Goal: Task Accomplishment & Management: Complete application form

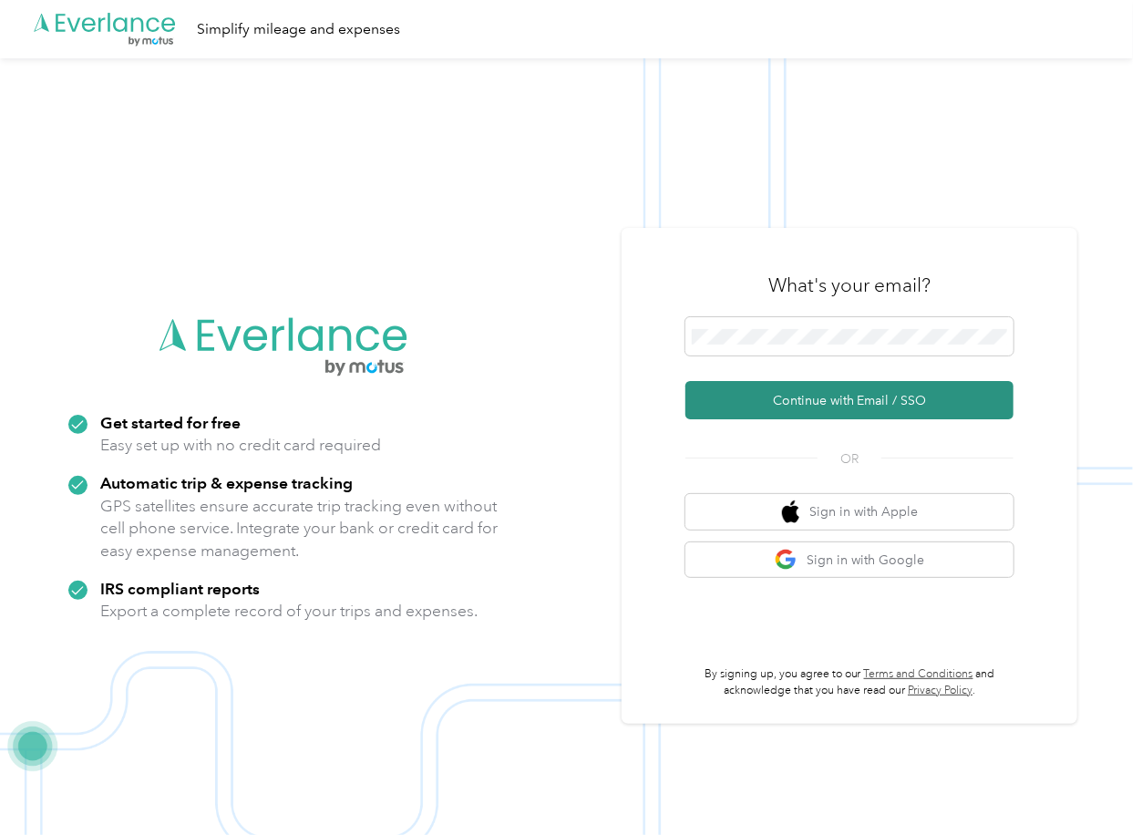
drag, startPoint x: 739, startPoint y: 386, endPoint x: 721, endPoint y: 403, distance: 25.1
click at [739, 388] on button "Continue with Email / SSO" at bounding box center [850, 400] width 328 height 38
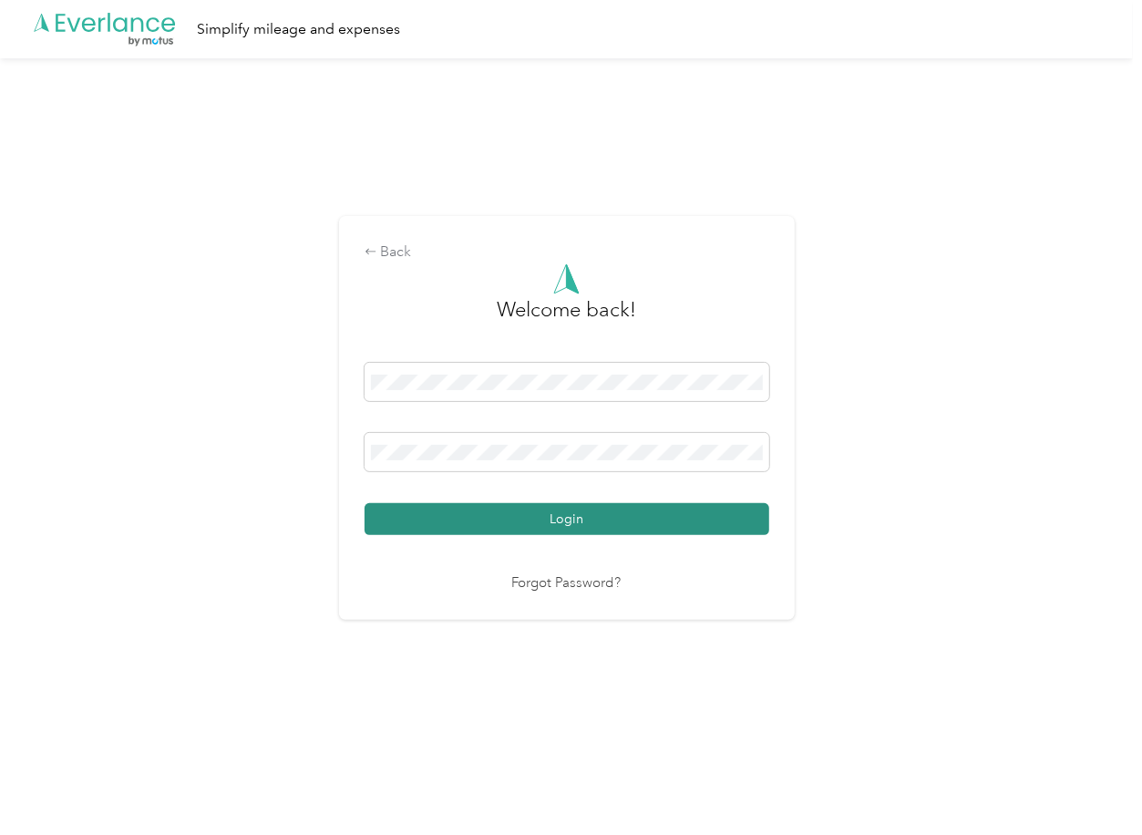
click at [418, 525] on button "Login" at bounding box center [567, 519] width 405 height 32
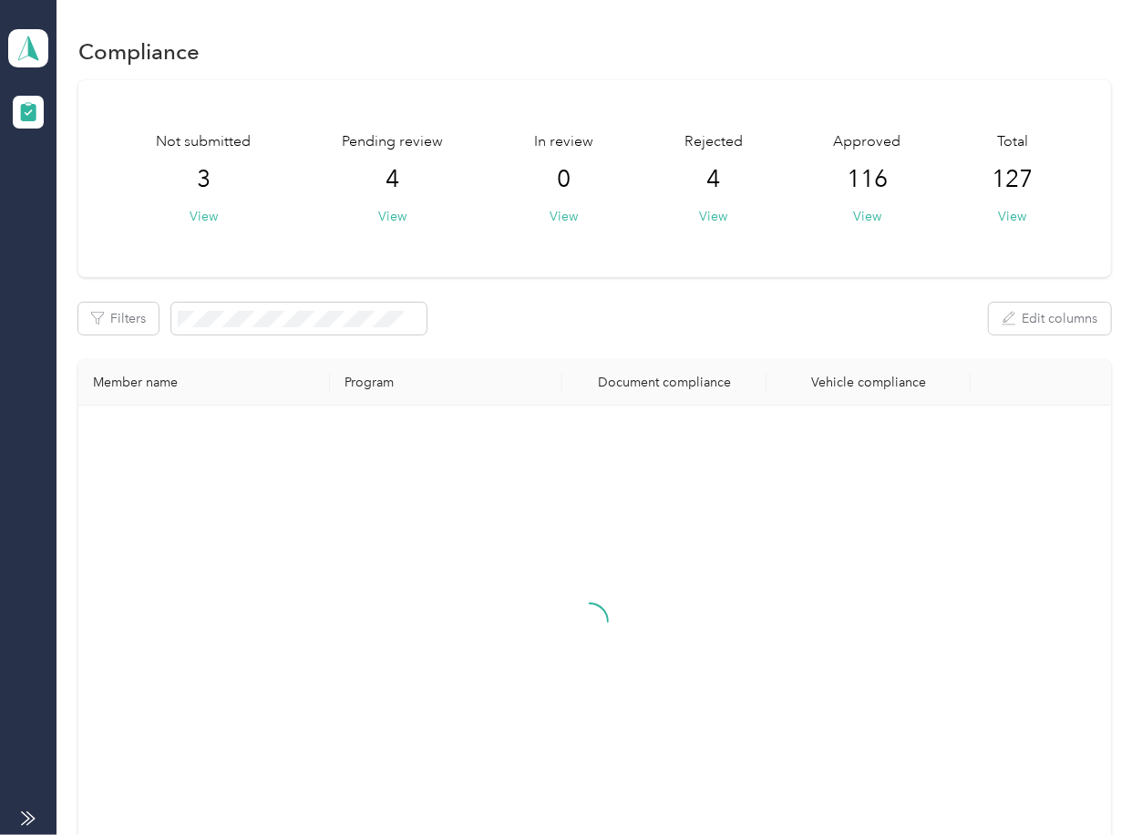
click at [608, 308] on div "Filters Edit columns" at bounding box center [594, 319] width 1032 height 32
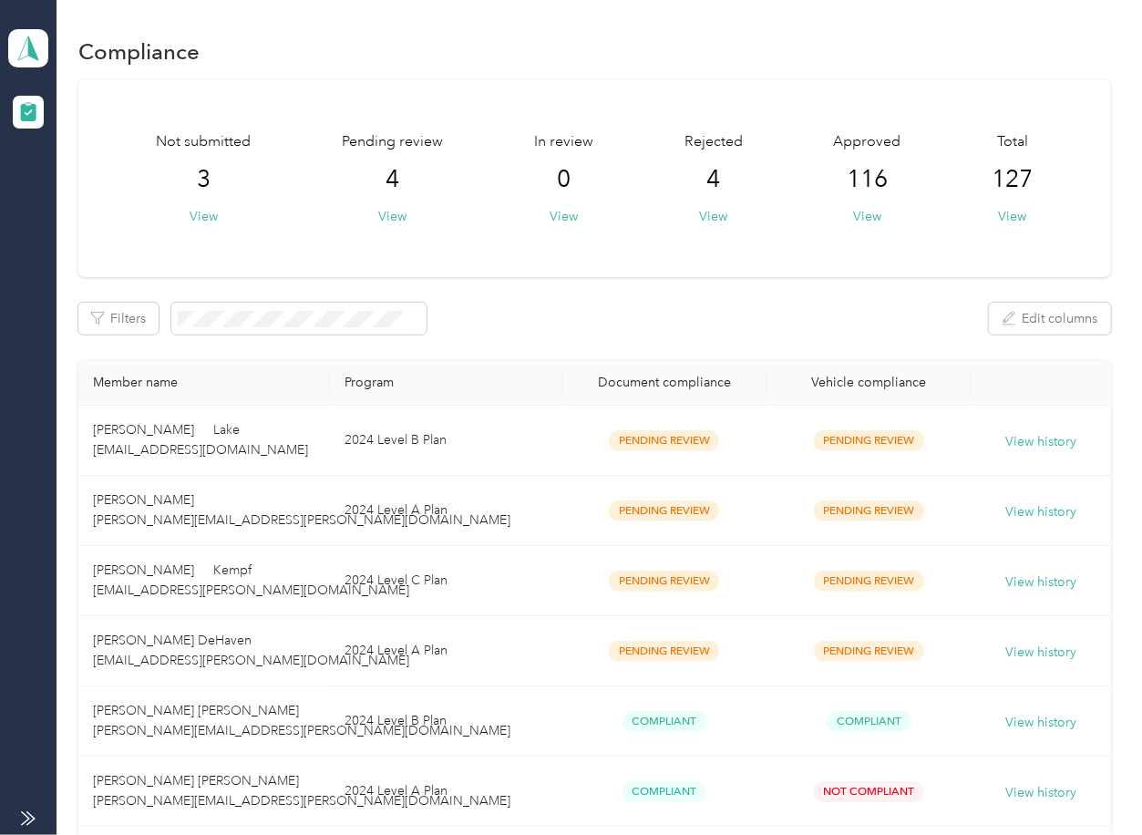
click at [593, 361] on th "Document compliance" at bounding box center [664, 383] width 204 height 46
click at [392, 218] on button "View" at bounding box center [392, 216] width 28 height 19
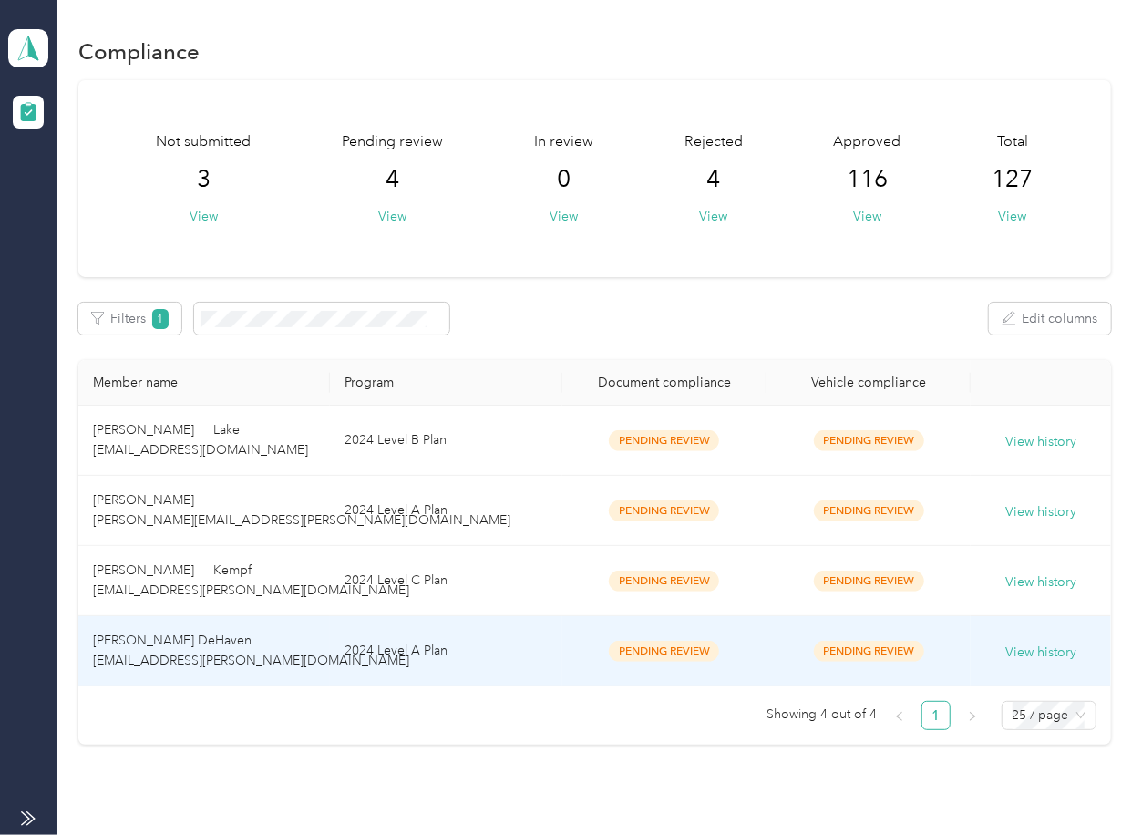
click at [142, 652] on span "[PERSON_NAME] DeHaven [EMAIL_ADDRESS][PERSON_NAME][DOMAIN_NAME]" at bounding box center [251, 651] width 316 height 36
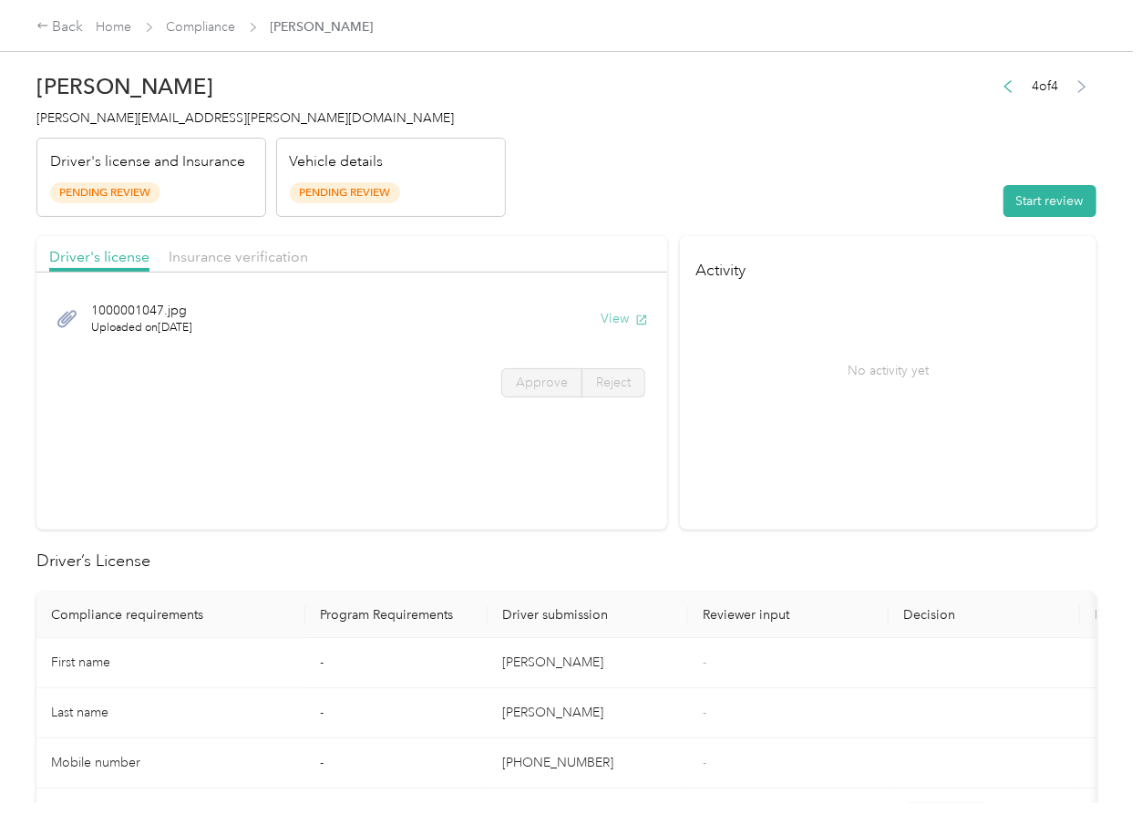
click at [613, 325] on button "View" at bounding box center [624, 318] width 47 height 19
drag, startPoint x: 545, startPoint y: 243, endPoint x: 509, endPoint y: 243, distance: 36.5
click at [544, 243] on div "Driver's license Insurance verification" at bounding box center [351, 254] width 631 height 36
click at [224, 267] on div "Insurance verification" at bounding box center [238, 257] width 139 height 23
click at [241, 257] on span "Insurance verification" at bounding box center [238, 256] width 139 height 17
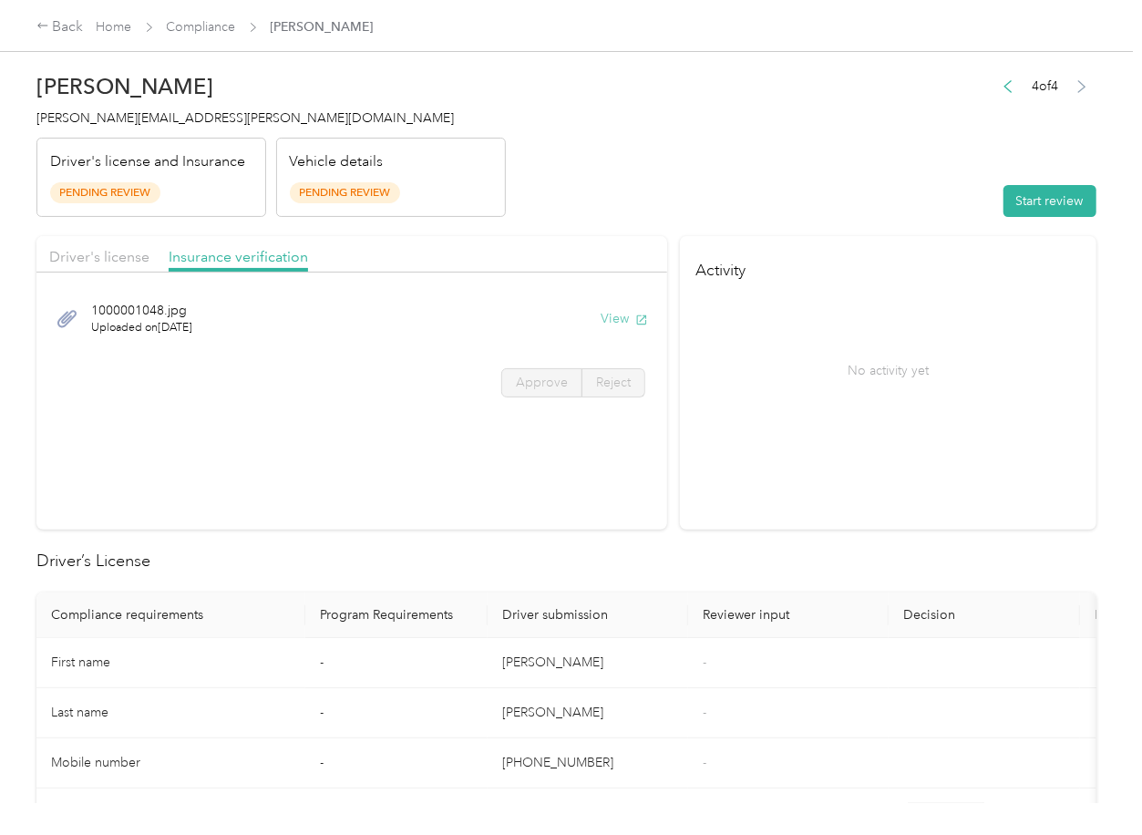
click at [619, 316] on button "View" at bounding box center [624, 318] width 47 height 19
click at [1026, 193] on button "Start review" at bounding box center [1050, 201] width 93 height 32
click at [121, 254] on span "Driver's license" at bounding box center [99, 256] width 100 height 17
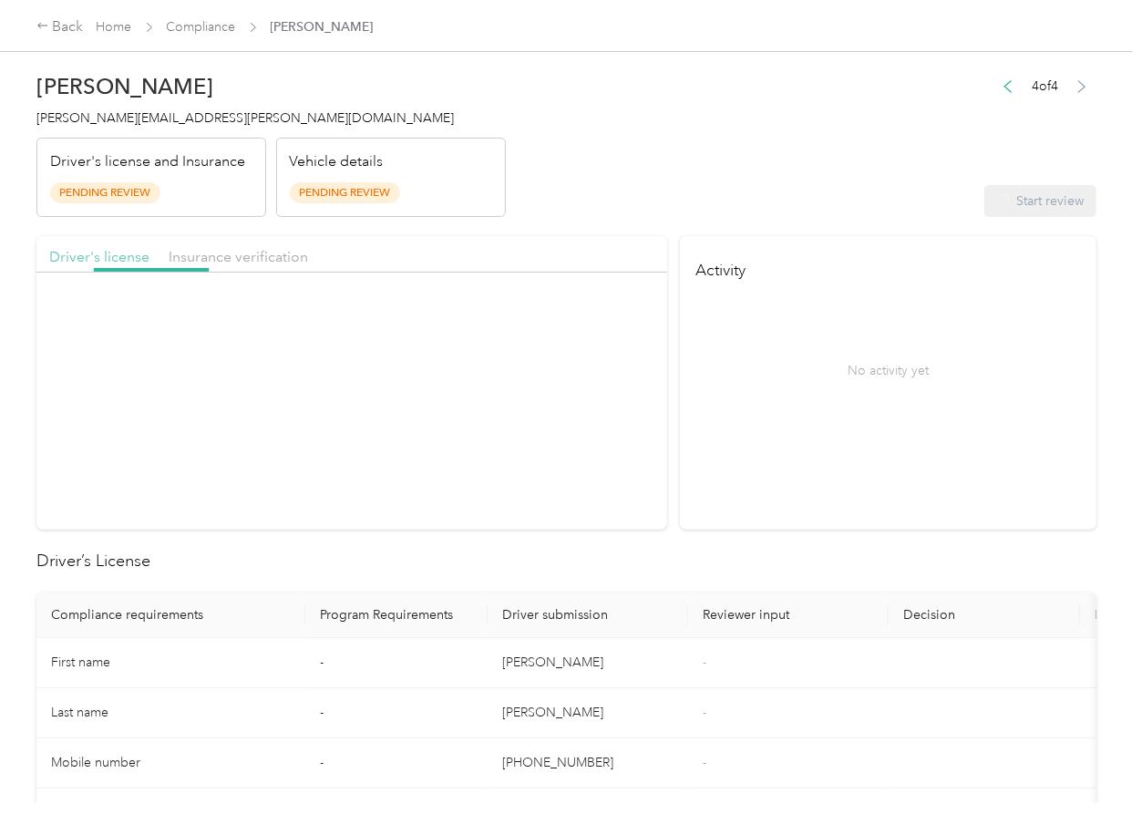
click at [120, 254] on span "Driver's license" at bounding box center [99, 256] width 100 height 17
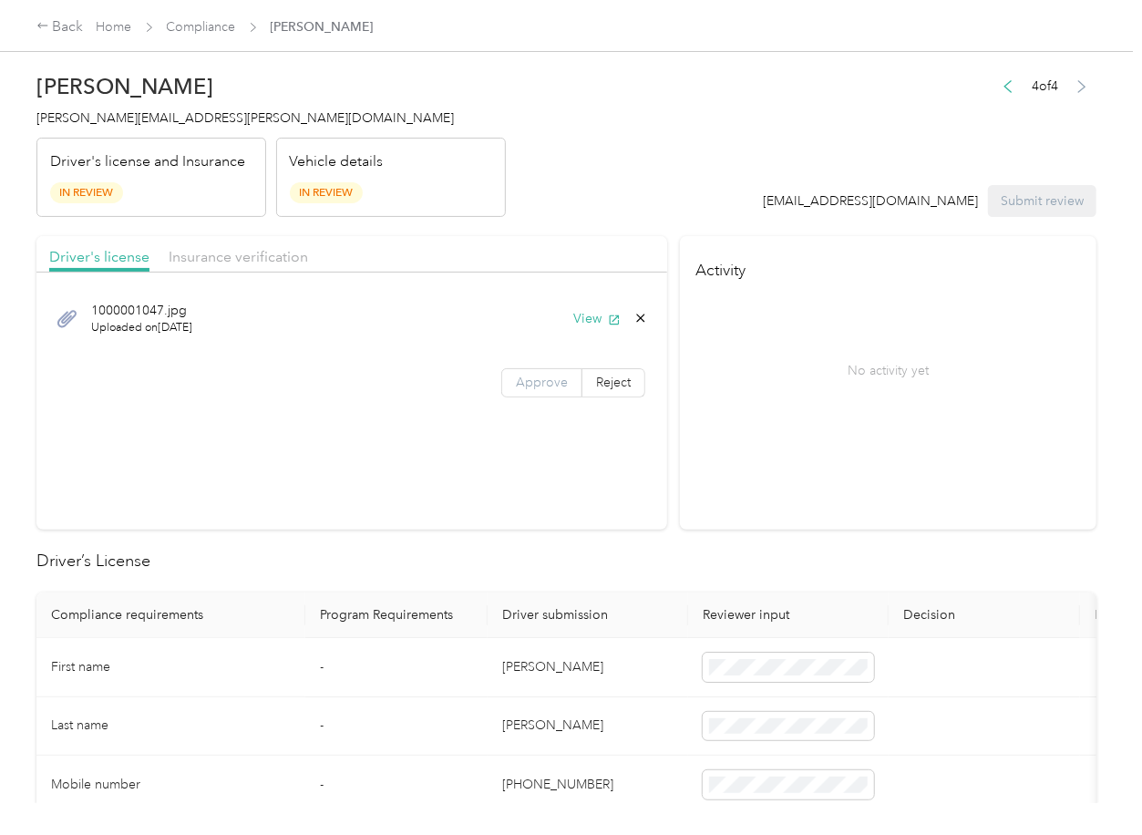
click at [521, 387] on span "Approve" at bounding box center [542, 382] width 52 height 15
click at [530, 380] on span "Approve" at bounding box center [542, 382] width 52 height 15
click at [243, 250] on span "Insurance verification" at bounding box center [238, 256] width 139 height 17
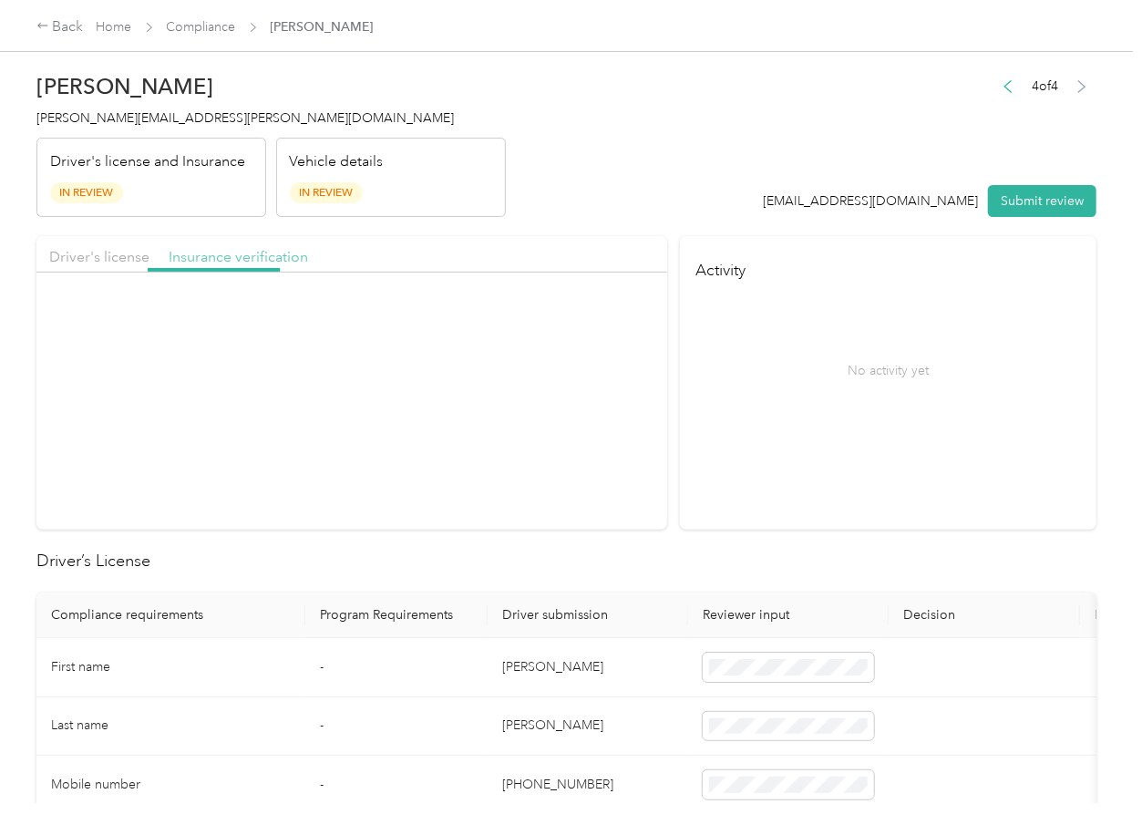
drag, startPoint x: 243, startPoint y: 250, endPoint x: 251, endPoint y: 269, distance: 20.5
click at [243, 252] on span "Insurance verification" at bounding box center [238, 256] width 139 height 17
click at [526, 376] on span "Approve" at bounding box center [542, 382] width 52 height 15
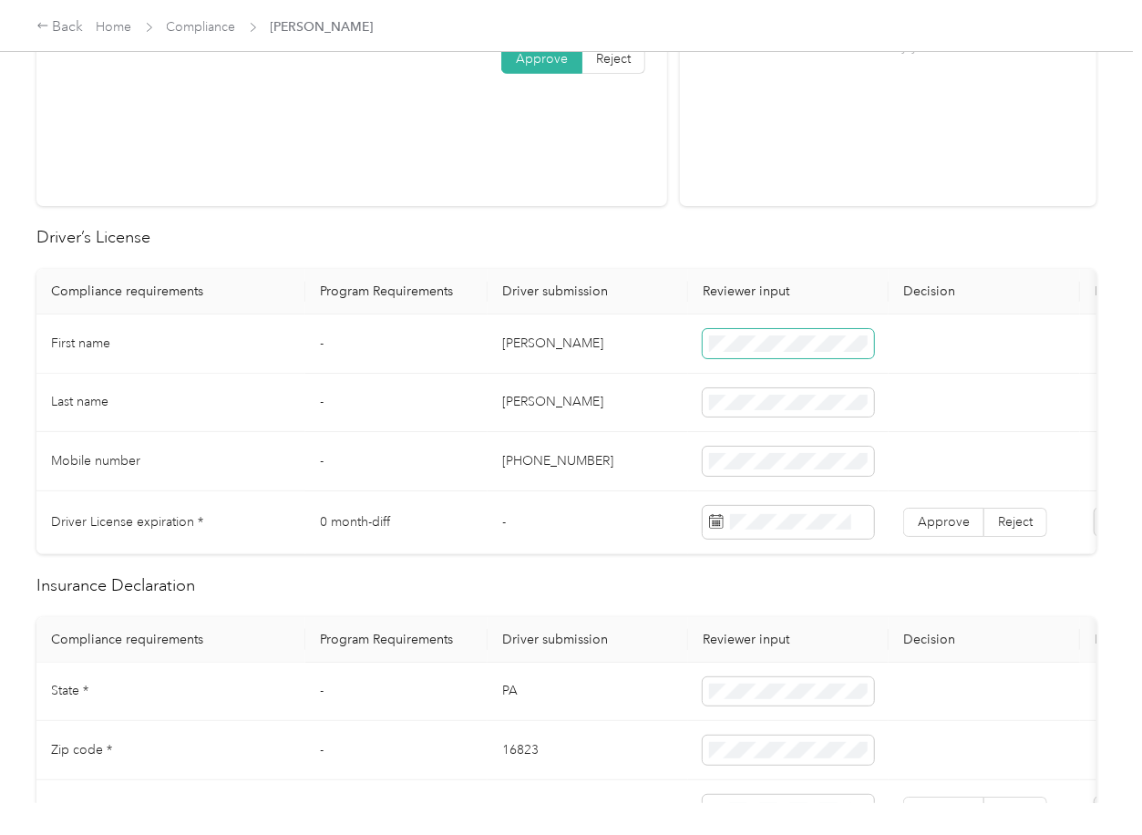
scroll to position [365, 0]
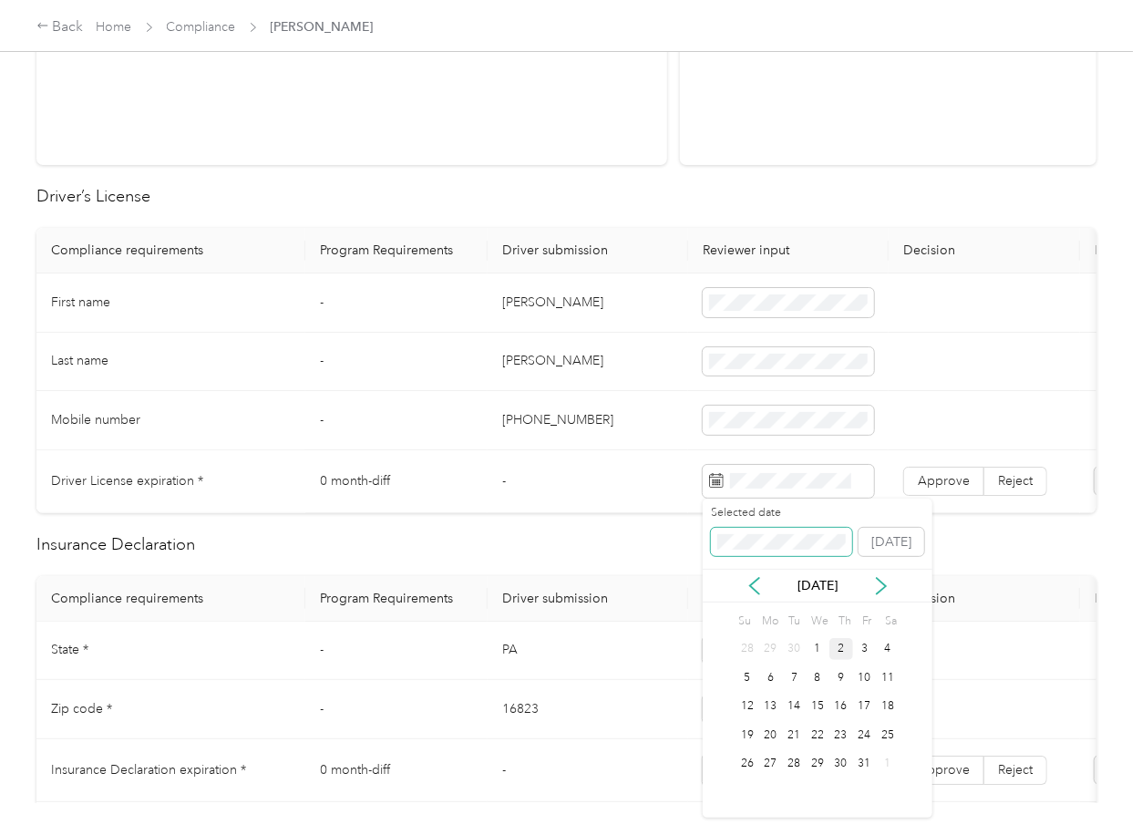
click at [783, 532] on span at bounding box center [781, 542] width 141 height 29
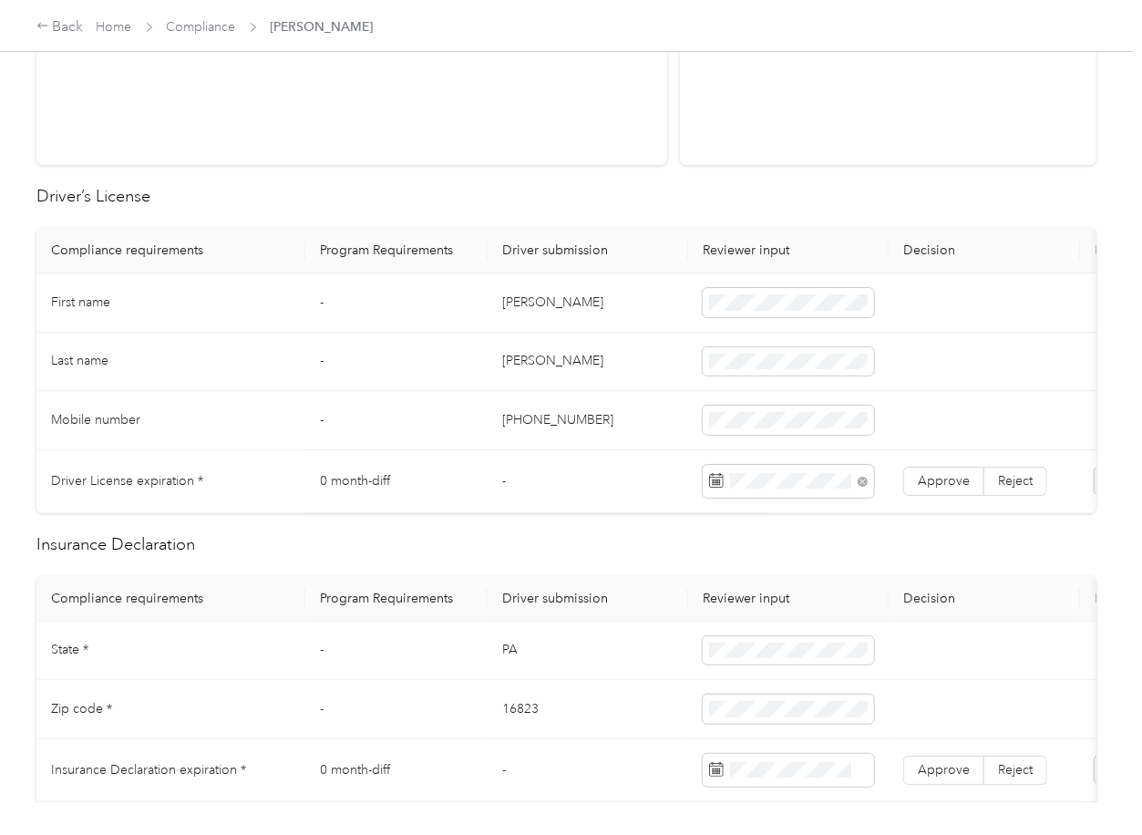
drag, startPoint x: 507, startPoint y: 446, endPoint x: 916, endPoint y: 460, distance: 409.6
click at [511, 446] on td "[PHONE_NUMBER]" at bounding box center [588, 420] width 201 height 59
click at [961, 479] on span "Approve" at bounding box center [944, 480] width 52 height 15
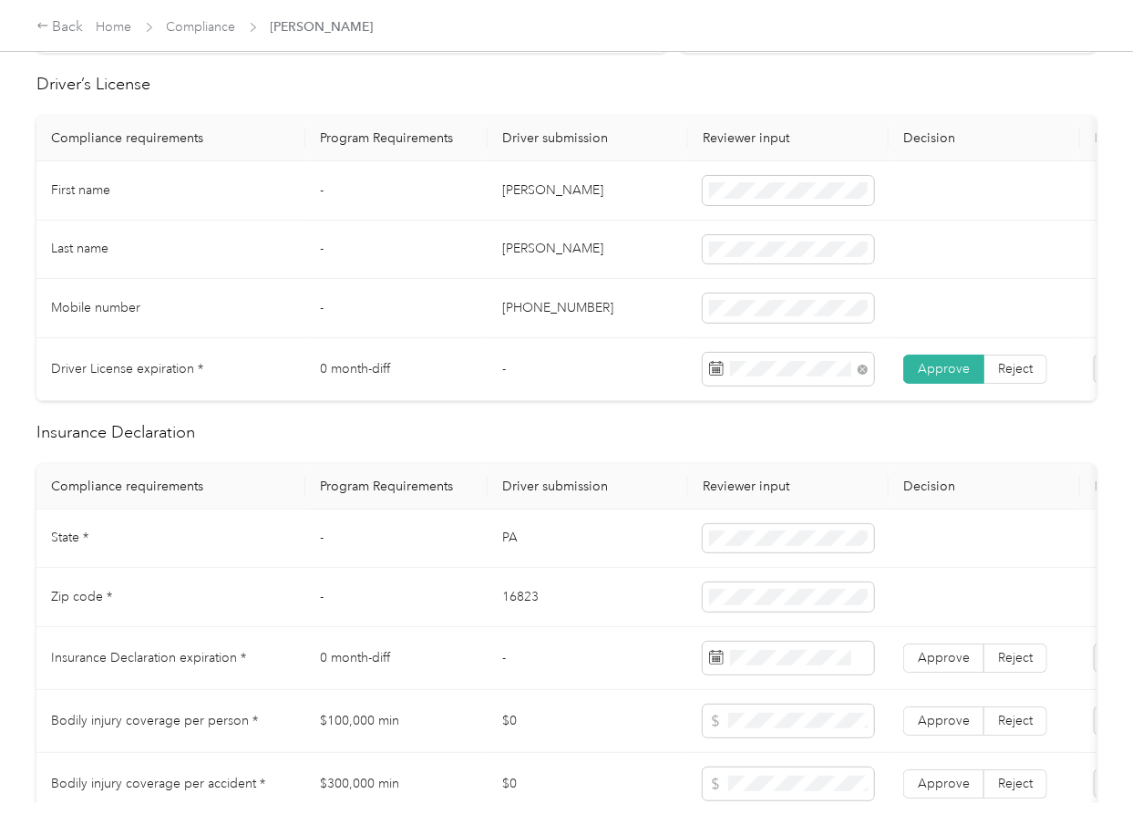
scroll to position [729, 0]
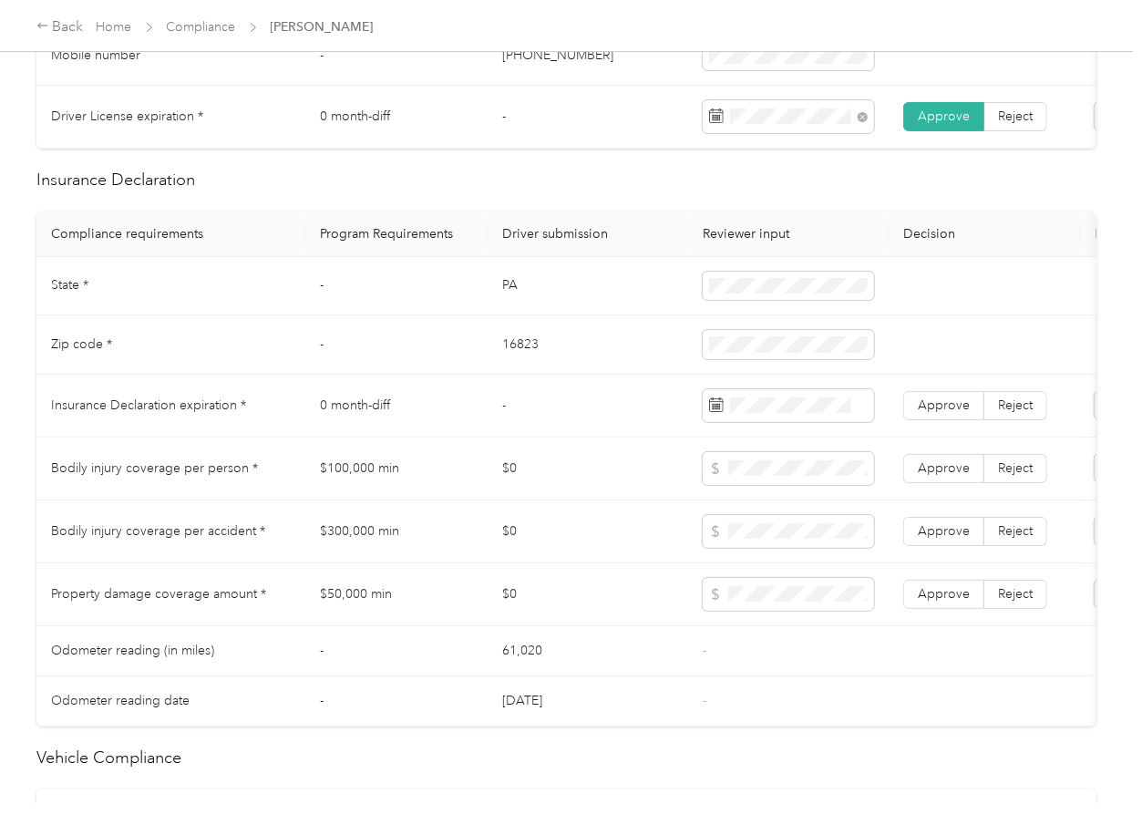
click at [515, 311] on td "PA" at bounding box center [588, 286] width 201 height 59
copy td "PA"
click at [522, 364] on td "16823" at bounding box center [588, 344] width 201 height 59
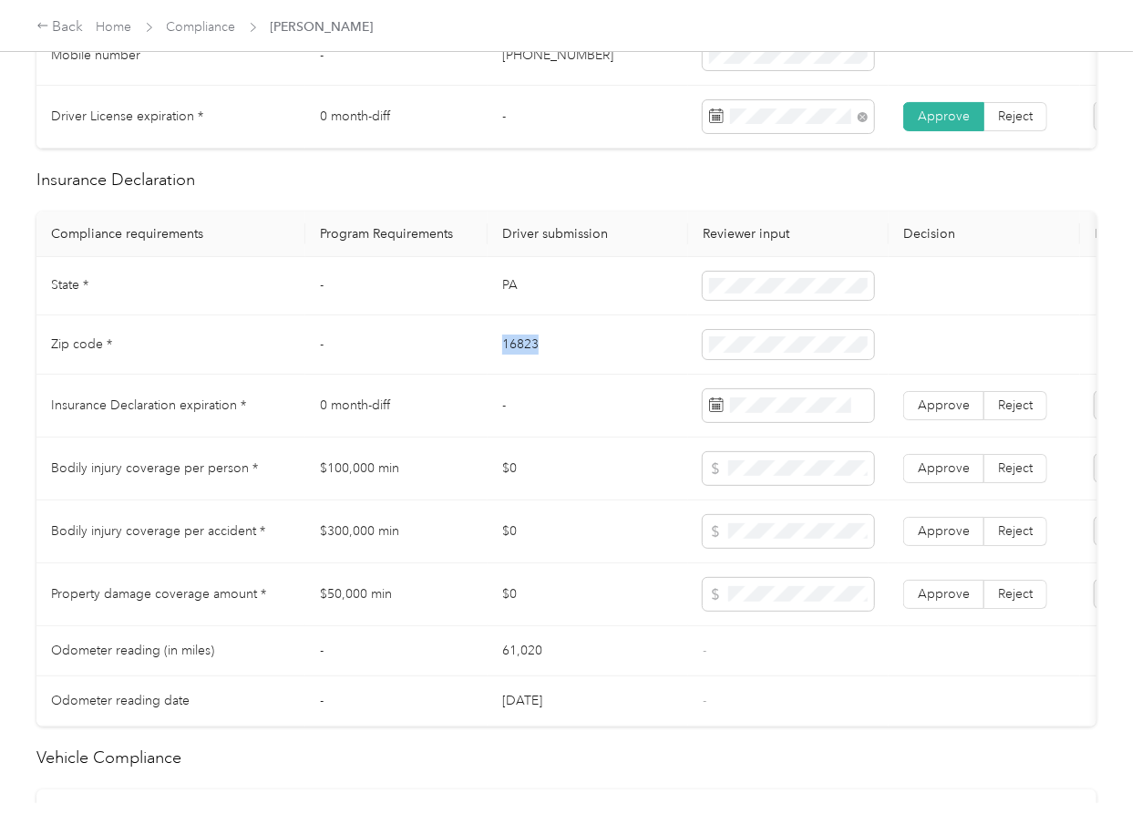
click at [522, 364] on td "16823" at bounding box center [588, 344] width 201 height 59
copy td "16823"
click at [614, 462] on td "$0" at bounding box center [588, 469] width 201 height 63
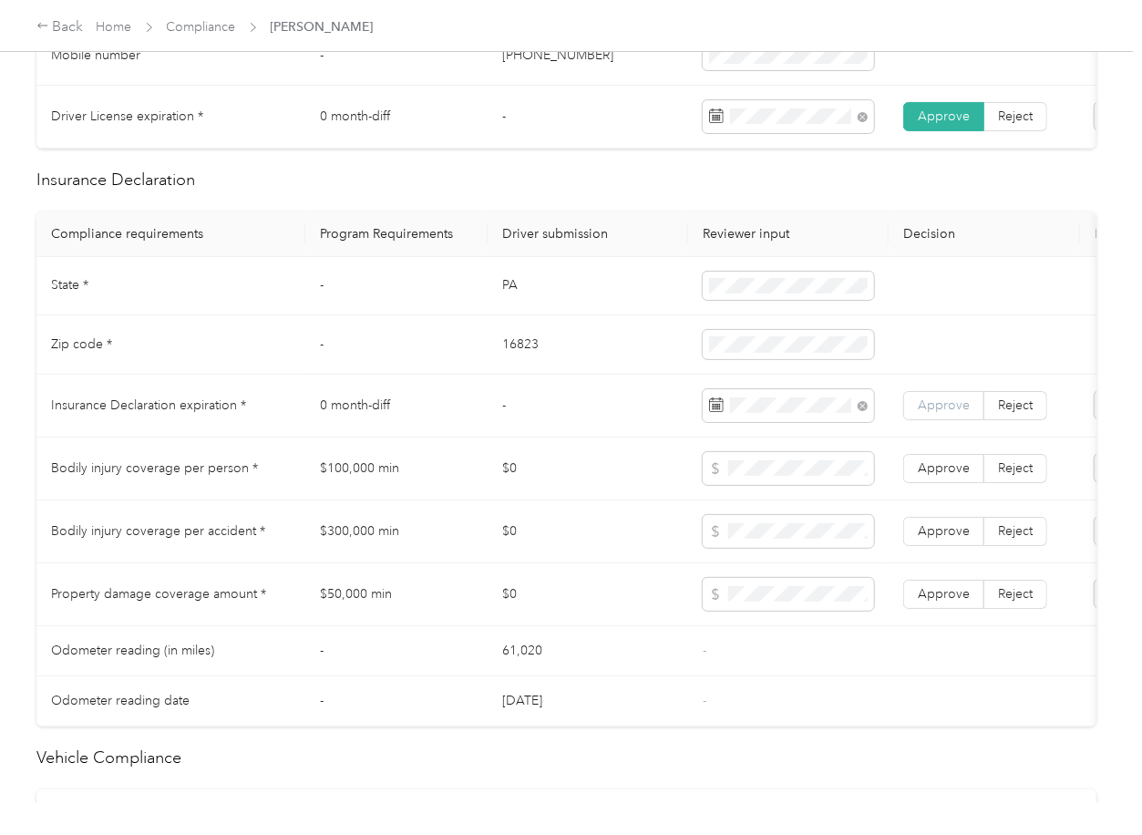
click at [913, 414] on label "Approve" at bounding box center [943, 405] width 81 height 29
click at [531, 423] on td "-" at bounding box center [588, 406] width 201 height 63
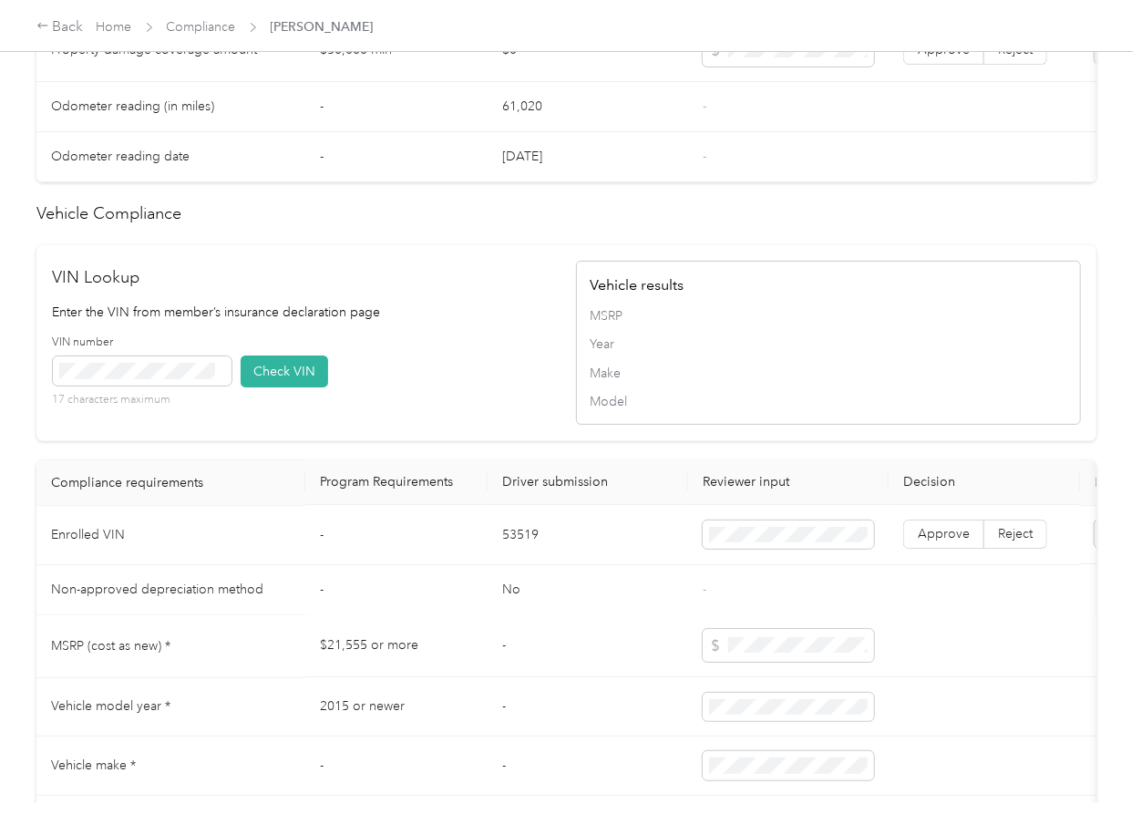
scroll to position [1532, 0]
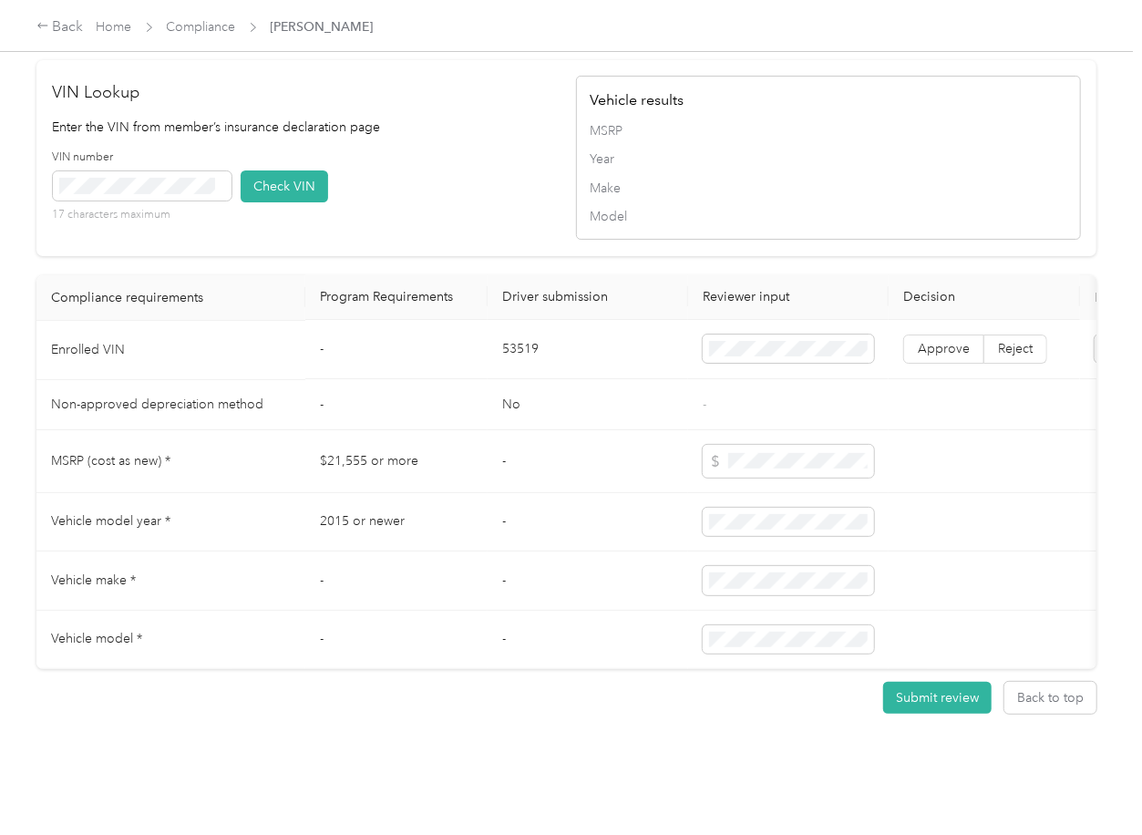
click at [518, 321] on td "53519" at bounding box center [588, 350] width 201 height 59
copy td "53519"
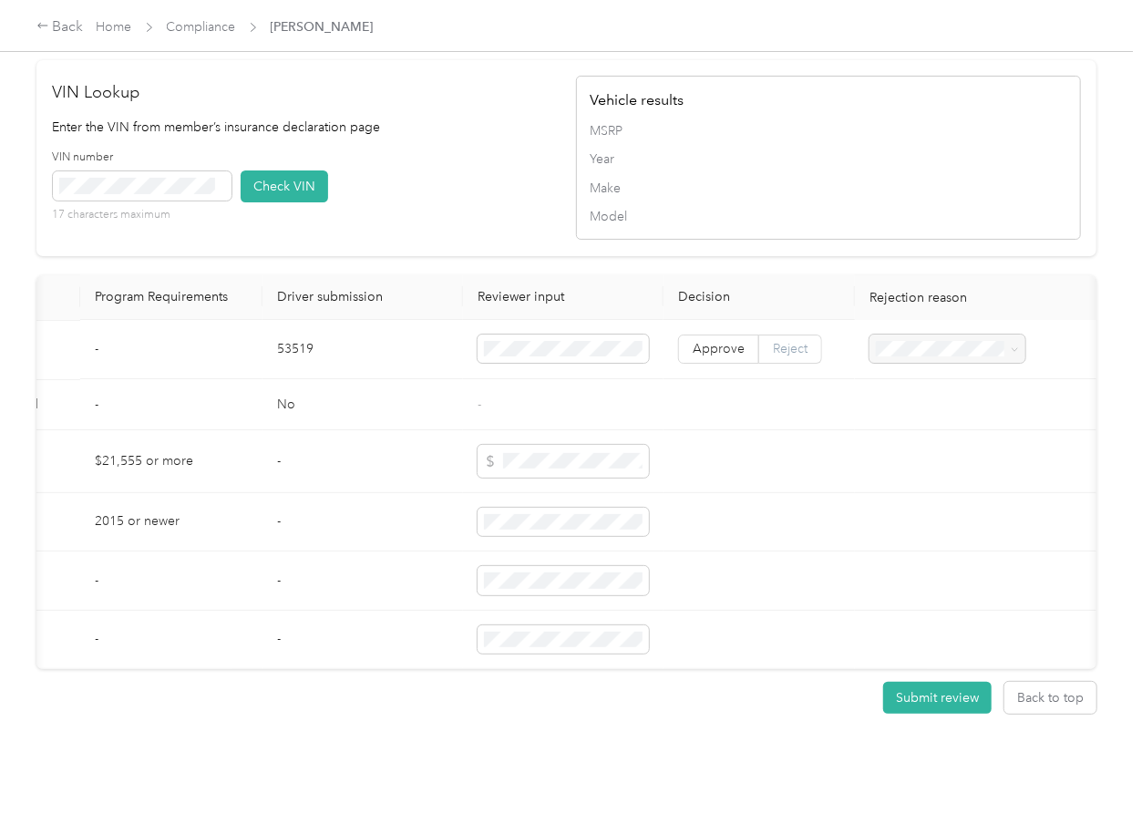
click at [774, 342] on span "Reject" at bounding box center [790, 349] width 35 height 15
click at [917, 355] on div "Vehicle VIN missing from uploaded Insurance Policy doc" at bounding box center [939, 362] width 130 height 57
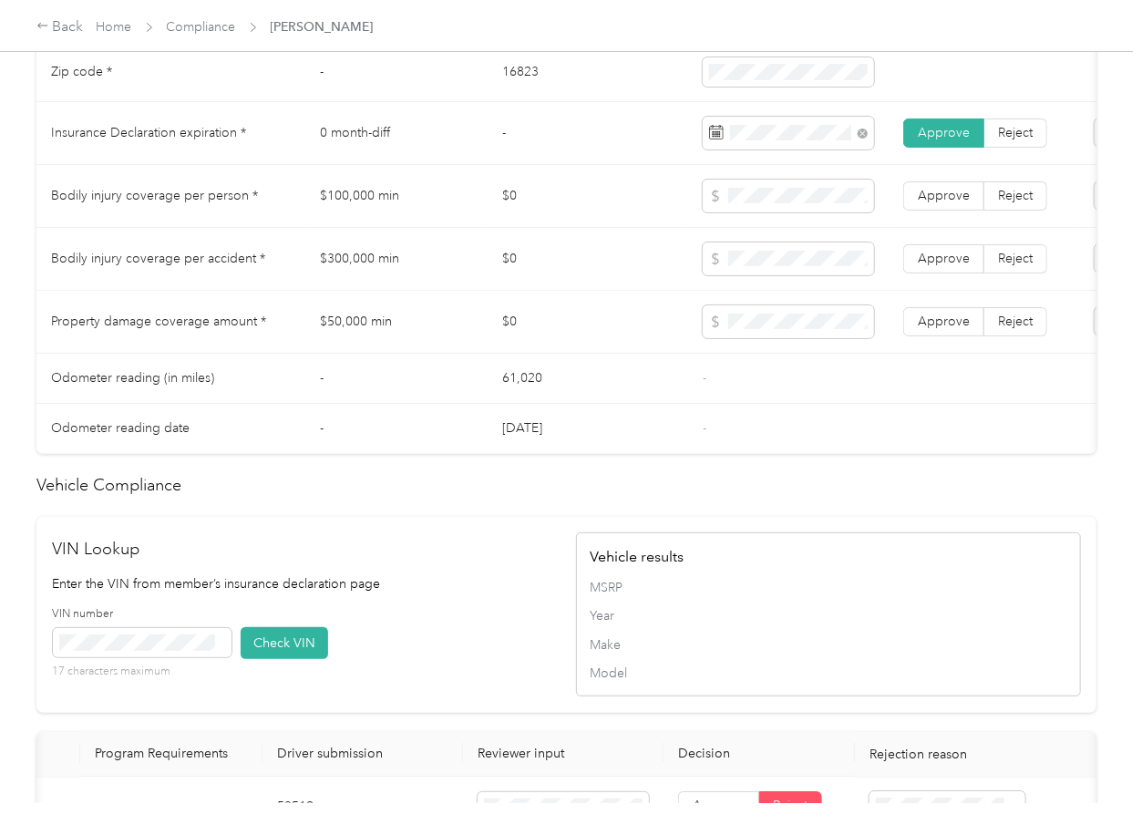
scroll to position [1045, 0]
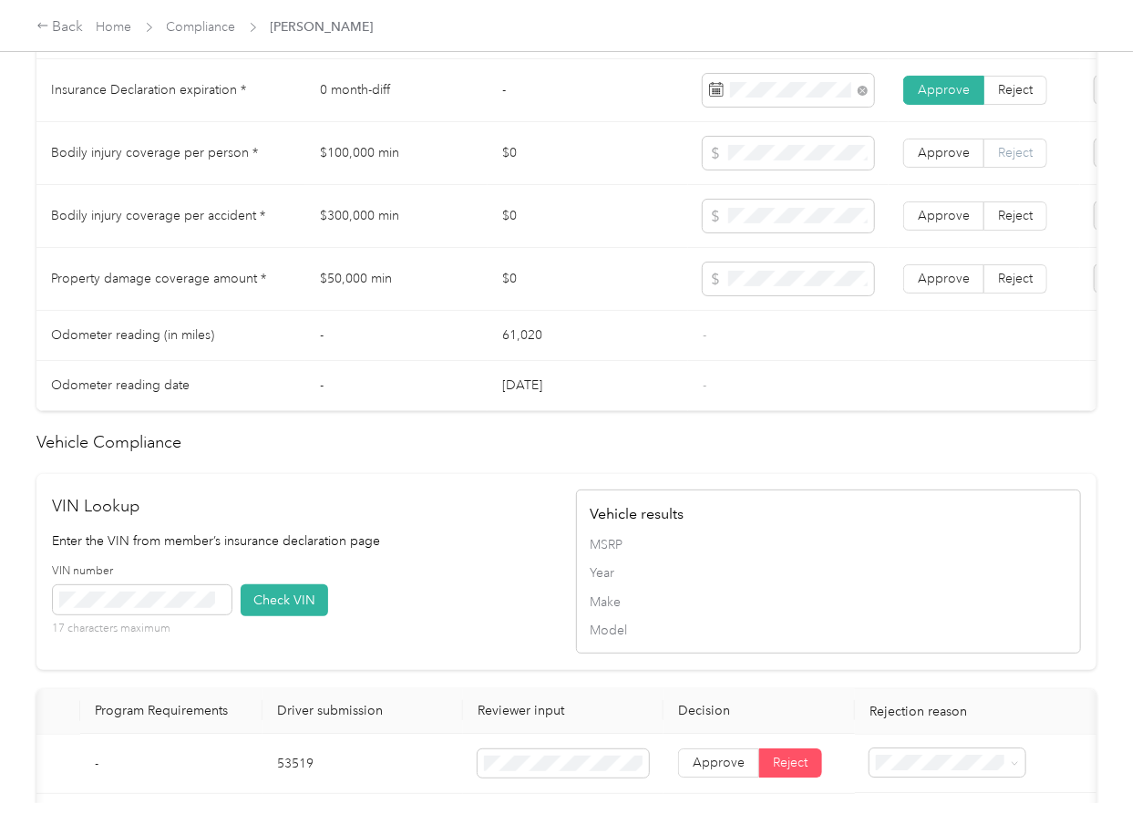
click at [1042, 168] on label "Reject" at bounding box center [1016, 153] width 63 height 29
drag, startPoint x: 1026, startPoint y: 228, endPoint x: 1025, endPoint y: 241, distance: 12.8
click at [1026, 223] on span "Reject" at bounding box center [1015, 215] width 35 height 15
drag, startPoint x: 999, startPoint y: 289, endPoint x: 966, endPoint y: 361, distance: 79.1
click at [999, 286] on span "Reject" at bounding box center [1015, 278] width 35 height 15
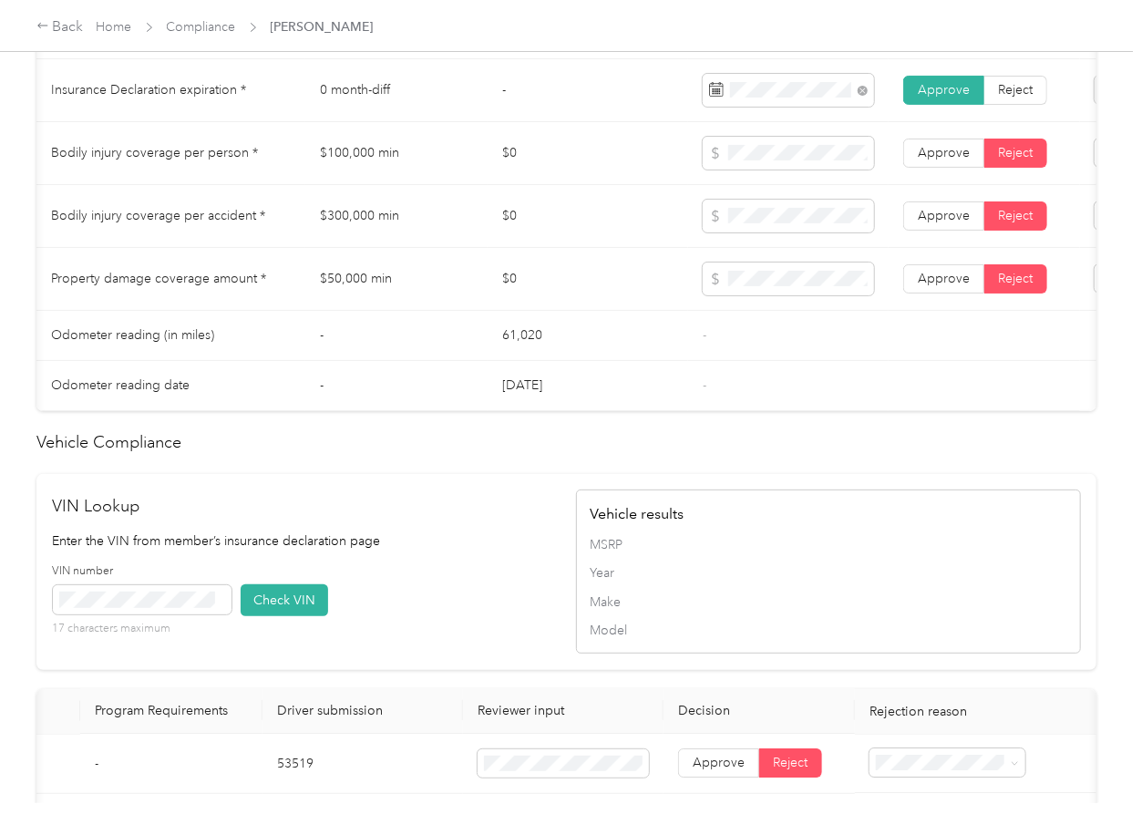
scroll to position [0, 233]
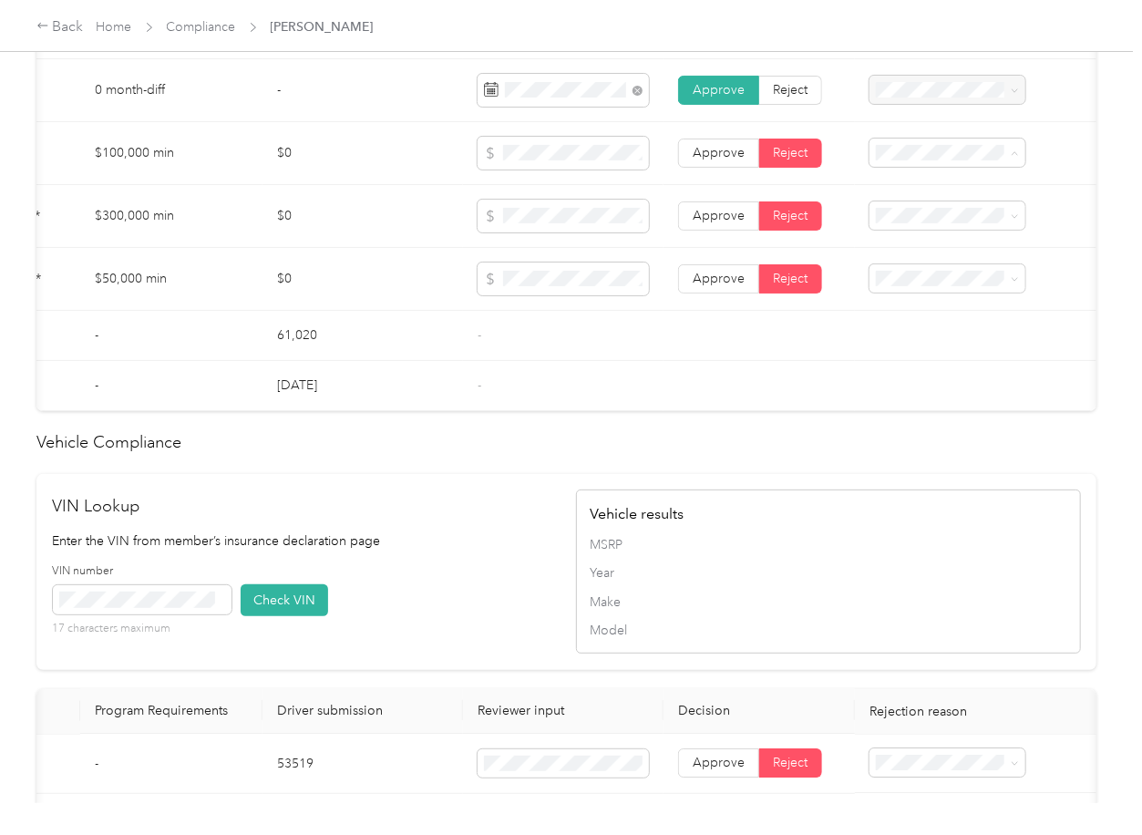
click at [944, 221] on span "Bodily Injury per person is missing from uploaded Insurance Policy doc" at bounding box center [933, 231] width 119 height 73
click at [914, 276] on span "Bodily Injury per accident is missing from uploaded Insurance Policy doc" at bounding box center [933, 293] width 119 height 73
click at [910, 294] on span at bounding box center [948, 278] width 156 height 29
click at [936, 342] on td at bounding box center [976, 336] width 242 height 50
click at [934, 344] on span "Property damage coverage is missing from uploaded Insurance Policy doc" at bounding box center [933, 351] width 119 height 73
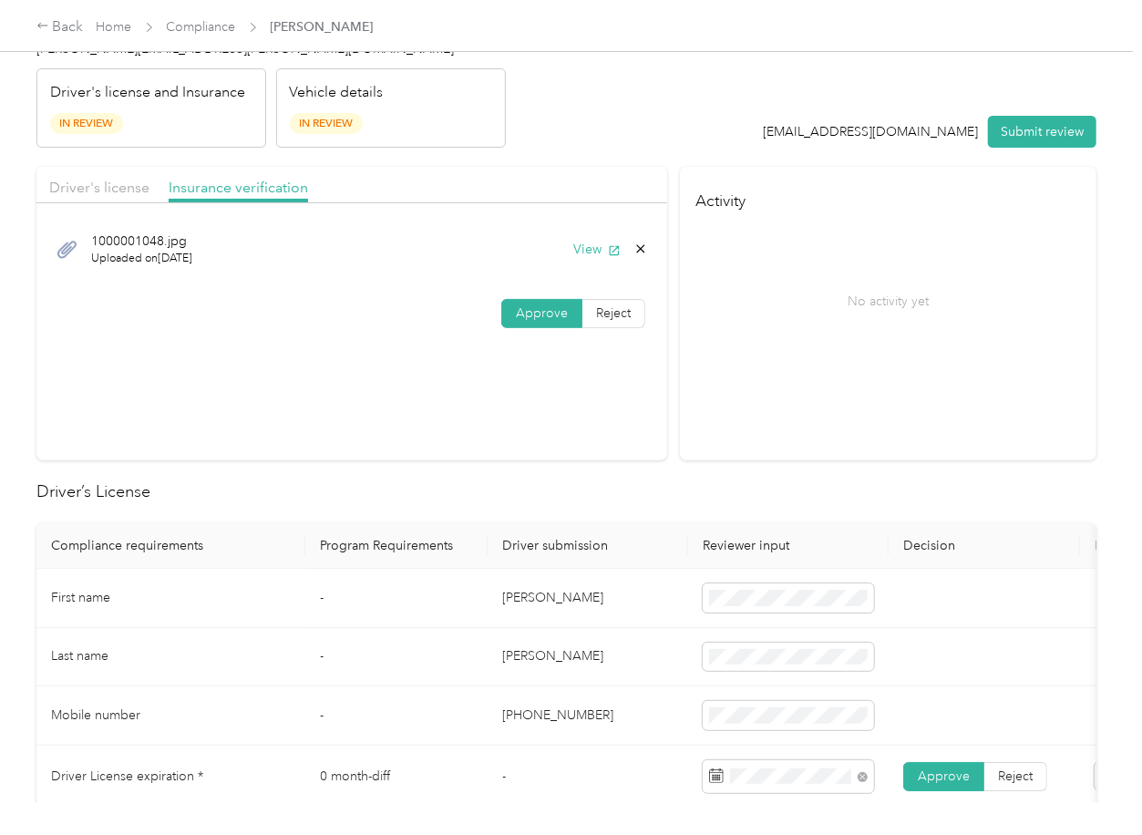
scroll to position [0, 0]
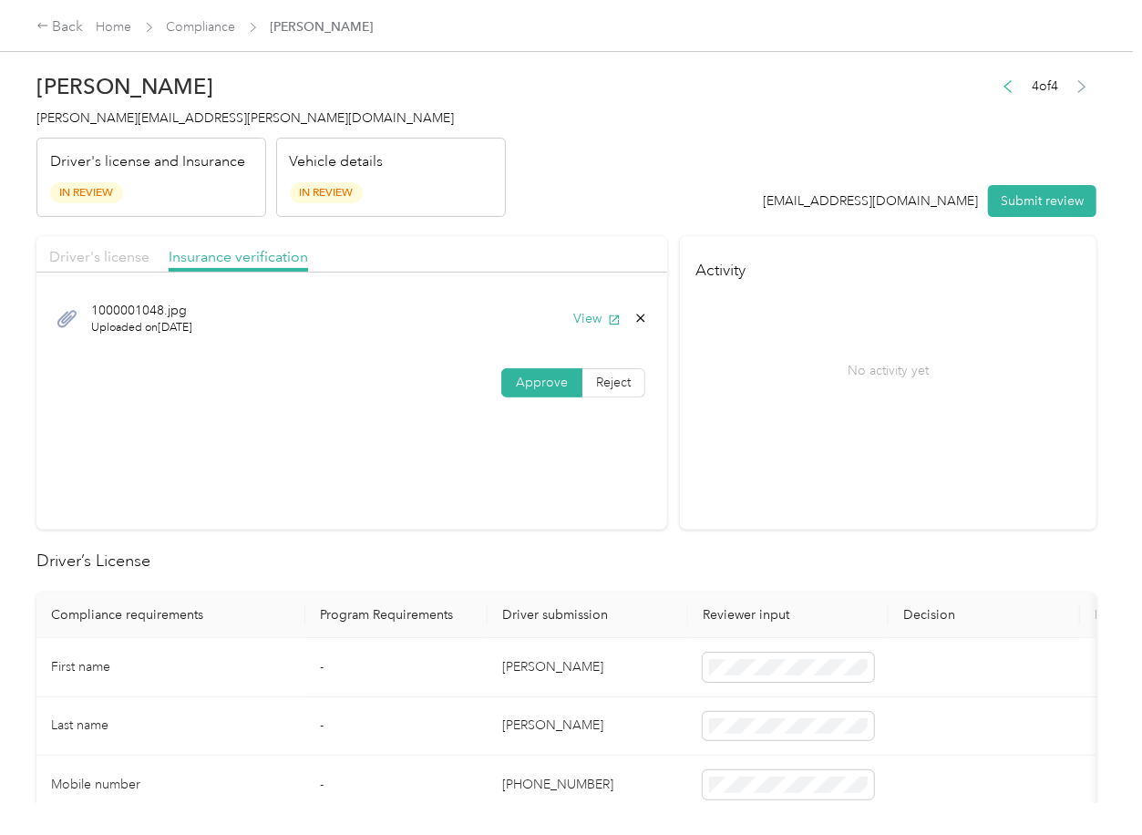
click at [100, 246] on div "Driver's license" at bounding box center [99, 257] width 100 height 23
click at [206, 260] on span "Insurance verification" at bounding box center [238, 256] width 139 height 17
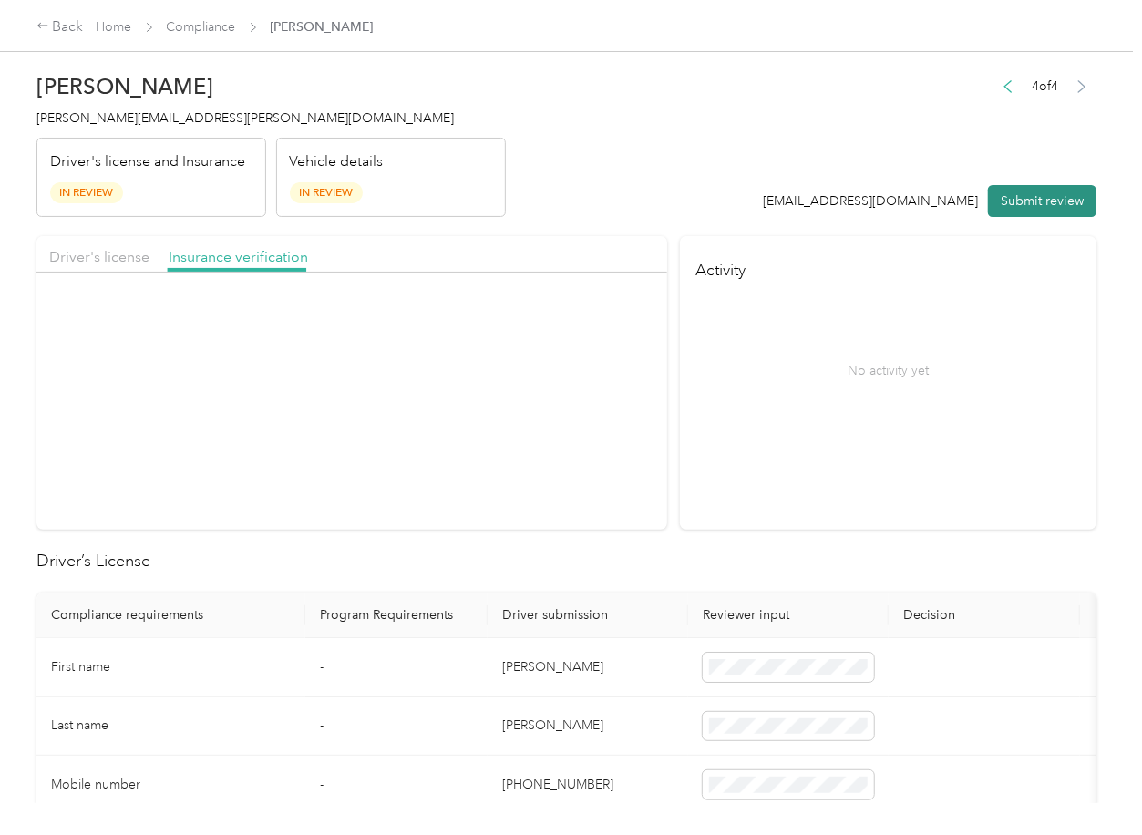
click at [1047, 197] on button "Submit review" at bounding box center [1042, 201] width 108 height 32
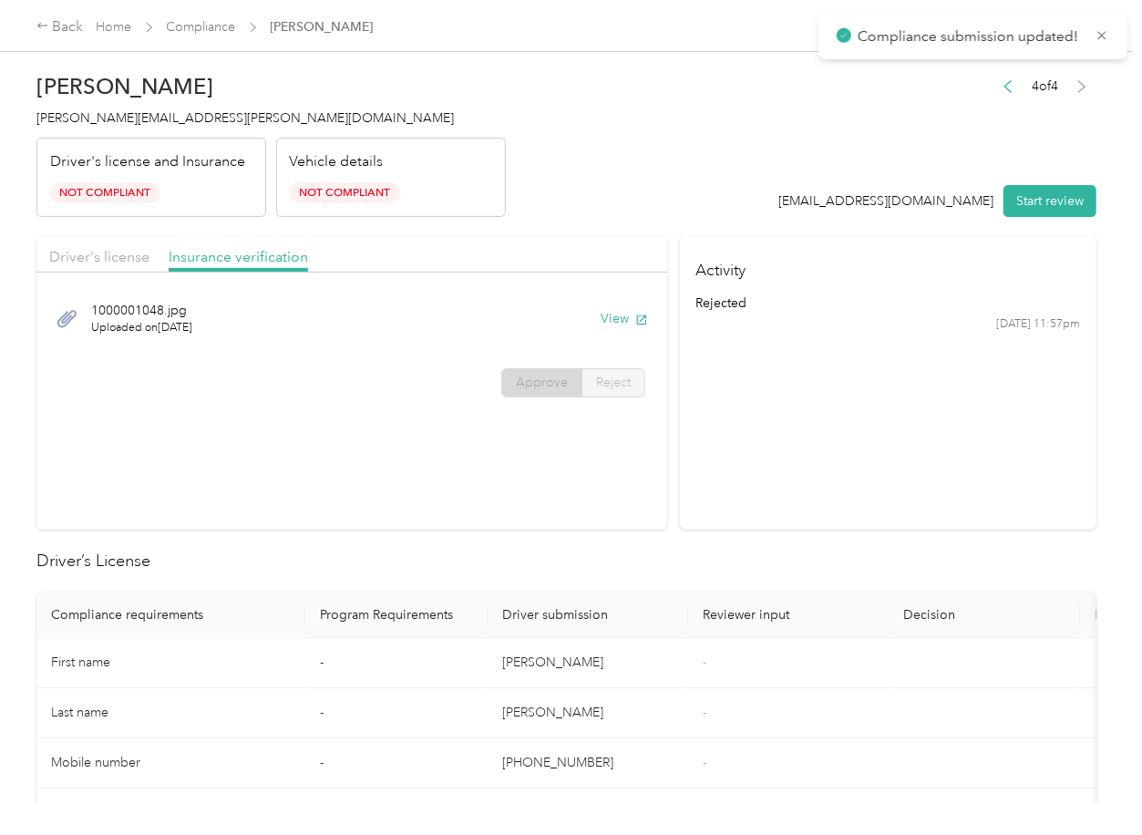
click at [114, 116] on span "[PERSON_NAME][EMAIL_ADDRESS][PERSON_NAME][DOMAIN_NAME]" at bounding box center [245, 117] width 418 height 15
copy span "[PERSON_NAME][EMAIL_ADDRESS][PERSON_NAME][DOMAIN_NAME]"
click at [696, 430] on section "Activity rejected [DATE] 11:57pm" at bounding box center [888, 383] width 417 height 294
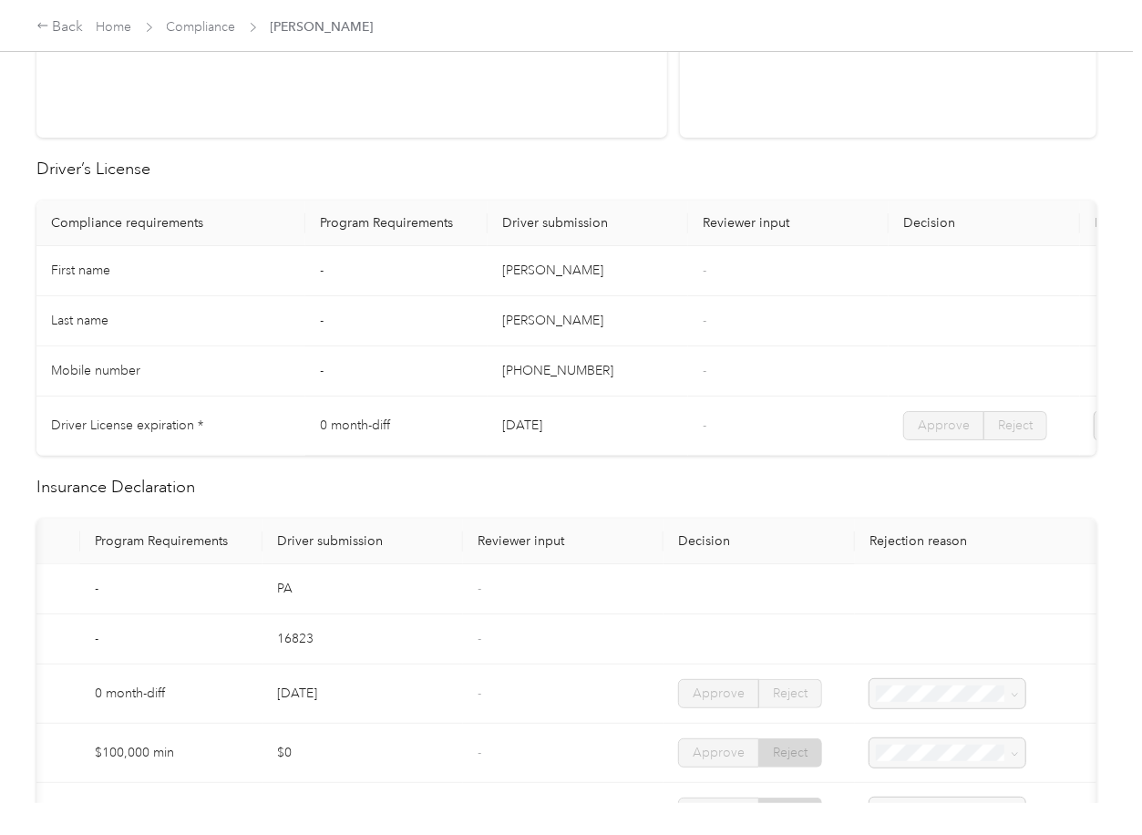
scroll to position [972, 0]
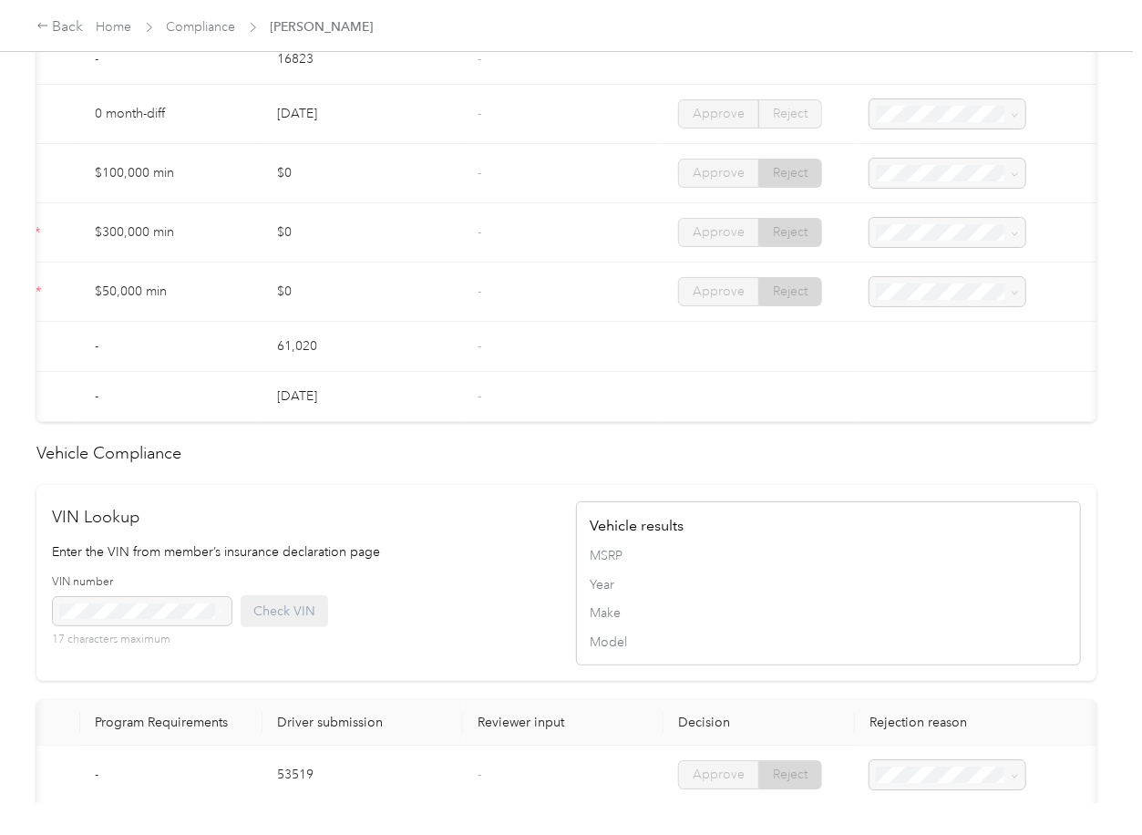
drag, startPoint x: 565, startPoint y: 467, endPoint x: 501, endPoint y: 480, distance: 65.1
click at [501, 480] on div "Driver’s License Compliance requirements Program Requirements Driver submission…" at bounding box center [566, 316] width 1060 height 1479
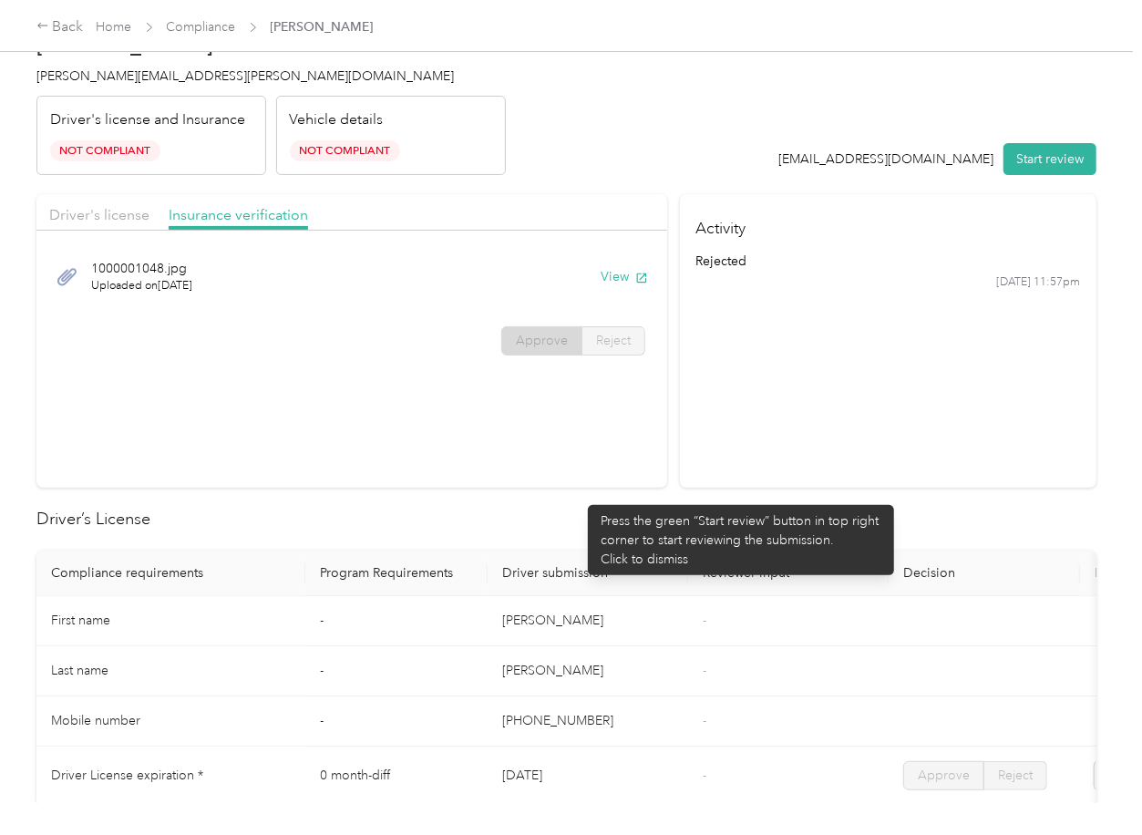
scroll to position [0, 0]
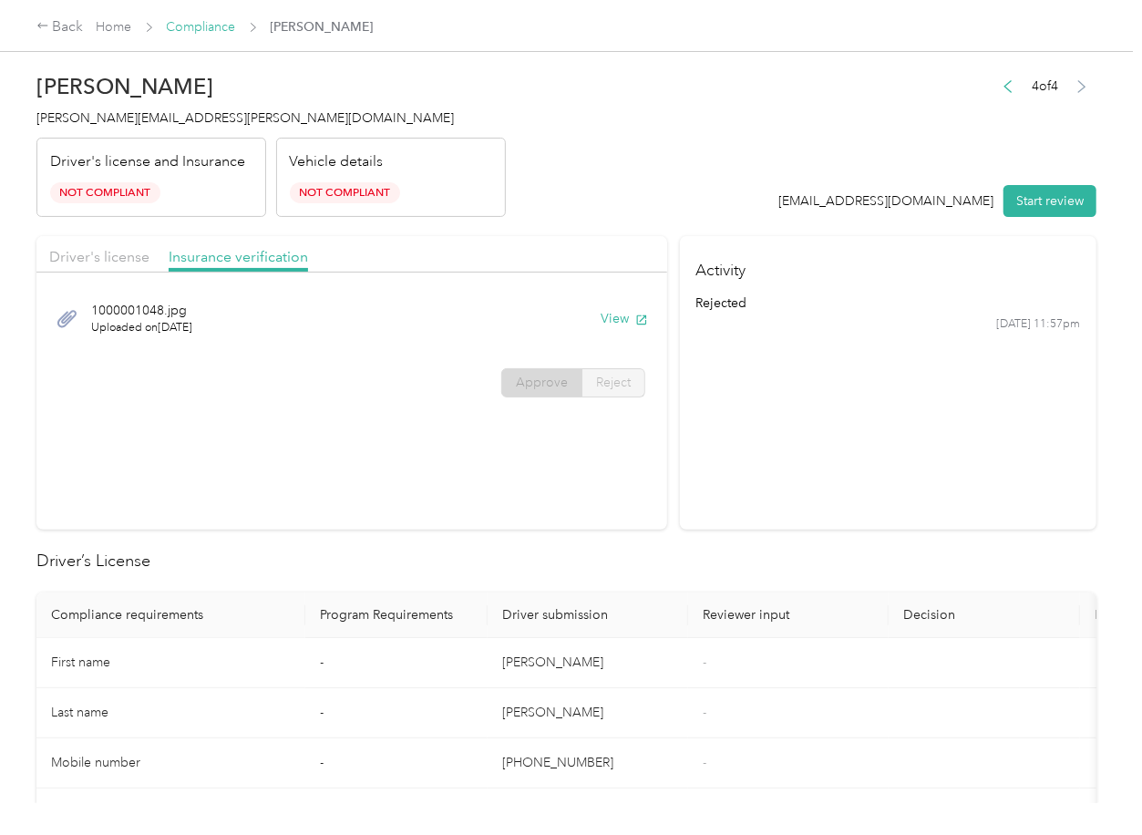
click at [210, 26] on link "Compliance" at bounding box center [201, 26] width 69 height 15
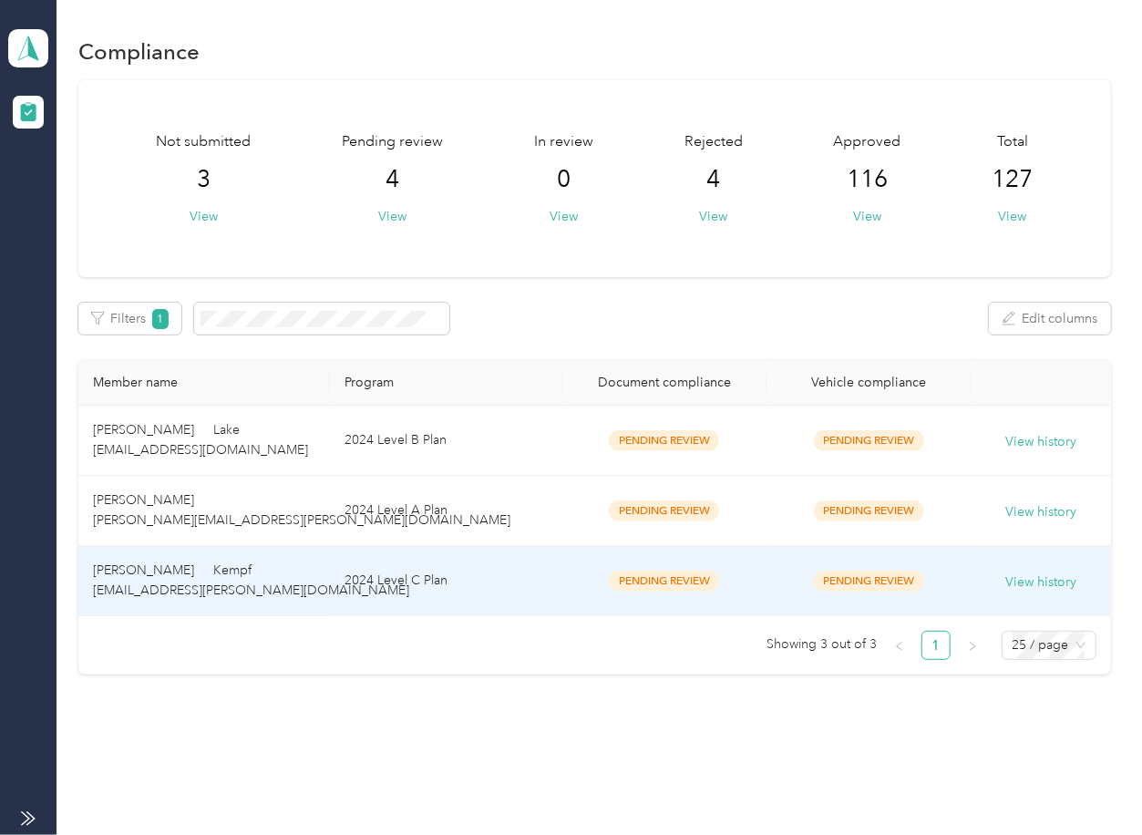
click at [207, 583] on span "[PERSON_NAME] Kempf [EMAIL_ADDRESS][PERSON_NAME][DOMAIN_NAME]" at bounding box center [251, 580] width 316 height 36
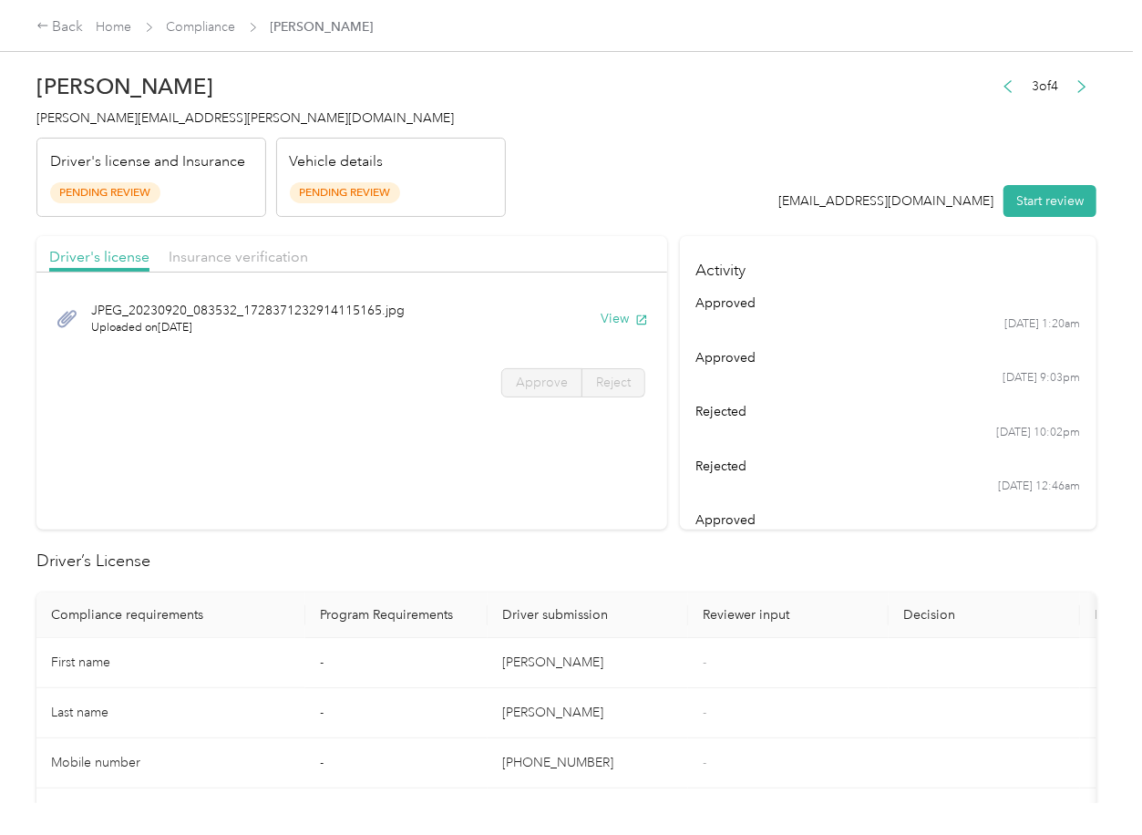
click at [273, 446] on section "Driver's license Insurance verification JPEG_[DRIVERS_LICENSE_NUMBER]_[DRIVERS_…" at bounding box center [351, 383] width 631 height 294
click at [620, 321] on button "View" at bounding box center [624, 318] width 47 height 19
click at [590, 254] on div "Driver's license Insurance verification" at bounding box center [351, 254] width 631 height 36
click at [227, 248] on span "Insurance verification" at bounding box center [238, 256] width 139 height 17
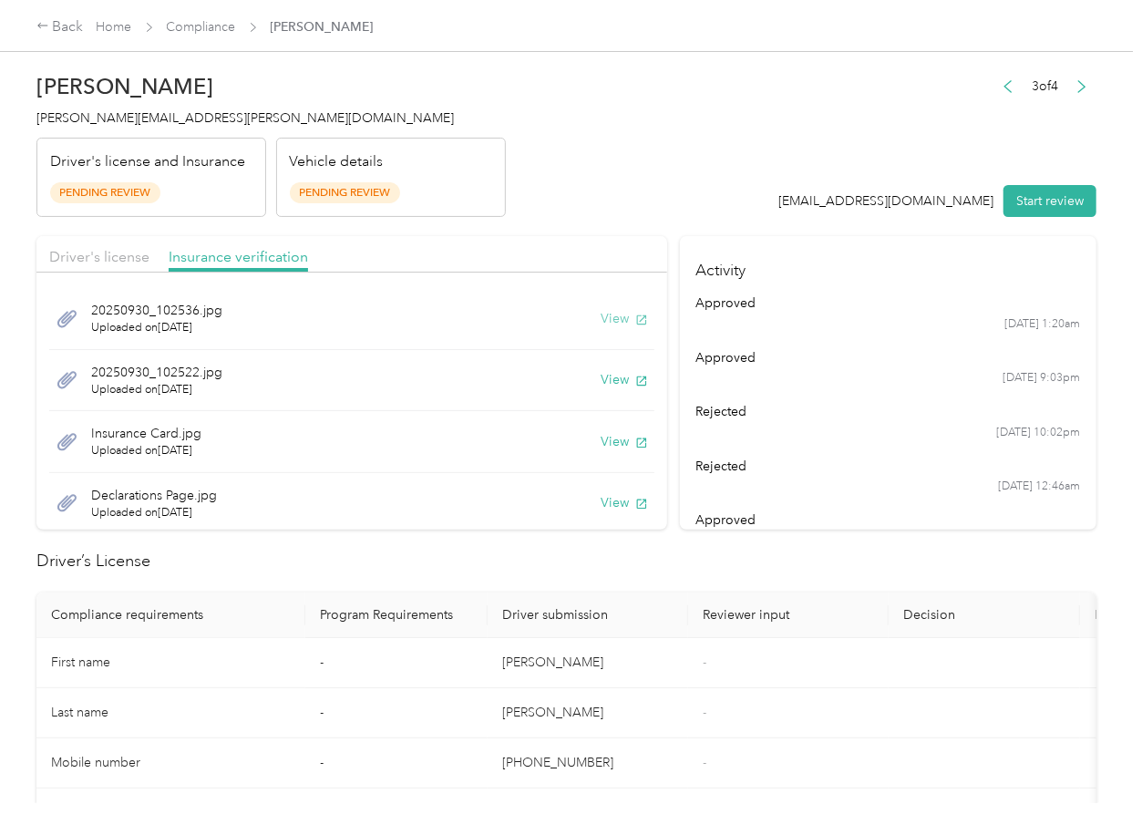
click at [601, 314] on button "View" at bounding box center [624, 318] width 47 height 19
click at [601, 380] on button "View" at bounding box center [624, 379] width 47 height 19
click at [601, 433] on button "View" at bounding box center [624, 441] width 47 height 19
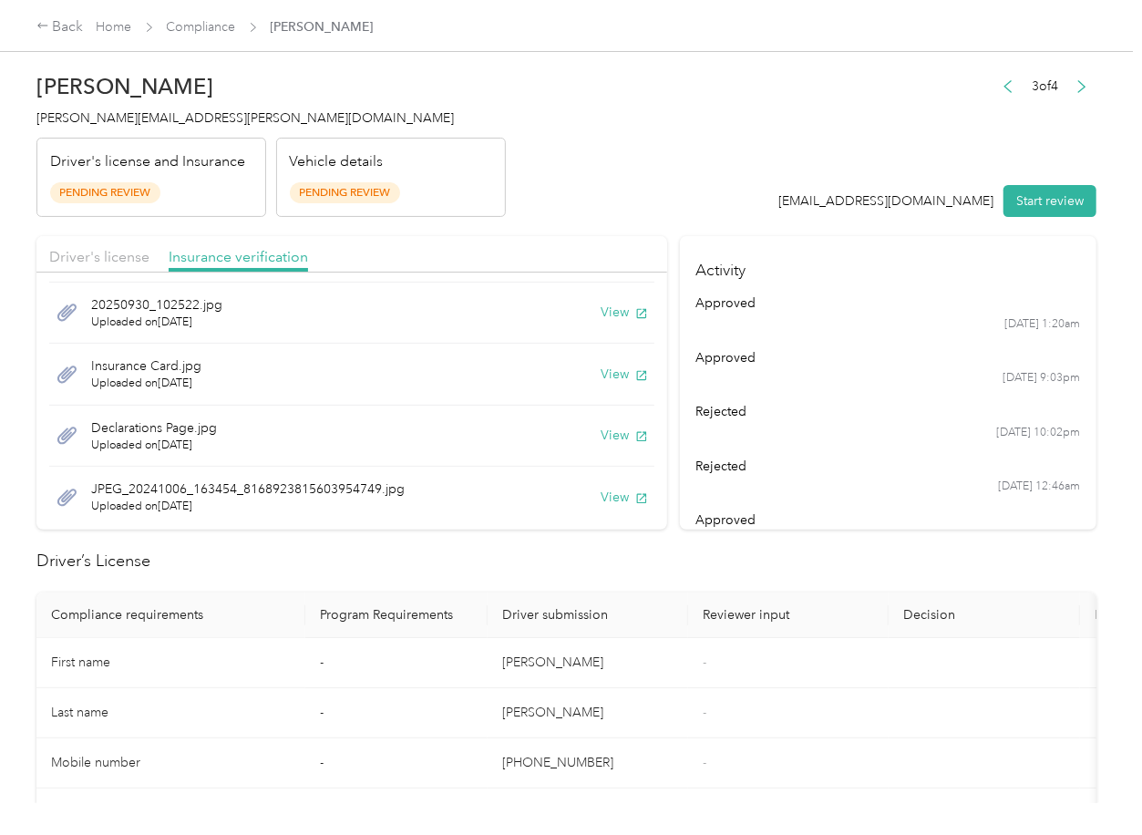
scroll to position [80, 0]
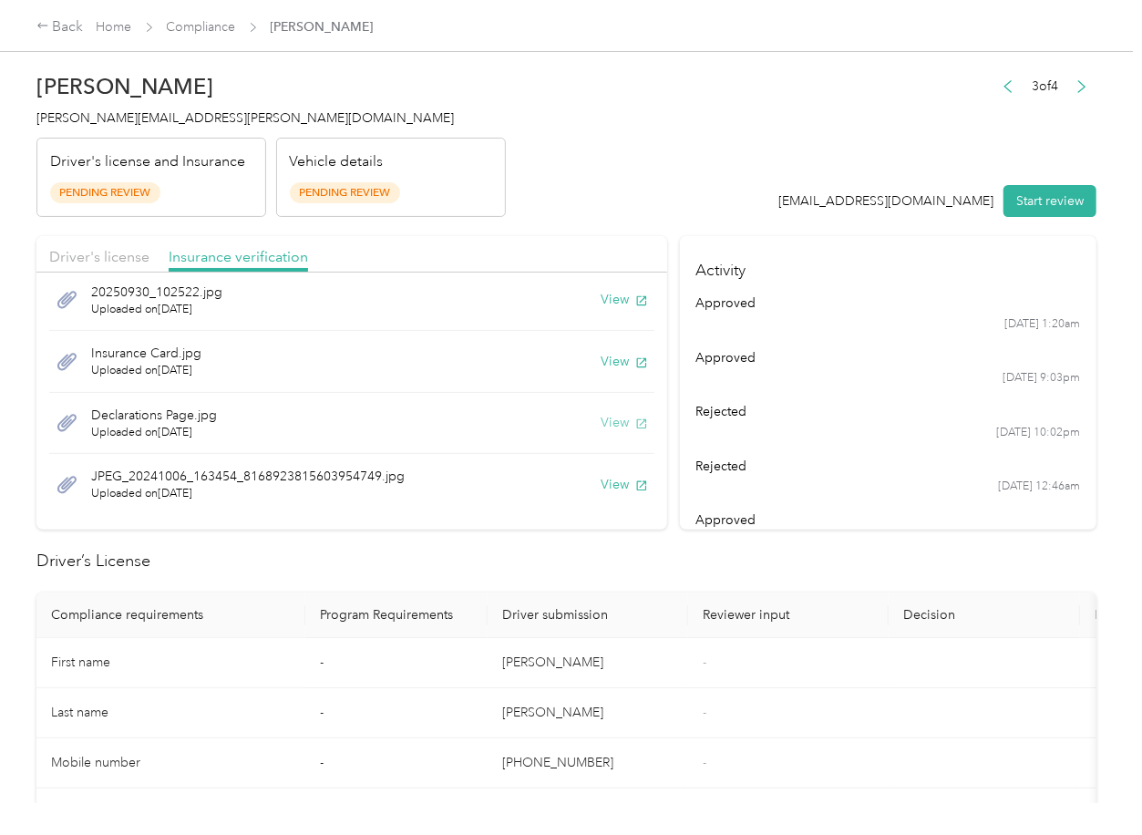
click at [609, 425] on button "View" at bounding box center [624, 422] width 47 height 19
click at [601, 490] on button "View" at bounding box center [624, 484] width 47 height 19
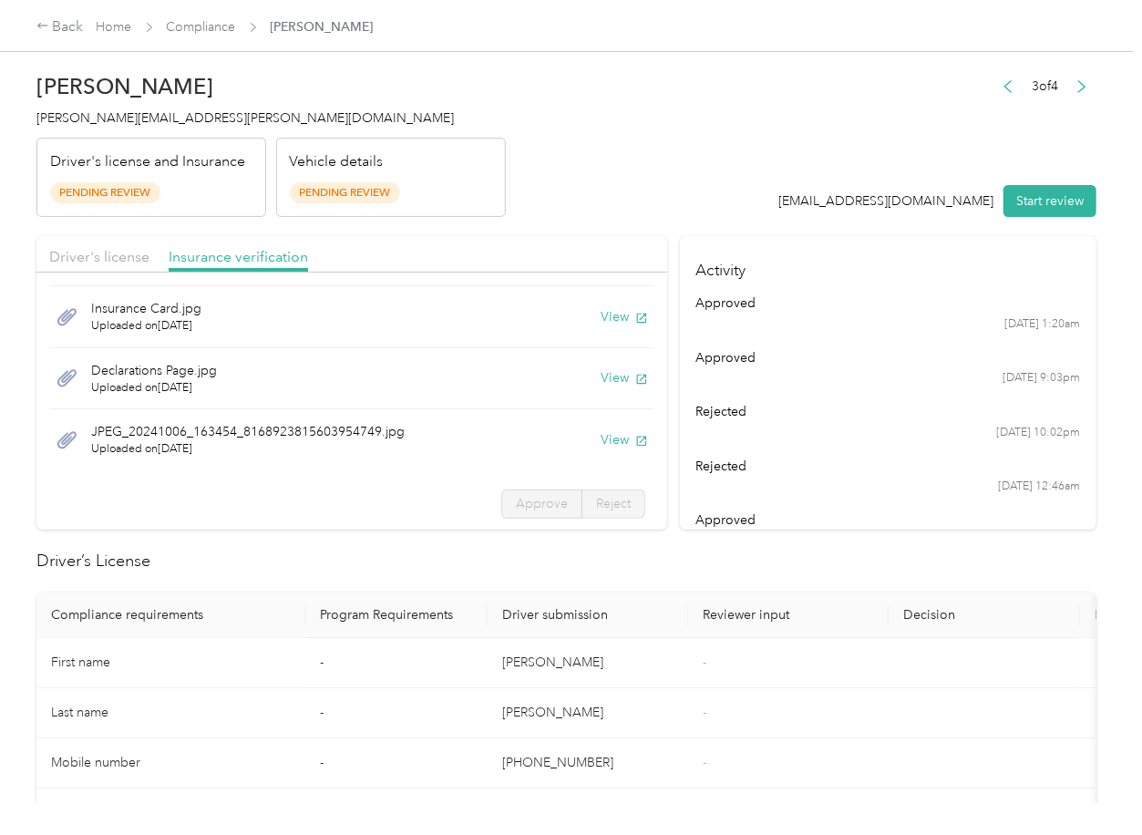
scroll to position [126, 0]
click at [1039, 203] on button "Start review" at bounding box center [1050, 201] width 93 height 32
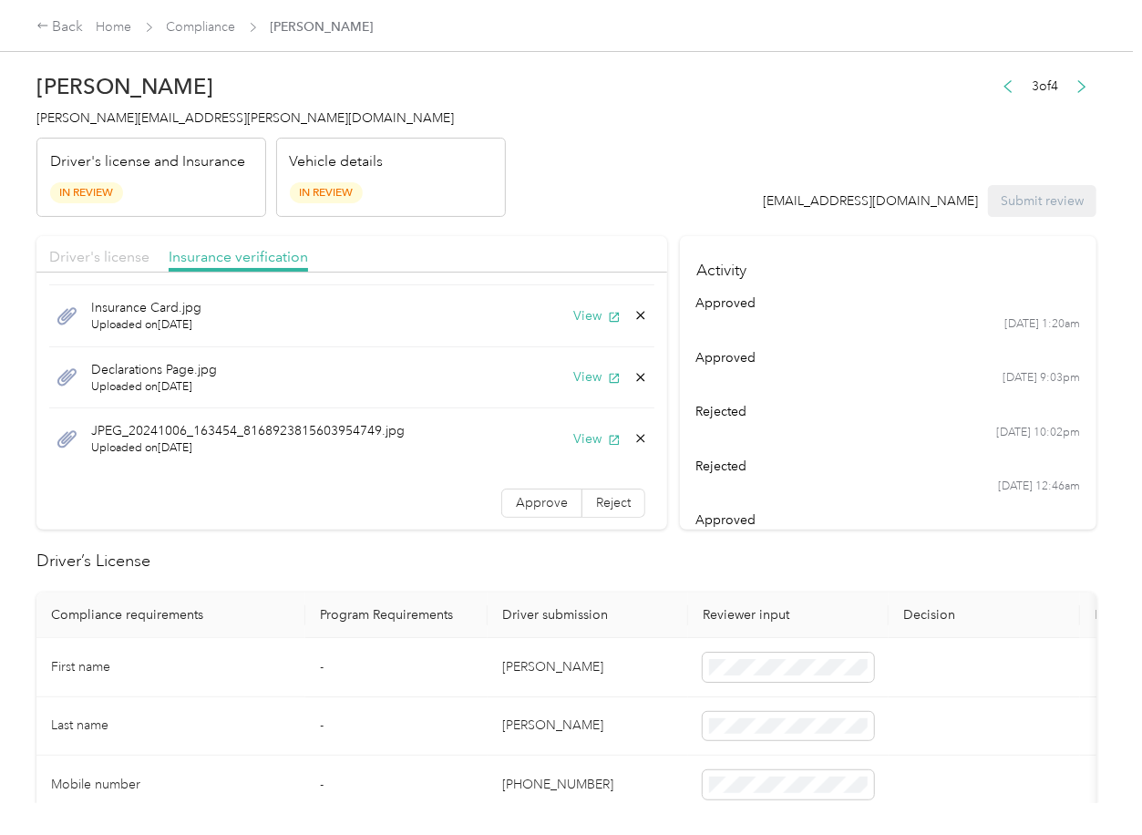
click at [113, 262] on span "Driver's license" at bounding box center [99, 256] width 100 height 17
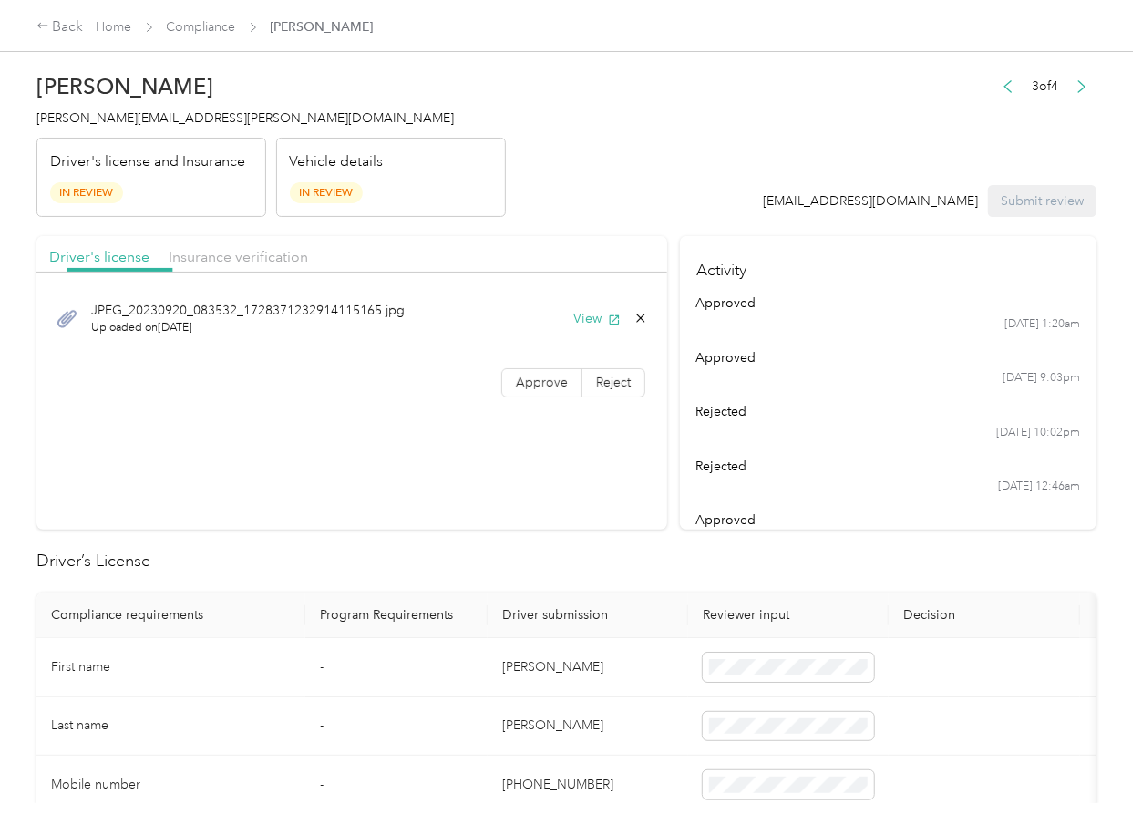
scroll to position [0, 0]
drag, startPoint x: 111, startPoint y: 258, endPoint x: 143, endPoint y: 284, distance: 40.9
click at [110, 257] on span "Driver's license" at bounding box center [99, 256] width 100 height 17
click at [545, 380] on span "Approve" at bounding box center [542, 382] width 52 height 15
click at [263, 260] on span "Insurance verification" at bounding box center [238, 256] width 139 height 17
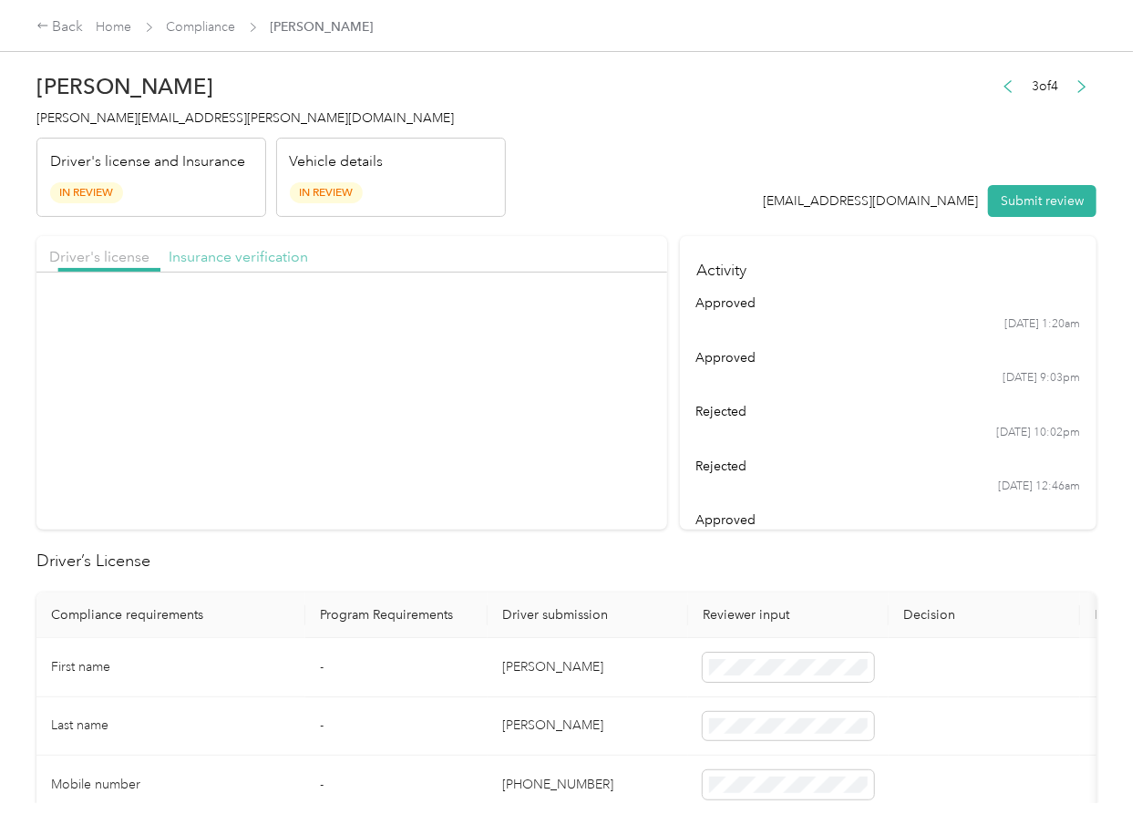
click at [263, 260] on span "Insurance verification" at bounding box center [238, 256] width 139 height 17
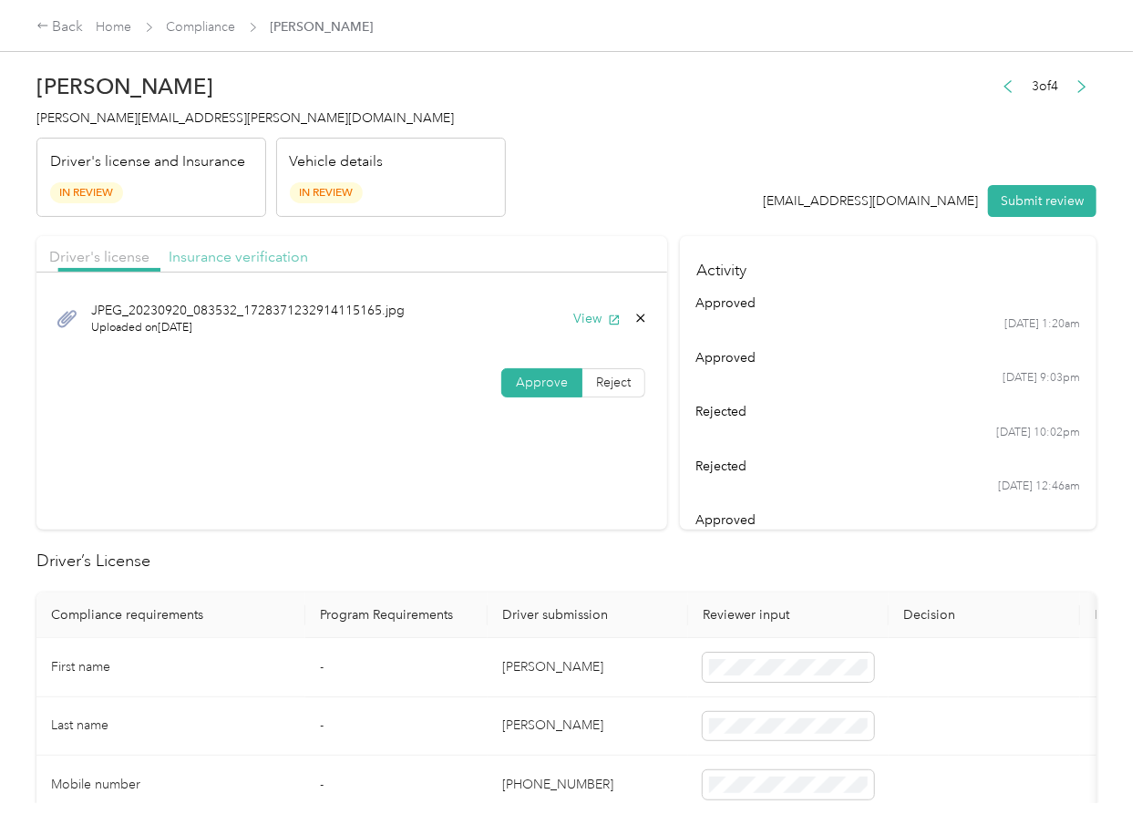
click at [263, 260] on span "Insurance verification" at bounding box center [238, 256] width 139 height 17
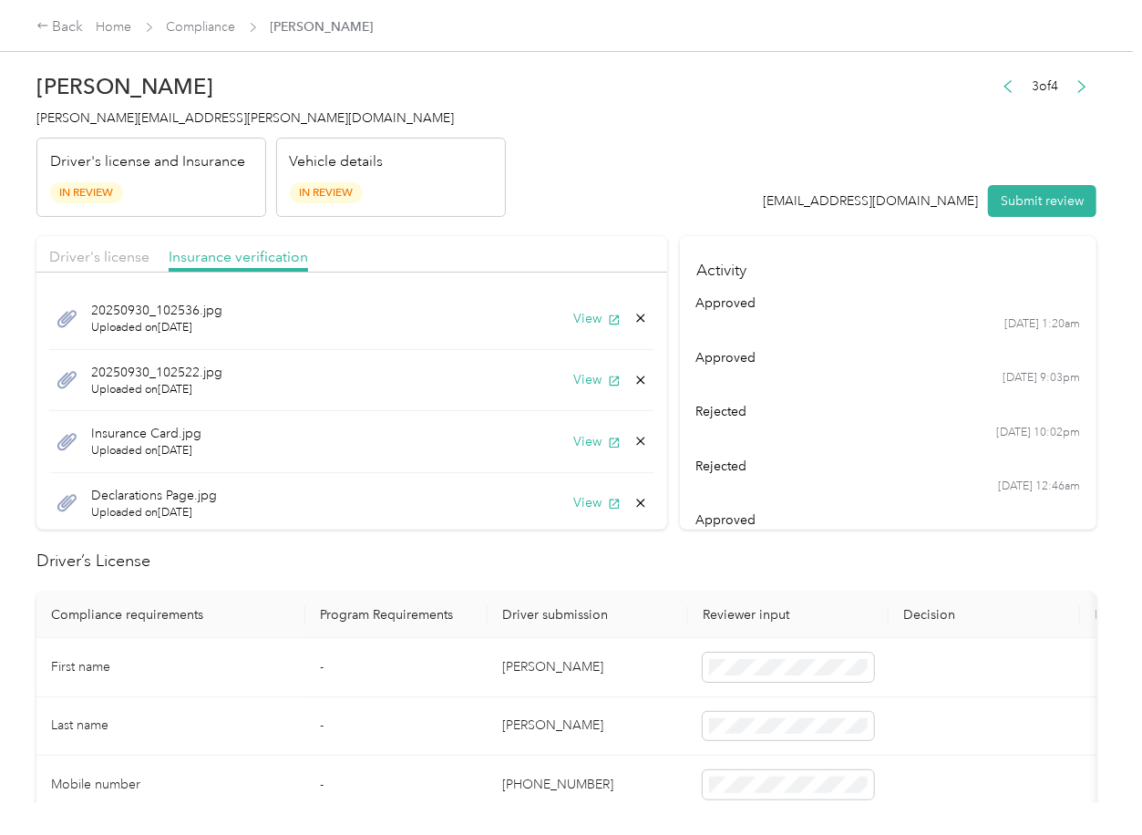
scroll to position [121, 0]
click at [518, 500] on span "Approve" at bounding box center [542, 507] width 52 height 15
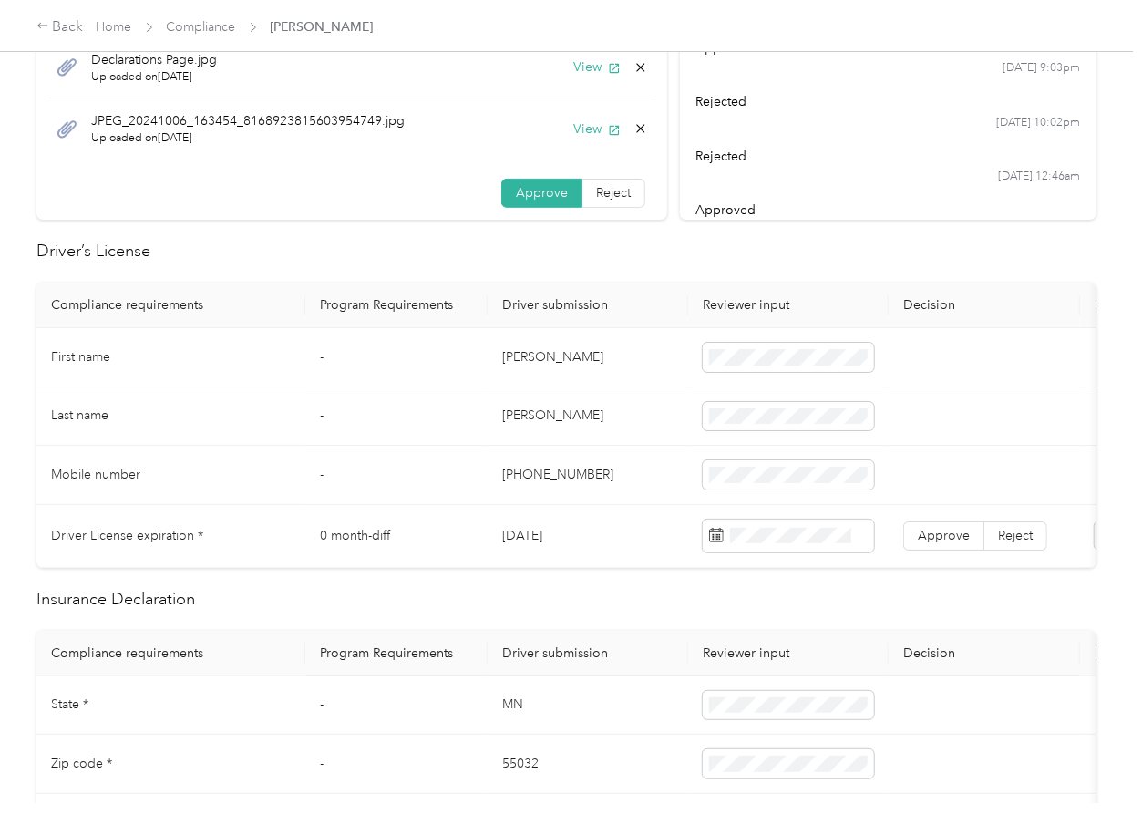
scroll to position [365, 0]
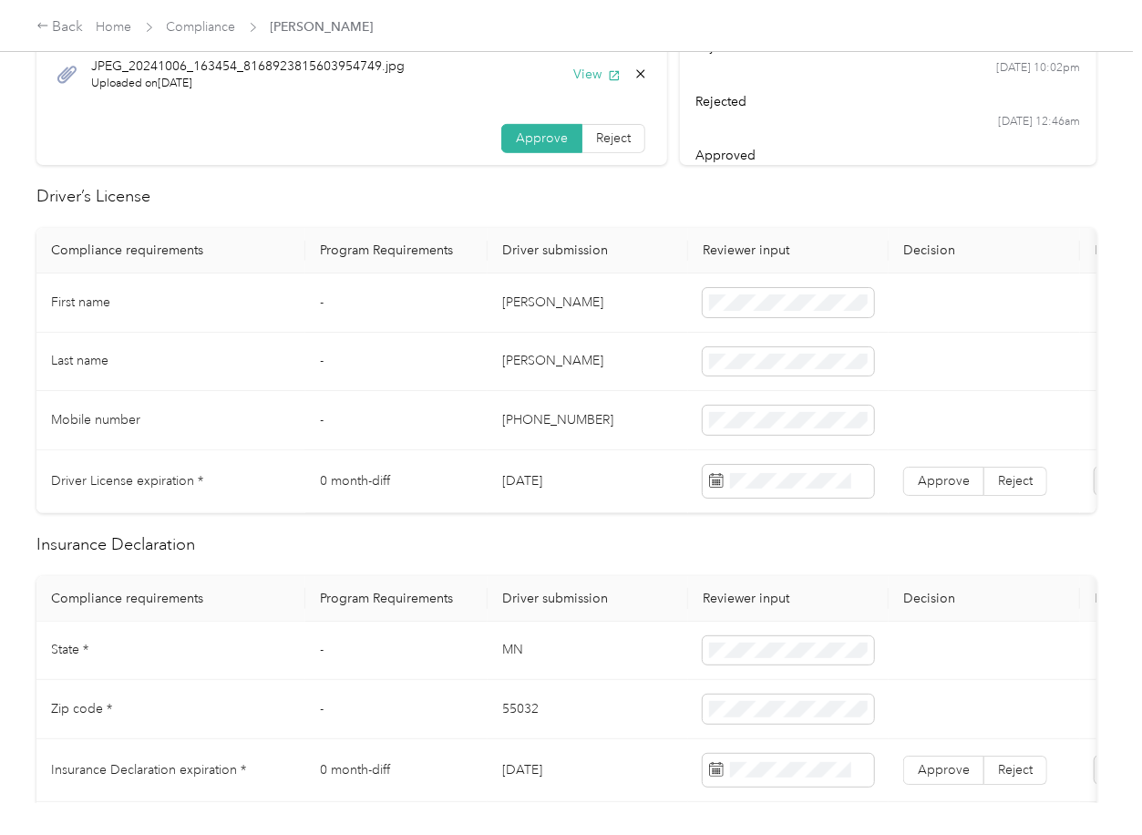
drag, startPoint x: 431, startPoint y: 509, endPoint x: 453, endPoint y: 510, distance: 21.9
click at [453, 510] on td "0 month-diff" at bounding box center [396, 481] width 182 height 63
click at [415, 465] on td "0 month-diff" at bounding box center [396, 481] width 182 height 63
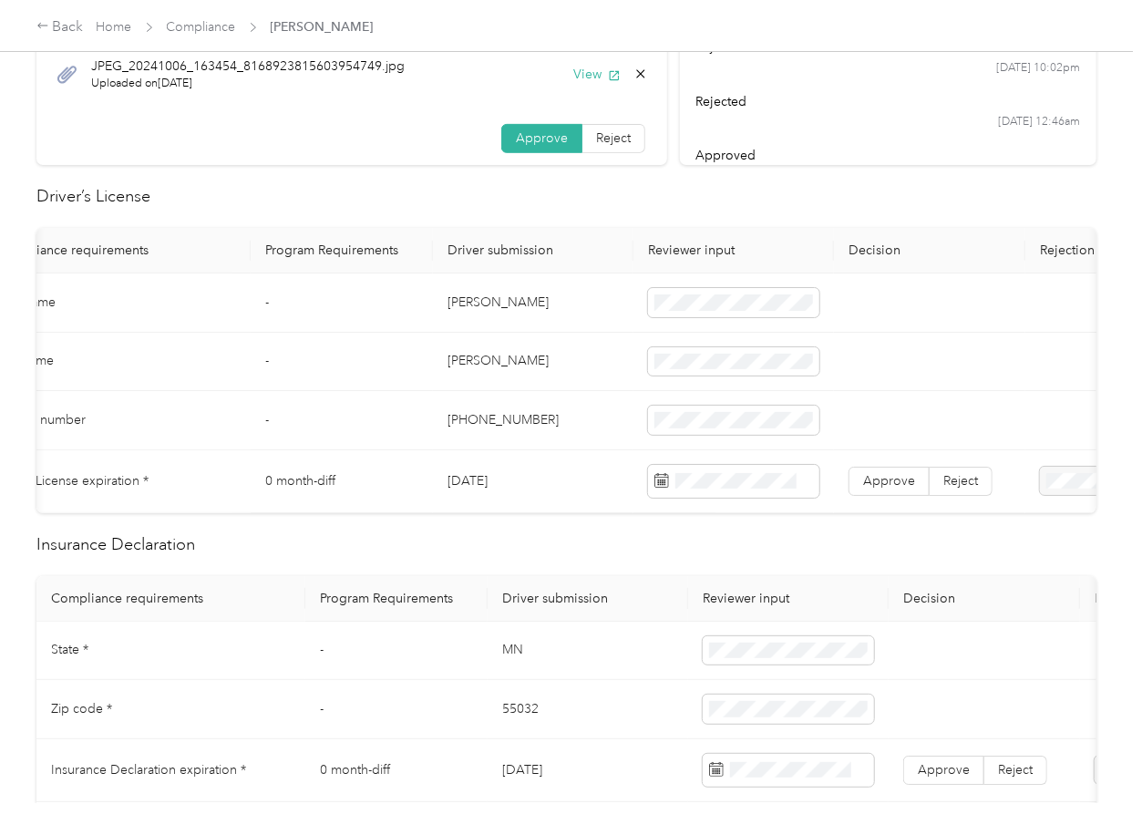
click at [482, 481] on td "[DATE]" at bounding box center [533, 481] width 201 height 63
copy td "[DATE]"
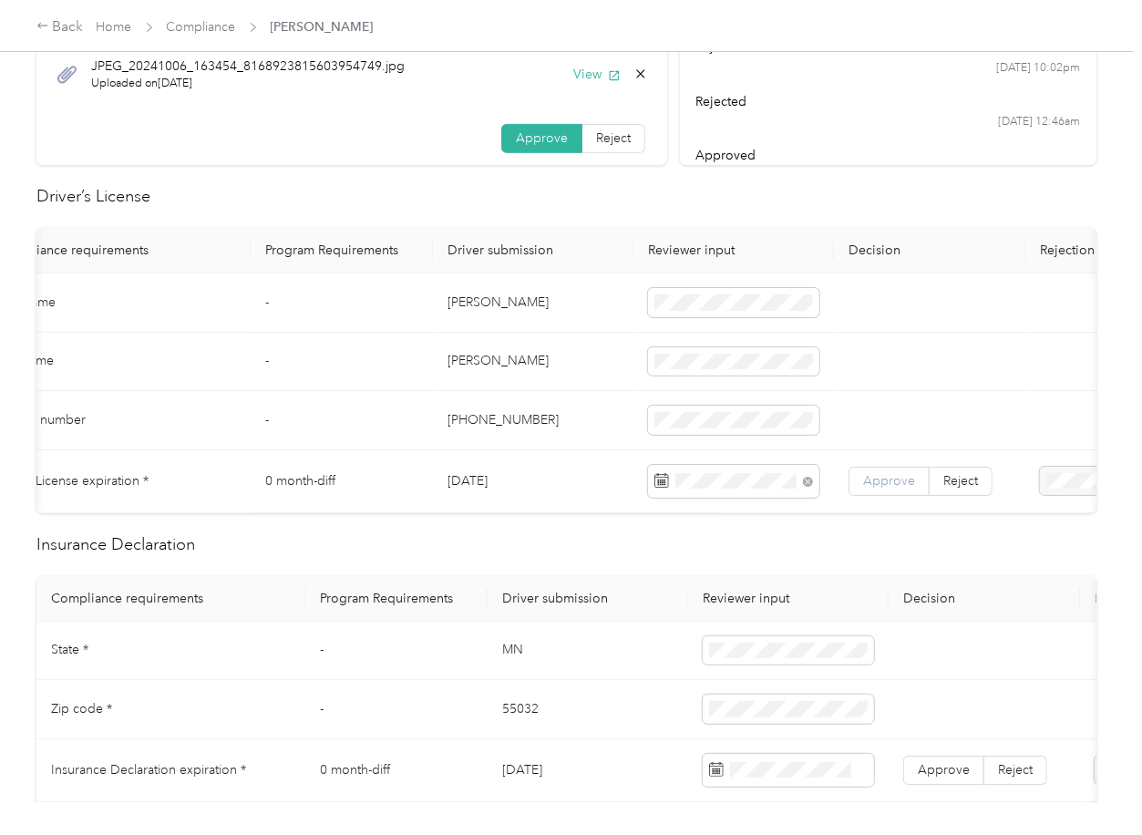
click at [883, 481] on span "Approve" at bounding box center [889, 480] width 52 height 15
click at [460, 462] on td "[DATE]" at bounding box center [533, 481] width 201 height 63
click at [547, 430] on td "[PHONE_NUMBER]" at bounding box center [533, 420] width 201 height 59
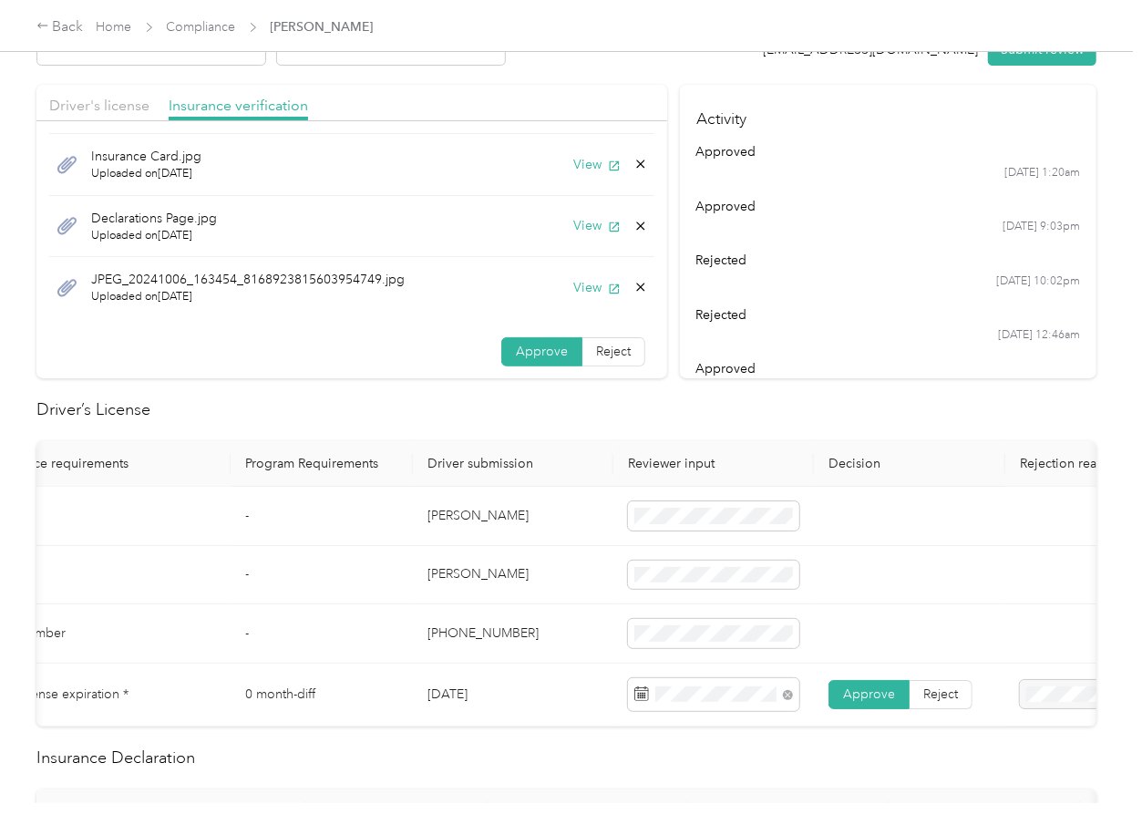
scroll to position [121, 0]
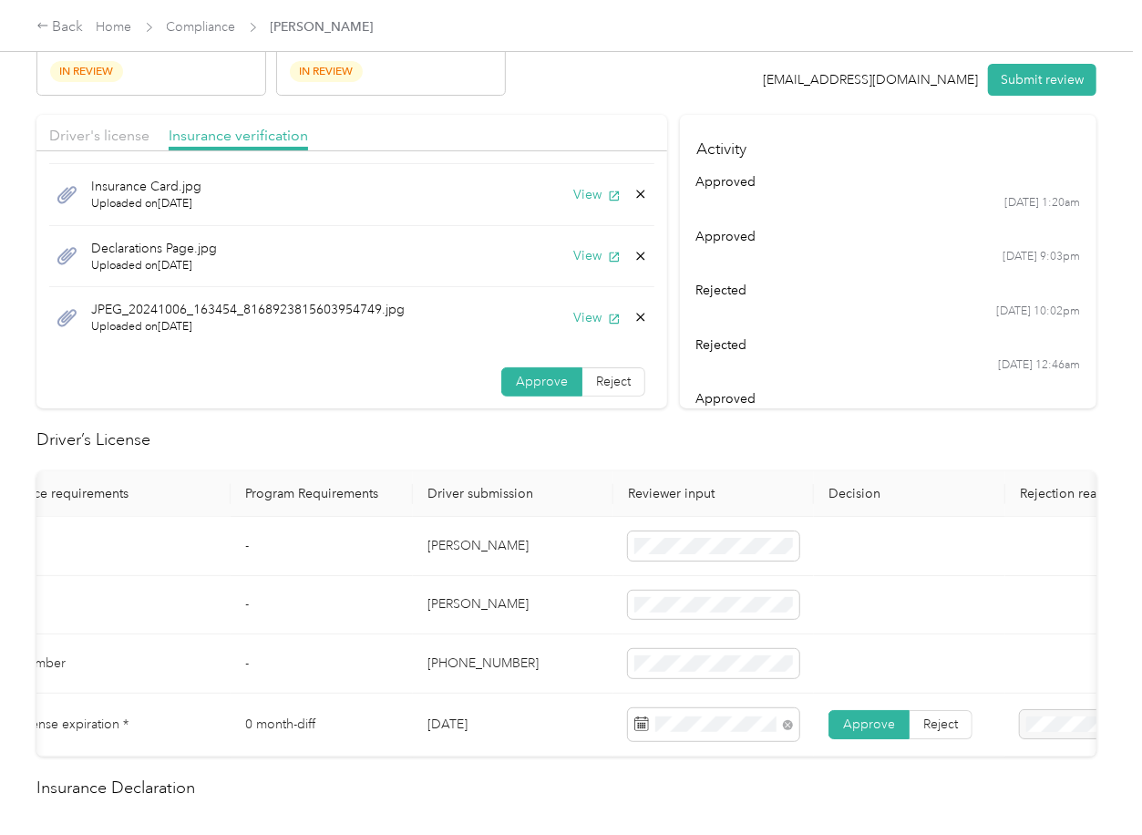
click at [223, 548] on td "First name" at bounding box center [96, 546] width 269 height 59
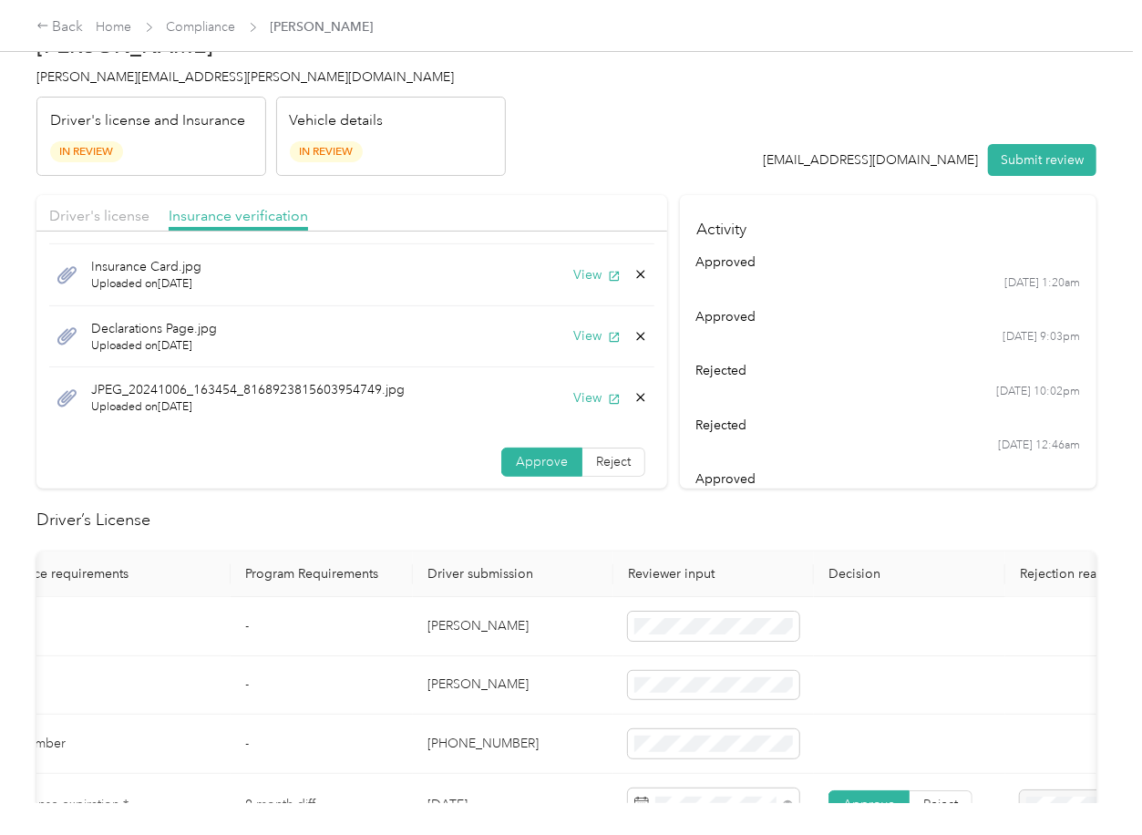
scroll to position [0, 0]
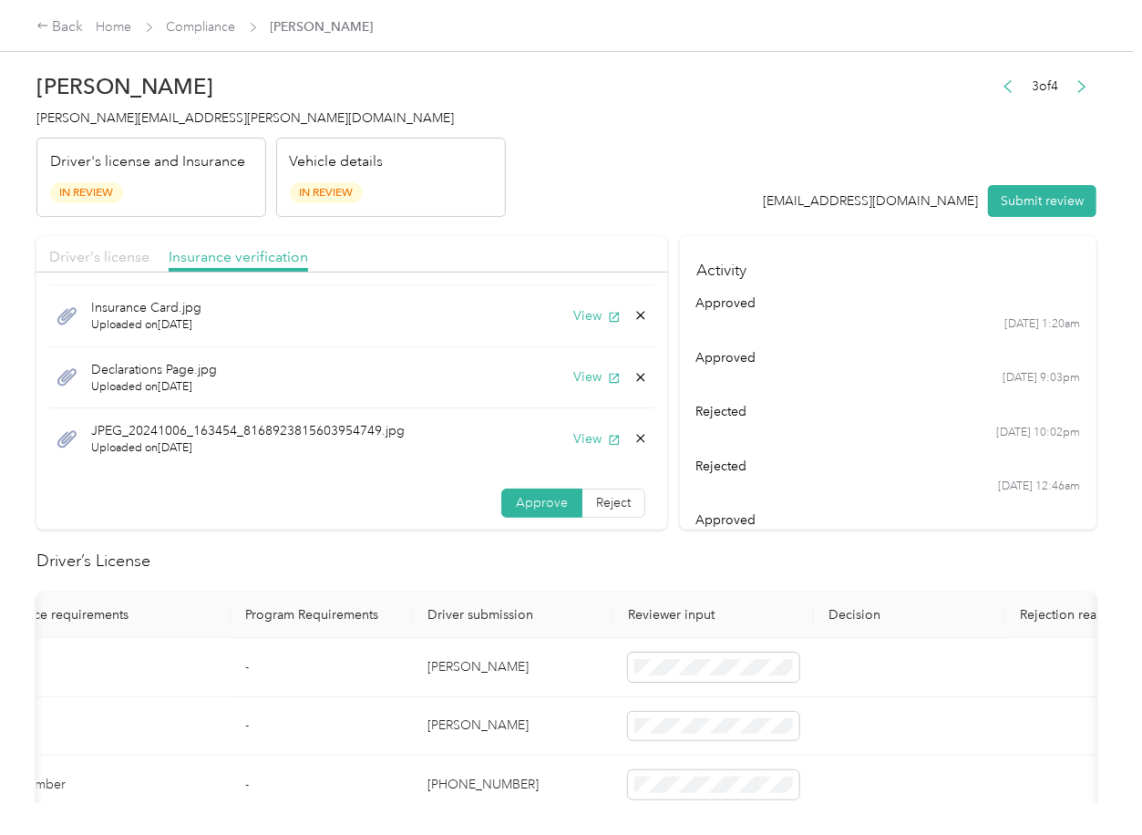
click at [120, 256] on span "Driver's license" at bounding box center [99, 256] width 100 height 17
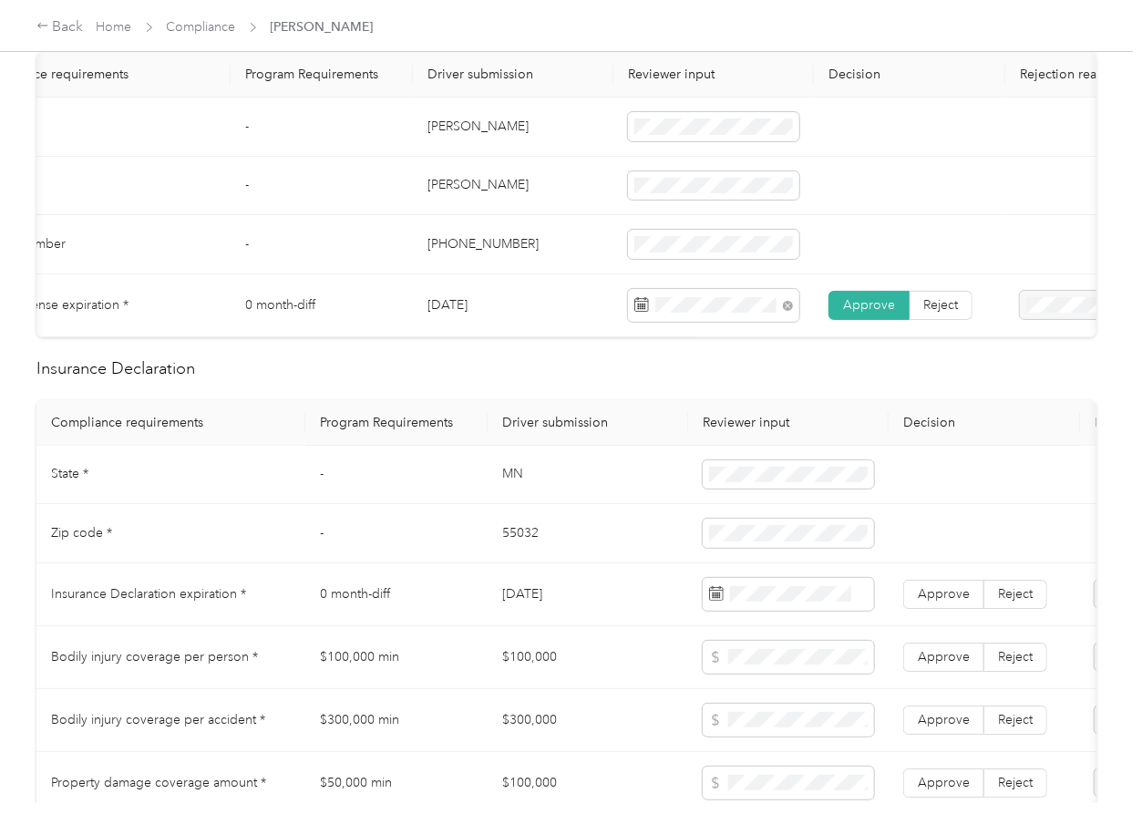
scroll to position [729, 0]
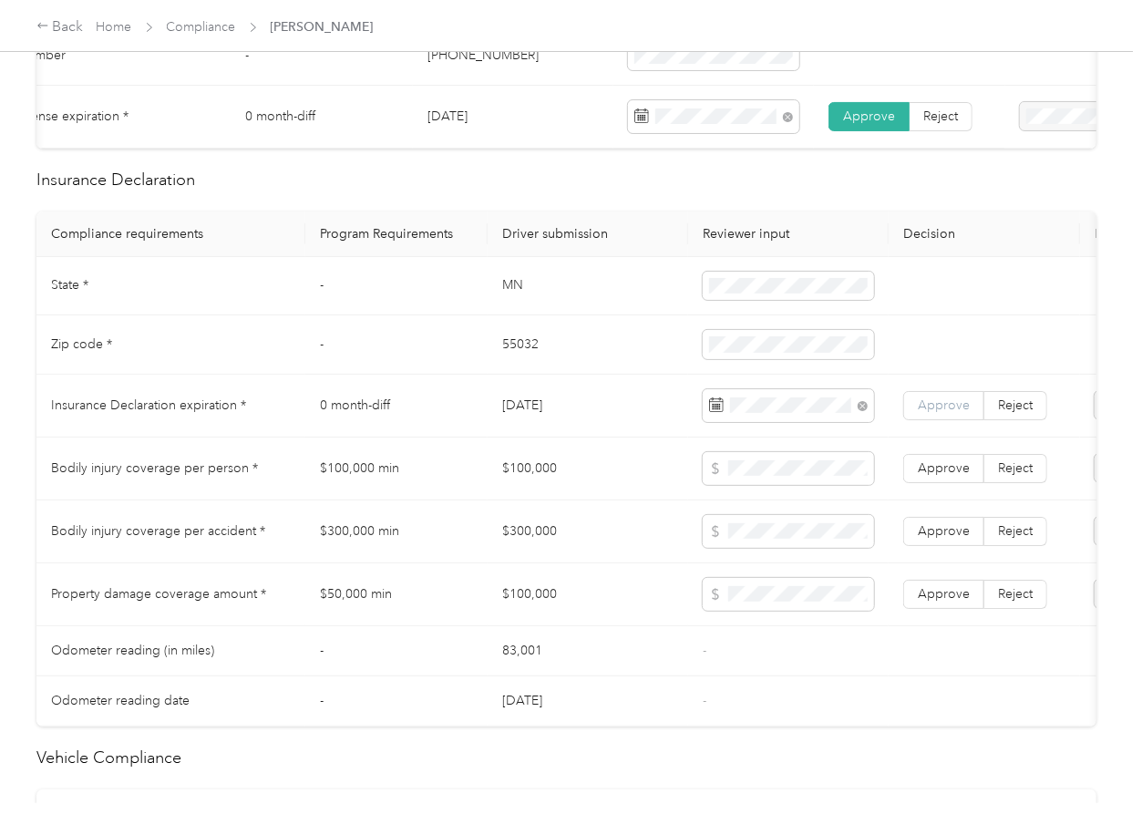
click at [943, 413] on span "Approve" at bounding box center [944, 404] width 52 height 15
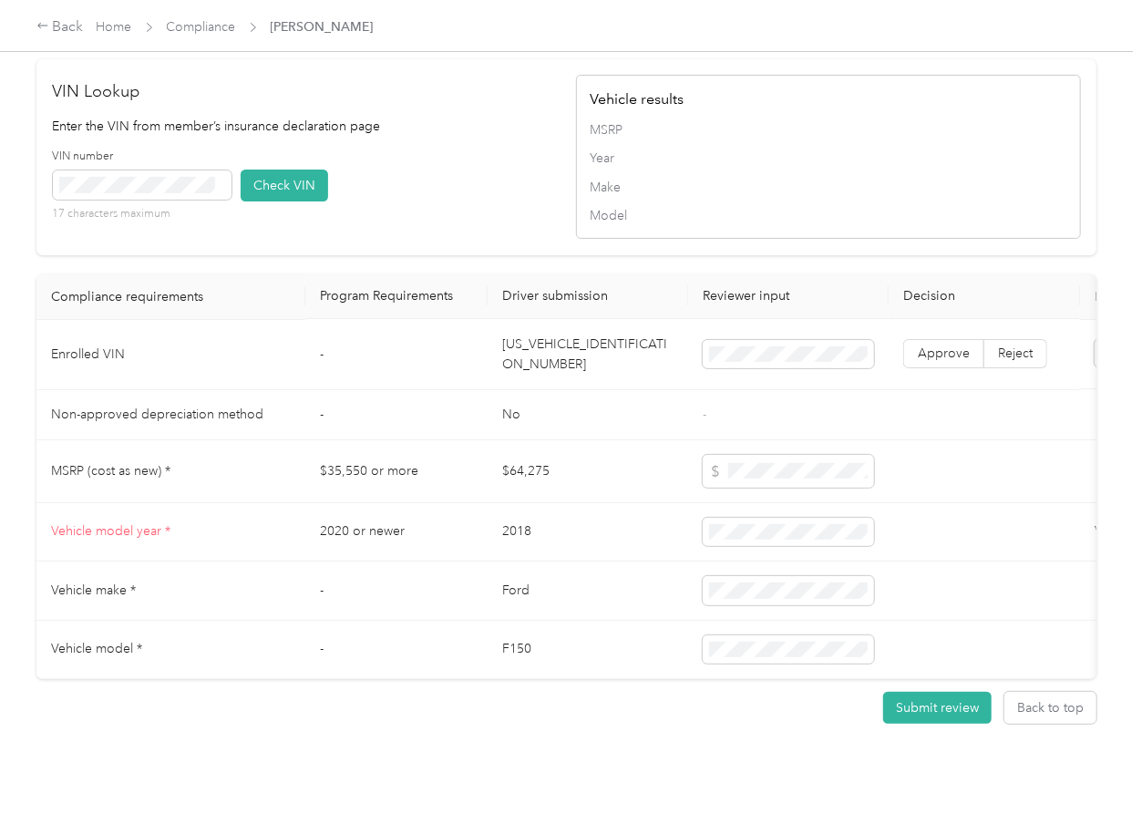
scroll to position [1532, 0]
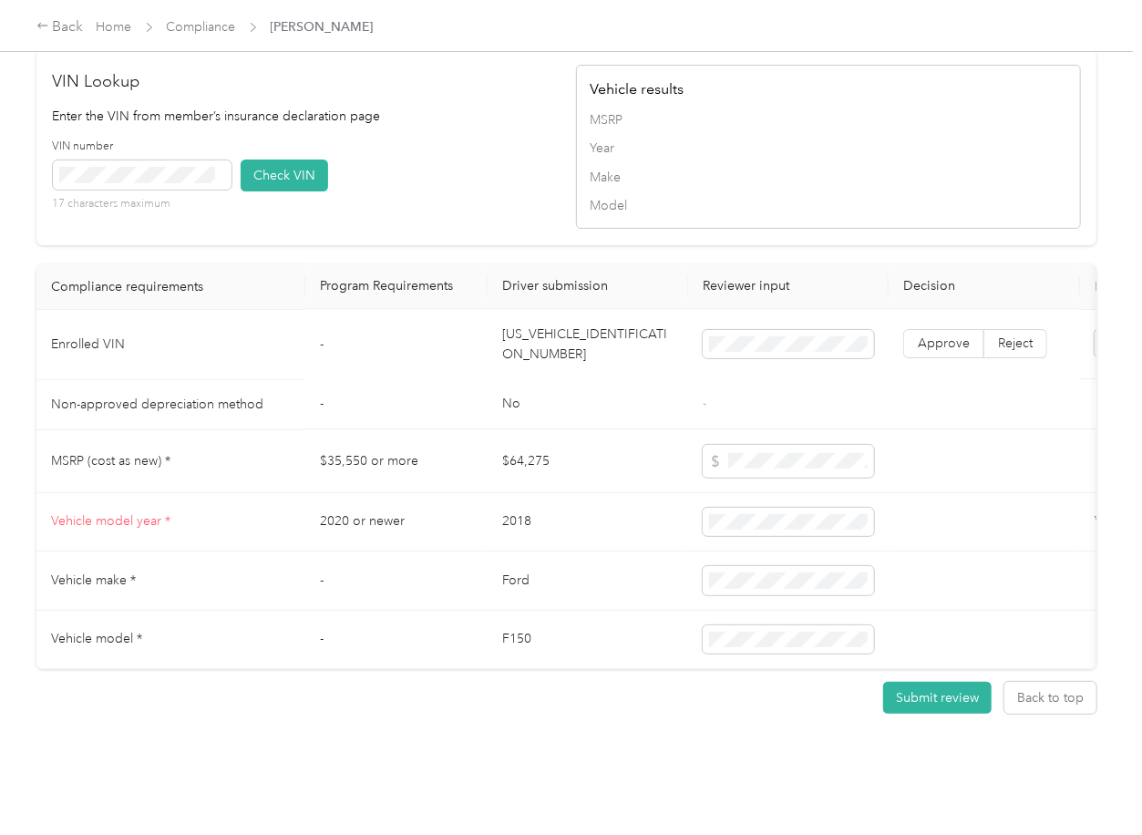
click at [557, 328] on td "[US_VEHICLE_IDENTIFICATION_NUMBER]" at bounding box center [588, 345] width 201 height 70
click at [558, 327] on td "[US_VEHICLE_IDENTIFICATION_NUMBER]" at bounding box center [588, 345] width 201 height 70
click at [559, 327] on td "[US_VEHICLE_IDENTIFICATION_NUMBER]" at bounding box center [588, 345] width 201 height 70
copy td "[US_VEHICLE_IDENTIFICATION_NUMBER]"
click at [302, 160] on button "Check VIN" at bounding box center [285, 176] width 88 height 32
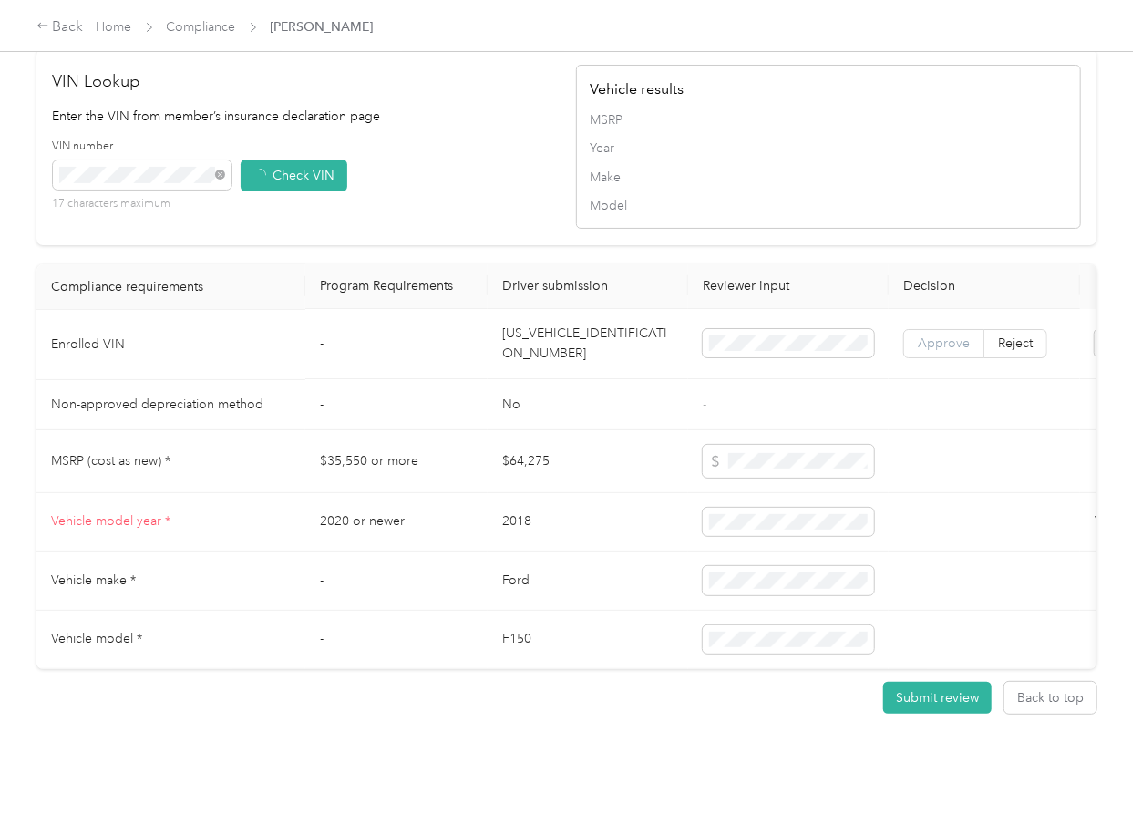
click at [953, 336] on span "Approve" at bounding box center [944, 343] width 52 height 15
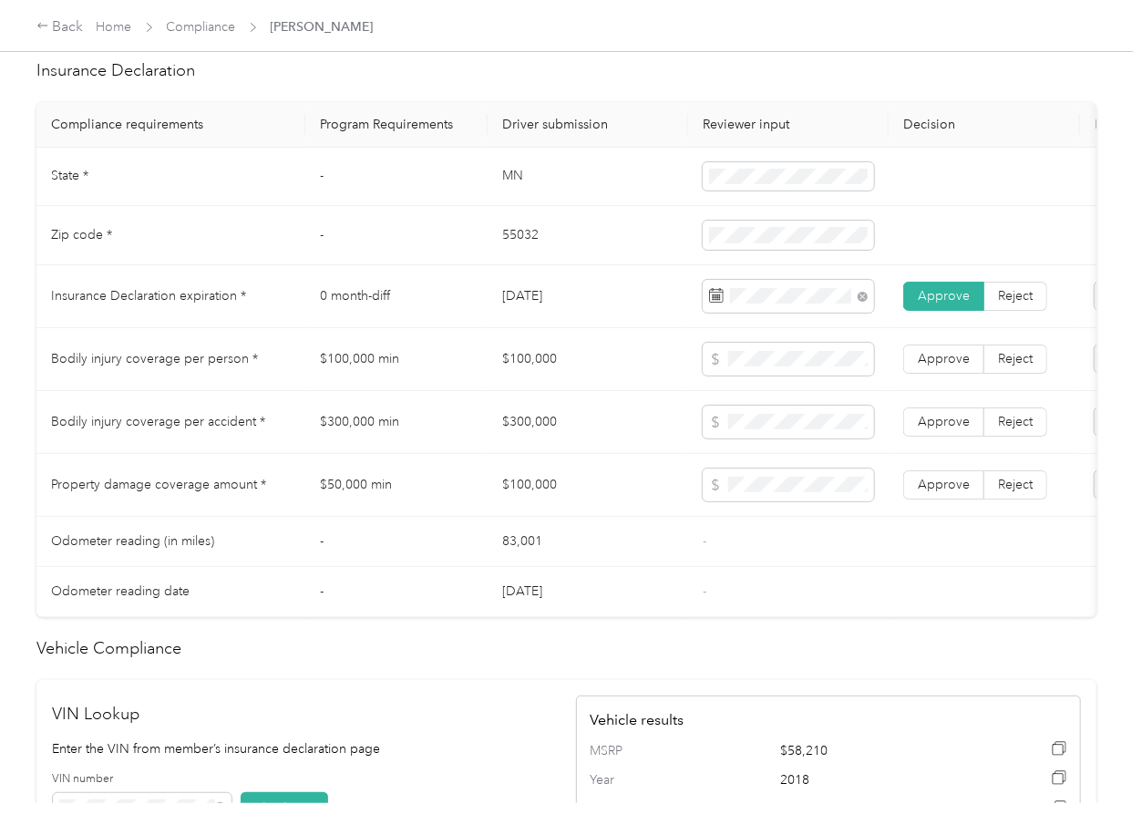
scroll to position [802, 0]
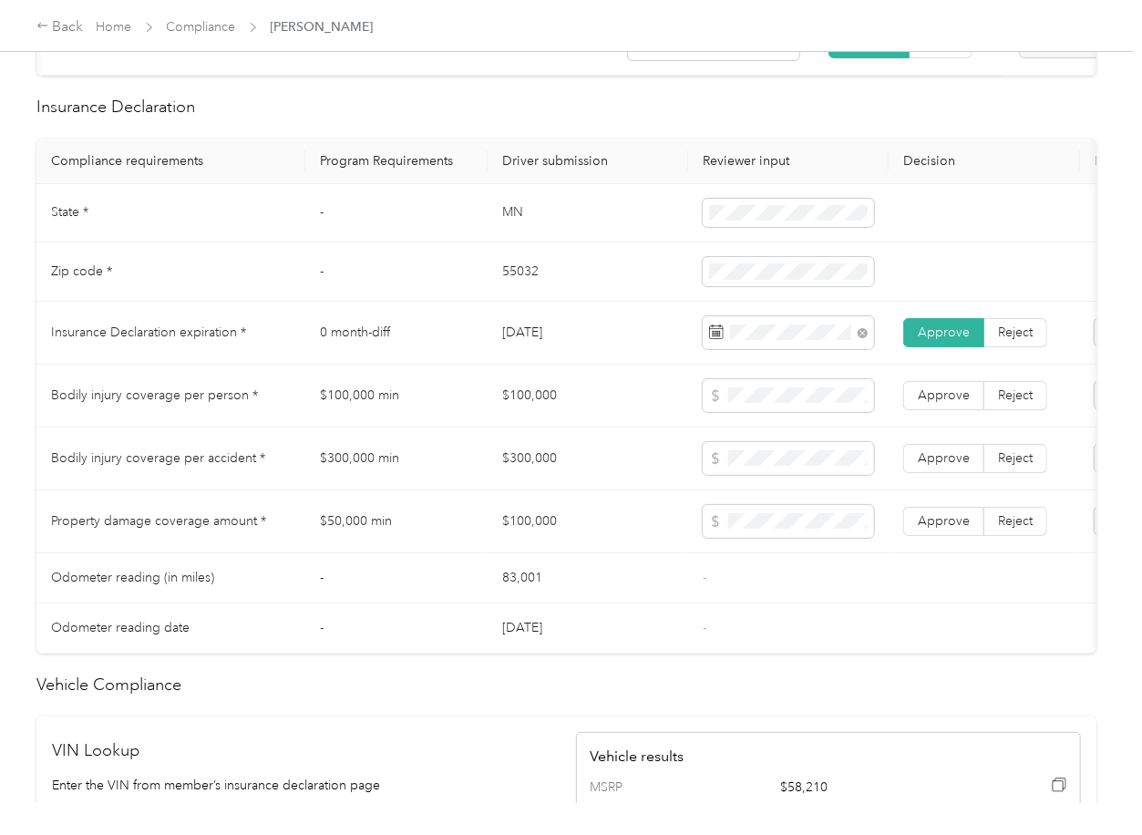
click at [541, 413] on td "$100,000" at bounding box center [588, 396] width 201 height 63
copy td "$100,000"
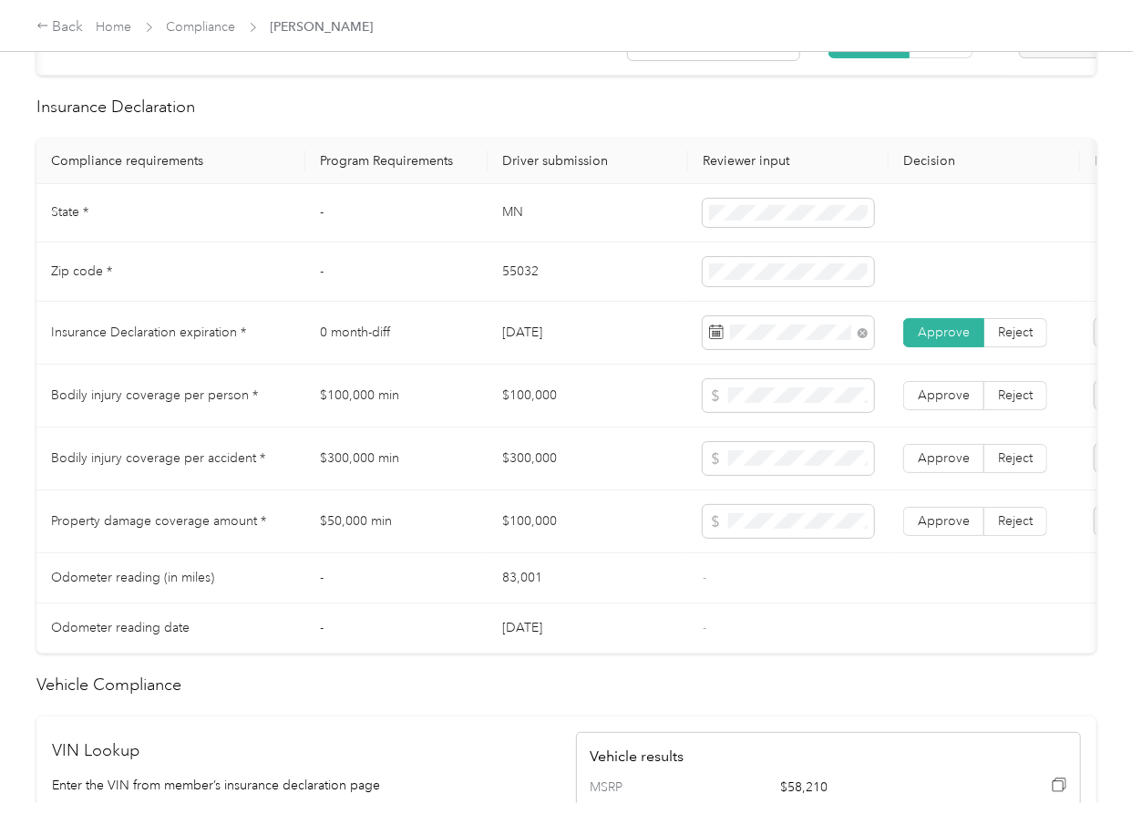
click at [529, 470] on td "$300,000" at bounding box center [588, 459] width 201 height 63
copy td "$300,000"
click at [944, 466] on span "Approve" at bounding box center [944, 457] width 52 height 15
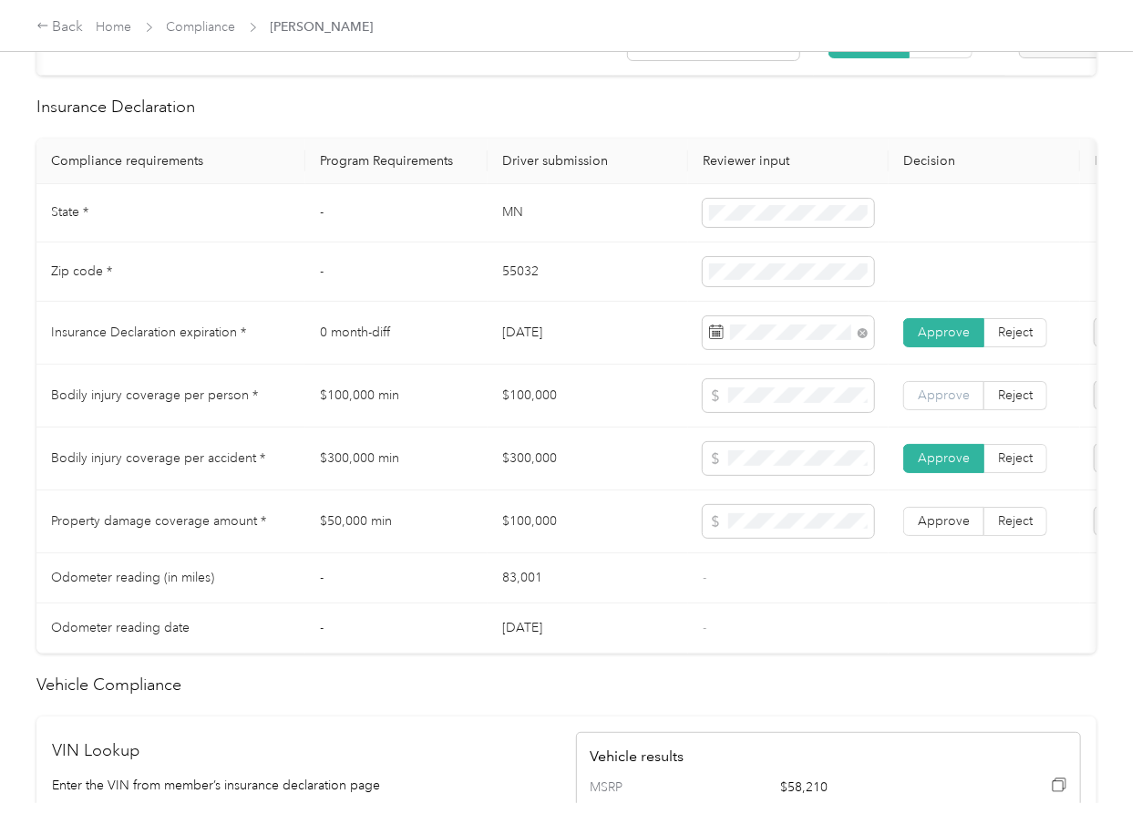
click at [946, 403] on span "Approve" at bounding box center [944, 394] width 52 height 15
click at [950, 529] on span "Approve" at bounding box center [944, 520] width 52 height 15
click at [577, 424] on td "$100,000" at bounding box center [588, 396] width 201 height 63
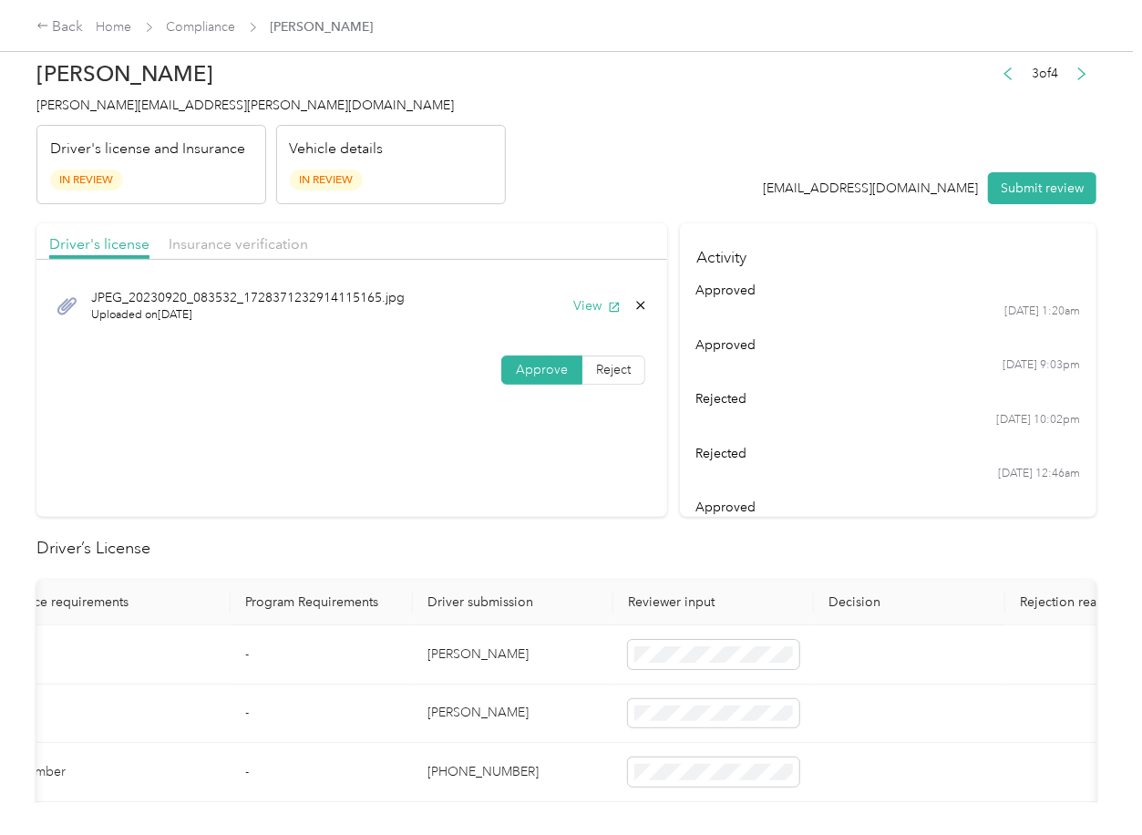
scroll to position [0, 0]
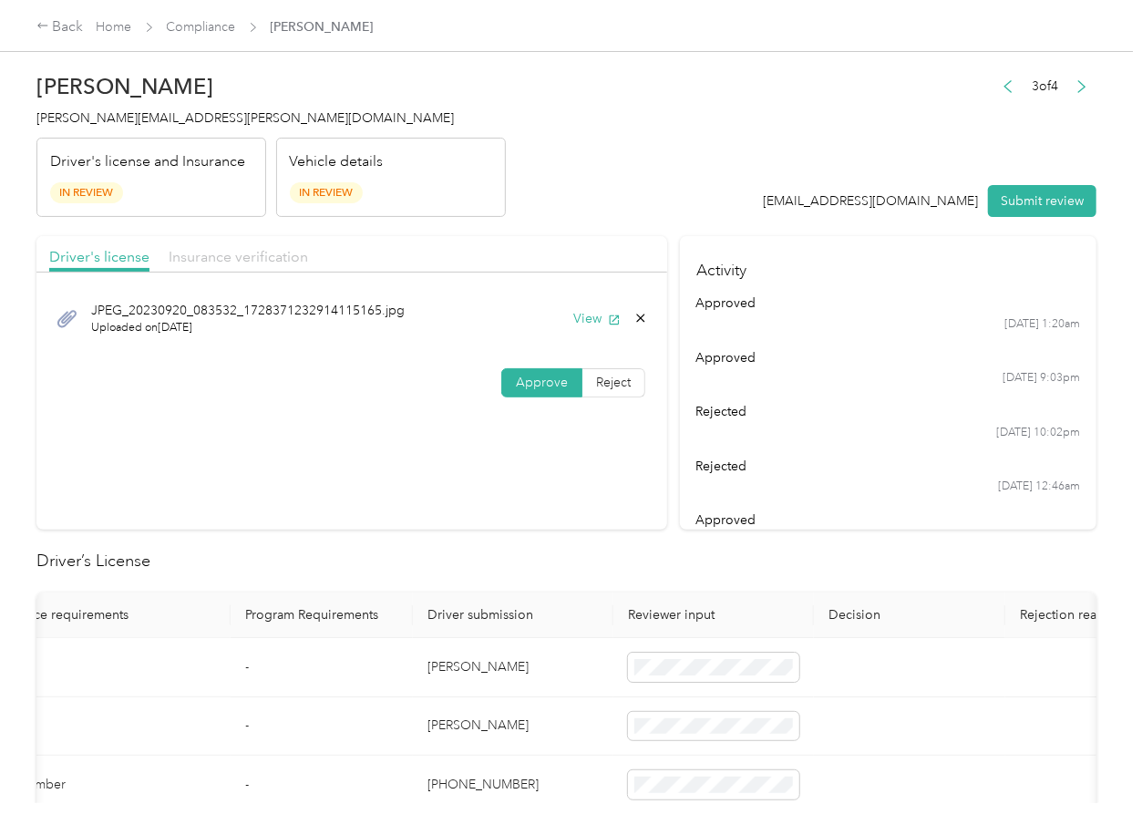
click at [235, 252] on span "Insurance verification" at bounding box center [238, 256] width 139 height 17
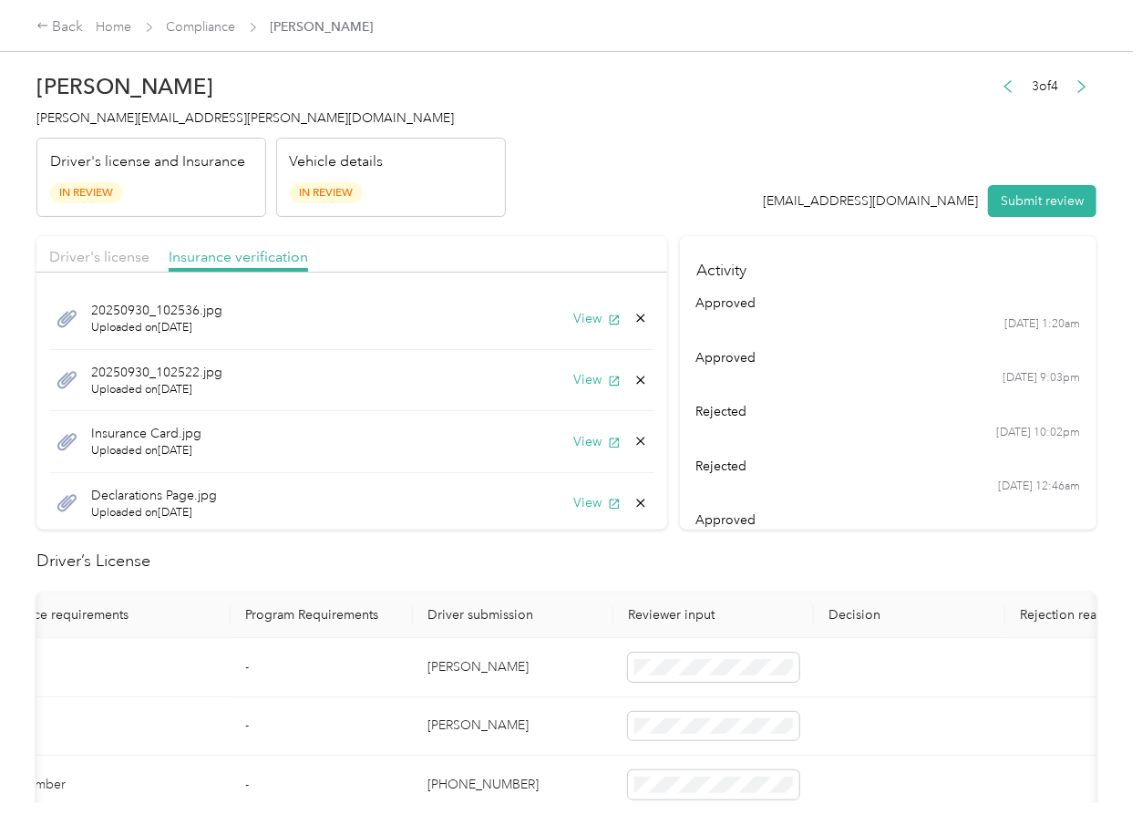
scroll to position [126, 0]
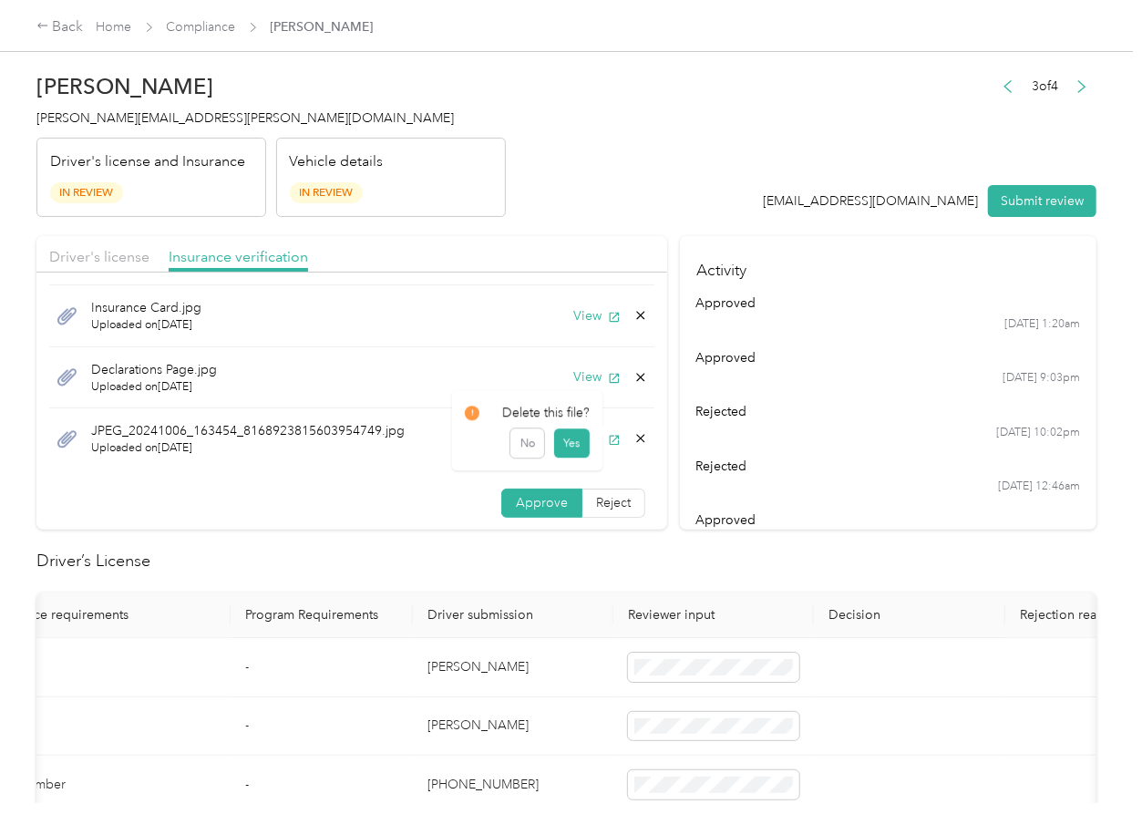
click at [634, 439] on icon at bounding box center [641, 438] width 15 height 15
click at [579, 449] on button "Yes" at bounding box center [571, 452] width 36 height 29
click at [634, 439] on icon at bounding box center [641, 438] width 15 height 15
click at [587, 445] on button "Yes" at bounding box center [571, 451] width 36 height 29
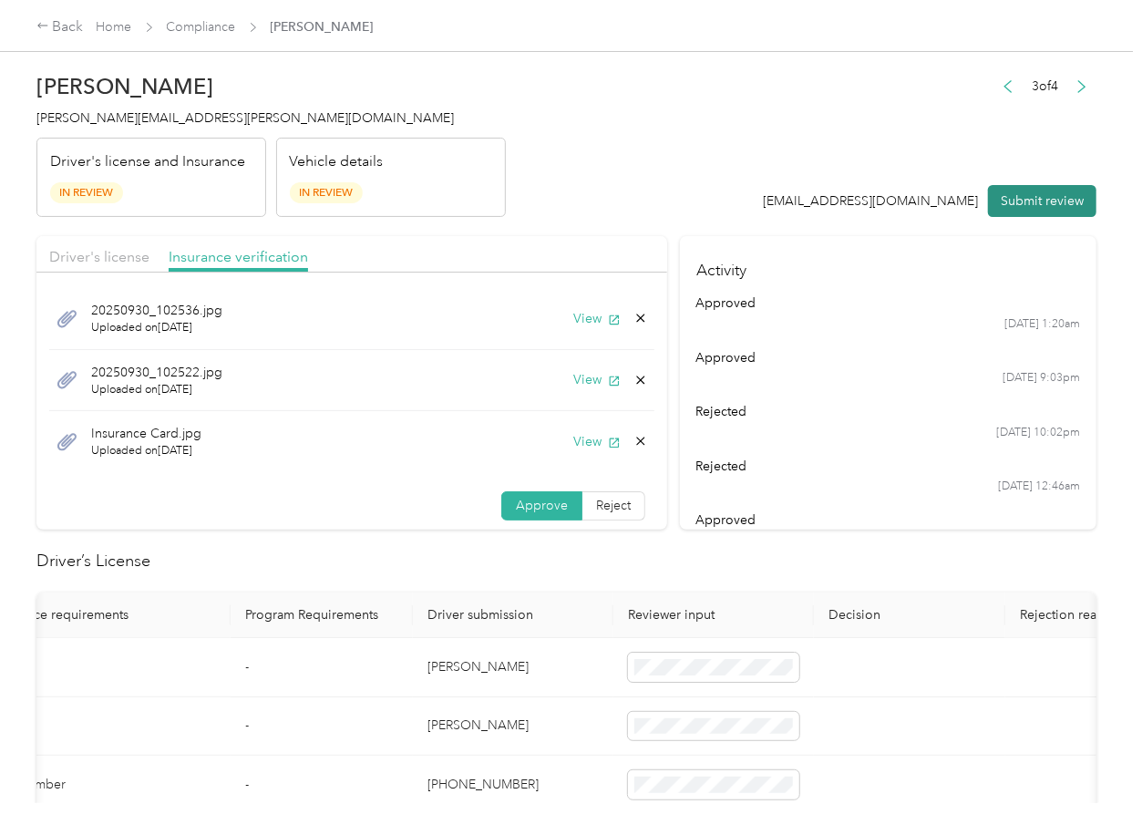
drag, startPoint x: 1058, startPoint y: 196, endPoint x: 586, endPoint y: 222, distance: 472.1
click at [1057, 195] on button "Submit review" at bounding box center [1042, 201] width 108 height 32
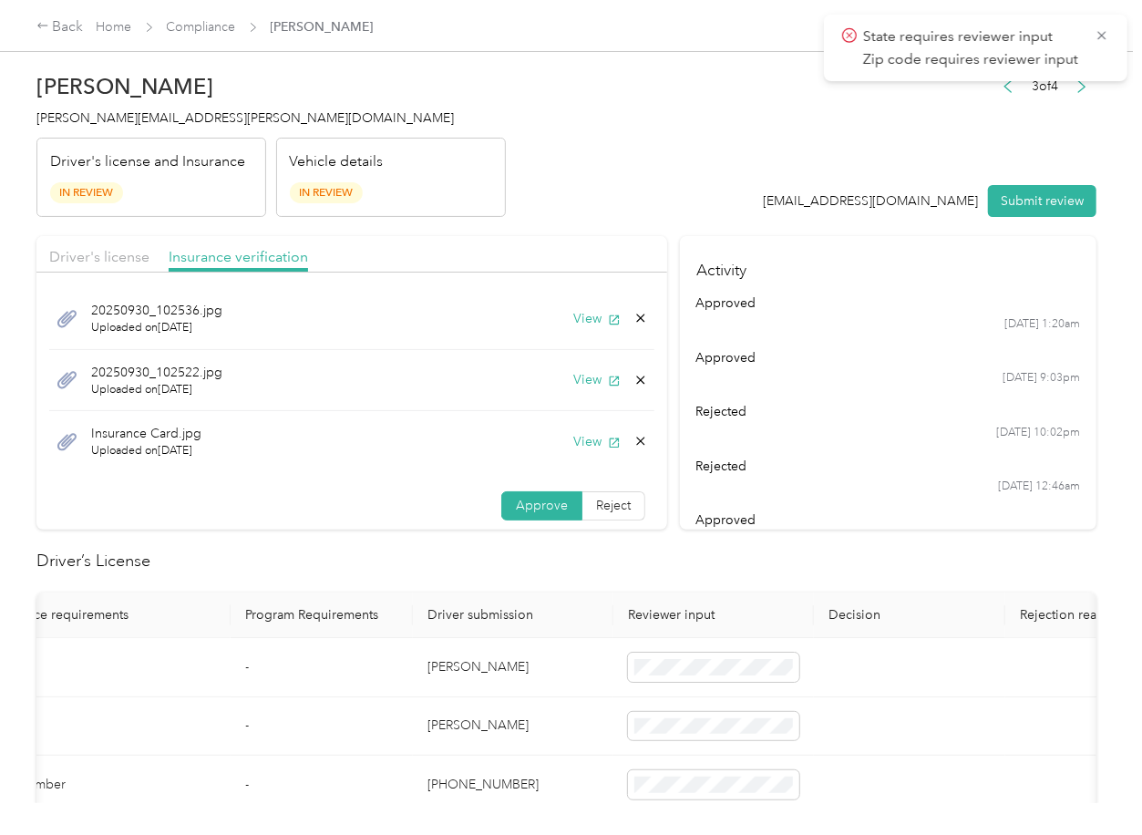
click at [39, 108] on h4 "[PERSON_NAME][EMAIL_ADDRESS][PERSON_NAME][DOMAIN_NAME]" at bounding box center [270, 117] width 469 height 19
click at [83, 125] on span "[PERSON_NAME][EMAIL_ADDRESS][PERSON_NAME][DOMAIN_NAME]" at bounding box center [245, 117] width 418 height 15
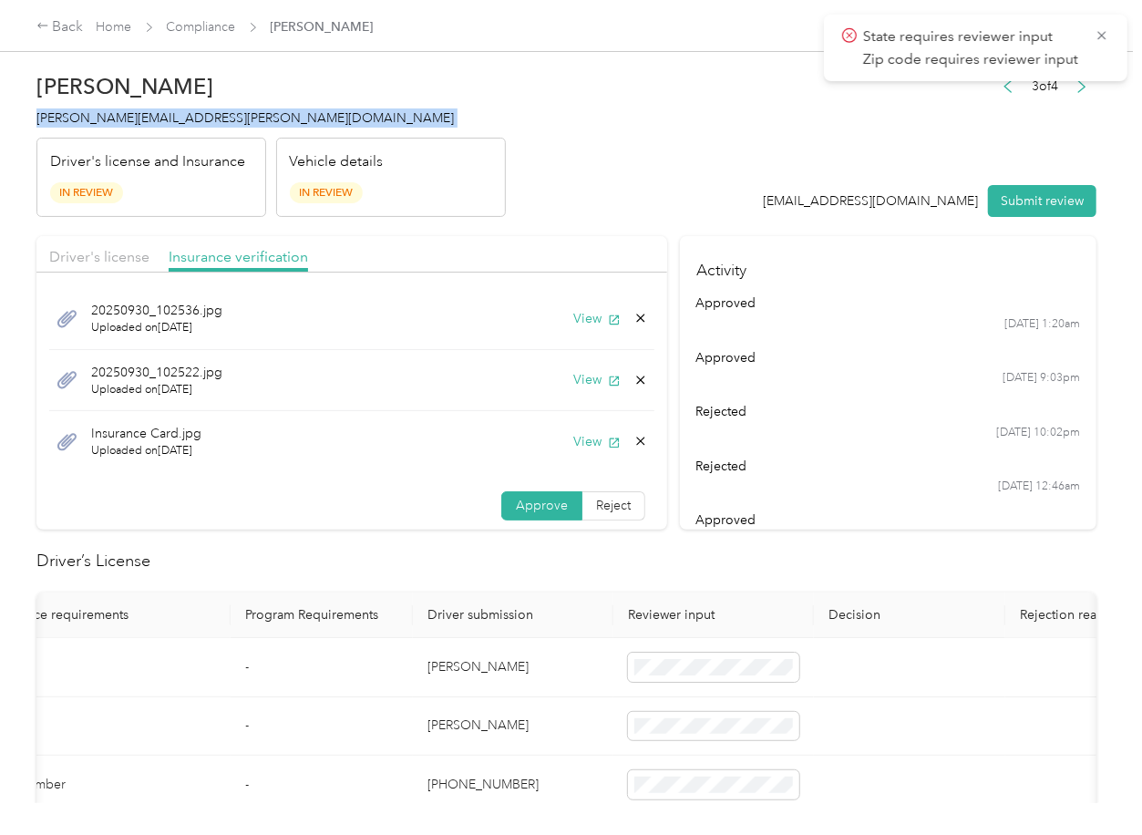
click at [83, 125] on span "[PERSON_NAME][EMAIL_ADDRESS][PERSON_NAME][DOMAIN_NAME]" at bounding box center [245, 117] width 418 height 15
copy span "[PERSON_NAME][EMAIL_ADDRESS][PERSON_NAME][DOMAIN_NAME]"
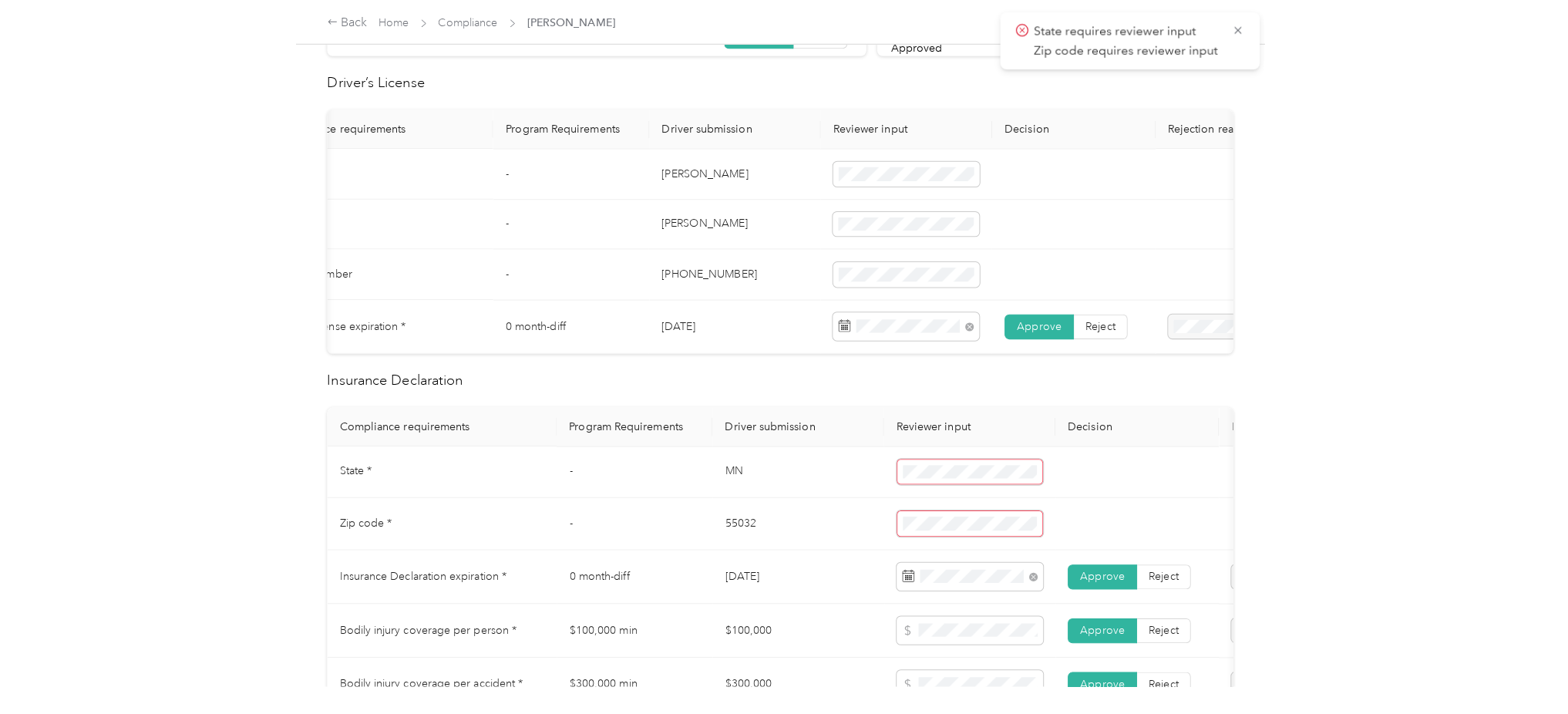
scroll to position [514, 0]
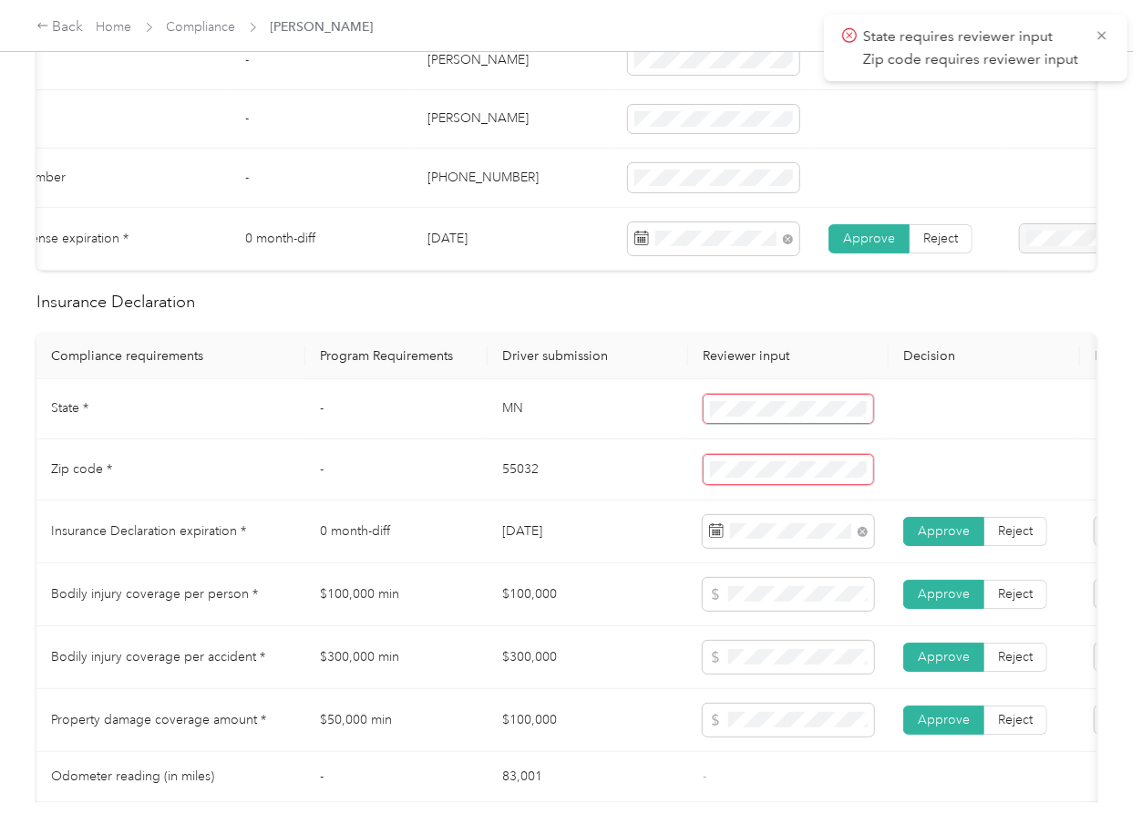
click at [502, 422] on td "MN" at bounding box center [588, 409] width 201 height 61
copy td "MN"
click at [521, 481] on td "55032" at bounding box center [588, 468] width 201 height 61
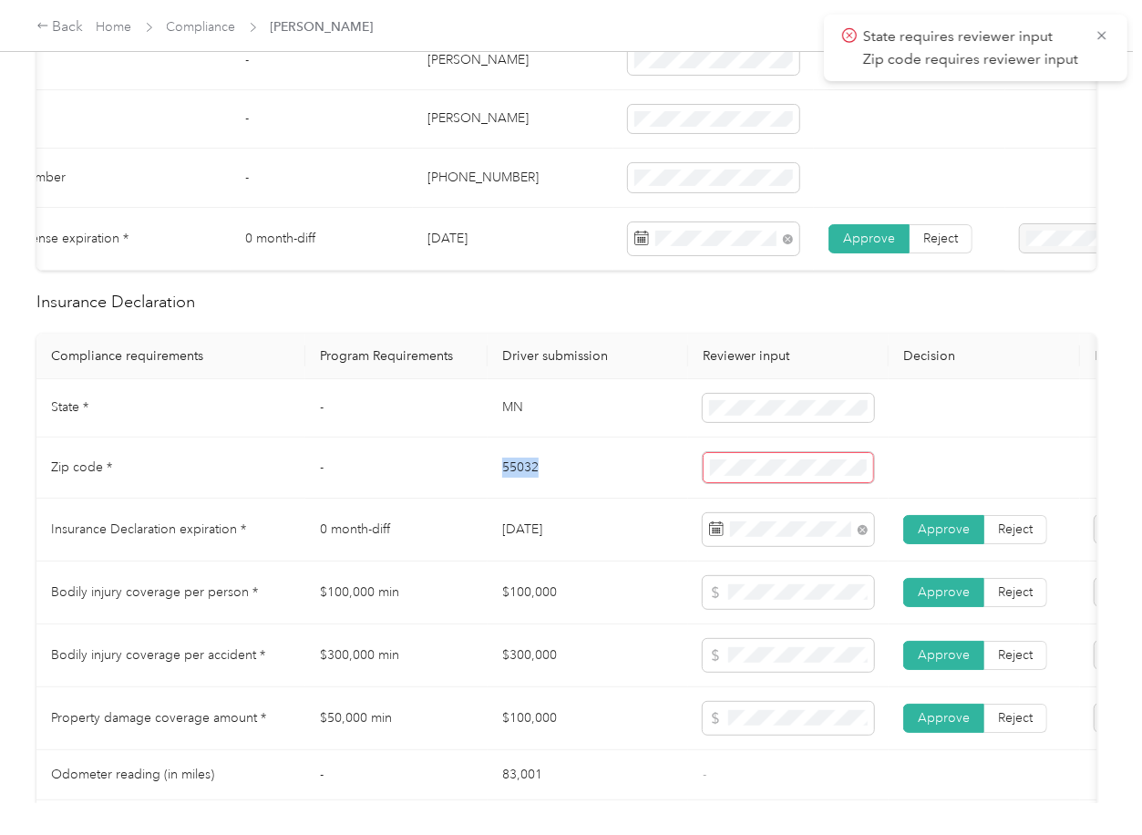
click at [521, 481] on td "55032" at bounding box center [588, 468] width 201 height 61
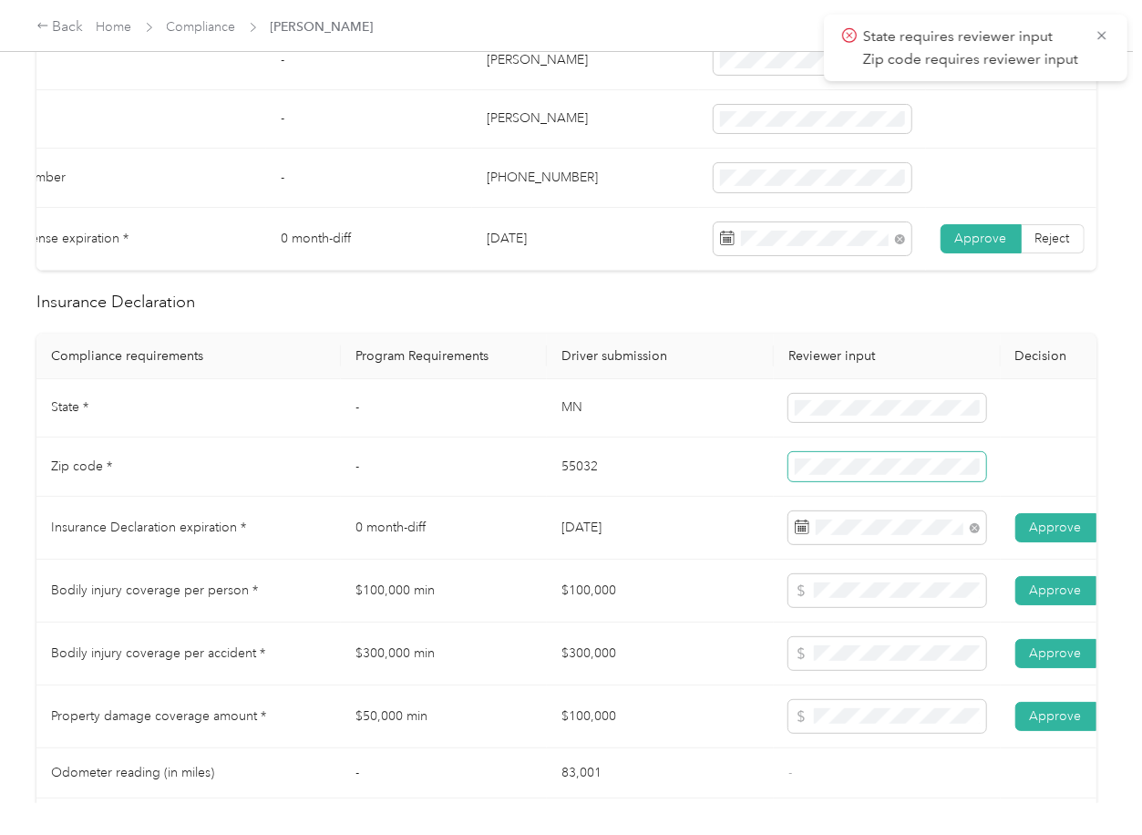
scroll to position [0, 0]
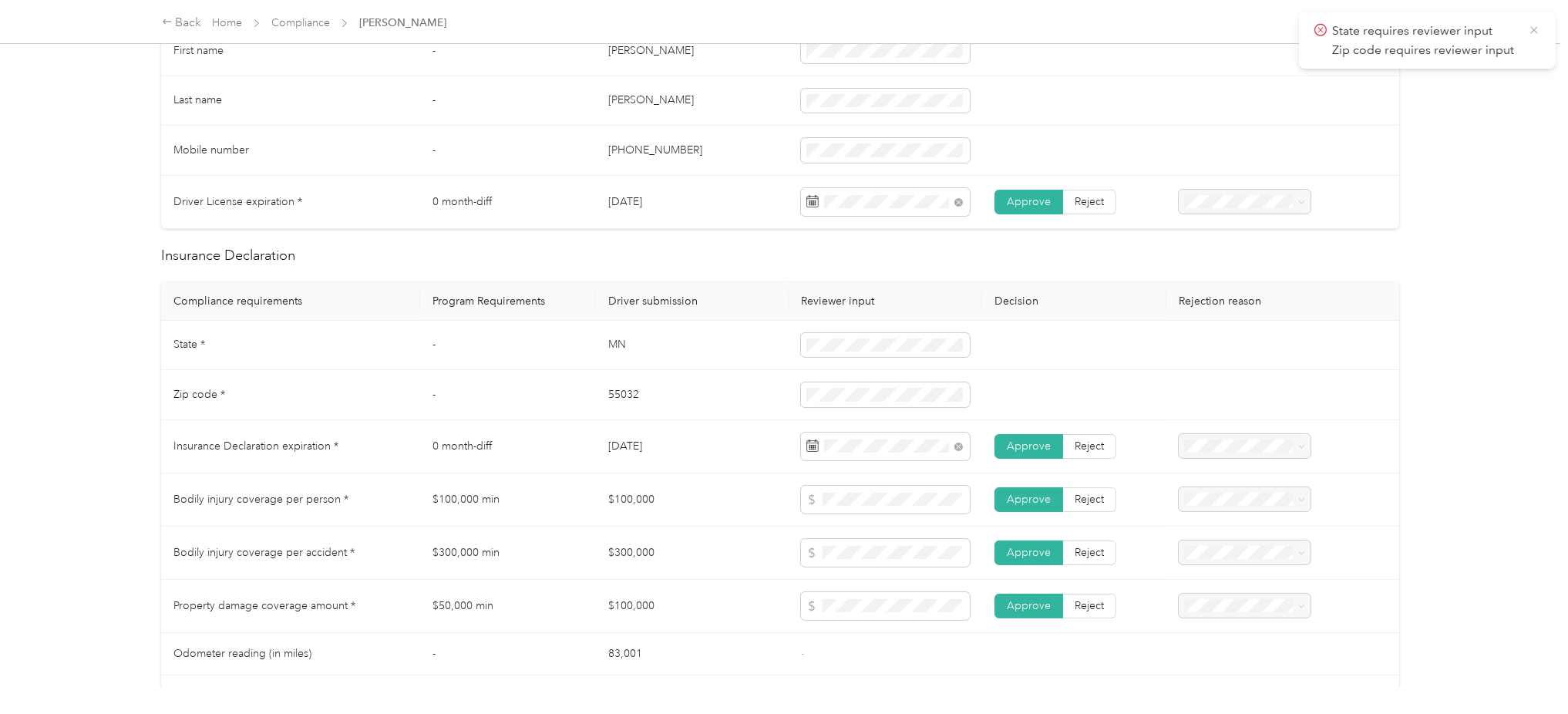
click at [965, 32] on icon at bounding box center [1534, 30] width 13 height 14
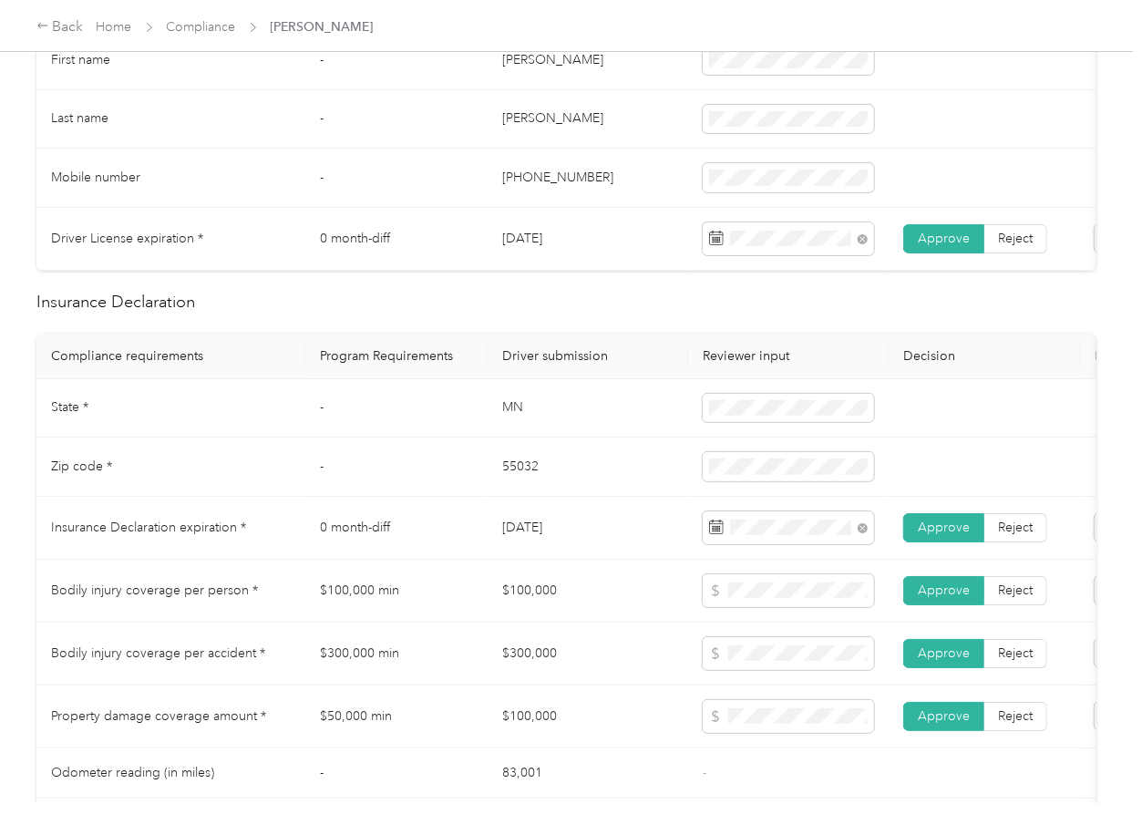
scroll to position [729, 0]
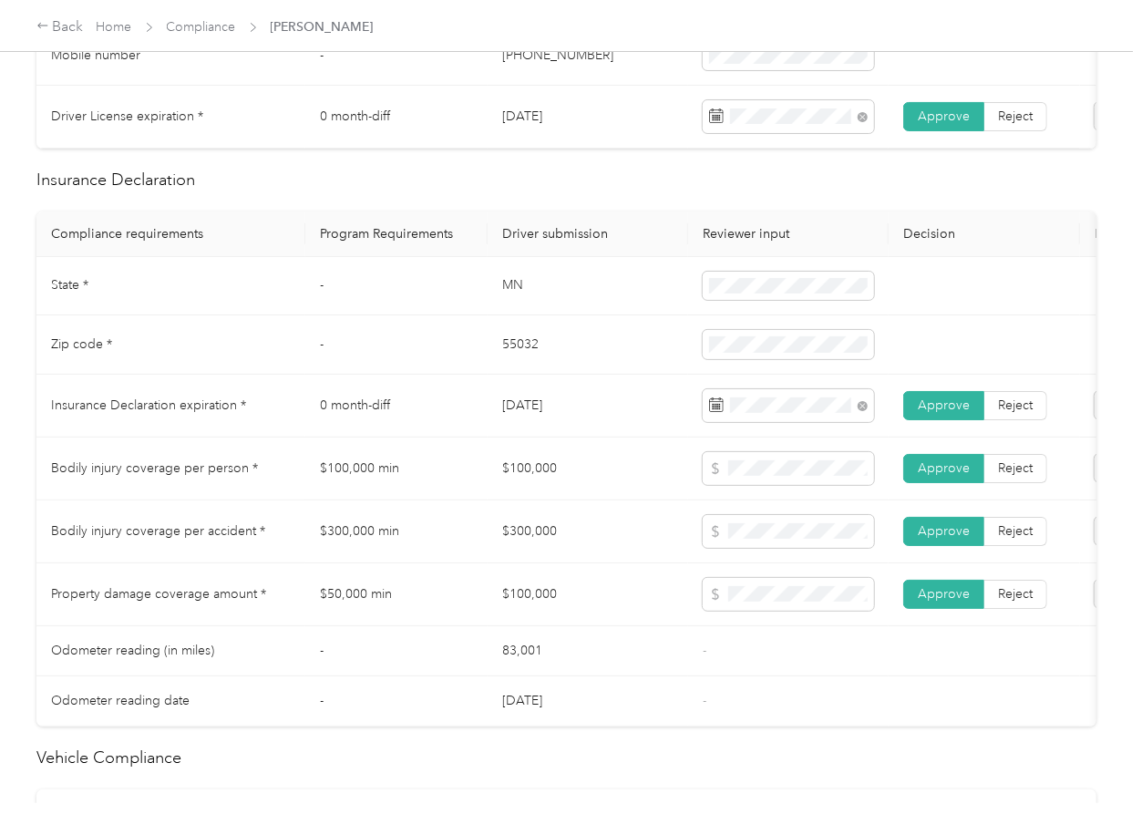
click at [608, 544] on td "$300,000" at bounding box center [588, 531] width 201 height 63
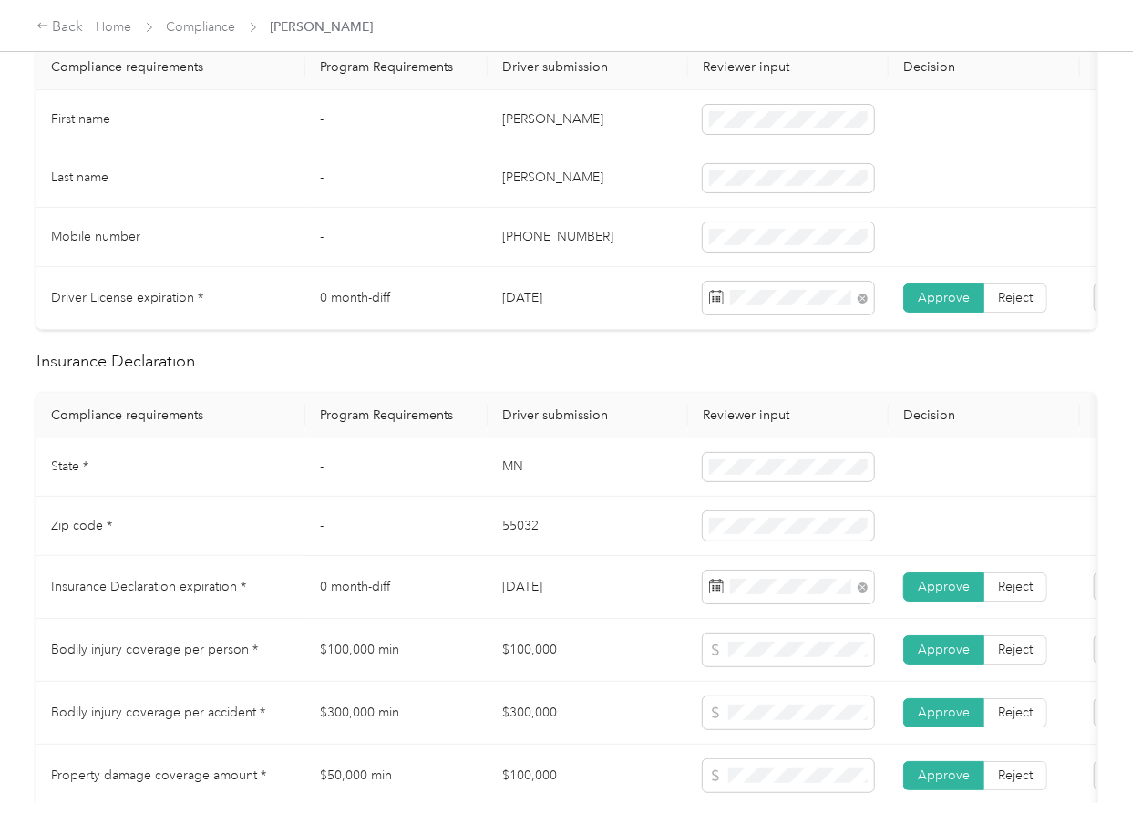
scroll to position [0, 0]
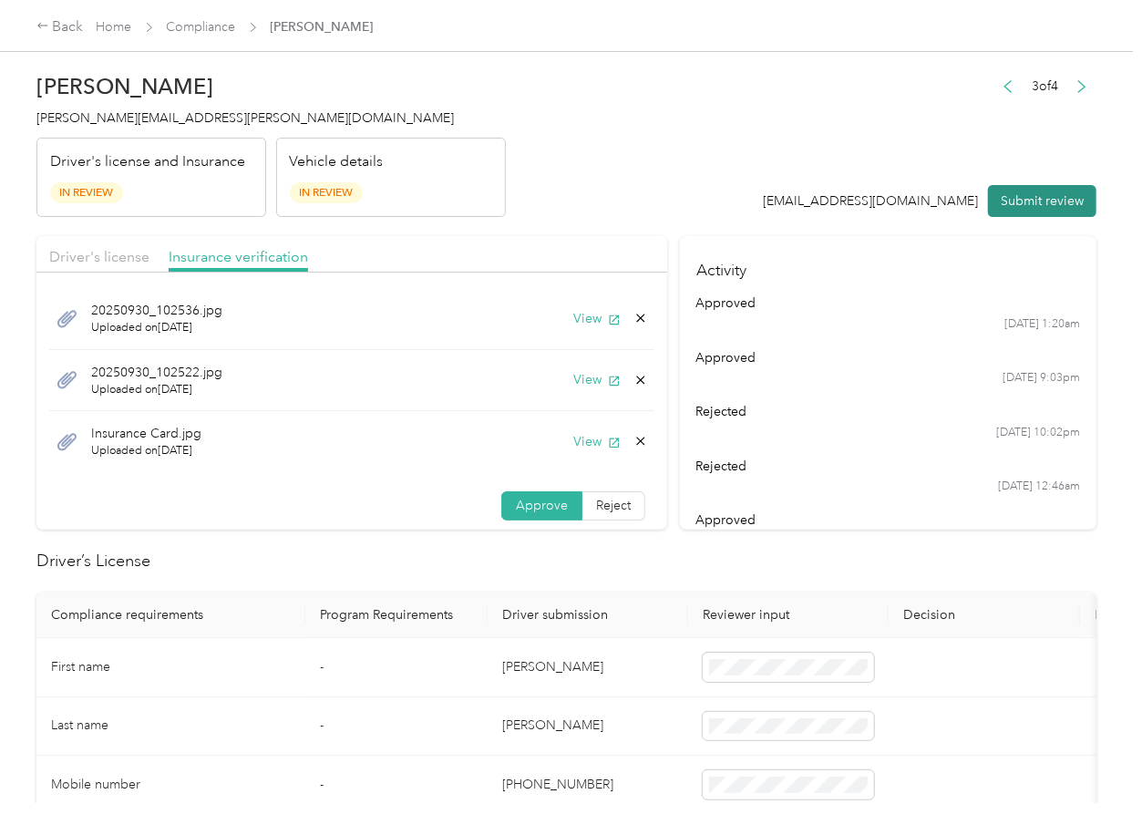
click at [1002, 201] on button "Submit review" at bounding box center [1042, 201] width 108 height 32
click at [155, 126] on h4 "[PERSON_NAME][EMAIL_ADDRESS][PERSON_NAME][DOMAIN_NAME]" at bounding box center [270, 117] width 469 height 19
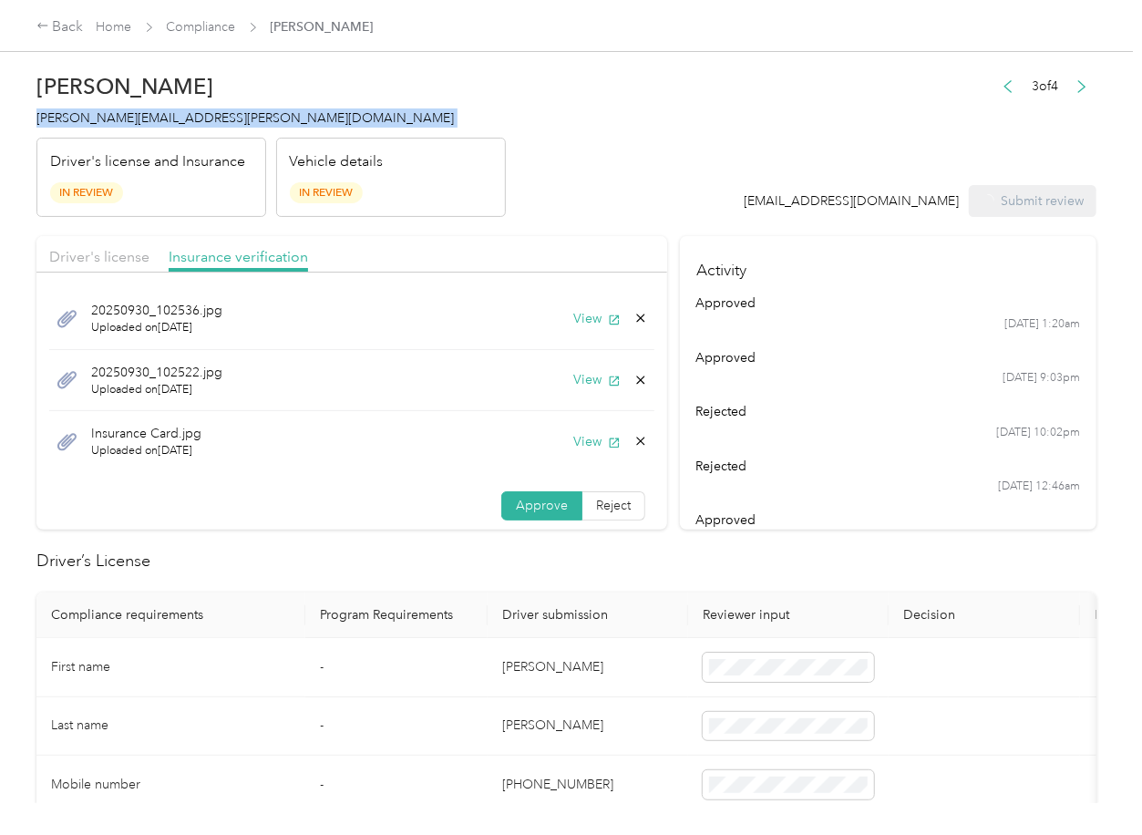
click at [155, 126] on h4 "[PERSON_NAME][EMAIL_ADDRESS][PERSON_NAME][DOMAIN_NAME]" at bounding box center [270, 117] width 469 height 19
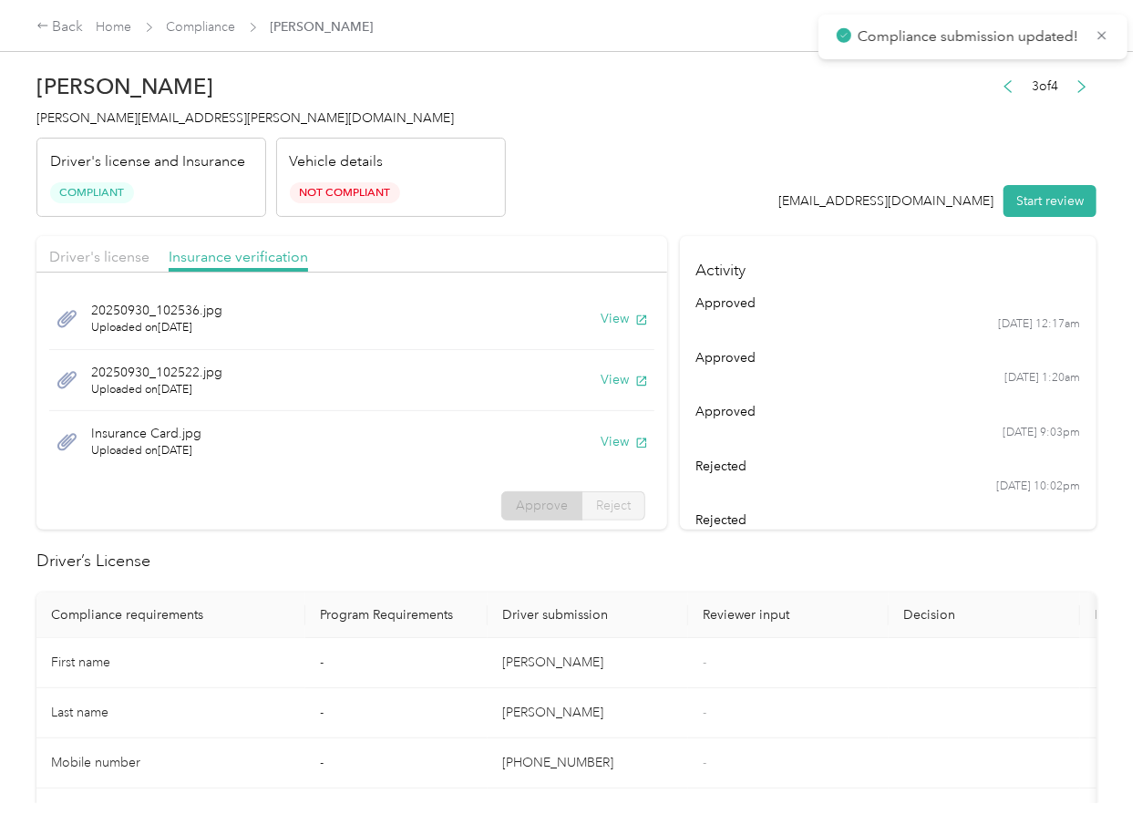
click at [577, 599] on th "Driver submission" at bounding box center [588, 616] width 201 height 46
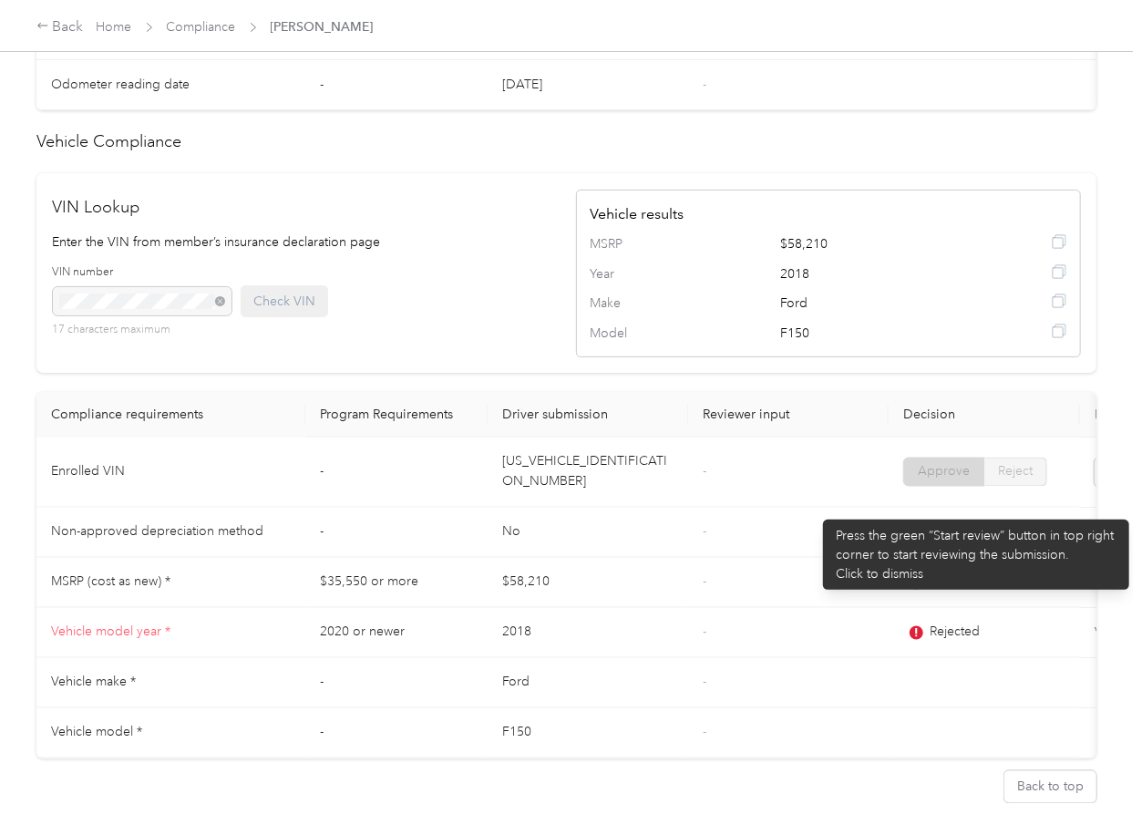
scroll to position [1435, 0]
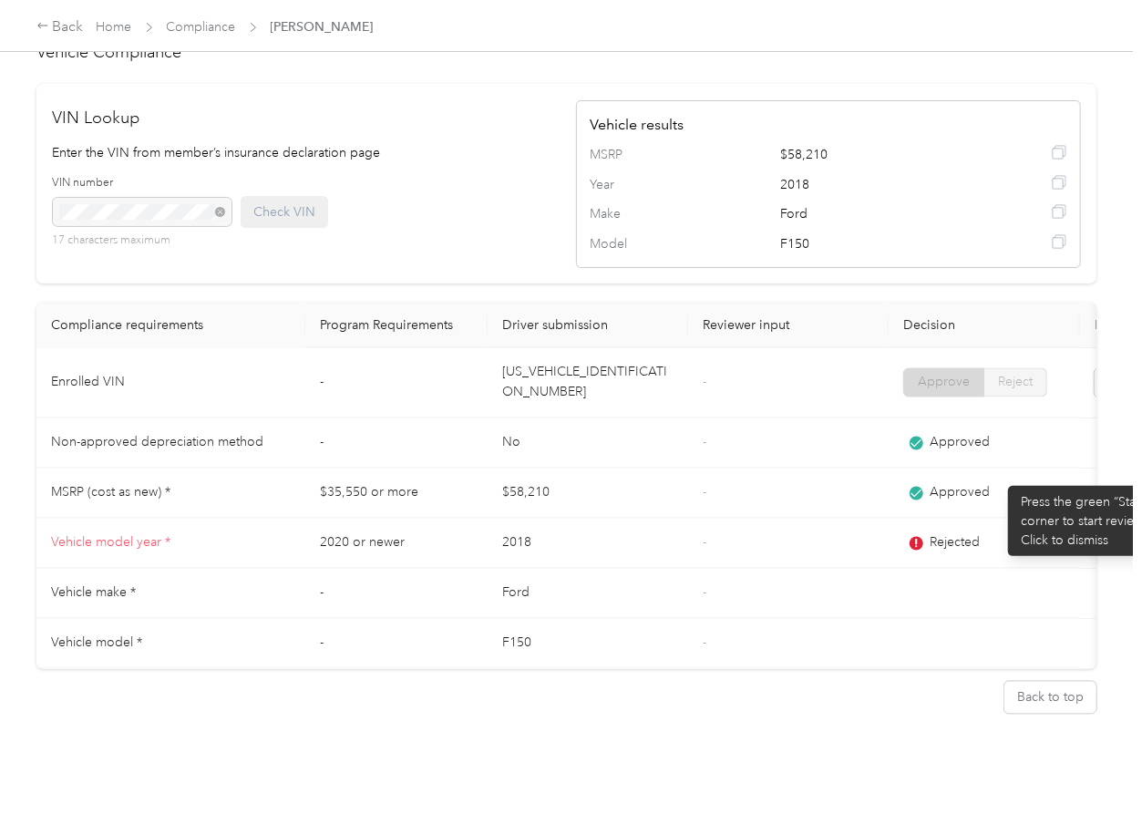
click at [999, 477] on td "Approved" at bounding box center [984, 494] width 191 height 50
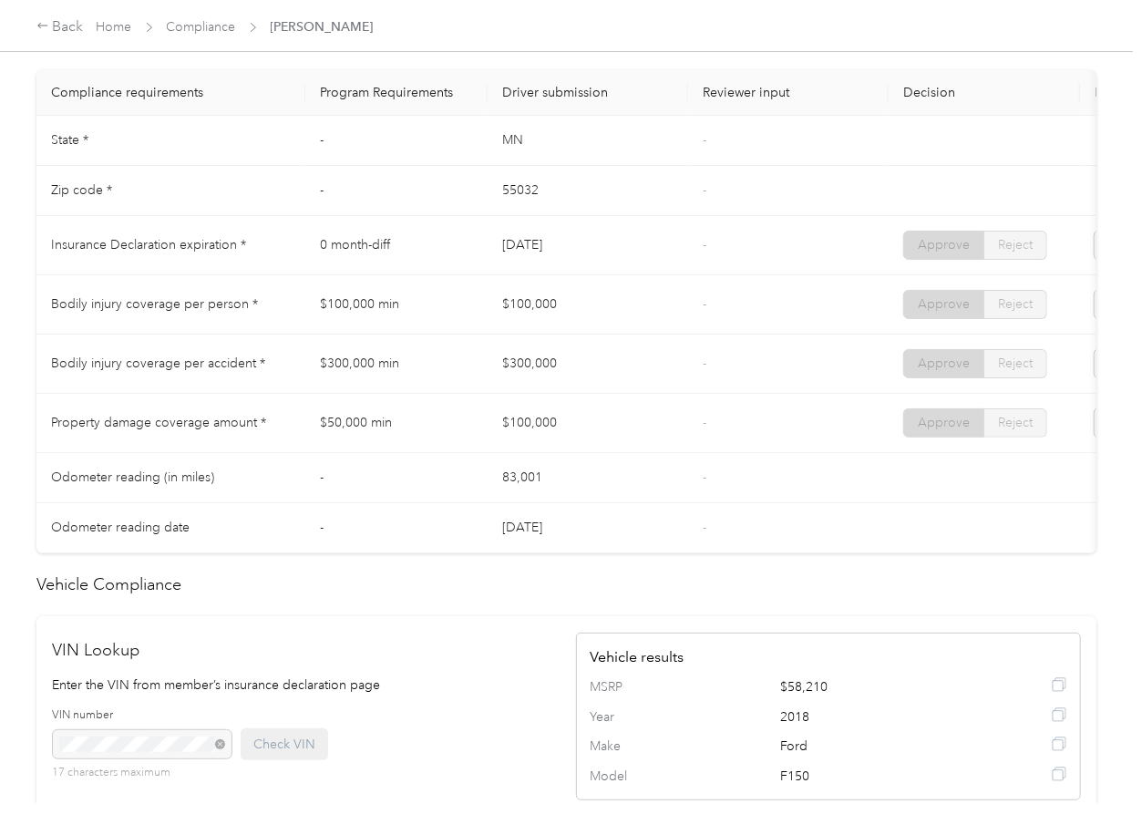
scroll to position [827, 0]
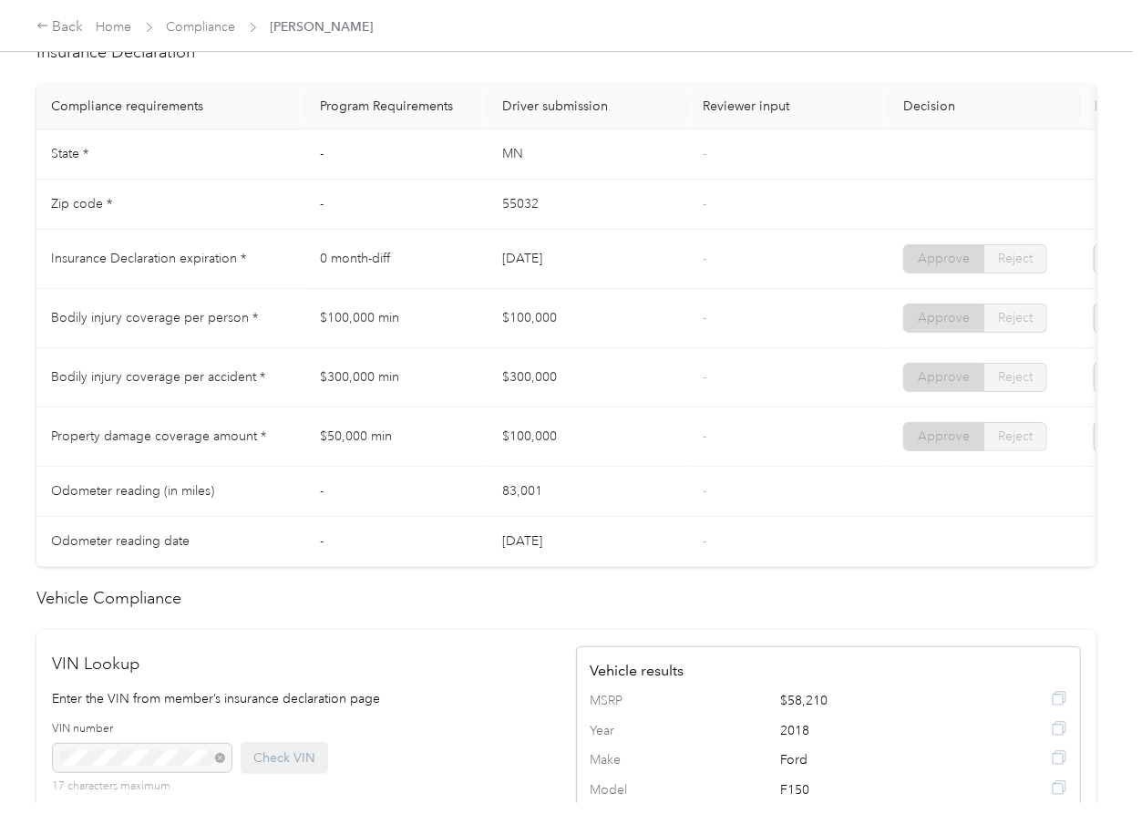
drag, startPoint x: 473, startPoint y: 307, endPoint x: 550, endPoint y: 330, distance: 79.9
click at [560, 321] on tr "Bodily injury coverage per person * $100,000 min $100,000 - Approve Reject" at bounding box center [678, 318] width 1285 height 59
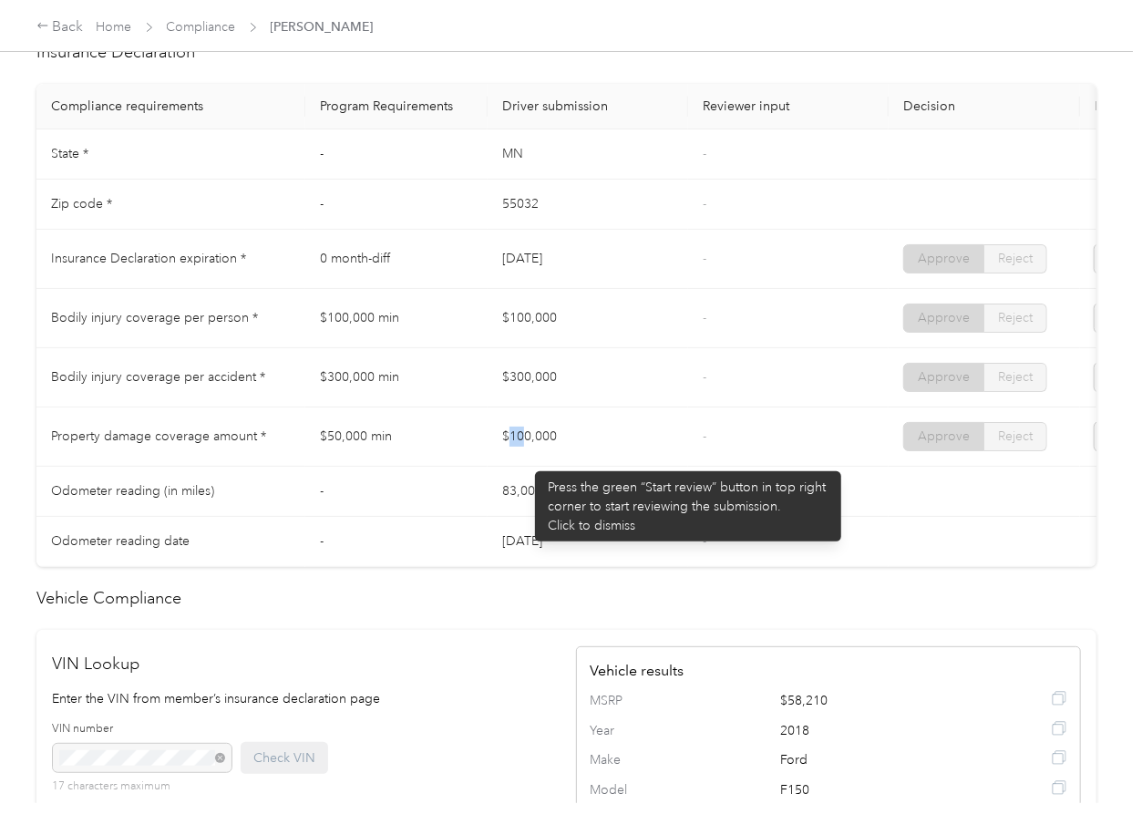
drag, startPoint x: 526, startPoint y: 462, endPoint x: 614, endPoint y: 459, distance: 87.6
click at [614, 459] on td "$100,000" at bounding box center [588, 437] width 201 height 59
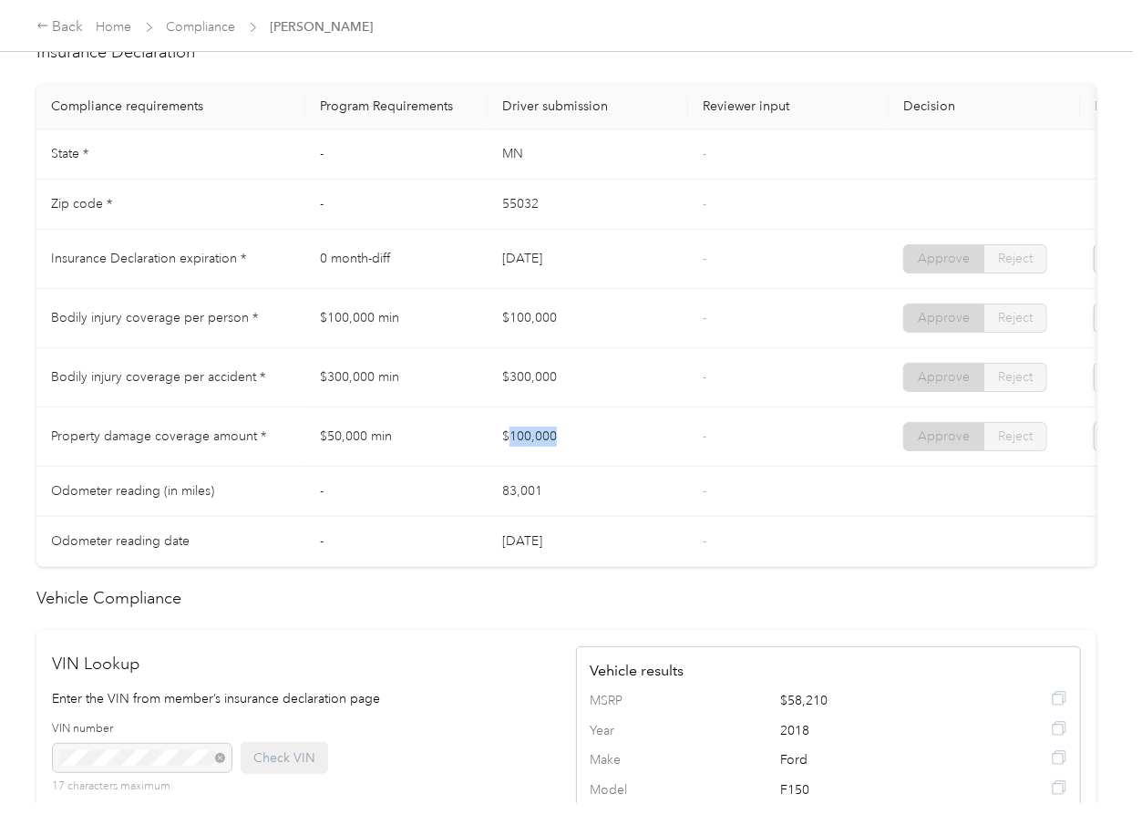
click at [659, 451] on td "$100,000" at bounding box center [588, 437] width 201 height 59
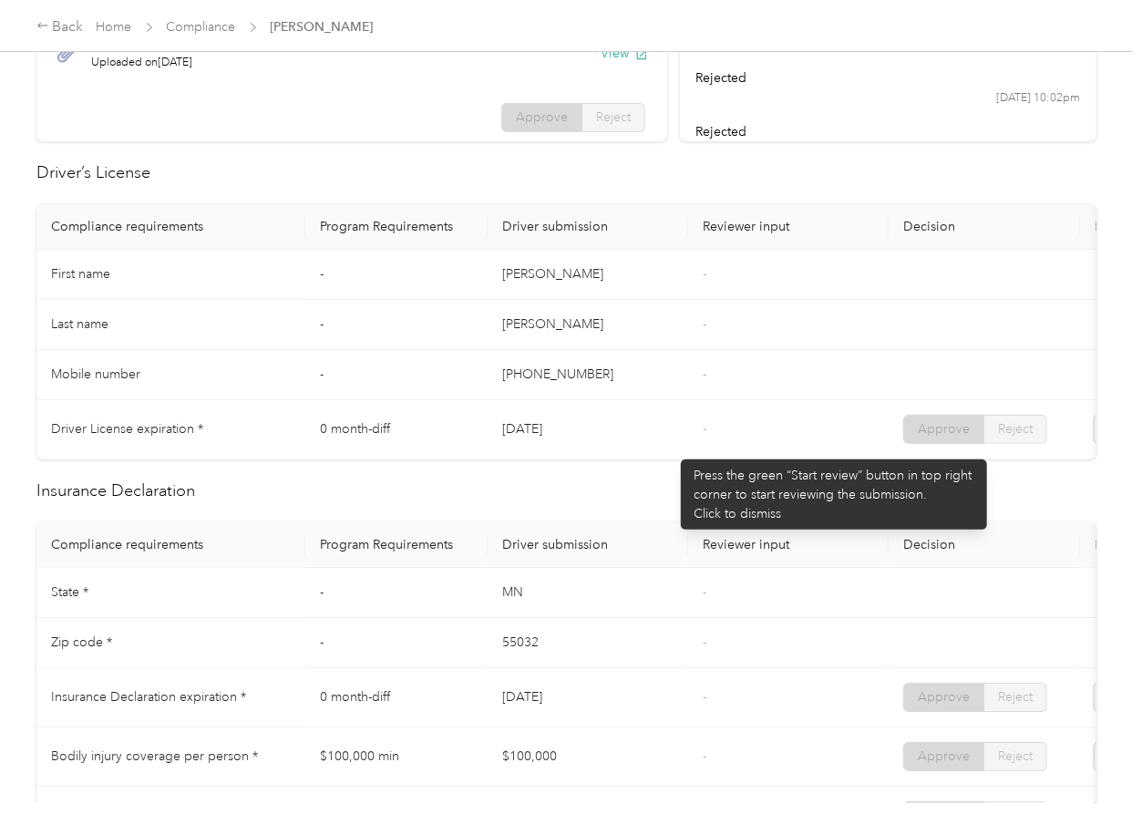
scroll to position [0, 0]
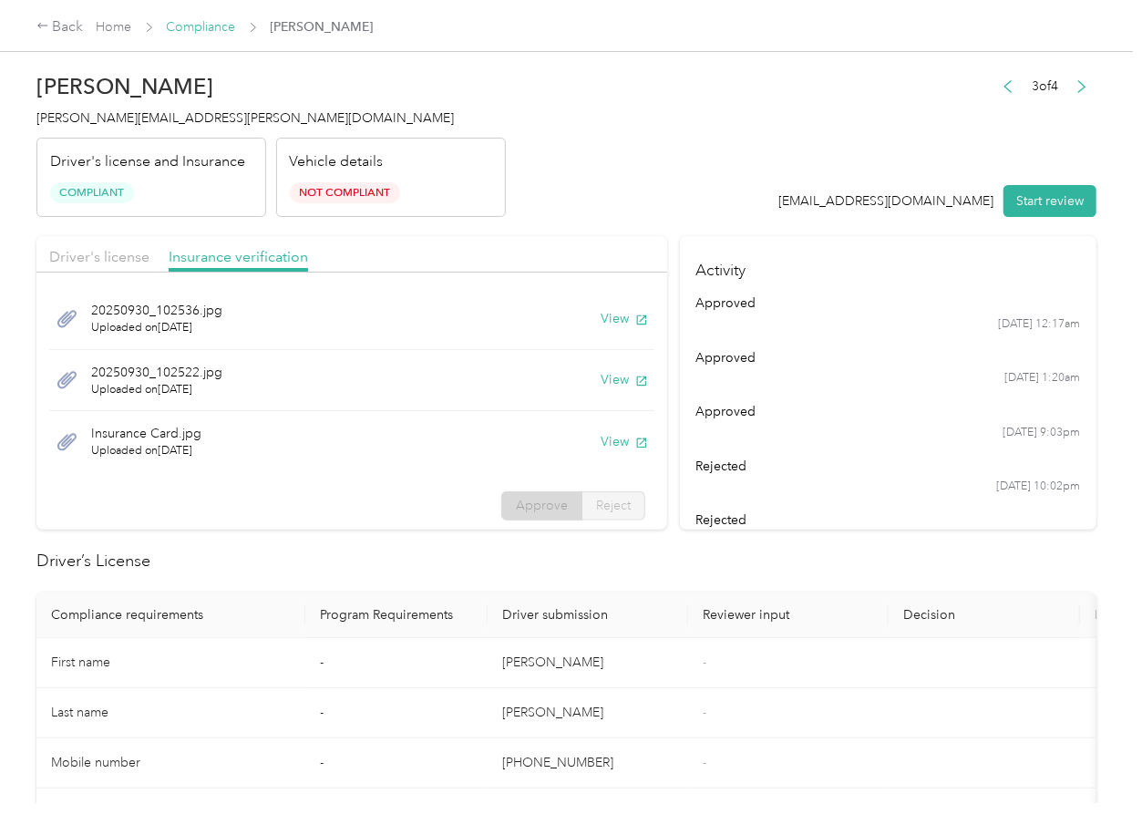
click at [197, 19] on link "Compliance" at bounding box center [201, 26] width 69 height 15
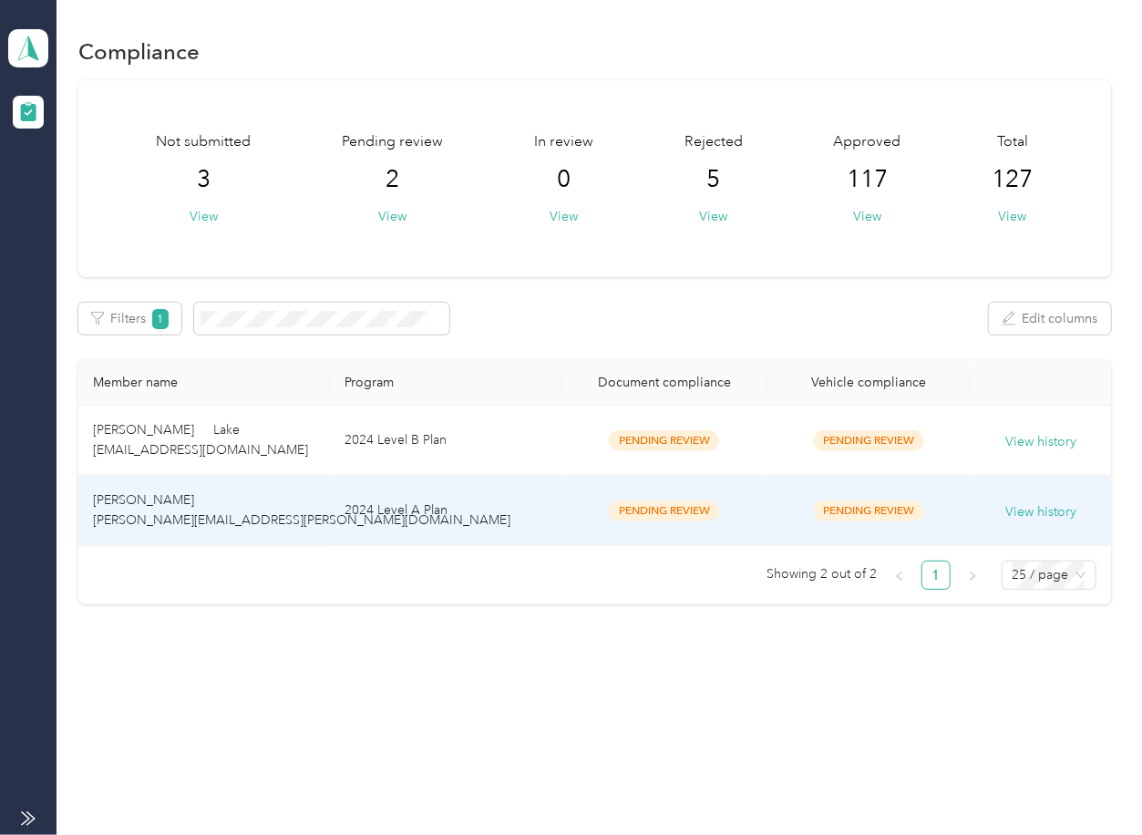
click at [271, 509] on td "[PERSON_NAME] [PERSON_NAME][EMAIL_ADDRESS][PERSON_NAME][DOMAIN_NAME]" at bounding box center [203, 511] width 251 height 70
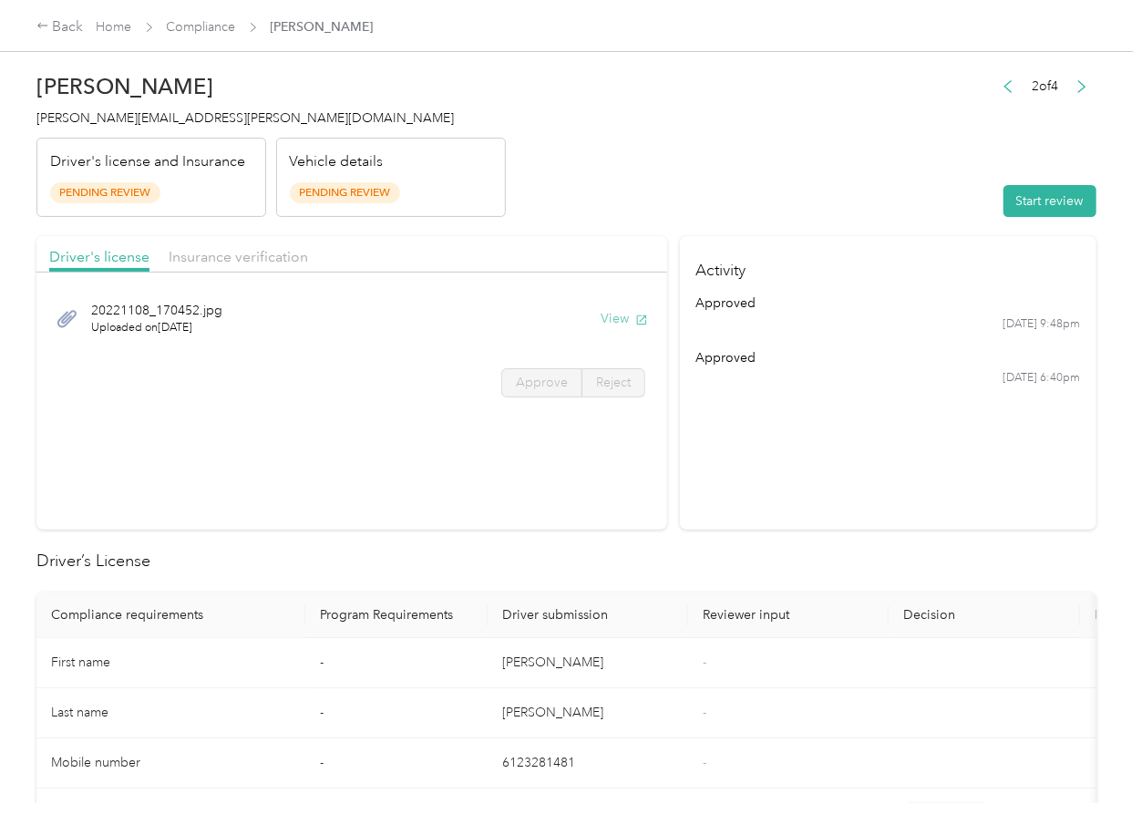
click at [619, 313] on button "View" at bounding box center [624, 318] width 47 height 19
click at [511, 254] on div "Driver's license Insurance verification" at bounding box center [351, 254] width 631 height 36
click at [258, 263] on span "Insurance verification" at bounding box center [238, 256] width 139 height 17
click at [256, 259] on span "Insurance verification" at bounding box center [238, 256] width 139 height 17
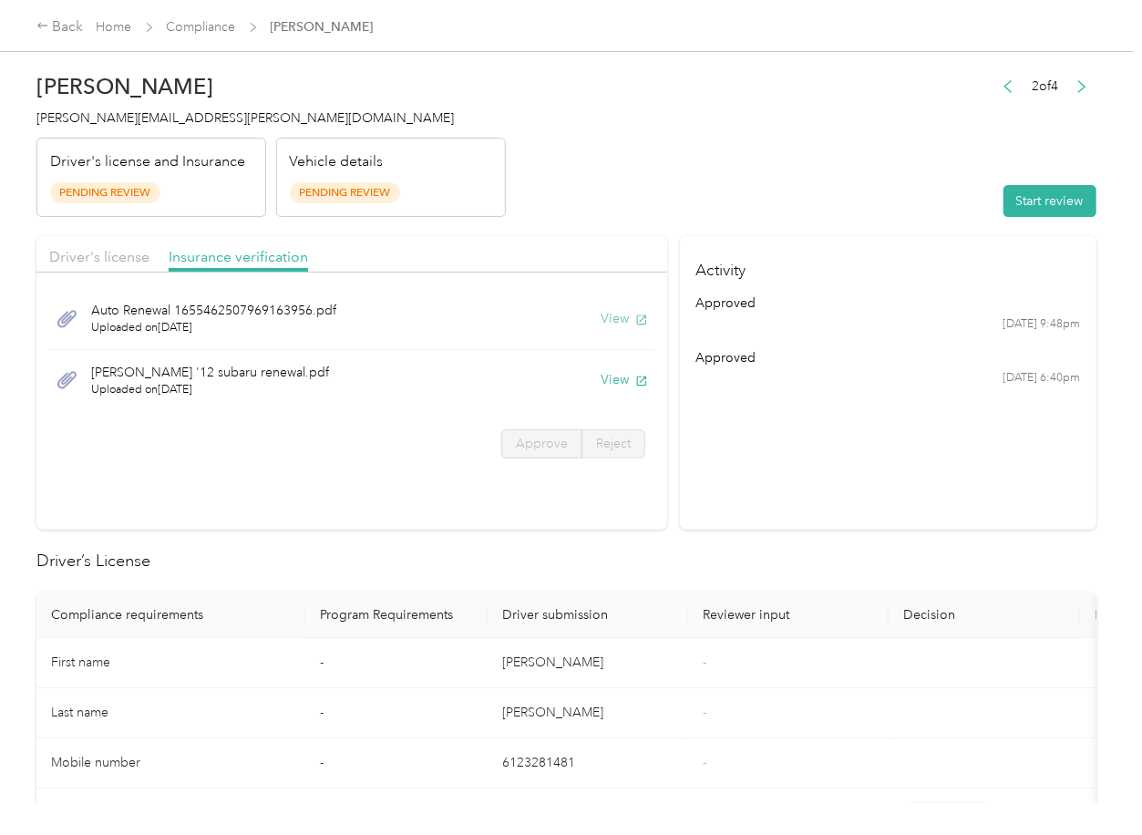
click at [616, 314] on button "View" at bounding box center [624, 318] width 47 height 19
click at [614, 378] on button "View" at bounding box center [624, 379] width 47 height 19
click at [775, 187] on header "[PERSON_NAME] [PERSON_NAME][EMAIL_ADDRESS][PERSON_NAME][DOMAIN_NAME] Driver's l…" at bounding box center [566, 140] width 1060 height 153
click at [1054, 195] on button "Start review" at bounding box center [1050, 201] width 93 height 32
drag, startPoint x: 121, startPoint y: 263, endPoint x: 107, endPoint y: 261, distance: 14.7
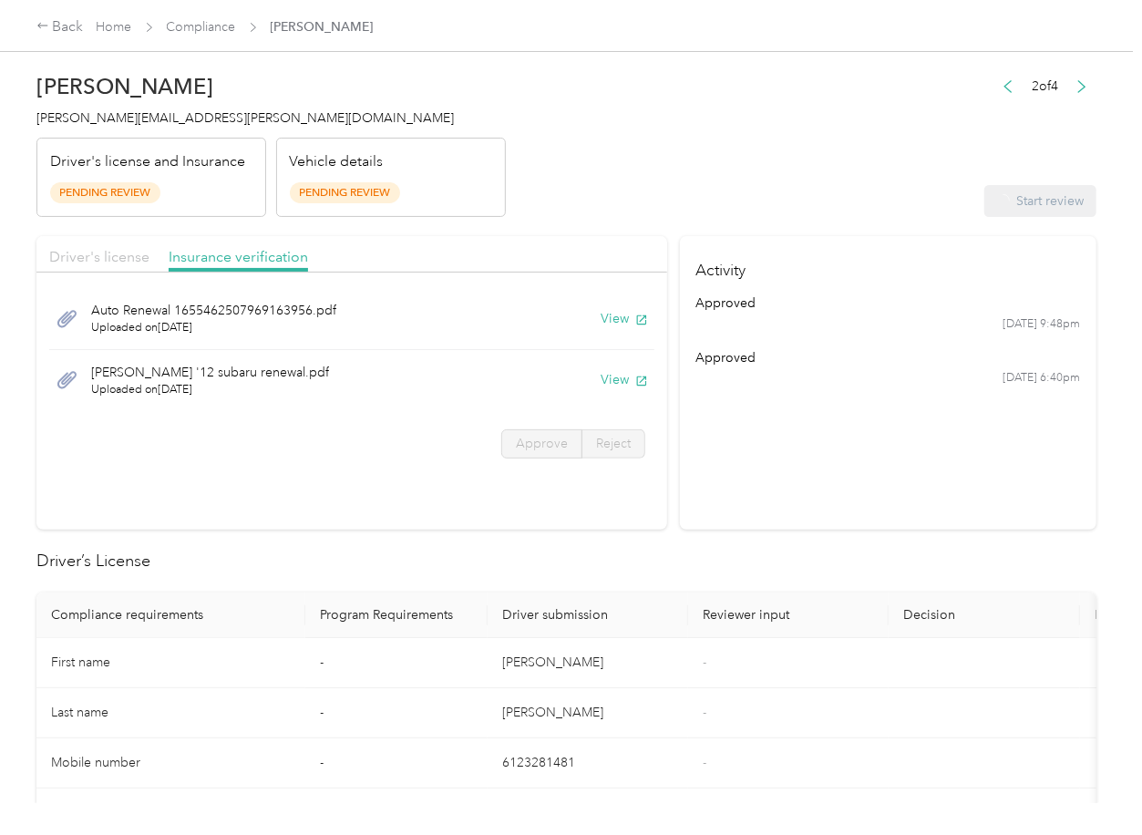
click at [121, 263] on span "Driver's license" at bounding box center [99, 256] width 100 height 17
click at [85, 255] on span "Driver's license" at bounding box center [99, 256] width 100 height 17
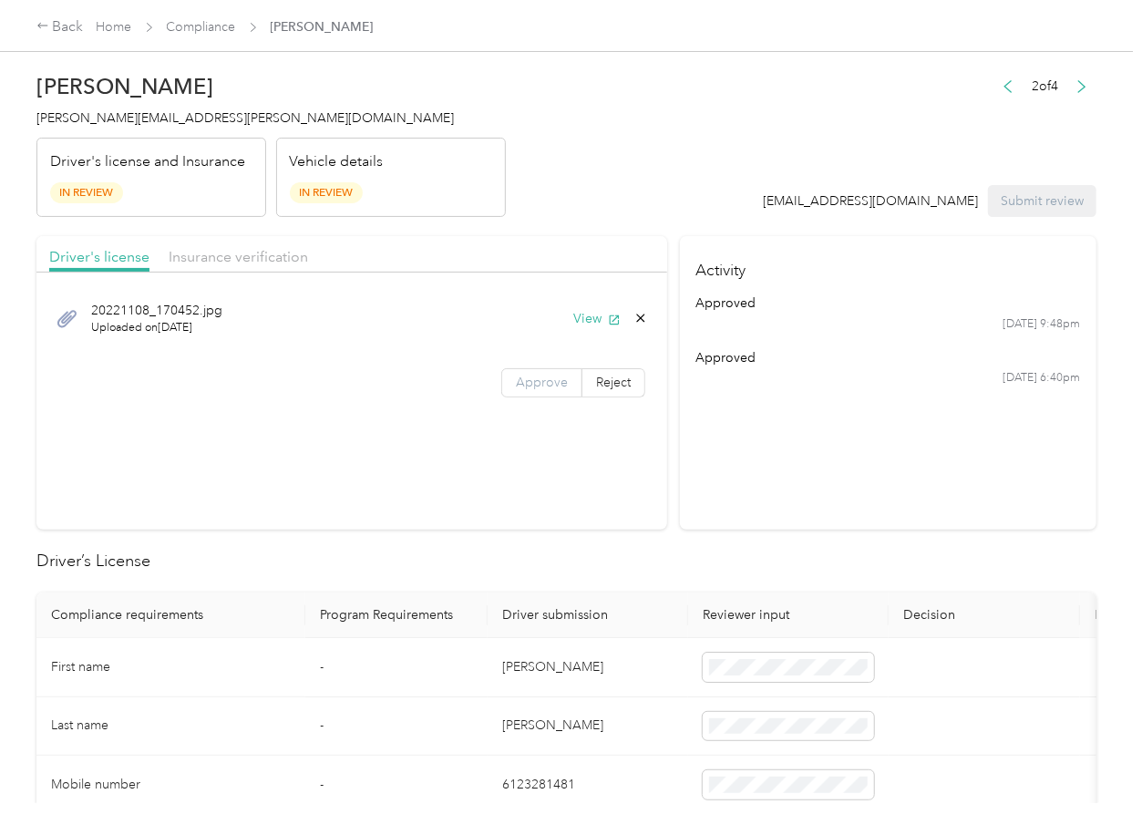
click at [522, 392] on label "Approve" at bounding box center [541, 382] width 81 height 29
click at [528, 379] on span "Approve" at bounding box center [542, 382] width 52 height 15
click at [238, 260] on span "Insurance verification" at bounding box center [238, 256] width 139 height 17
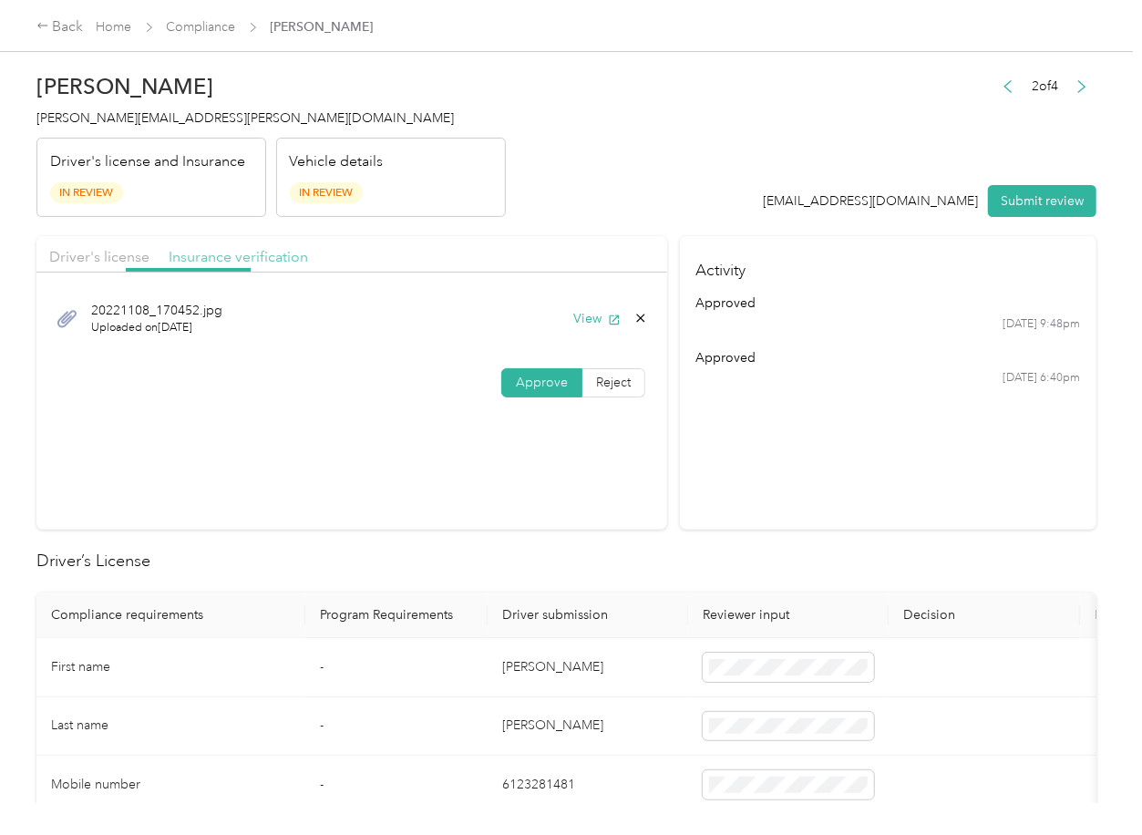
click at [229, 257] on span "Insurance verification" at bounding box center [238, 256] width 139 height 17
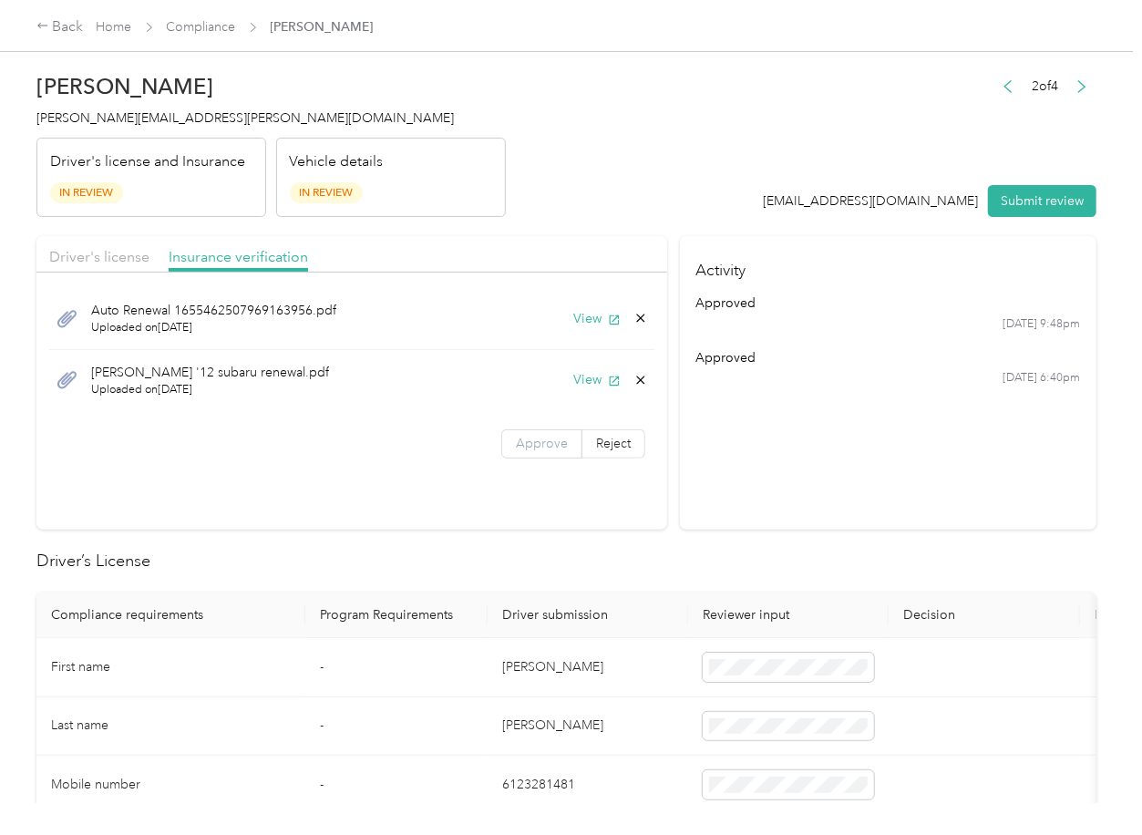
click at [525, 439] on span "Approve" at bounding box center [542, 443] width 52 height 15
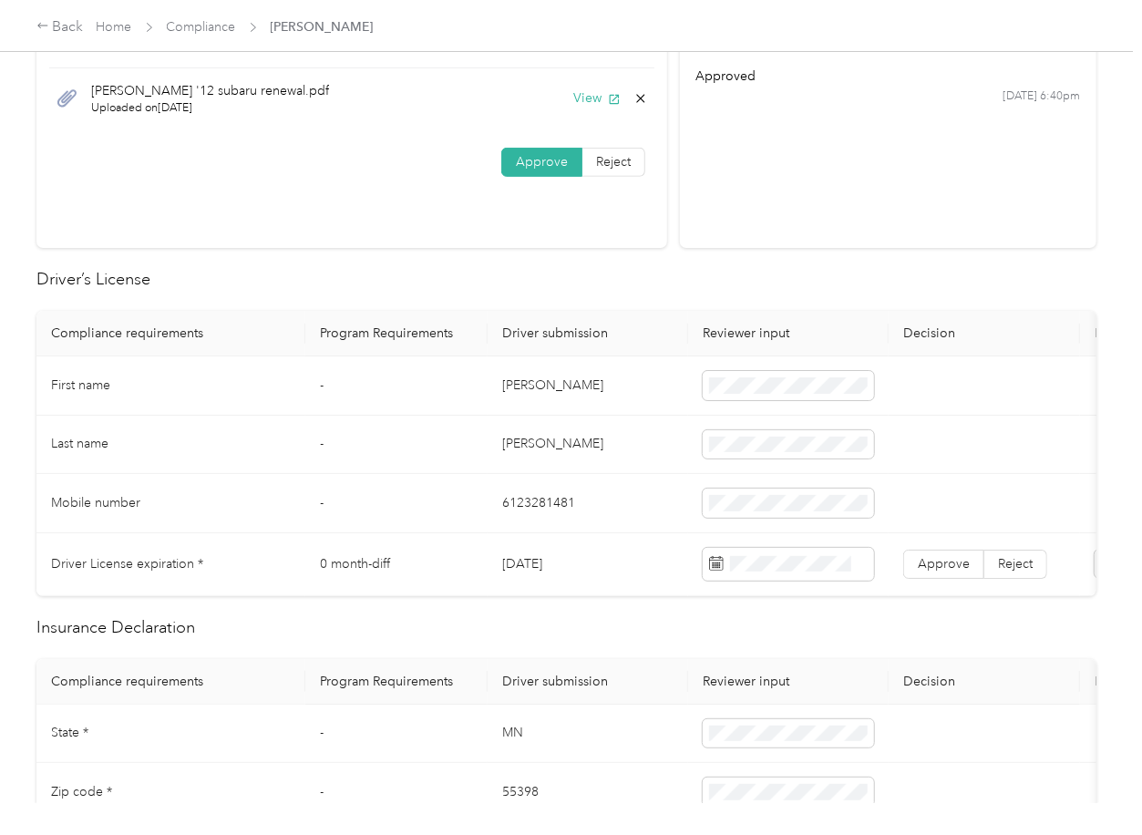
scroll to position [486, 0]
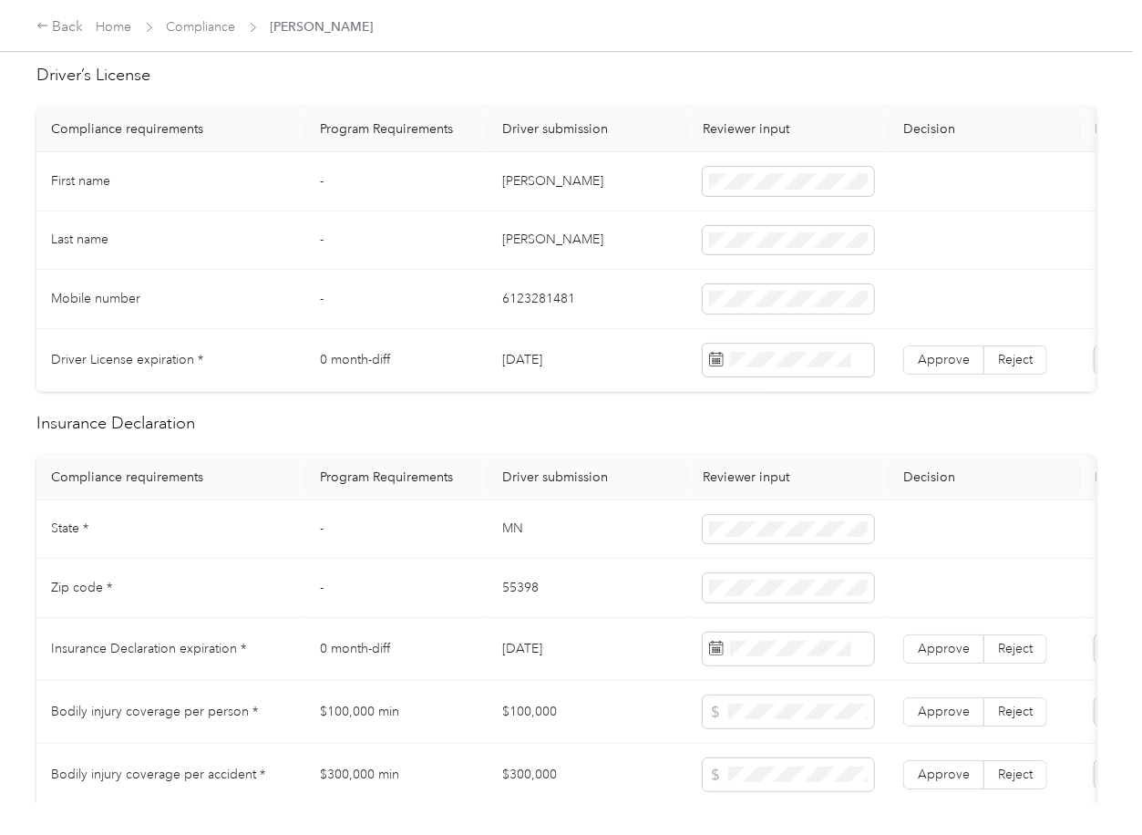
click at [540, 361] on td "[DATE]" at bounding box center [588, 360] width 201 height 63
click at [944, 355] on span "Approve" at bounding box center [944, 359] width 52 height 15
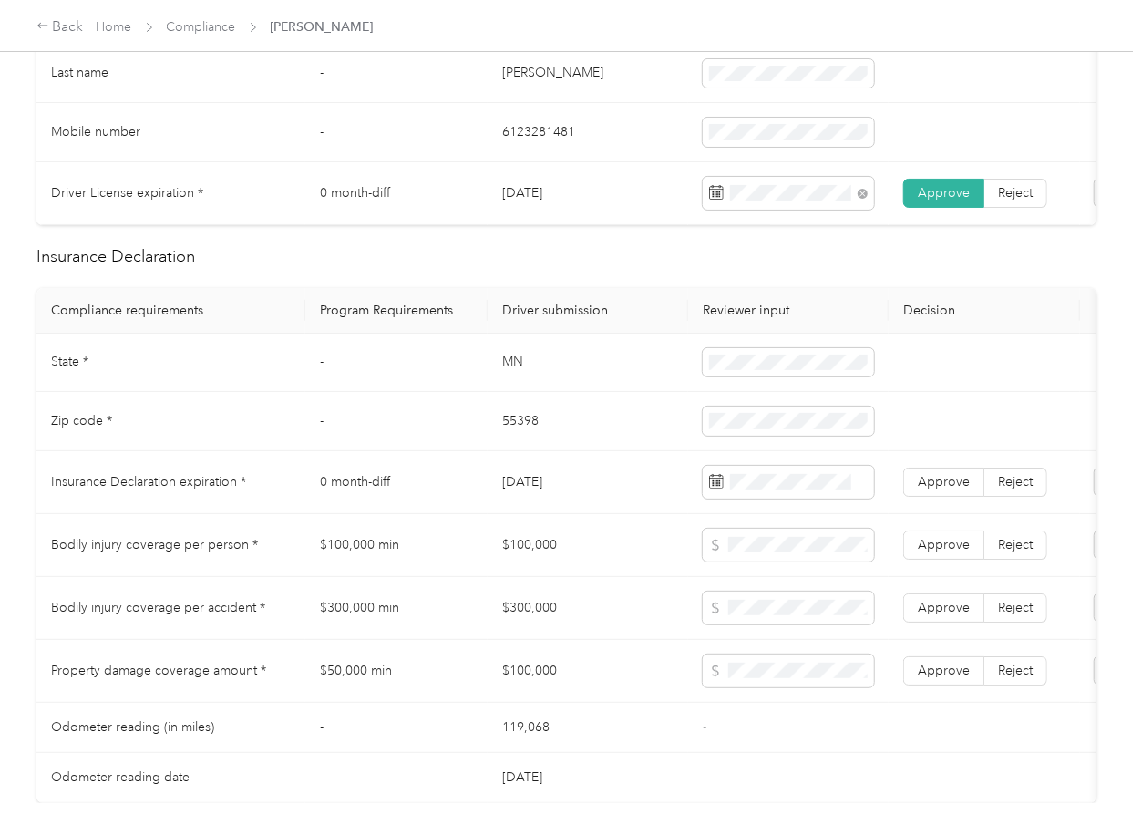
scroll to position [851, 0]
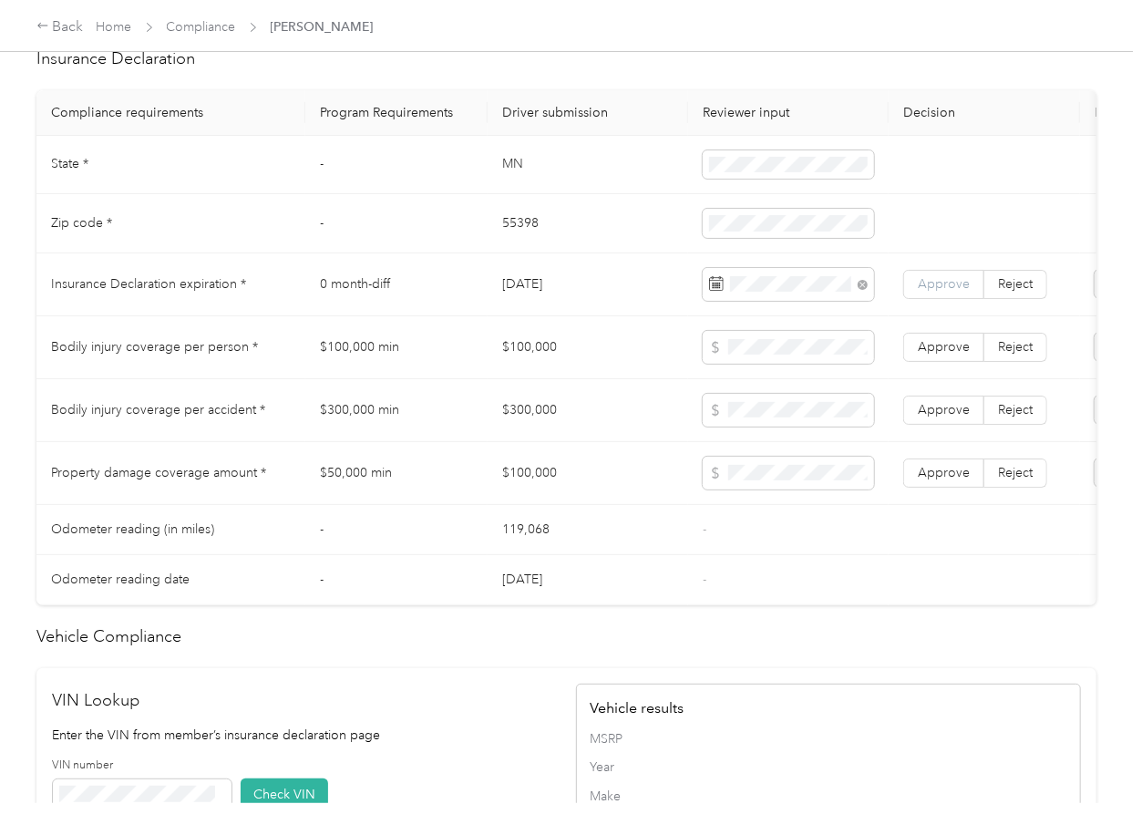
click at [937, 292] on span "Approve" at bounding box center [944, 283] width 52 height 15
click at [521, 176] on td "MN" at bounding box center [588, 165] width 201 height 59
click at [515, 239] on td "55398" at bounding box center [588, 223] width 201 height 59
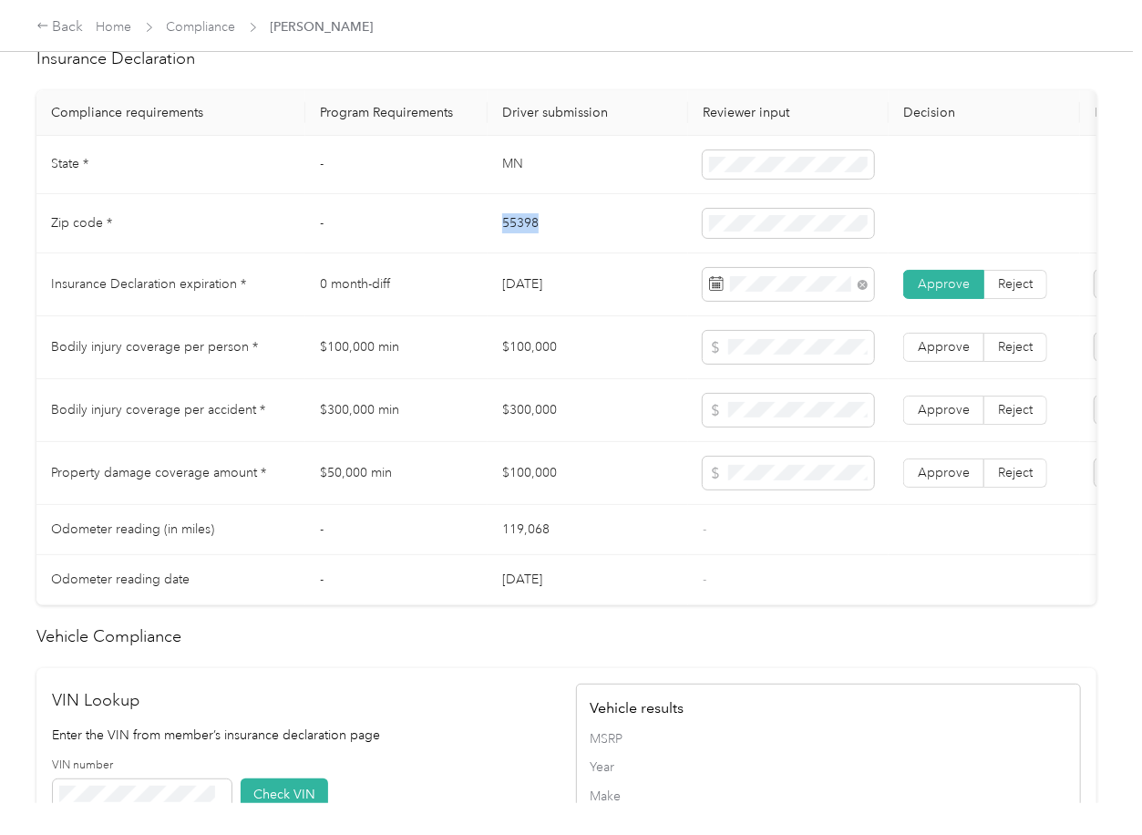
click at [515, 239] on td "55398" at bounding box center [588, 223] width 201 height 59
click at [664, 302] on td "[DATE]" at bounding box center [588, 284] width 201 height 63
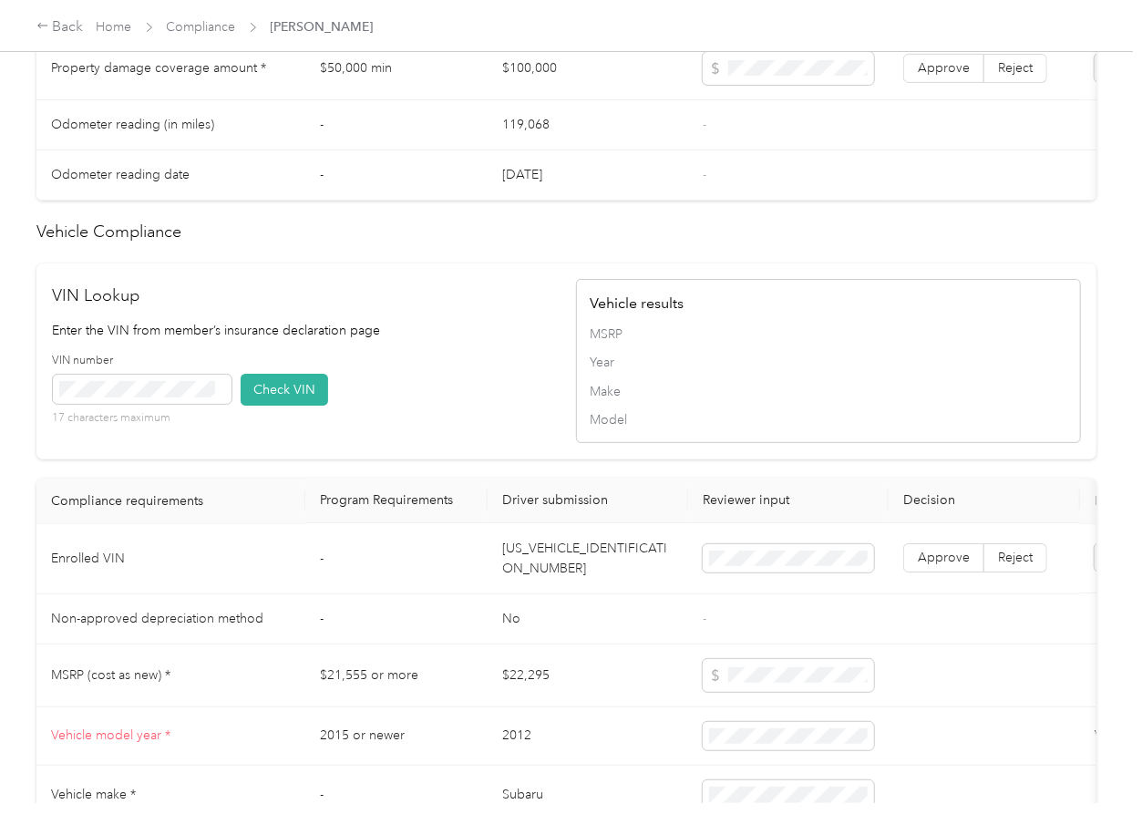
scroll to position [1532, 0]
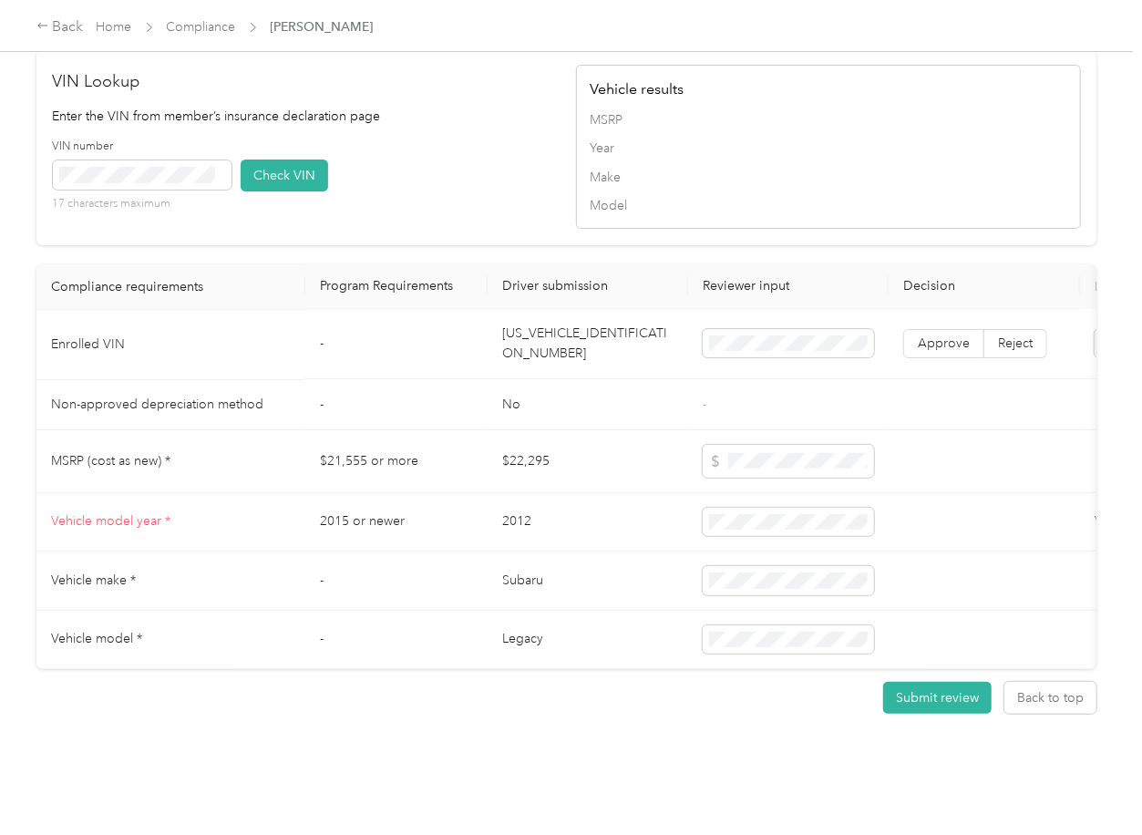
click at [598, 310] on td "[US_VEHICLE_IDENTIFICATION_NUMBER]" at bounding box center [588, 345] width 201 height 70
click at [474, 142] on div "VIN number 17 characters maximum Check VIN" at bounding box center [305, 182] width 505 height 87
drag, startPoint x: 280, startPoint y: 142, endPoint x: 591, endPoint y: 254, distance: 330.5
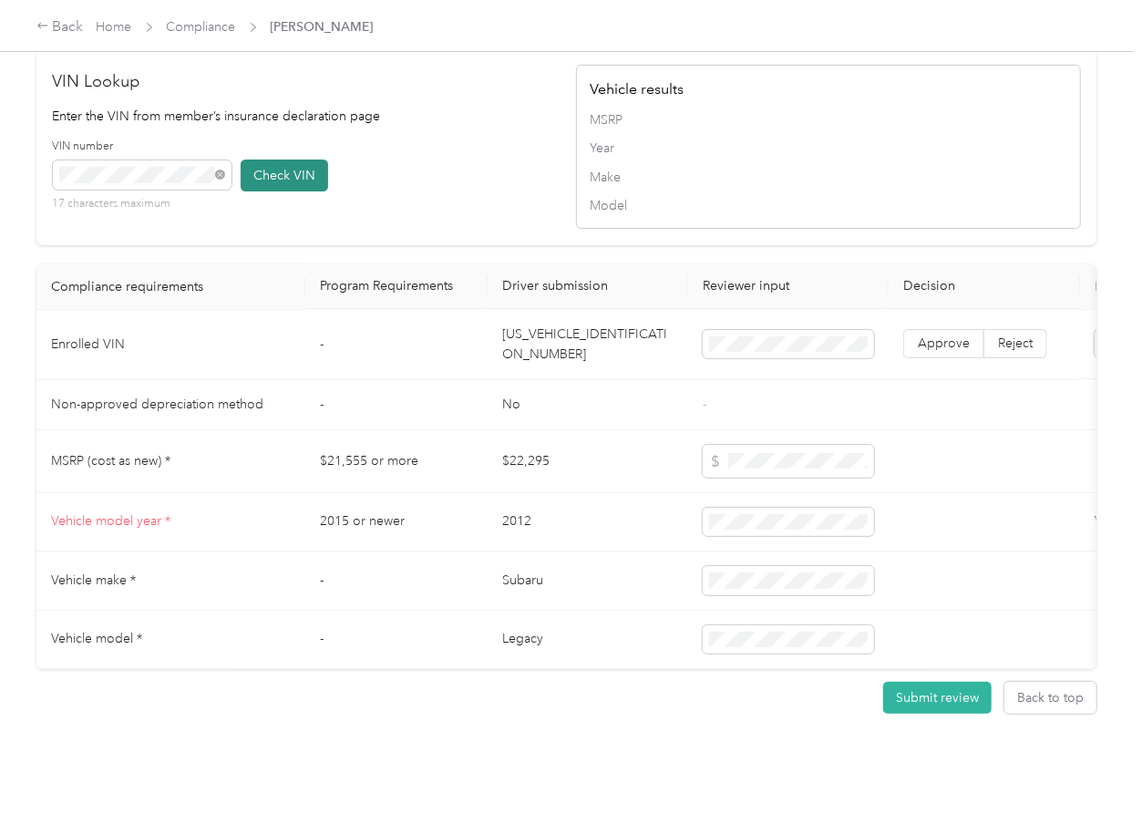
click at [281, 160] on button "Check VIN" at bounding box center [285, 176] width 88 height 32
click at [945, 330] on label "Approve" at bounding box center [943, 344] width 81 height 29
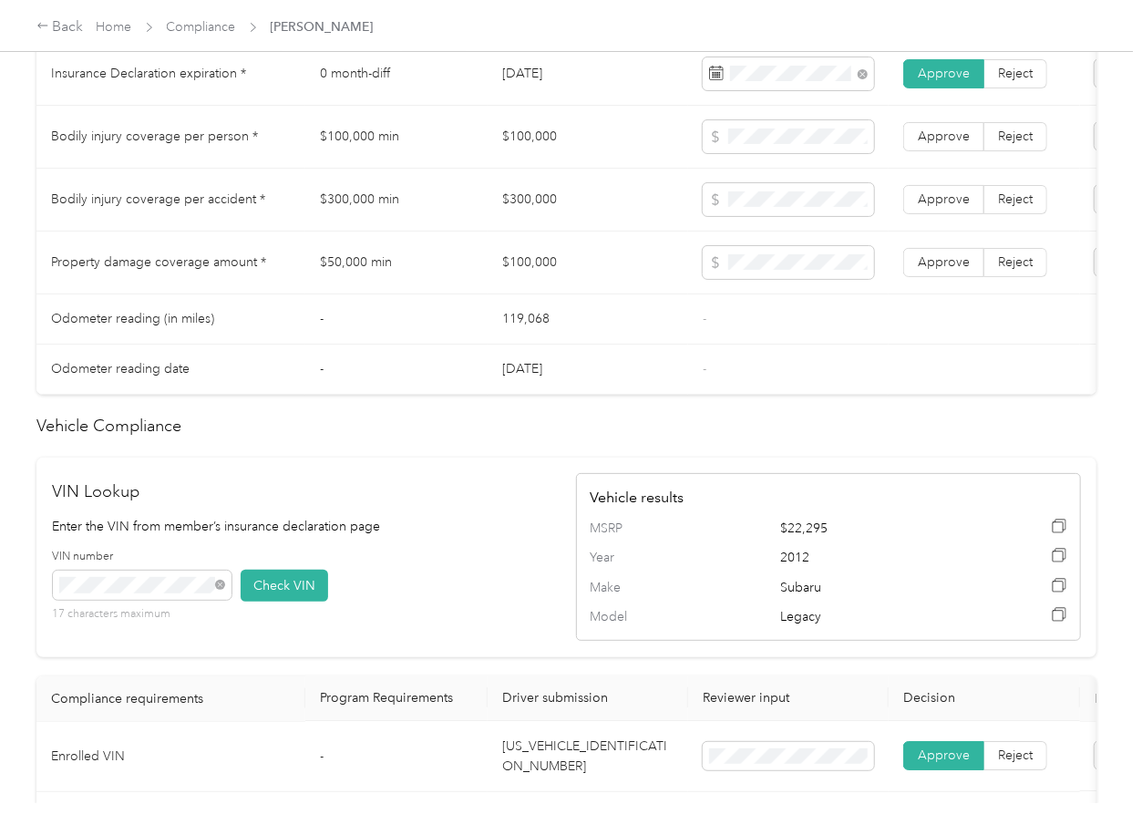
scroll to position [1045, 0]
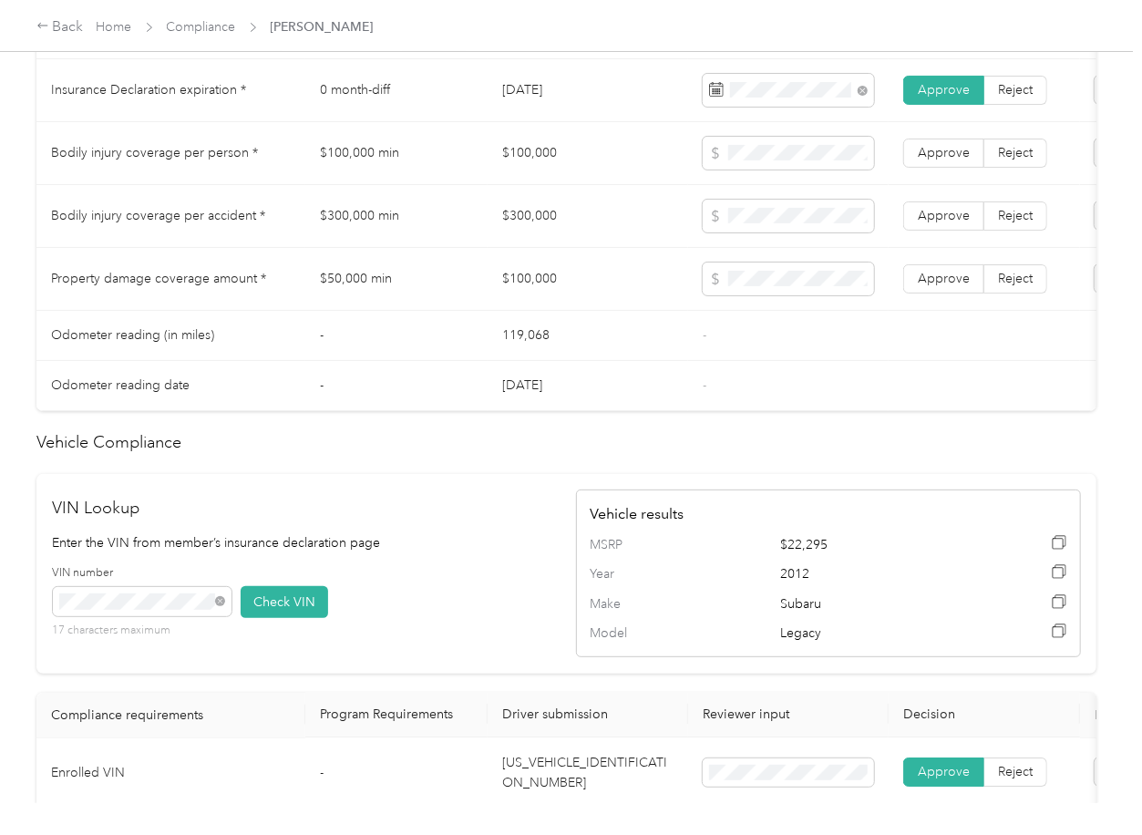
click at [533, 165] on td "$100,000" at bounding box center [588, 153] width 201 height 63
click at [526, 229] on td "$300,000" at bounding box center [588, 216] width 201 height 63
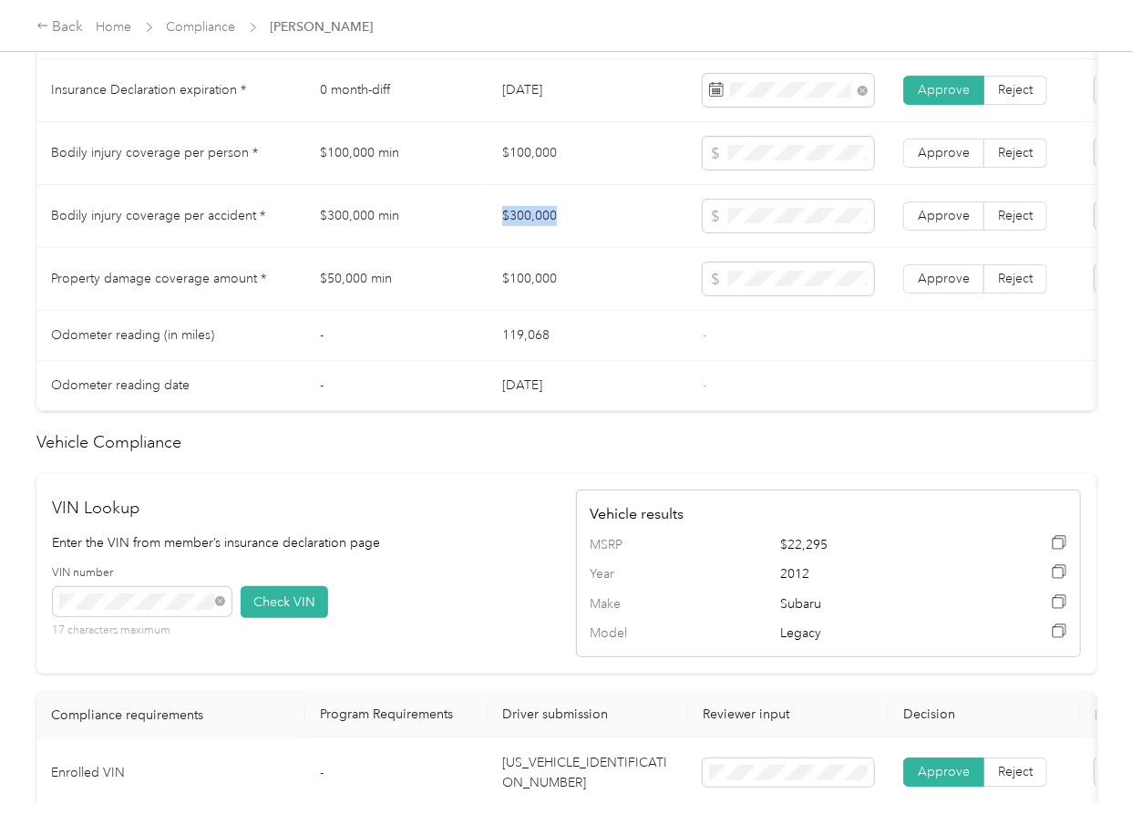
click at [526, 229] on td "$300,000" at bounding box center [588, 216] width 201 height 63
click at [935, 223] on span "Approve" at bounding box center [944, 215] width 52 height 15
click at [952, 160] on span "Approve" at bounding box center [944, 152] width 52 height 15
click at [954, 286] on span "Approve" at bounding box center [944, 278] width 52 height 15
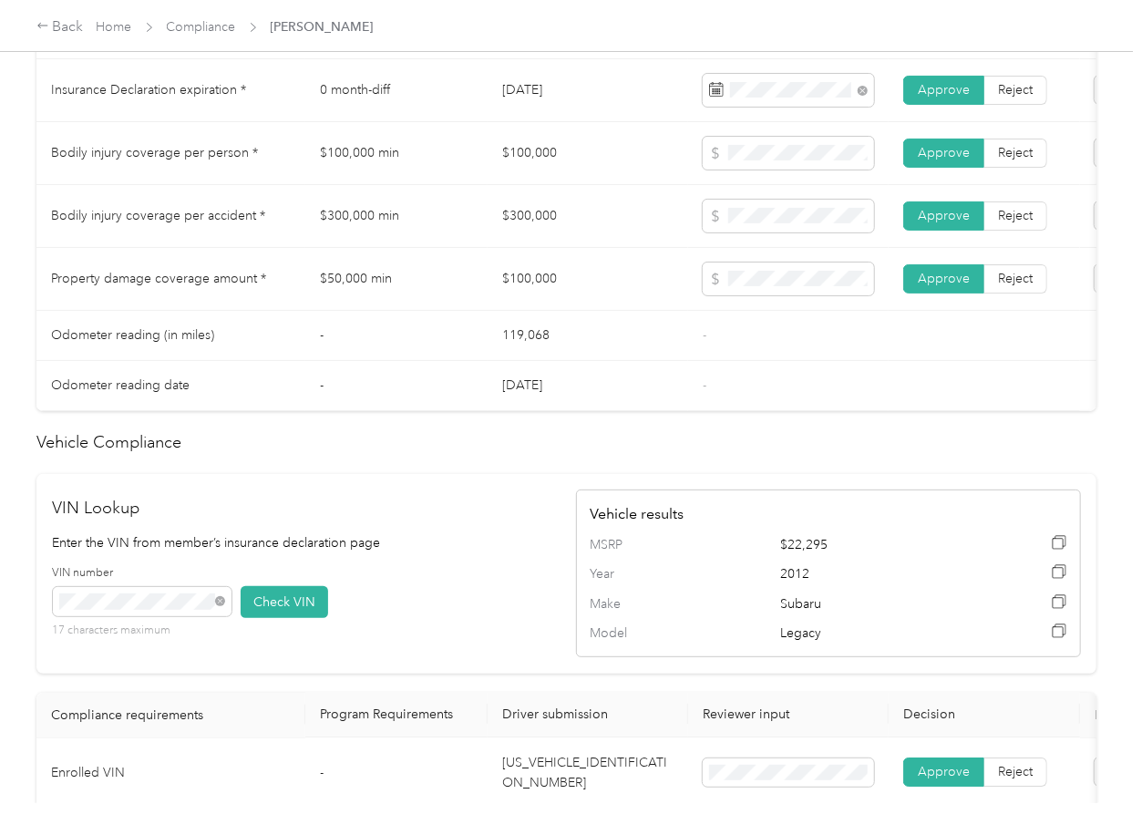
click at [473, 344] on td "-" at bounding box center [396, 336] width 182 height 50
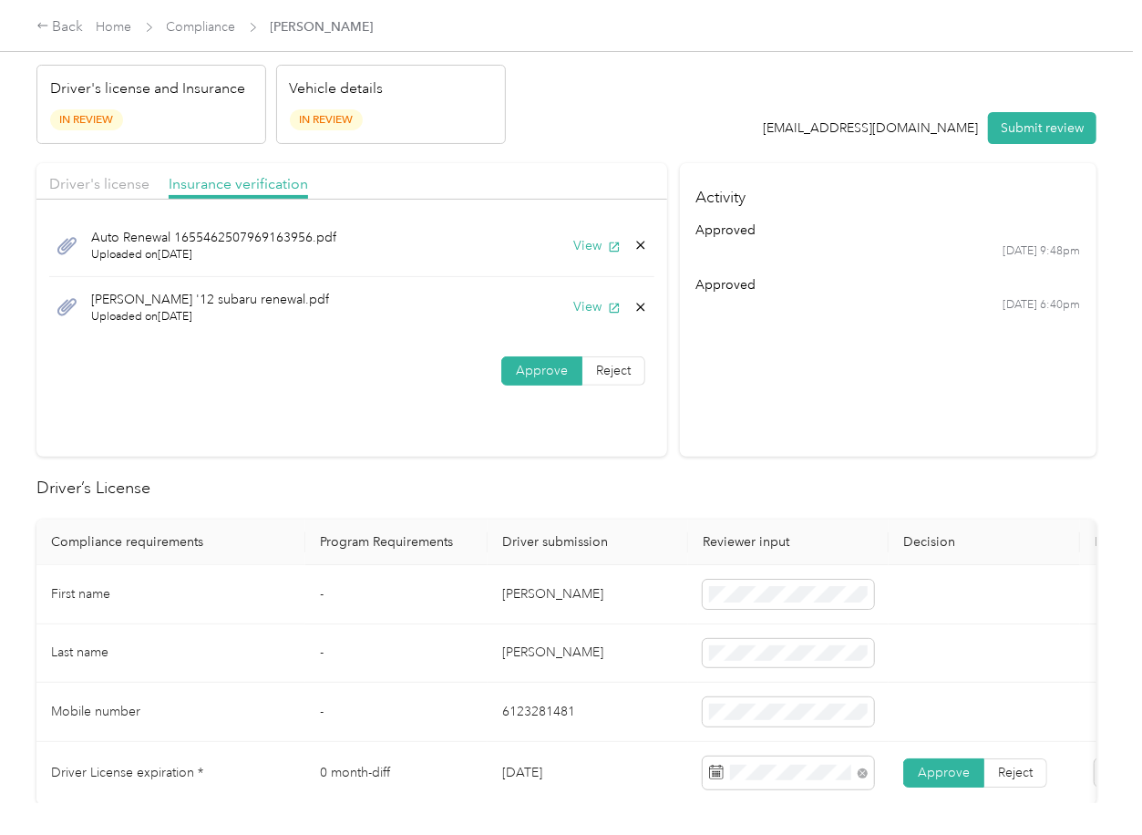
scroll to position [0, 0]
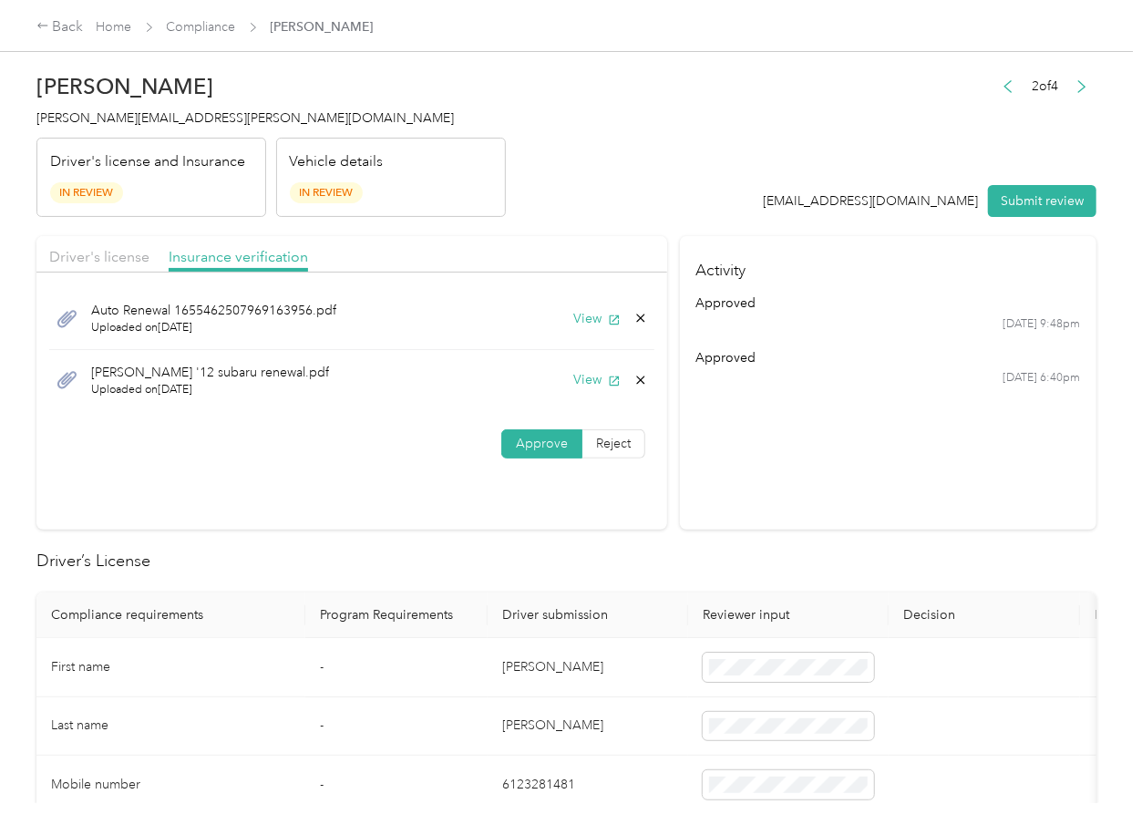
click at [637, 378] on icon at bounding box center [641, 380] width 8 height 8
click at [591, 396] on button "Yes" at bounding box center [590, 391] width 36 height 29
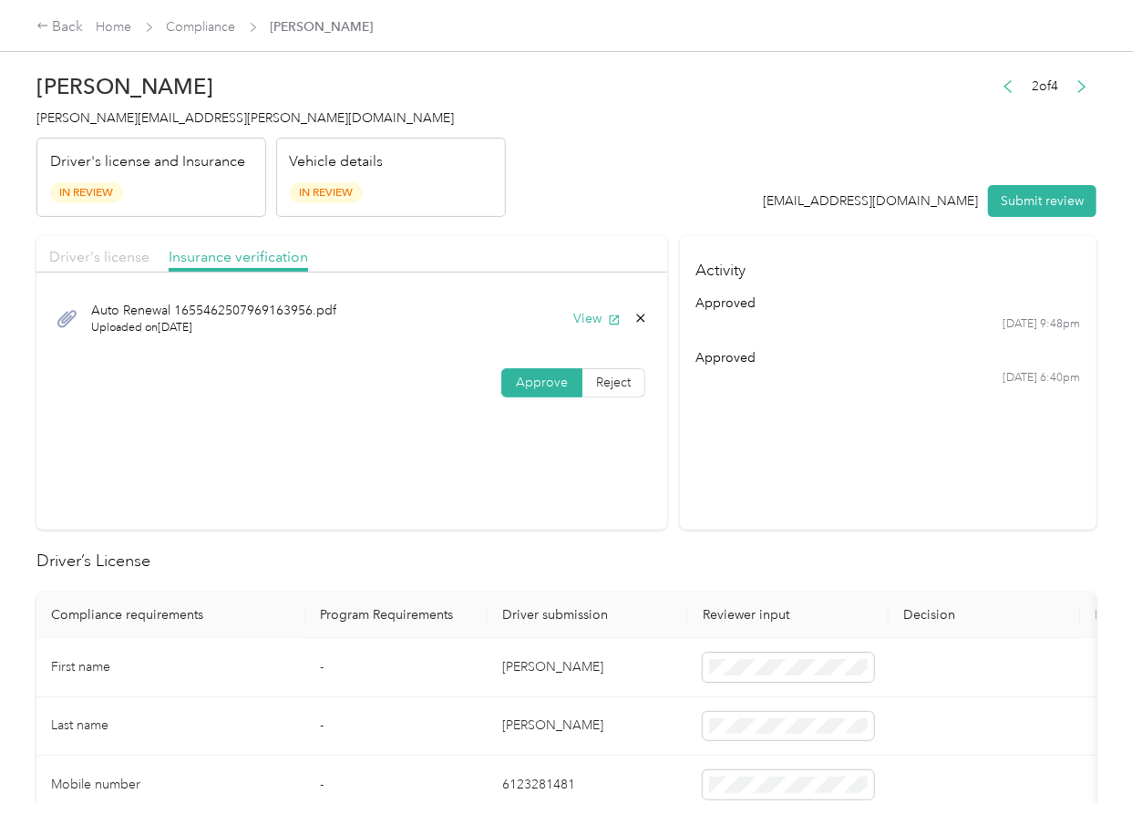
drag, startPoint x: 113, startPoint y: 257, endPoint x: 139, endPoint y: 263, distance: 27.0
click at [112, 257] on span "Driver's license" at bounding box center [99, 256] width 100 height 17
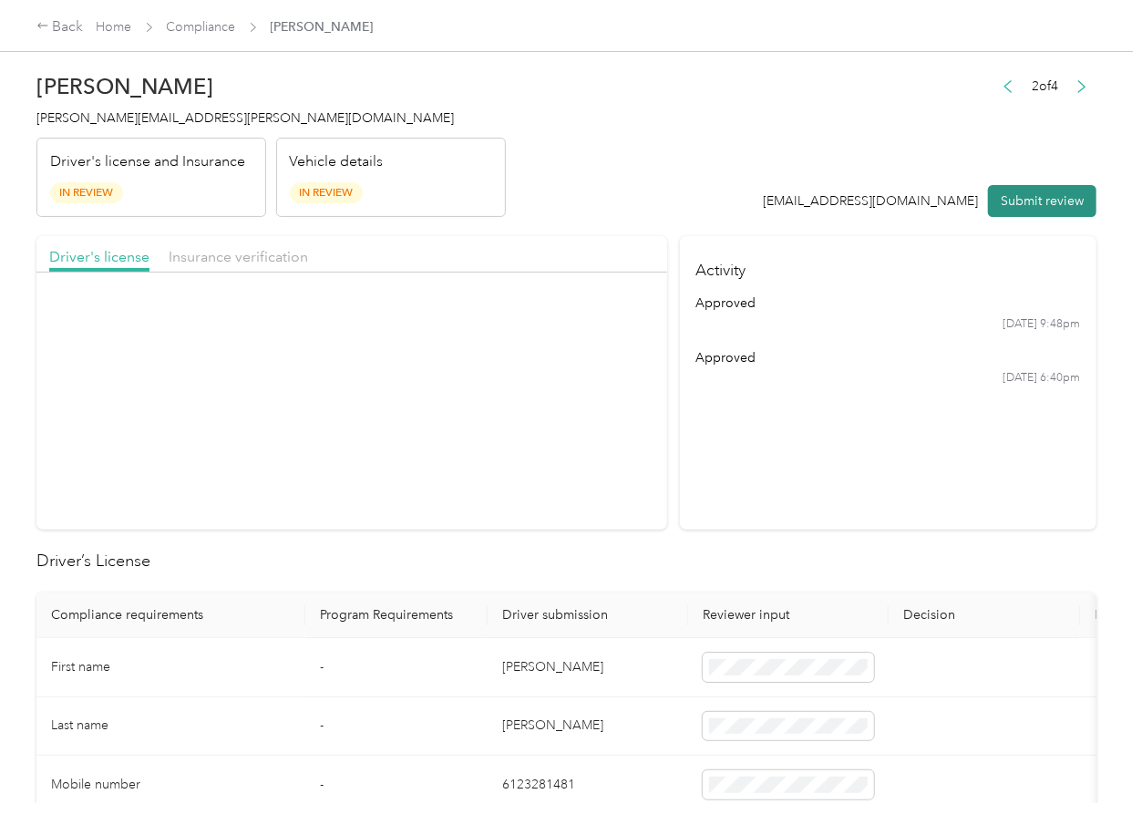
click at [1017, 198] on button "Submit review" at bounding box center [1042, 201] width 108 height 32
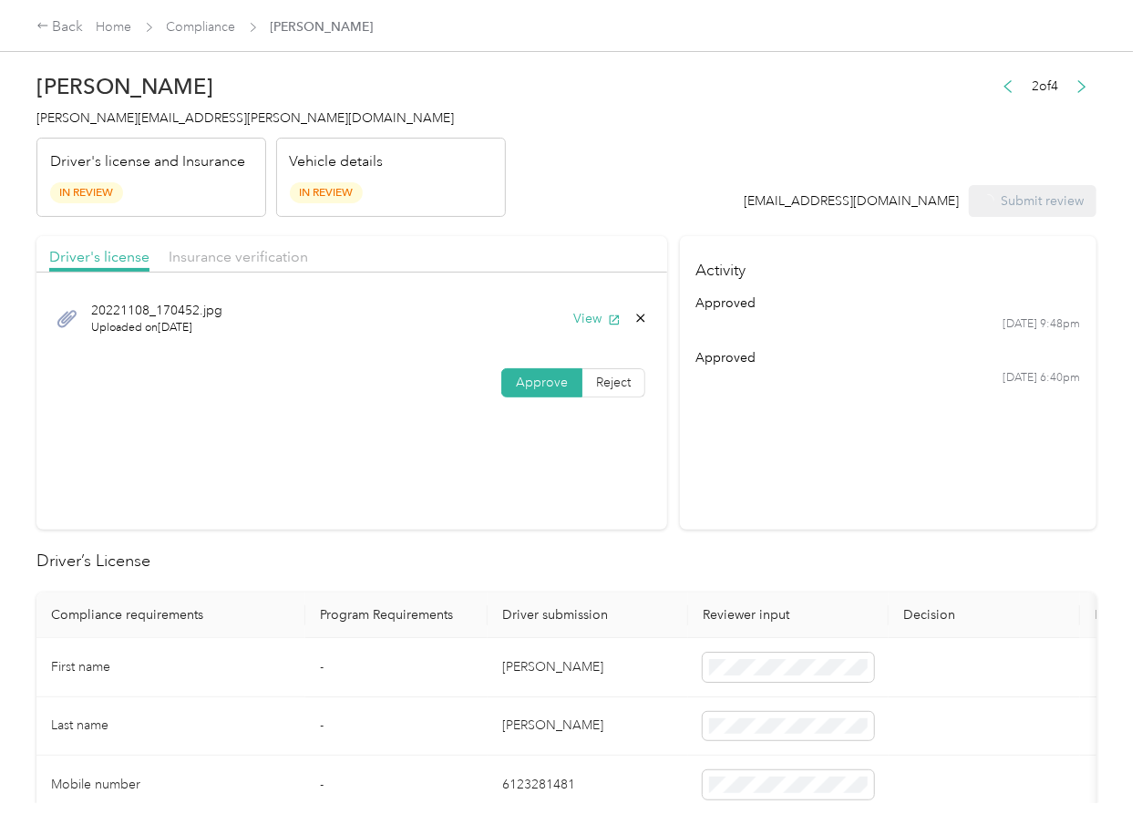
click at [169, 118] on span "[PERSON_NAME][EMAIL_ADDRESS][PERSON_NAME][DOMAIN_NAME]" at bounding box center [245, 117] width 418 height 15
drag, startPoint x: 169, startPoint y: 118, endPoint x: 26, endPoint y: 416, distance: 330.3
click at [167, 121] on span "[PERSON_NAME][EMAIL_ADDRESS][PERSON_NAME][DOMAIN_NAME]" at bounding box center [245, 117] width 418 height 15
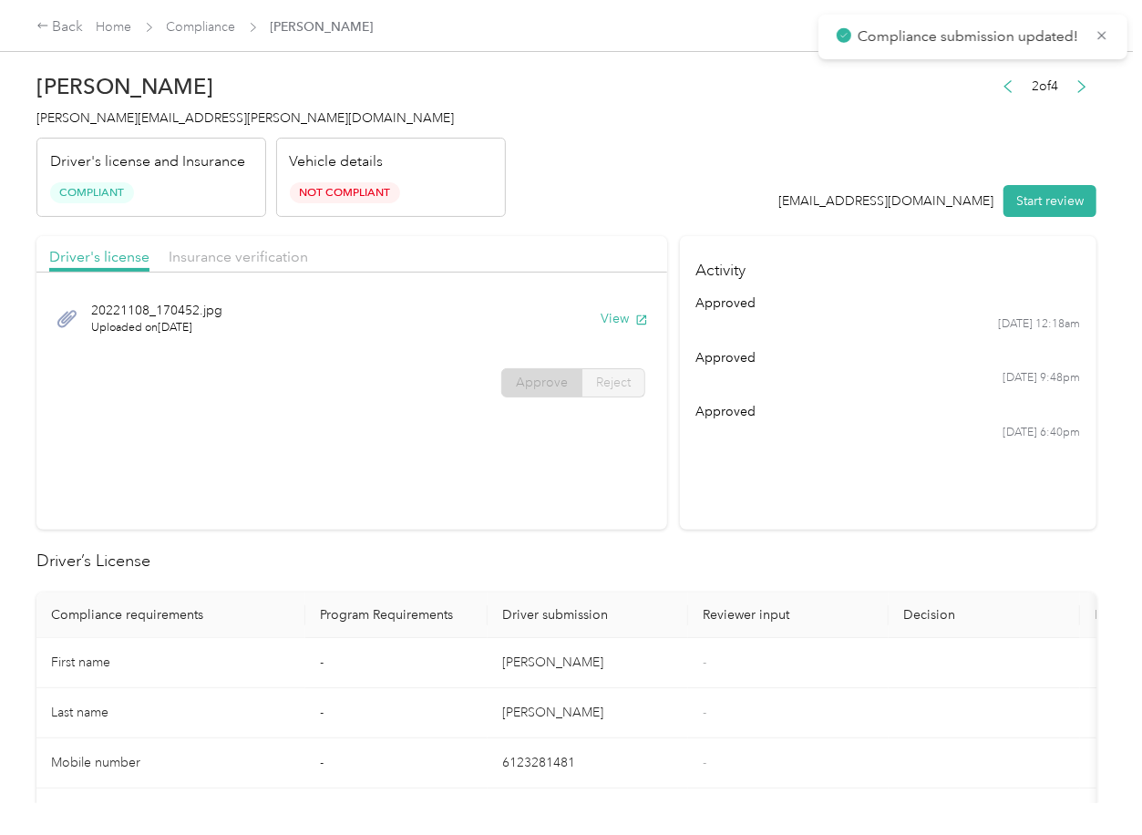
click at [596, 597] on th "Driver submission" at bounding box center [588, 616] width 201 height 46
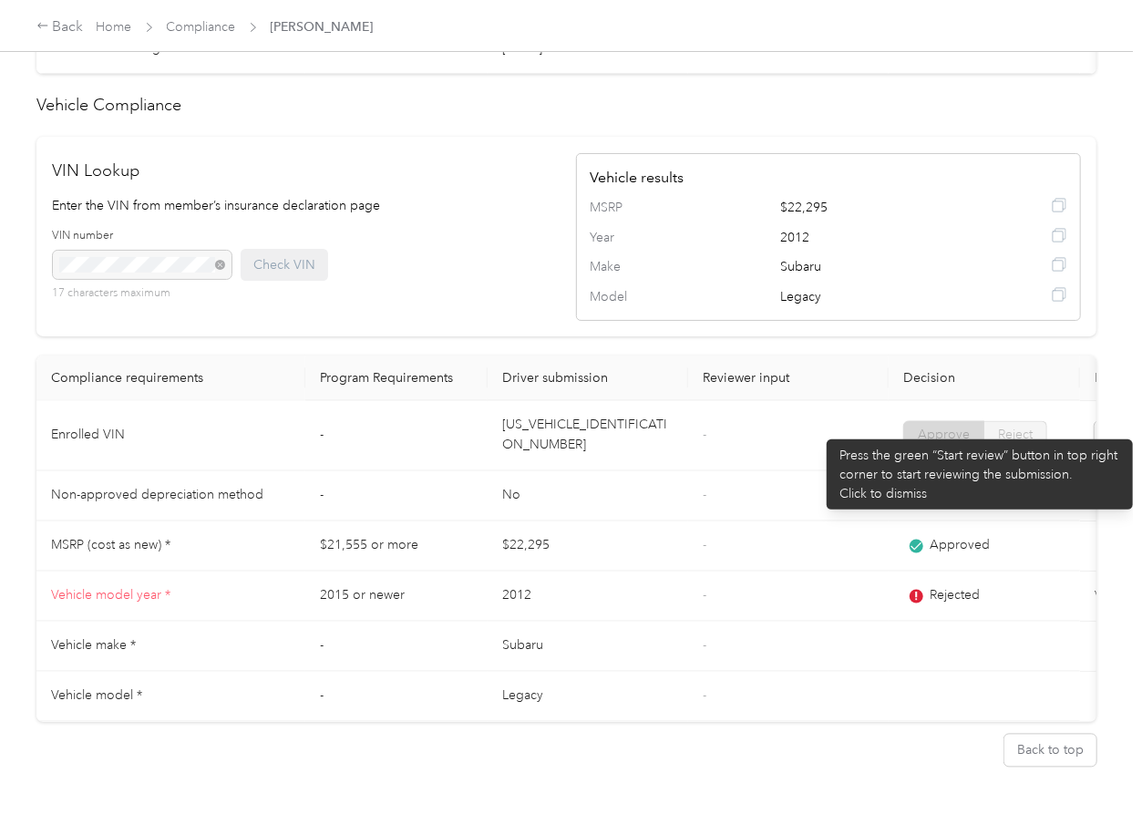
scroll to position [1435, 0]
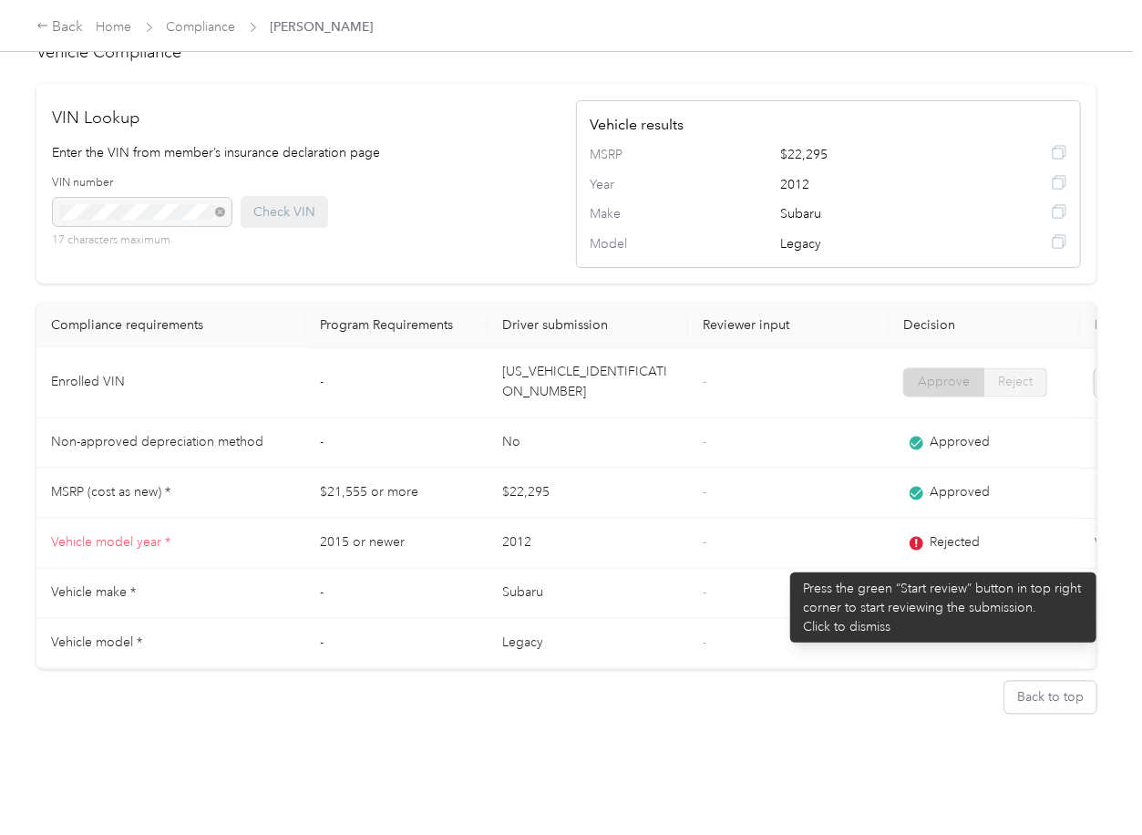
click at [762, 574] on td "-" at bounding box center [788, 594] width 201 height 50
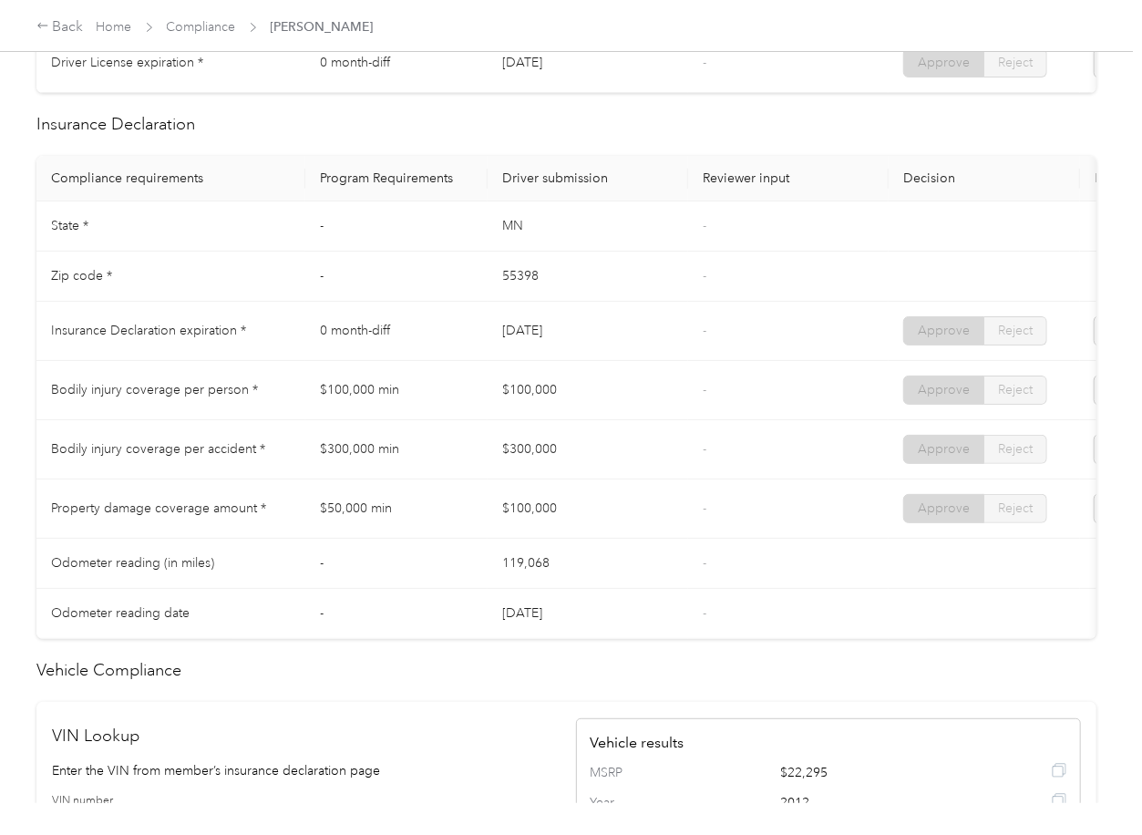
scroll to position [706, 0]
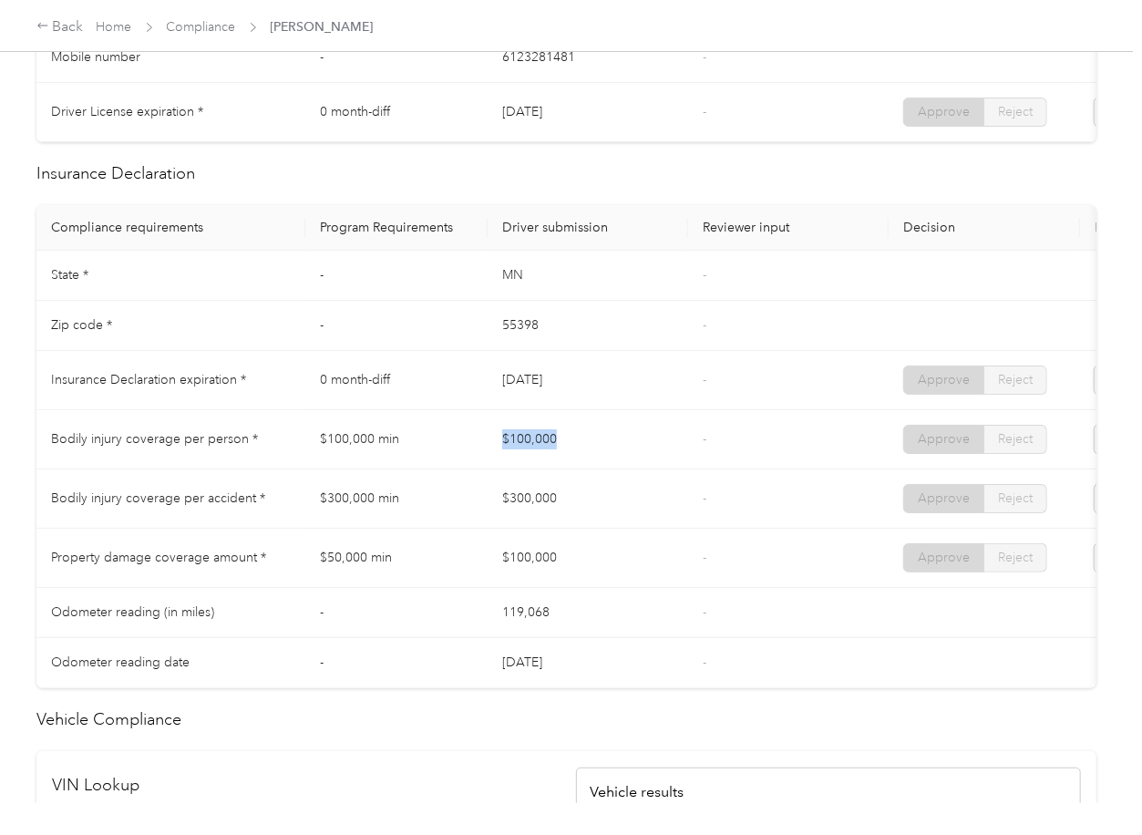
drag, startPoint x: 487, startPoint y: 449, endPoint x: 601, endPoint y: 493, distance: 122.1
click at [609, 450] on td "$100,000" at bounding box center [588, 439] width 201 height 59
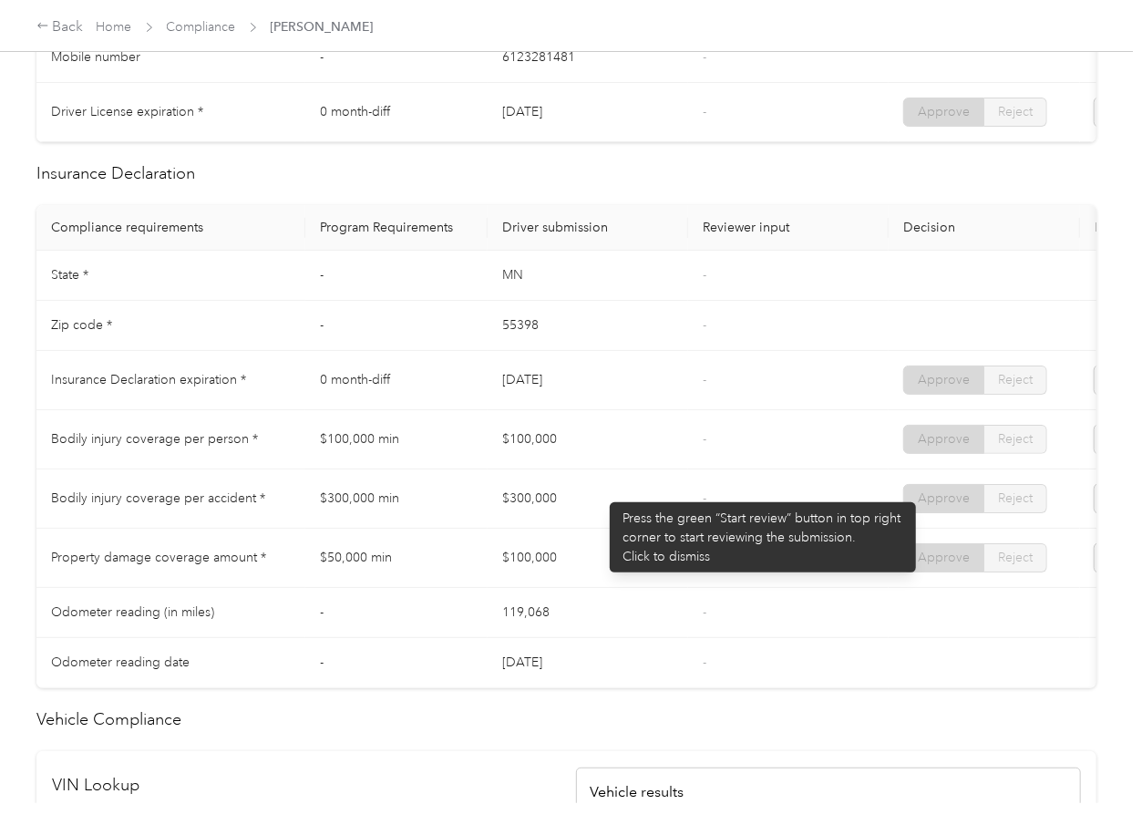
click at [601, 493] on td "$300,000" at bounding box center [588, 498] width 201 height 59
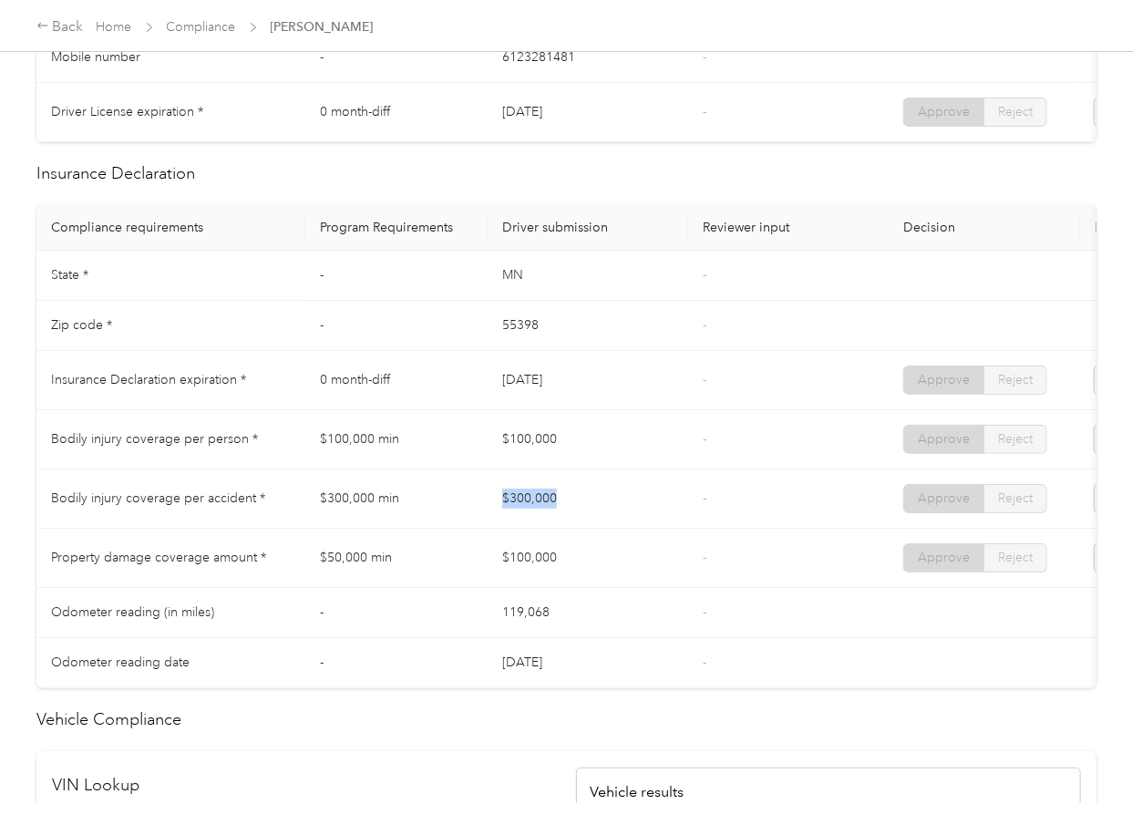
drag, startPoint x: 500, startPoint y: 512, endPoint x: 594, endPoint y: 535, distance: 97.5
click at [614, 519] on td "$300,000" at bounding box center [588, 498] width 201 height 59
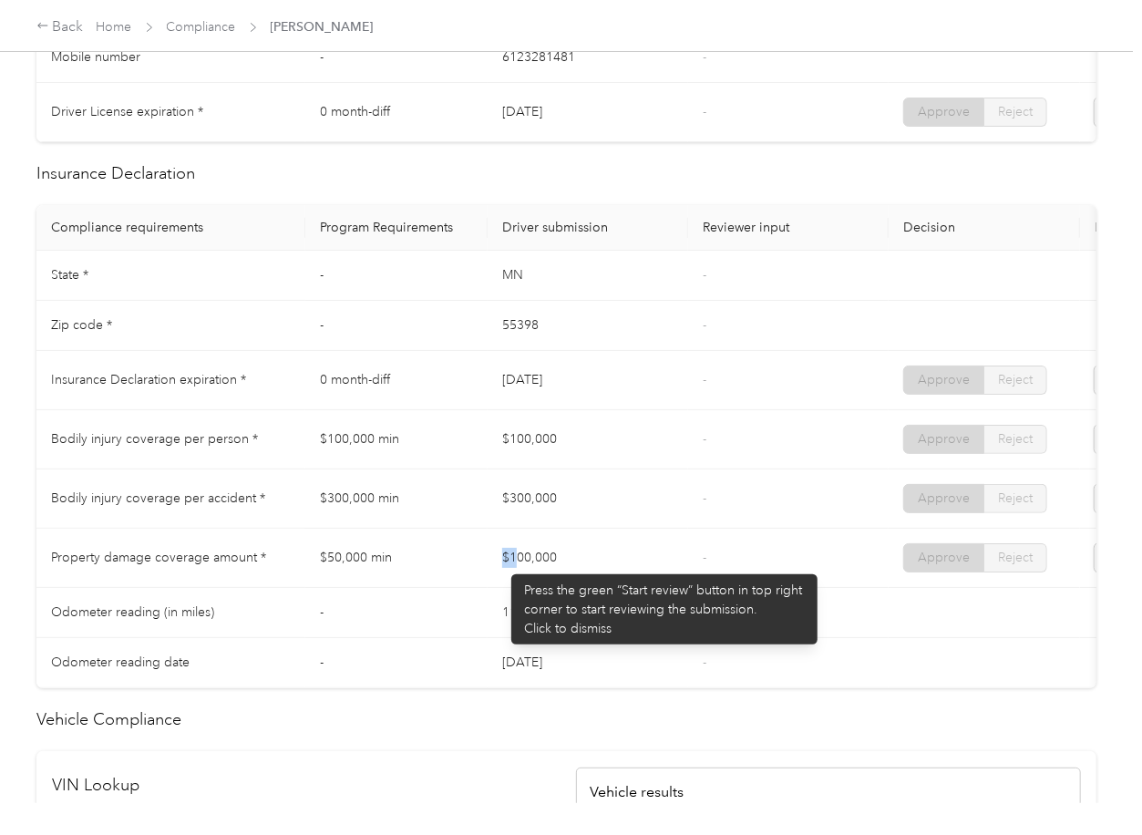
drag, startPoint x: 501, startPoint y: 565, endPoint x: 644, endPoint y: 584, distance: 143.5
click at [634, 581] on td "$100,000" at bounding box center [588, 558] width 201 height 59
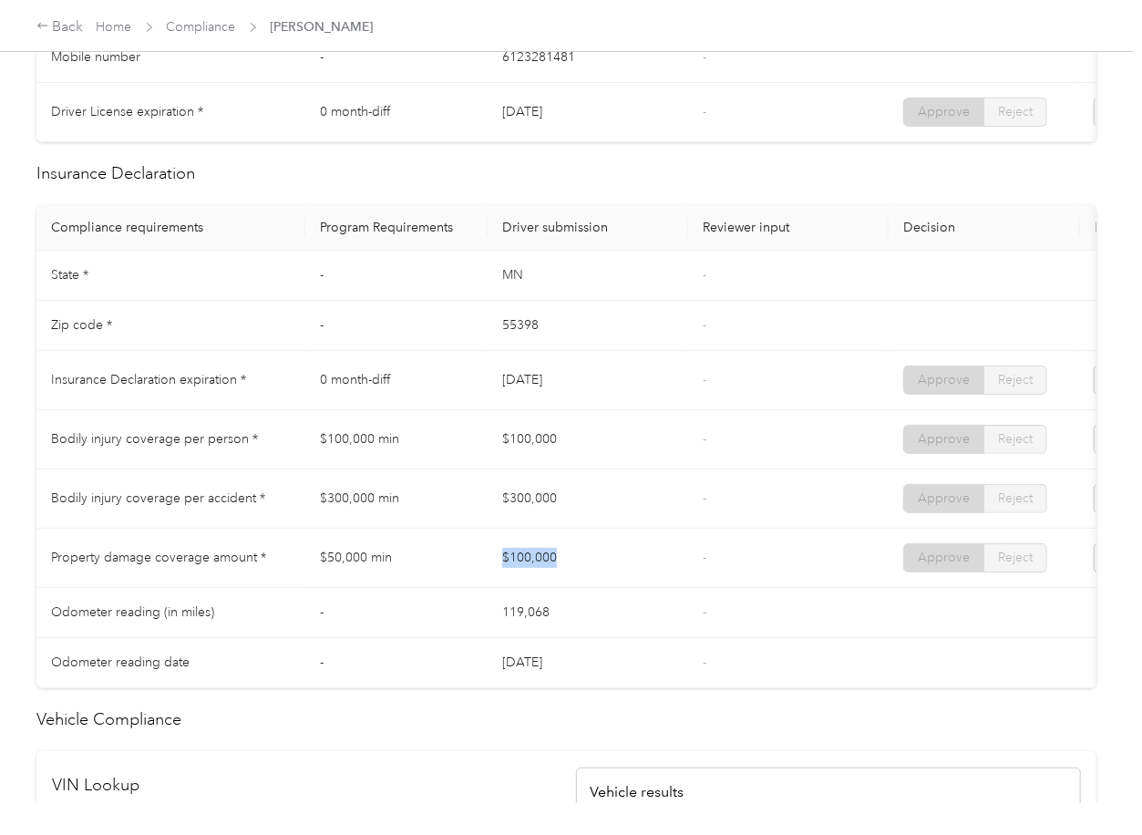
click at [644, 584] on td "$100,000" at bounding box center [588, 558] width 201 height 59
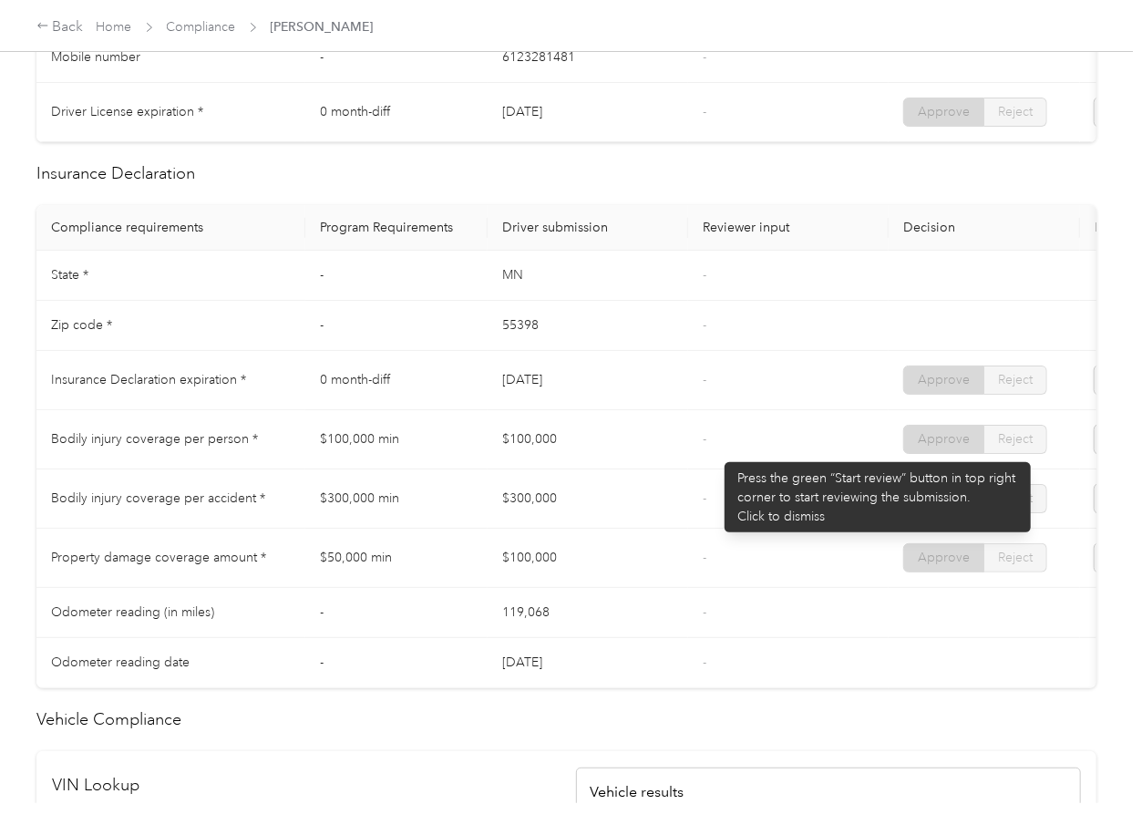
click at [717, 454] on td "-" at bounding box center [788, 439] width 201 height 59
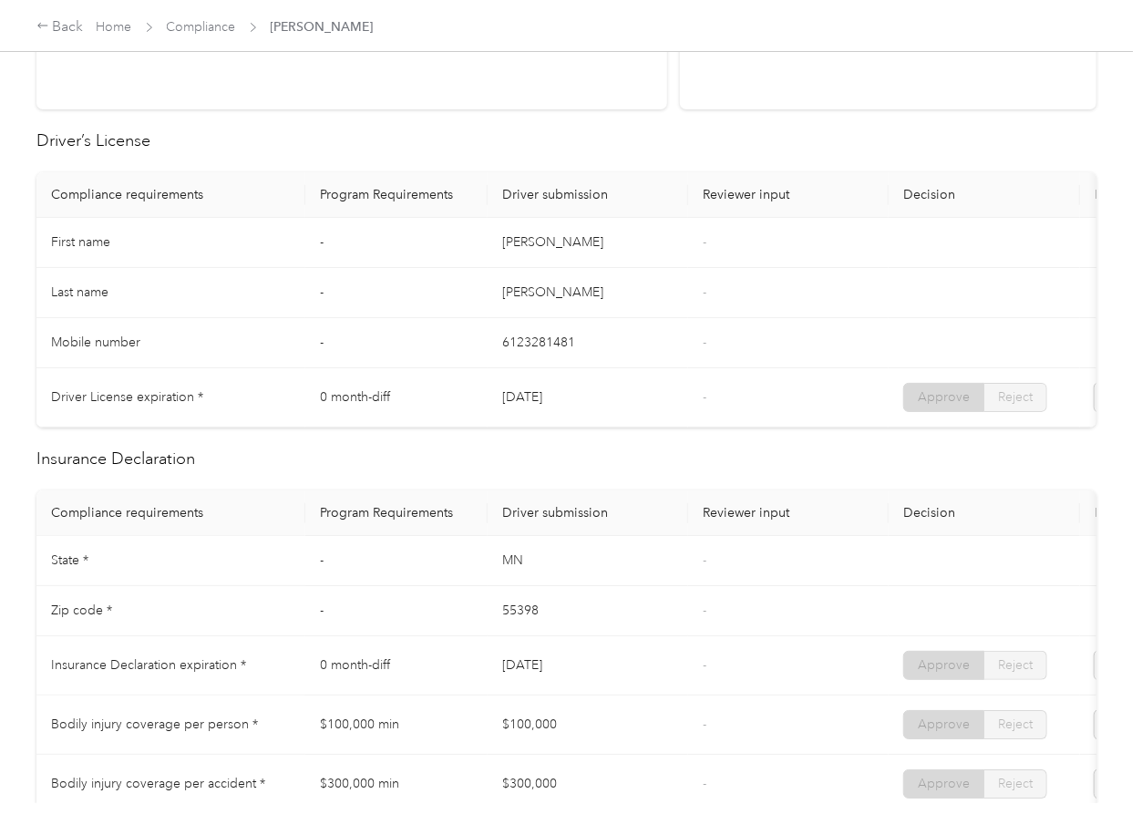
scroll to position [0, 0]
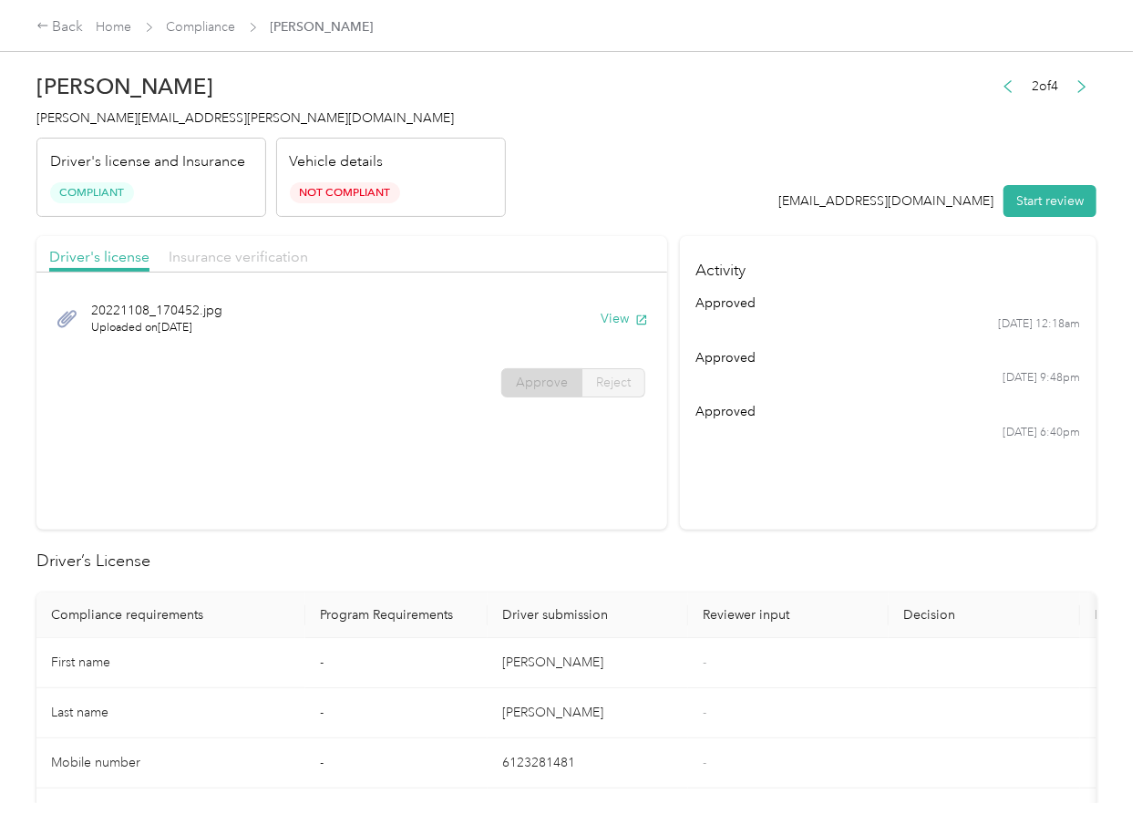
click at [232, 250] on span "Insurance verification" at bounding box center [238, 256] width 139 height 17
click at [625, 314] on button "View" at bounding box center [624, 318] width 47 height 19
click at [209, 29] on link "Compliance" at bounding box center [201, 26] width 69 height 15
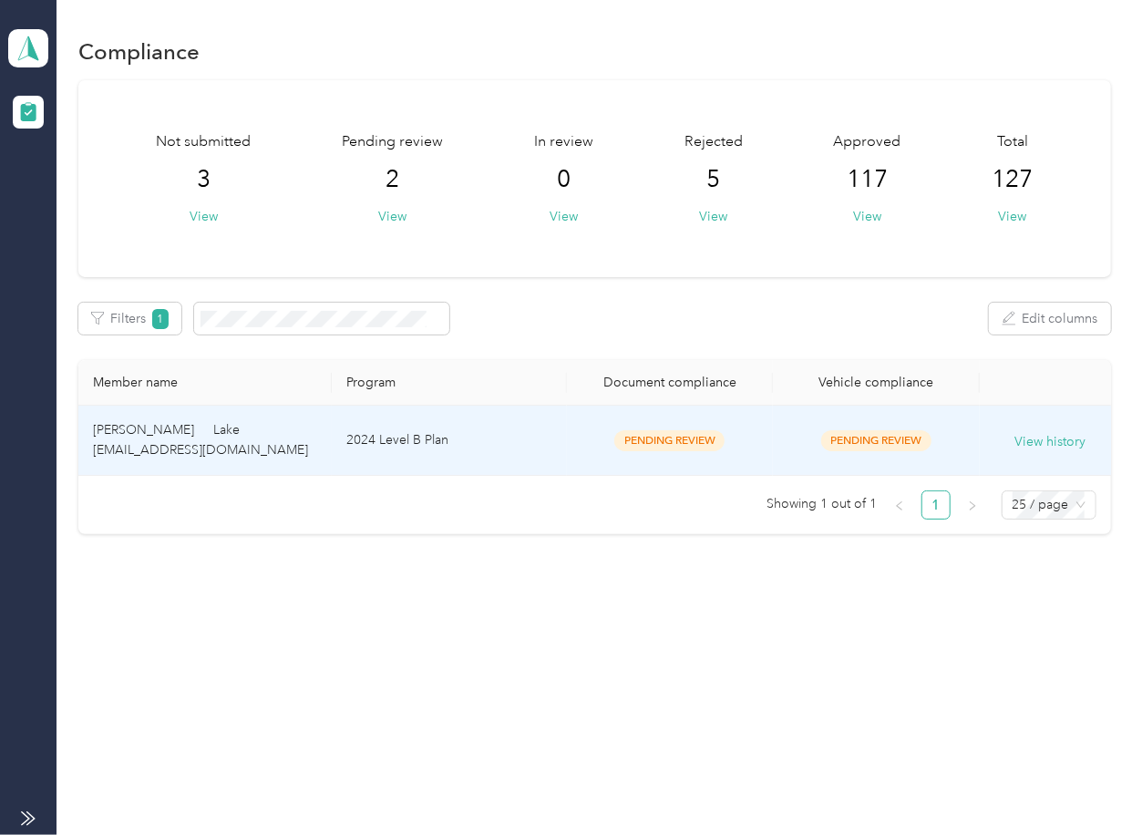
click at [327, 448] on td "[PERSON_NAME] Lake [EMAIL_ADDRESS][DOMAIN_NAME]" at bounding box center [204, 441] width 253 height 70
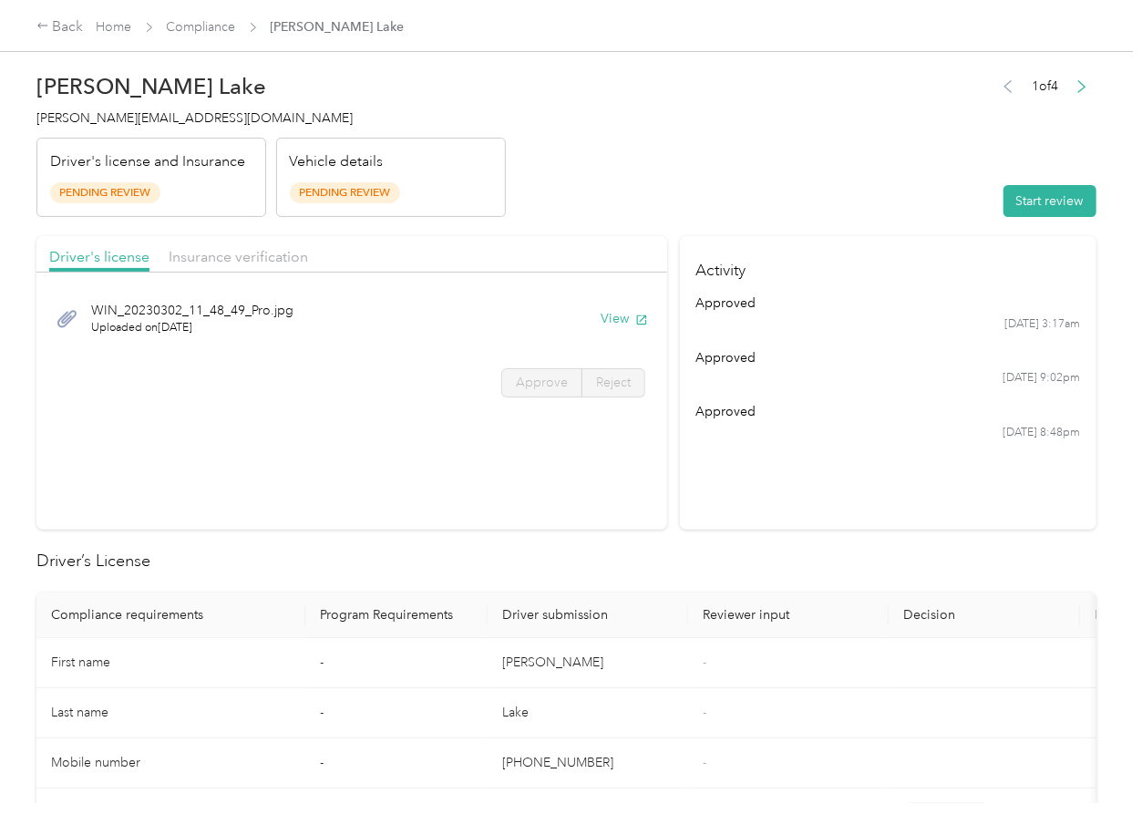
drag, startPoint x: 784, startPoint y: 544, endPoint x: 656, endPoint y: 398, distance: 193.8
click at [623, 325] on button "View" at bounding box center [624, 318] width 47 height 19
click at [242, 247] on div "Insurance verification" at bounding box center [238, 257] width 139 height 23
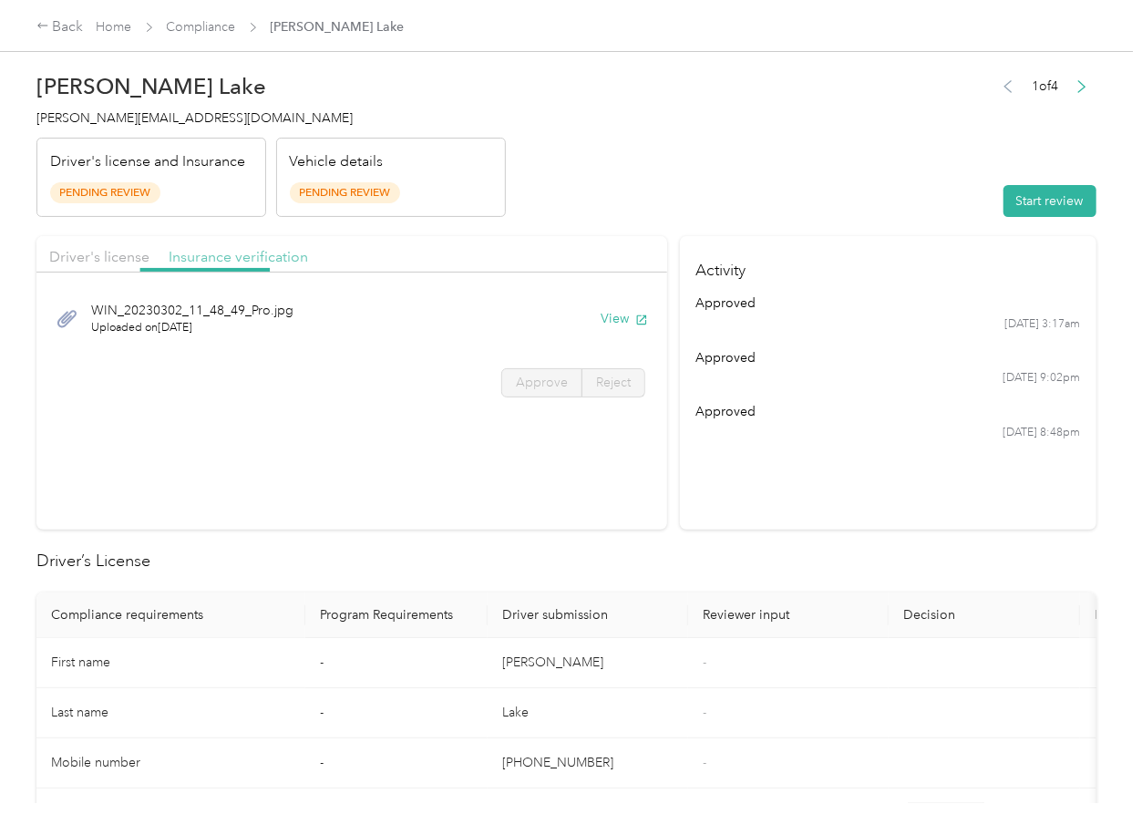
click at [234, 253] on span "Insurance verification" at bounding box center [238, 256] width 139 height 17
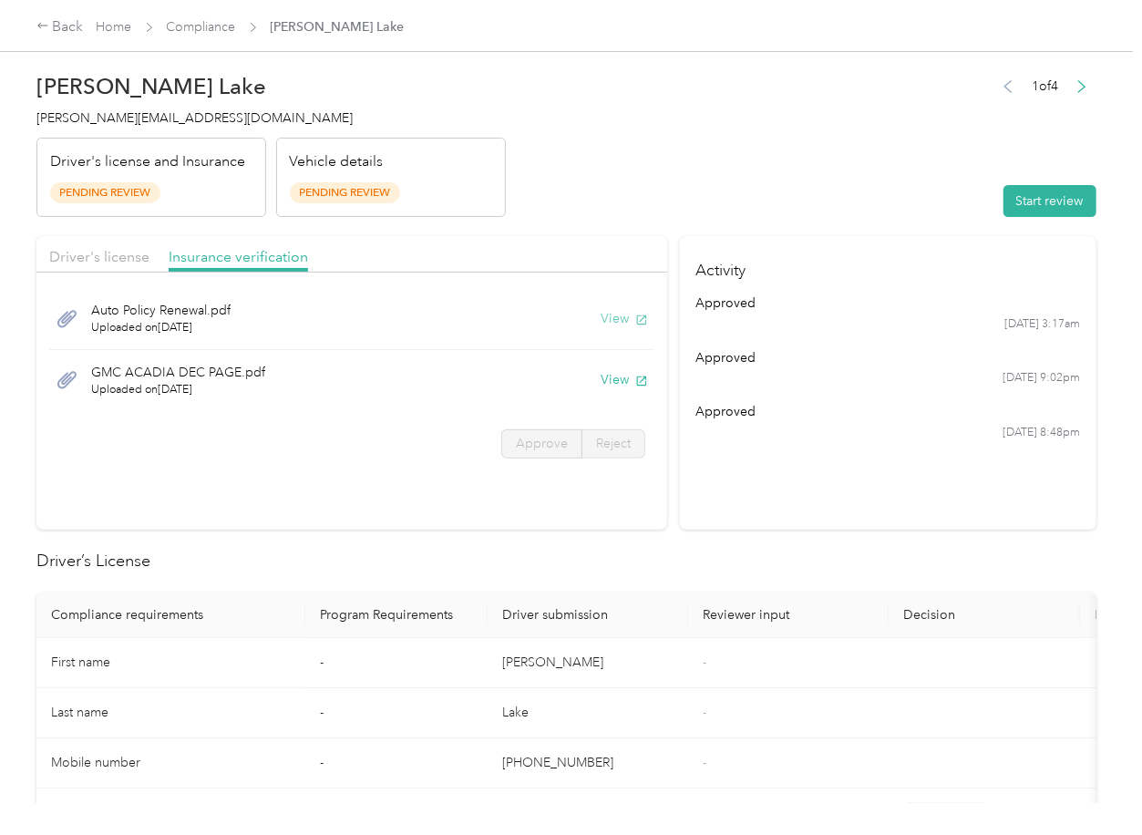
click at [614, 316] on button "View" at bounding box center [624, 318] width 47 height 19
click at [609, 380] on button "View" at bounding box center [624, 379] width 47 height 19
drag, startPoint x: 678, startPoint y: 231, endPoint x: 689, endPoint y: 230, distance: 11.0
click at [1061, 205] on button "Start review" at bounding box center [1050, 201] width 93 height 32
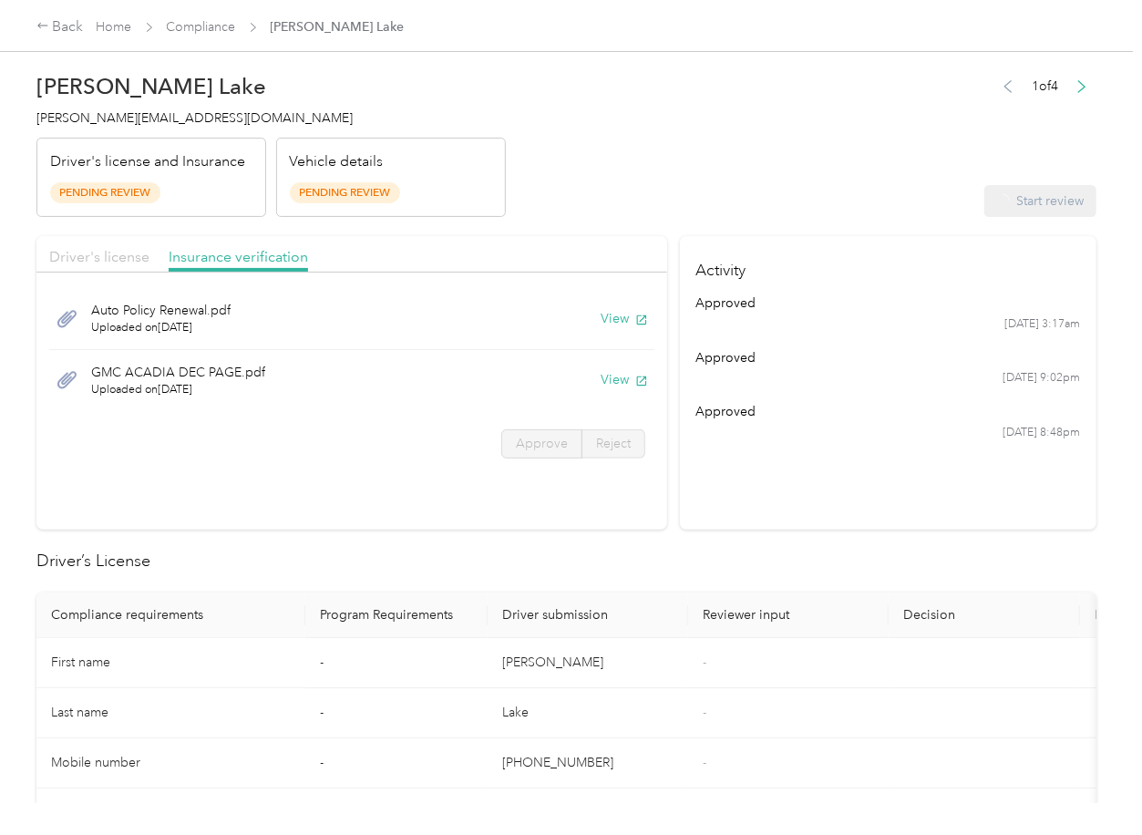
click at [86, 257] on span "Driver's license" at bounding box center [99, 256] width 100 height 17
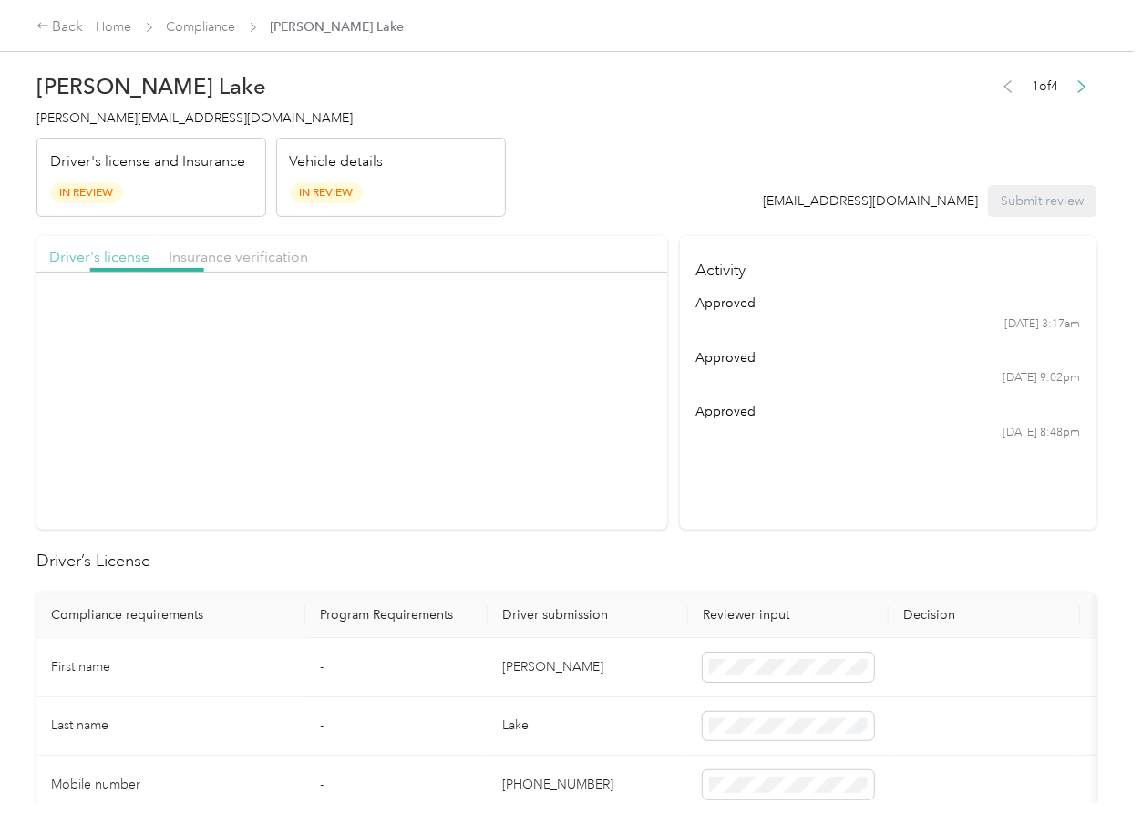
click at [93, 255] on span "Driver's license" at bounding box center [99, 256] width 100 height 17
click at [521, 390] on label "Approve" at bounding box center [541, 382] width 81 height 29
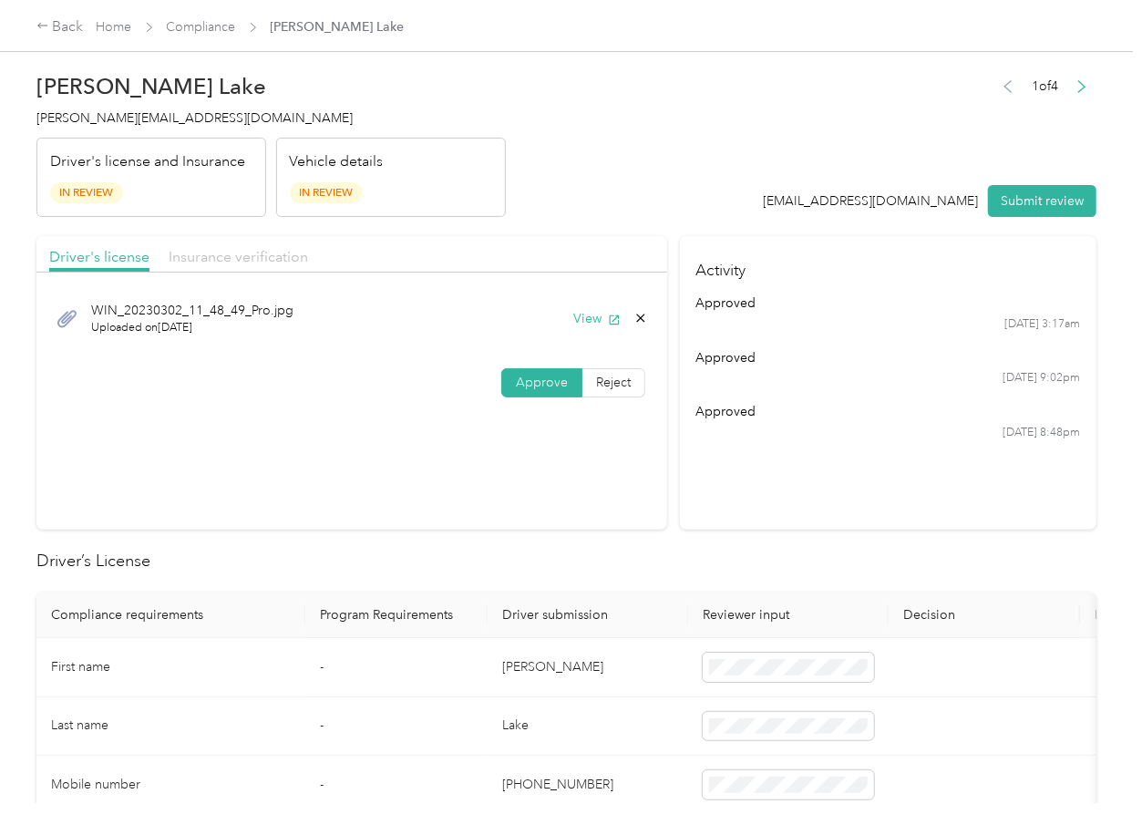
click at [220, 253] on span "Insurance verification" at bounding box center [238, 256] width 139 height 17
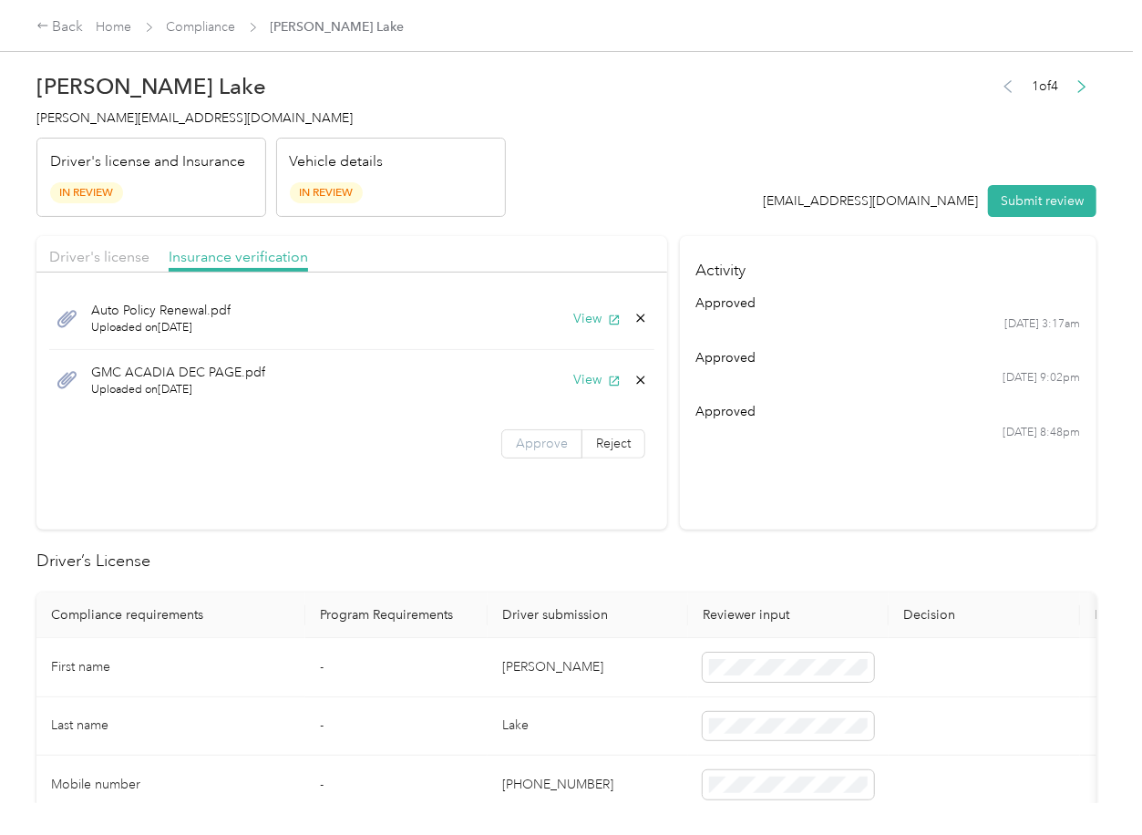
click at [519, 447] on span "Approve" at bounding box center [542, 443] width 52 height 15
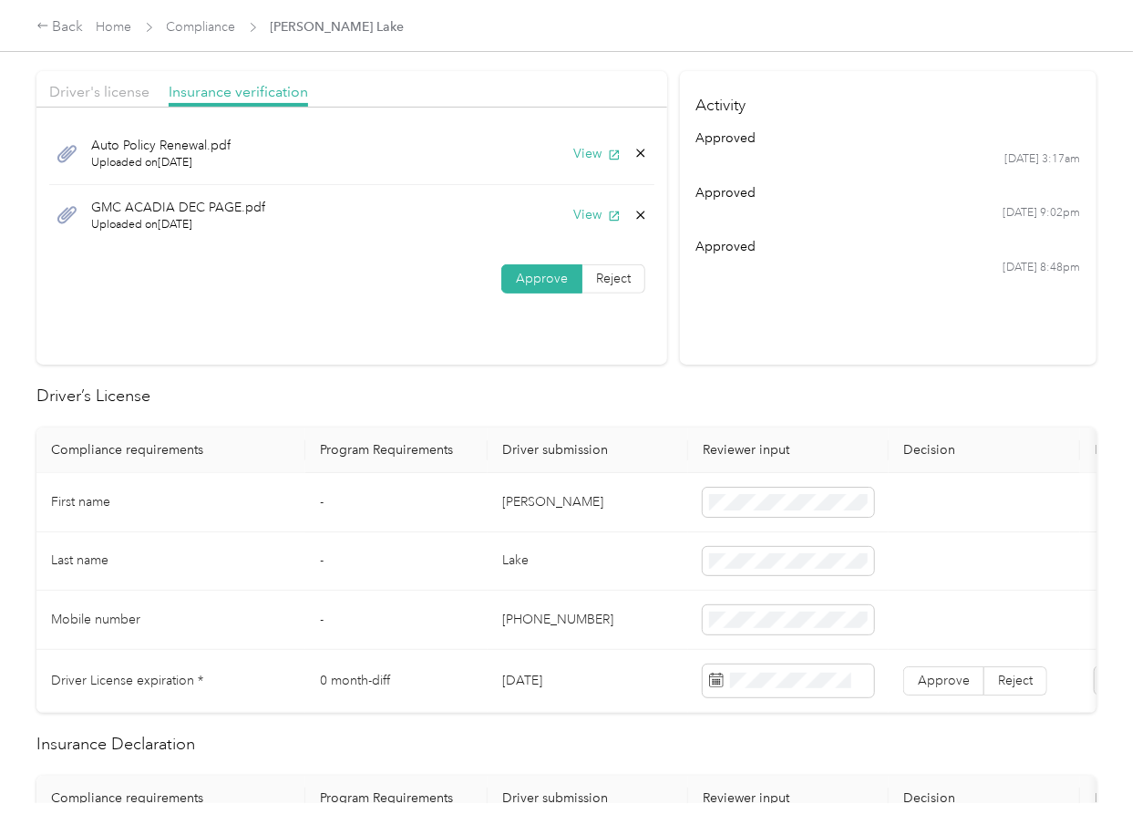
scroll to position [365, 0]
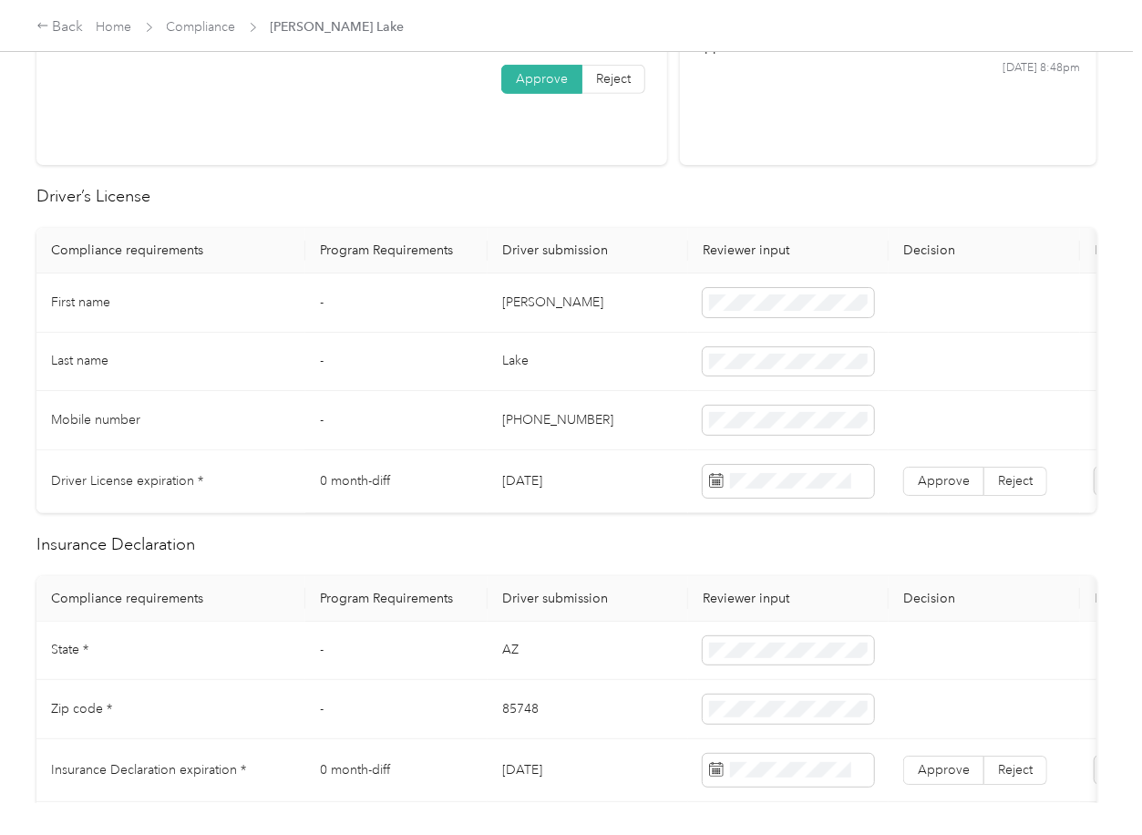
click at [520, 482] on td "[DATE]" at bounding box center [588, 481] width 201 height 63
click at [938, 479] on span "Approve" at bounding box center [944, 480] width 52 height 15
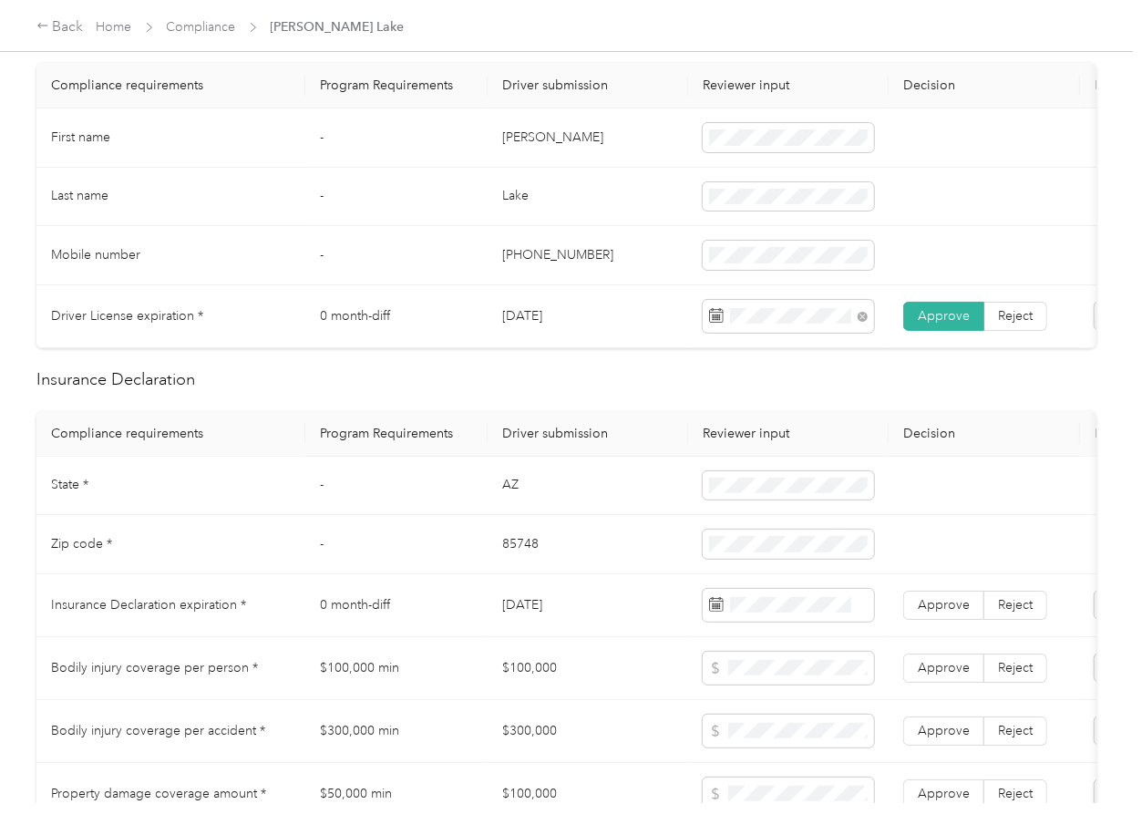
scroll to position [729, 0]
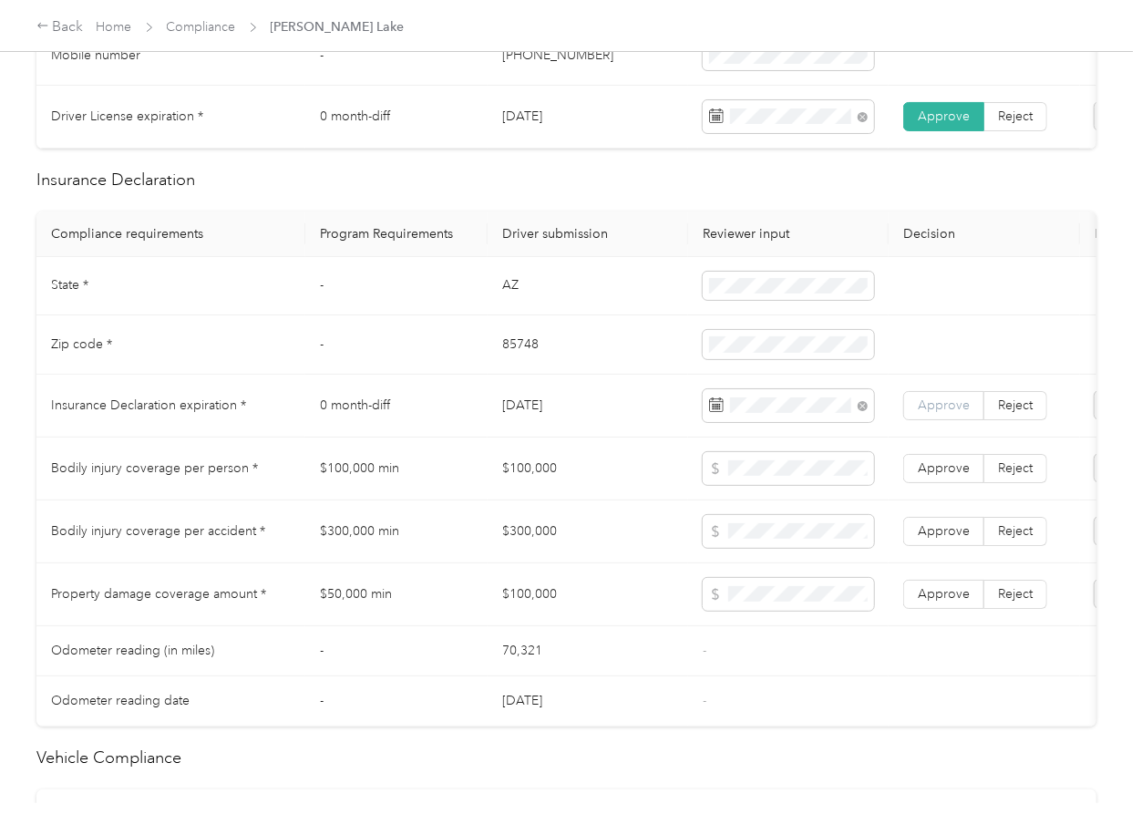
click at [960, 413] on span "Approve" at bounding box center [944, 404] width 52 height 15
click at [504, 297] on td "AZ" at bounding box center [588, 286] width 201 height 59
click at [518, 370] on td "85748" at bounding box center [588, 344] width 201 height 59
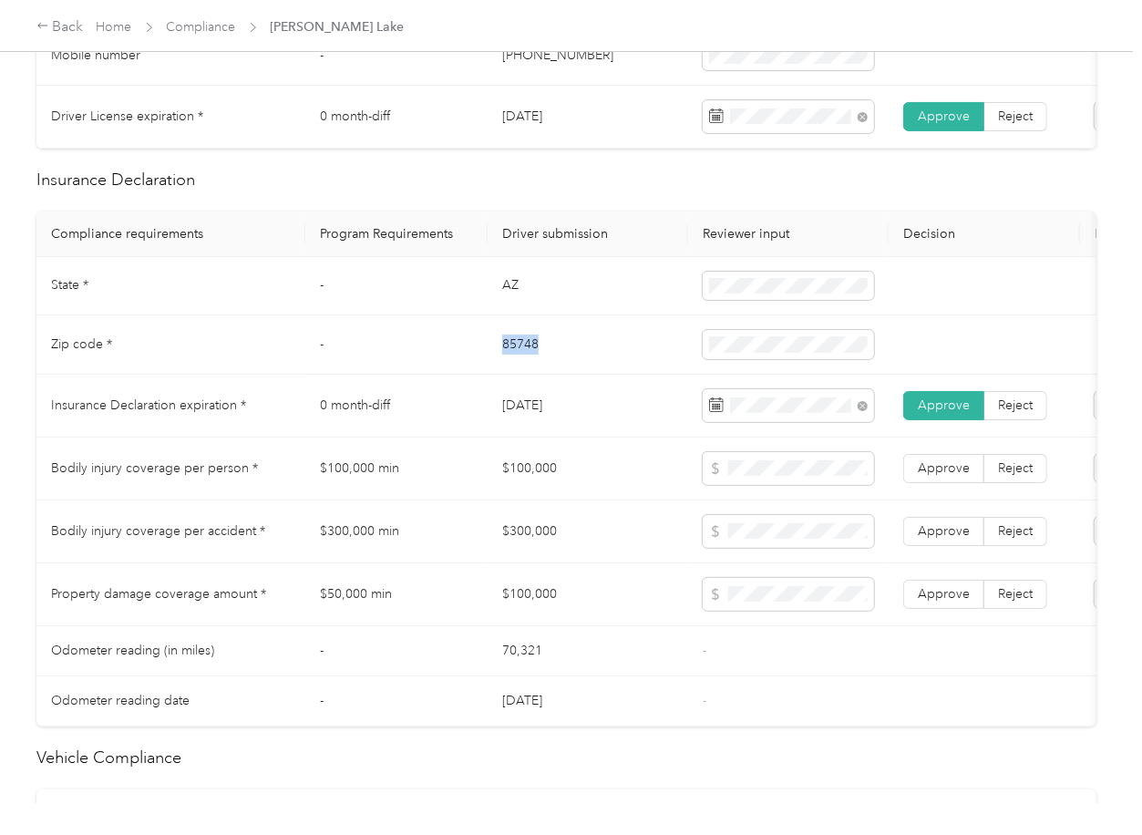
click at [518, 370] on td "85748" at bounding box center [588, 344] width 201 height 59
click at [558, 403] on td "[DATE]" at bounding box center [588, 406] width 201 height 63
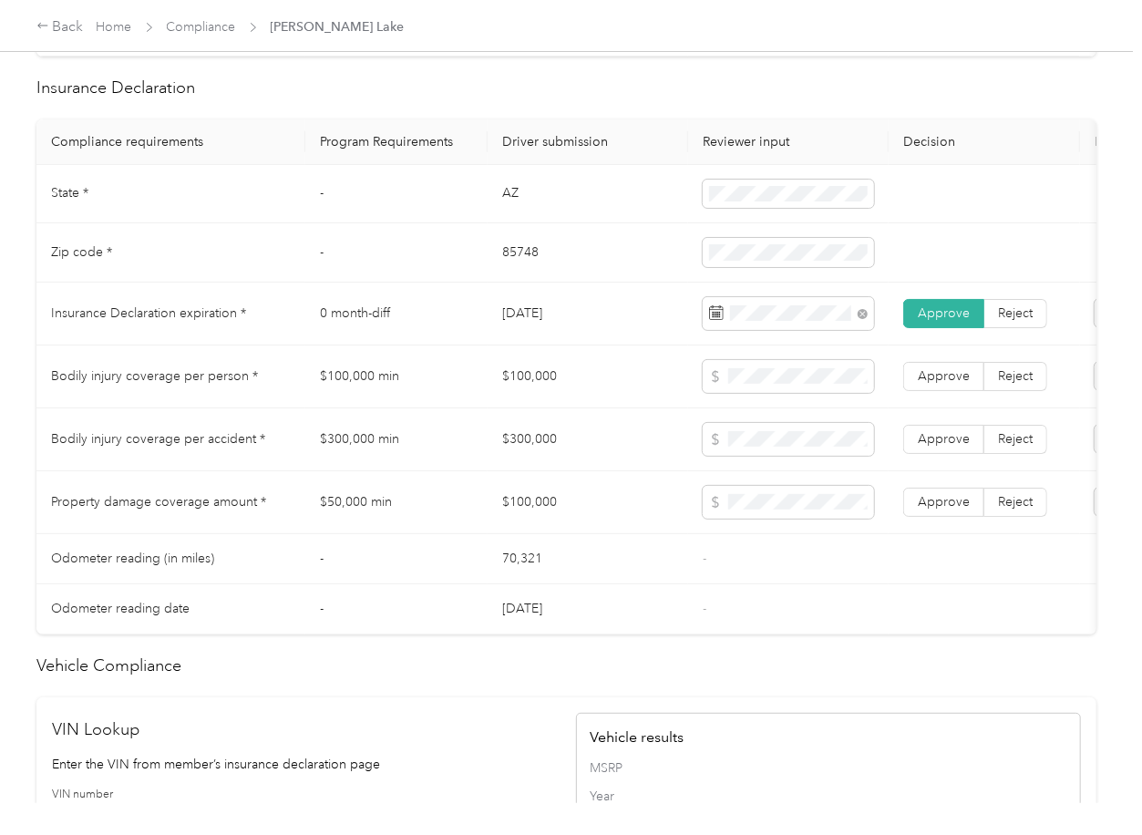
scroll to position [1532, 0]
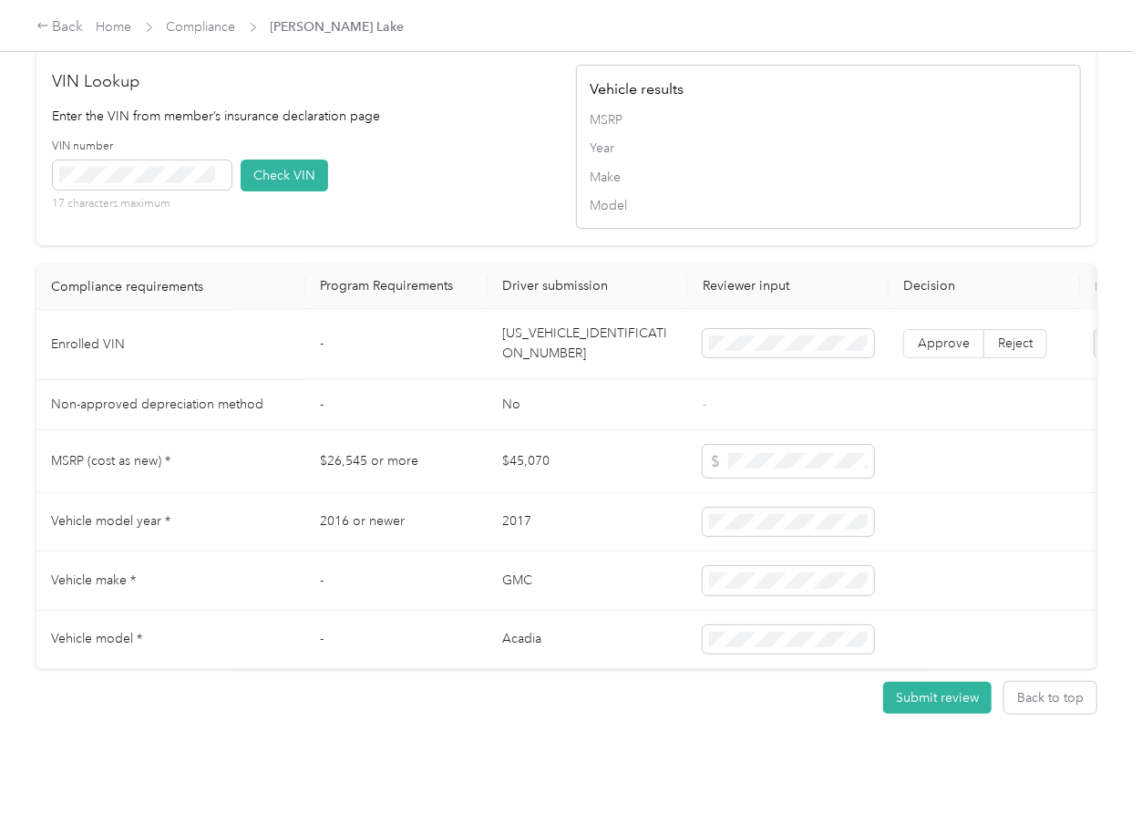
click at [558, 318] on td "[US_VEHICLE_IDENTIFICATION_NUMBER]" at bounding box center [588, 345] width 201 height 70
drag, startPoint x: 221, startPoint y: 145, endPoint x: 257, endPoint y: 145, distance: 36.5
click at [221, 170] on icon at bounding box center [220, 174] width 8 height 8
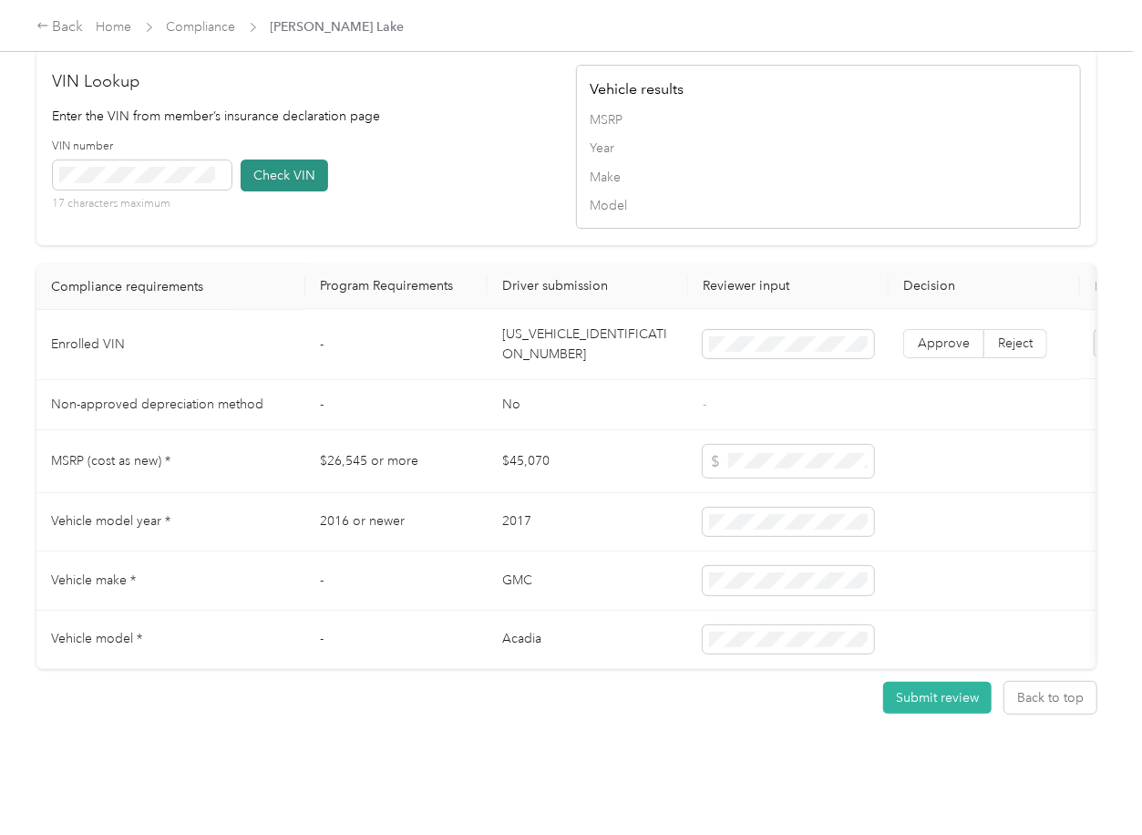
drag, startPoint x: 283, startPoint y: 145, endPoint x: 286, endPoint y: 160, distance: 15.0
click at [284, 160] on button "Check VIN" at bounding box center [285, 176] width 88 height 32
click at [289, 160] on button "Check VIN" at bounding box center [285, 176] width 88 height 32
click at [954, 336] on span "Approve" at bounding box center [944, 343] width 52 height 15
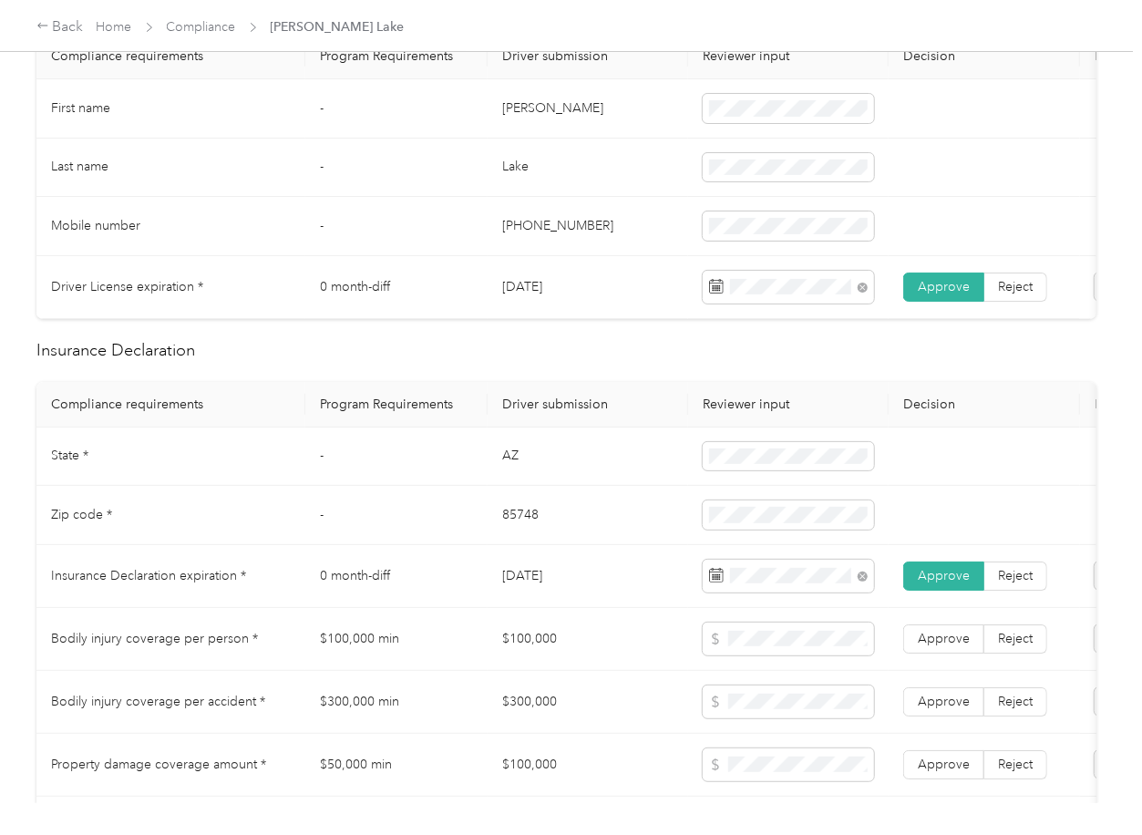
scroll to position [924, 0]
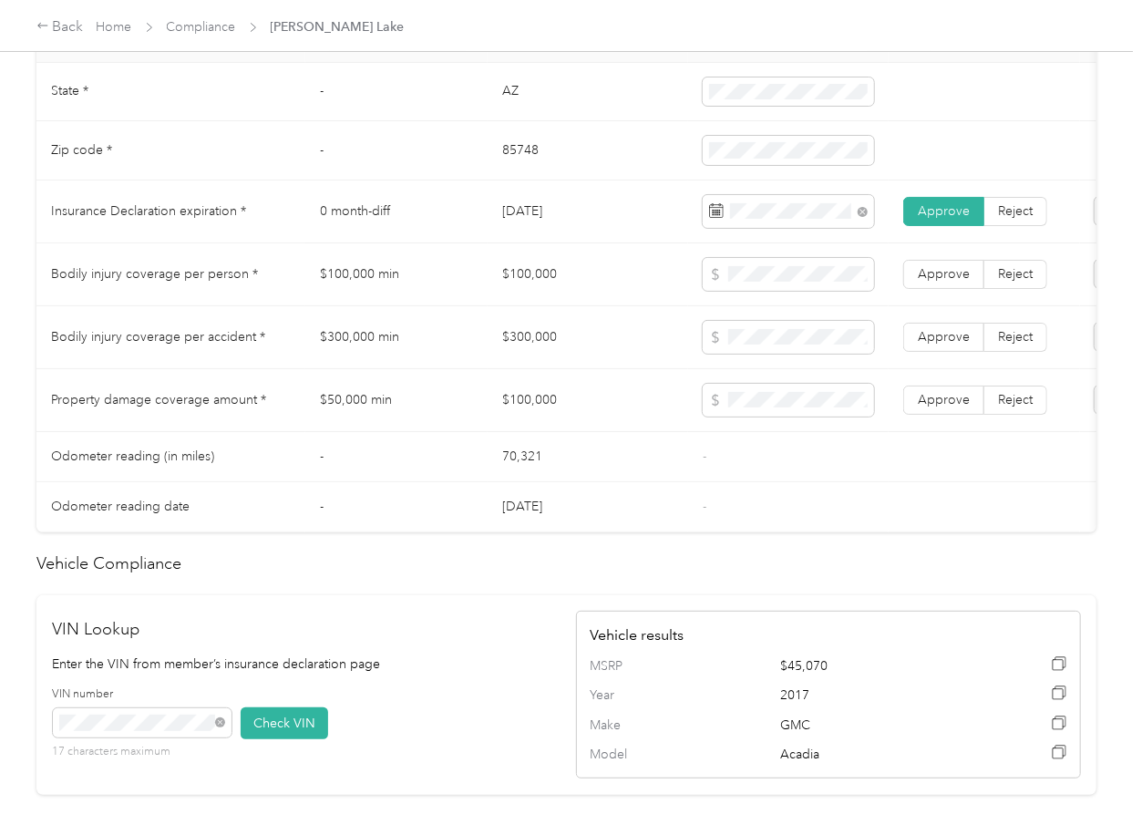
click at [533, 284] on td "$100,000" at bounding box center [588, 274] width 201 height 63
click at [542, 350] on td "$300,000" at bounding box center [588, 337] width 201 height 63
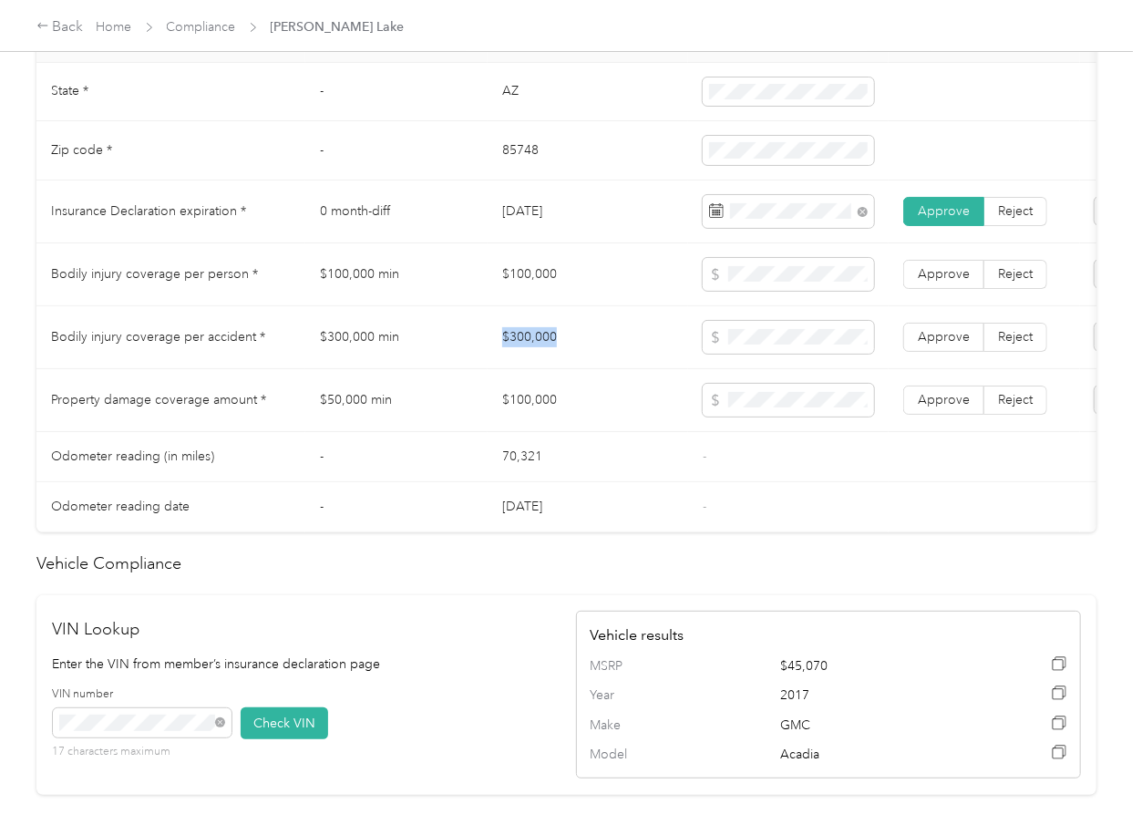
click at [542, 350] on td "$300,000" at bounding box center [588, 337] width 201 height 63
click at [981, 336] on td "Approve Reject" at bounding box center [984, 337] width 191 height 63
drag, startPoint x: 961, startPoint y: 278, endPoint x: 963, endPoint y: 344, distance: 65.7
click at [960, 289] on label "Approve" at bounding box center [943, 274] width 81 height 29
click at [953, 345] on span "Approve" at bounding box center [944, 336] width 52 height 15
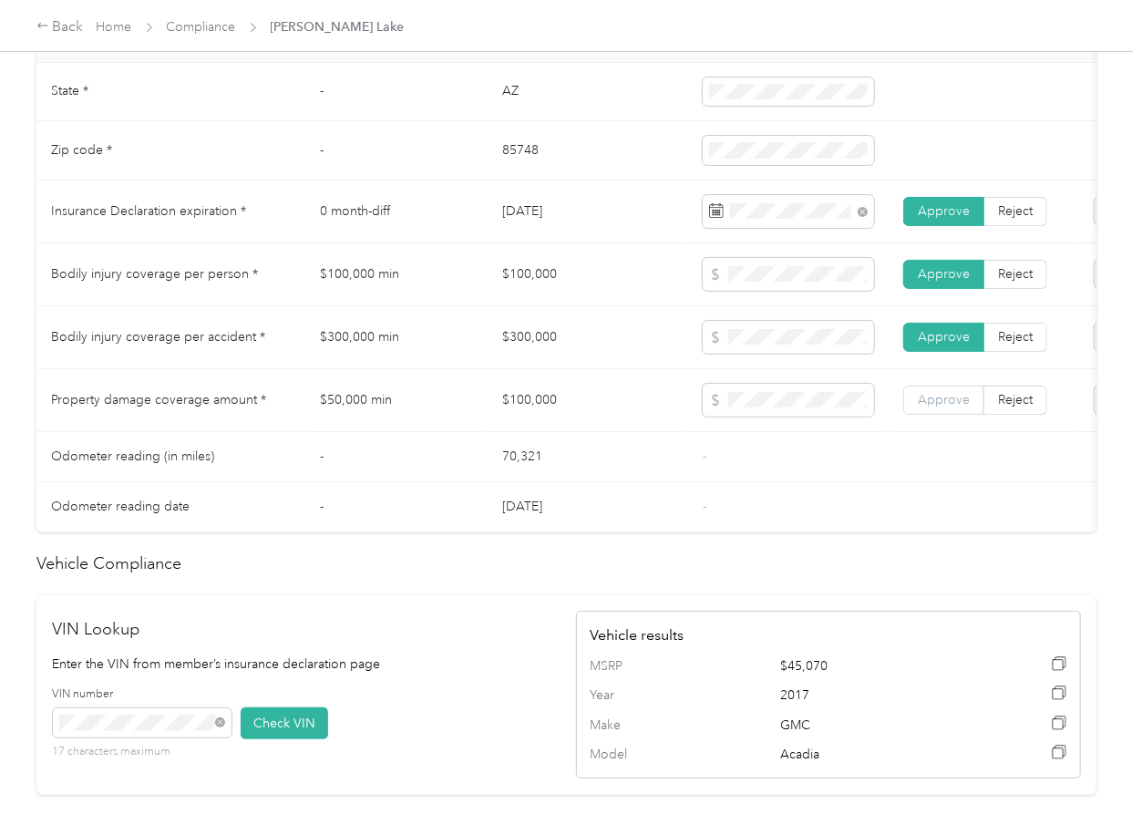
click at [948, 406] on label "Approve" at bounding box center [943, 400] width 81 height 29
click at [948, 408] on span "Approve" at bounding box center [944, 399] width 52 height 15
click at [522, 432] on td "$100,000" at bounding box center [588, 400] width 201 height 63
click at [551, 394] on td "$100,000" at bounding box center [588, 400] width 201 height 63
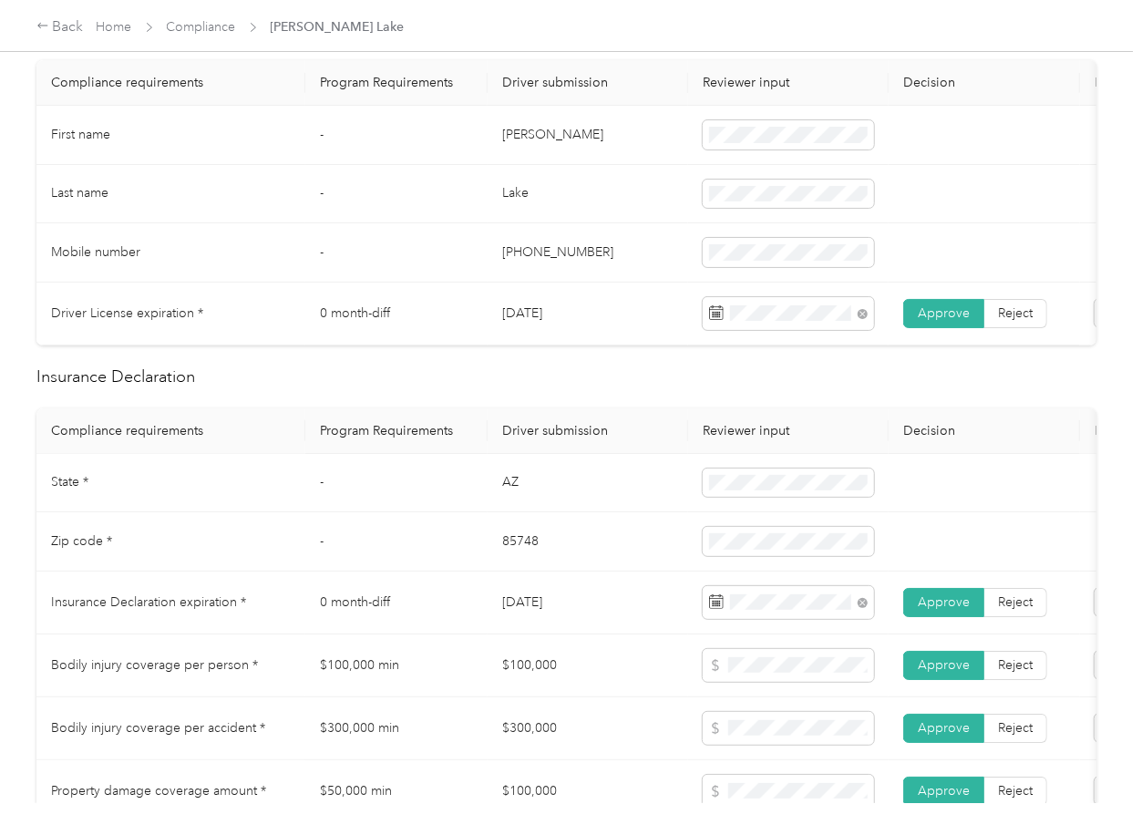
scroll to position [0, 0]
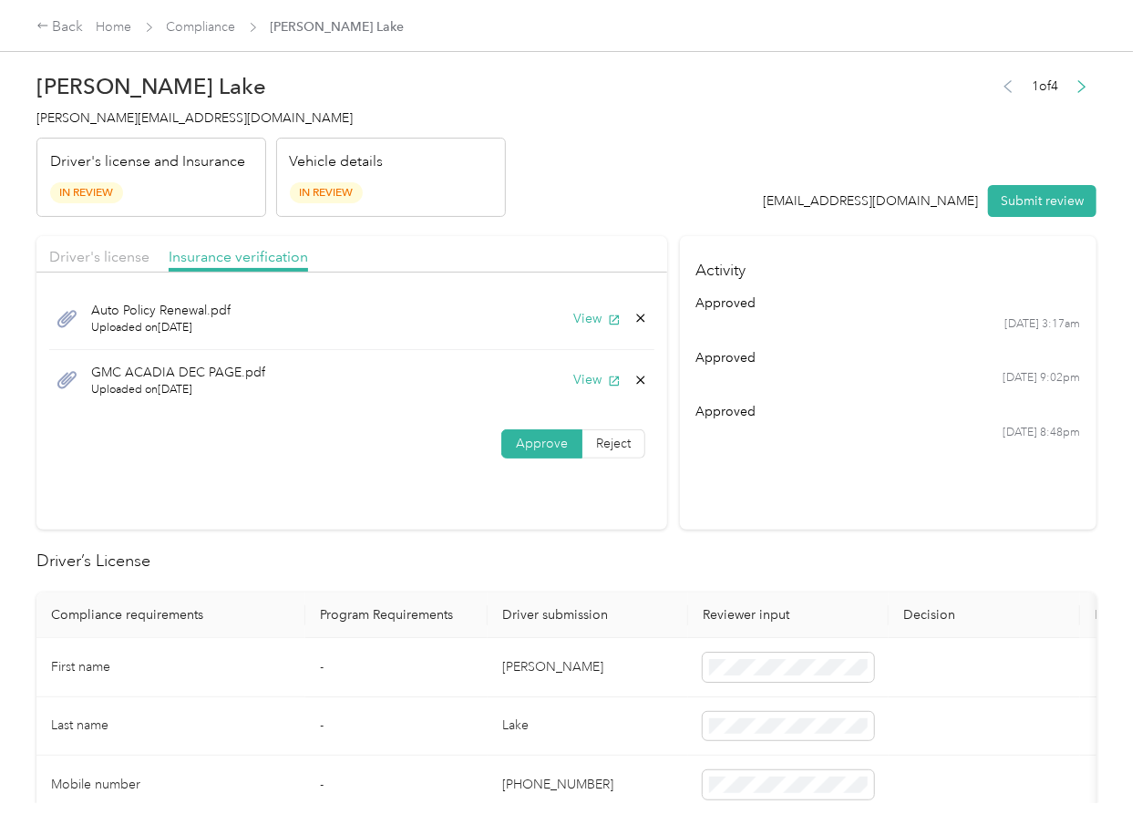
click at [637, 380] on icon at bounding box center [641, 380] width 8 height 8
click at [595, 387] on button "Yes" at bounding box center [590, 392] width 36 height 29
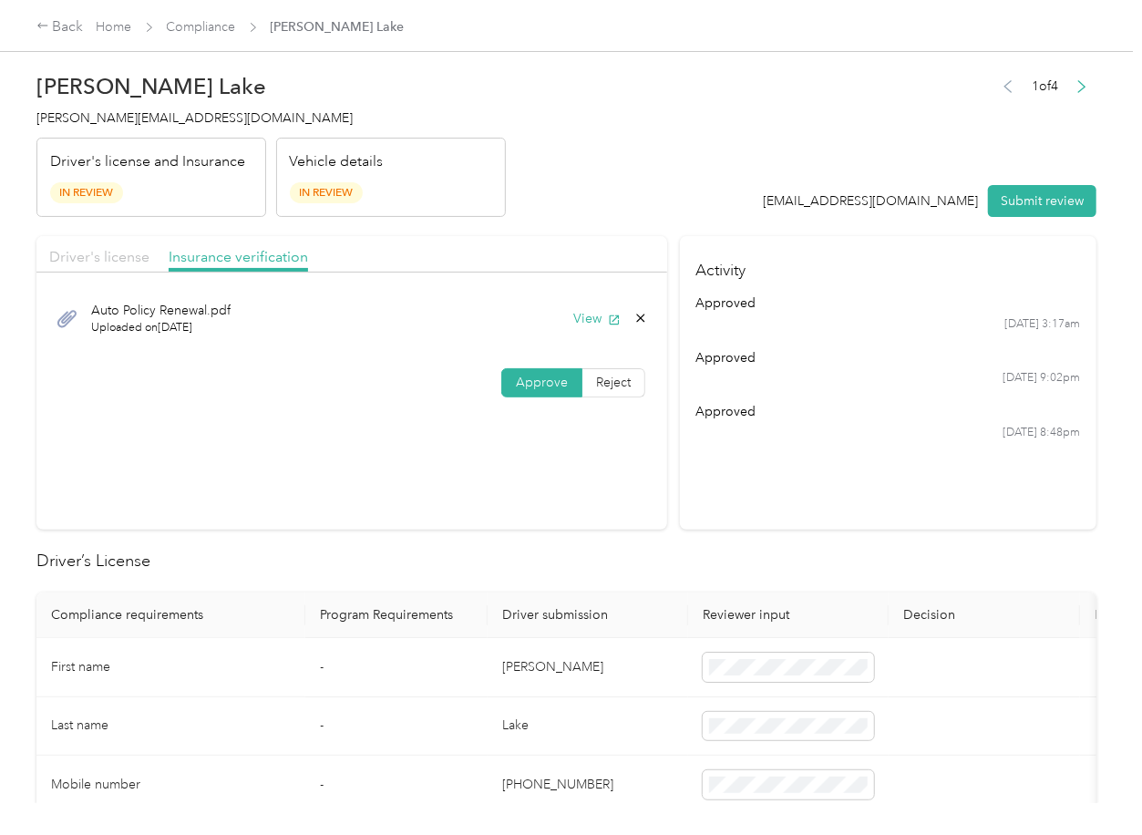
click at [83, 263] on span "Driver's license" at bounding box center [99, 256] width 100 height 17
click at [1018, 196] on button "Submit review" at bounding box center [1042, 201] width 108 height 32
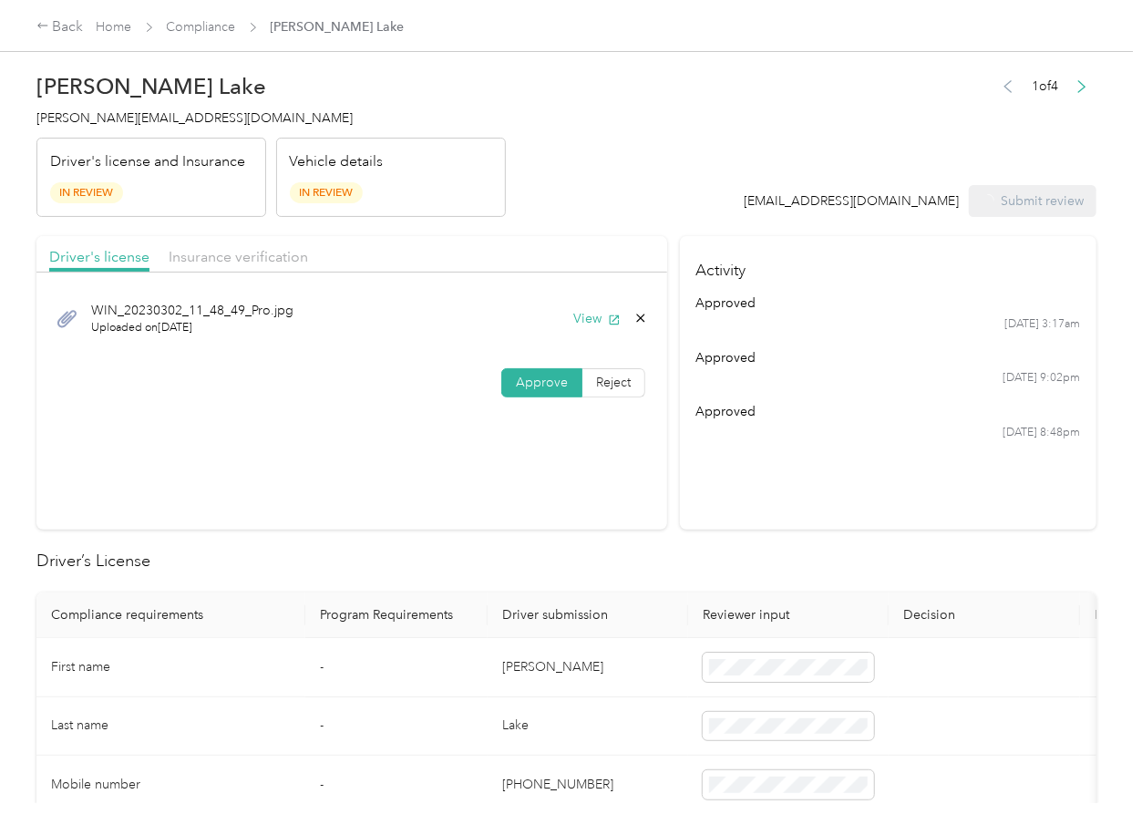
click at [184, 120] on span "[PERSON_NAME][EMAIL_ADDRESS][DOMAIN_NAME]" at bounding box center [194, 117] width 316 height 15
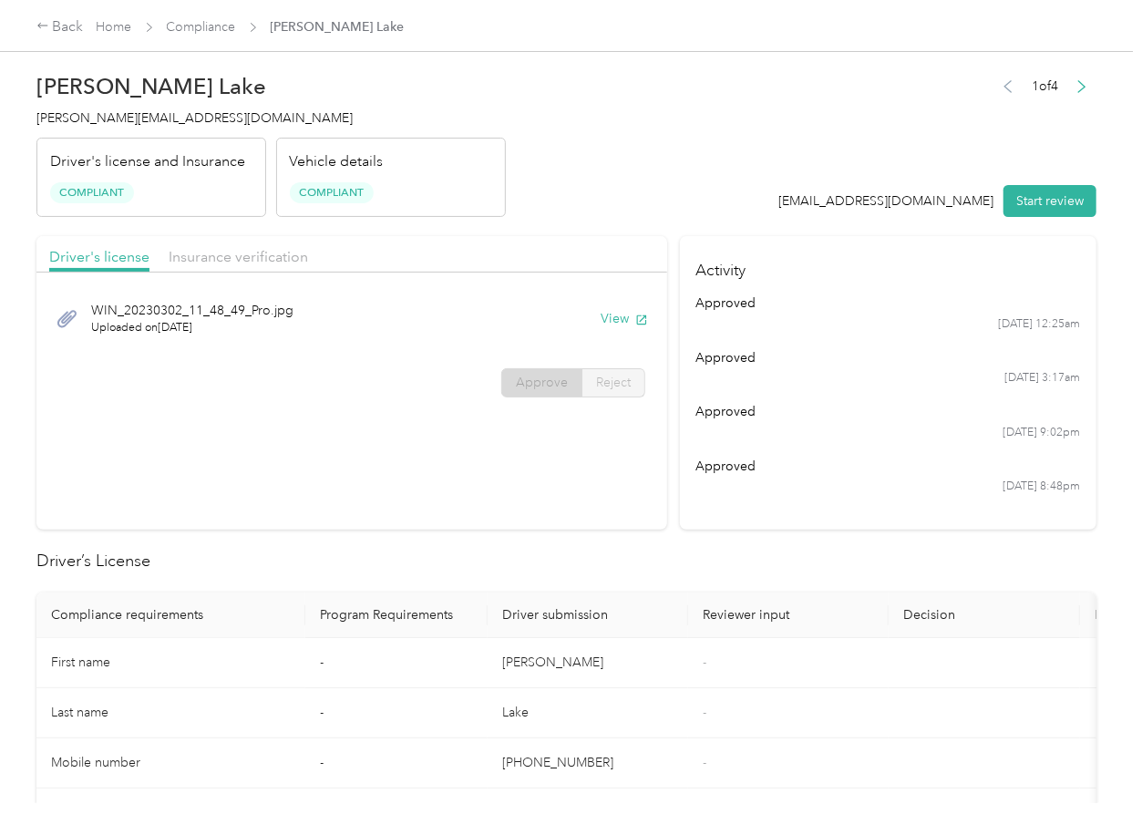
click at [620, 526] on section "Driver's license Insurance verification WIN_[DRIVERS_LICENSE_NUMBER]_11_48_49_P…" at bounding box center [351, 383] width 631 height 294
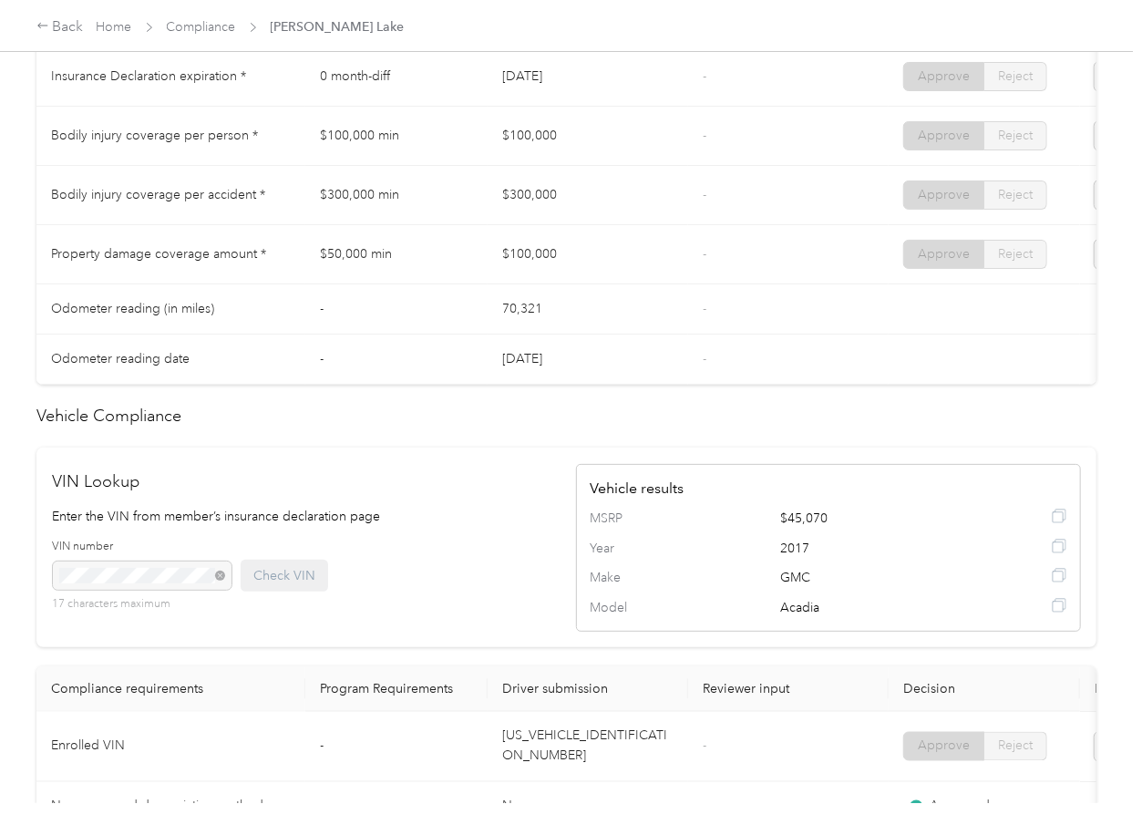
scroll to position [972, 0]
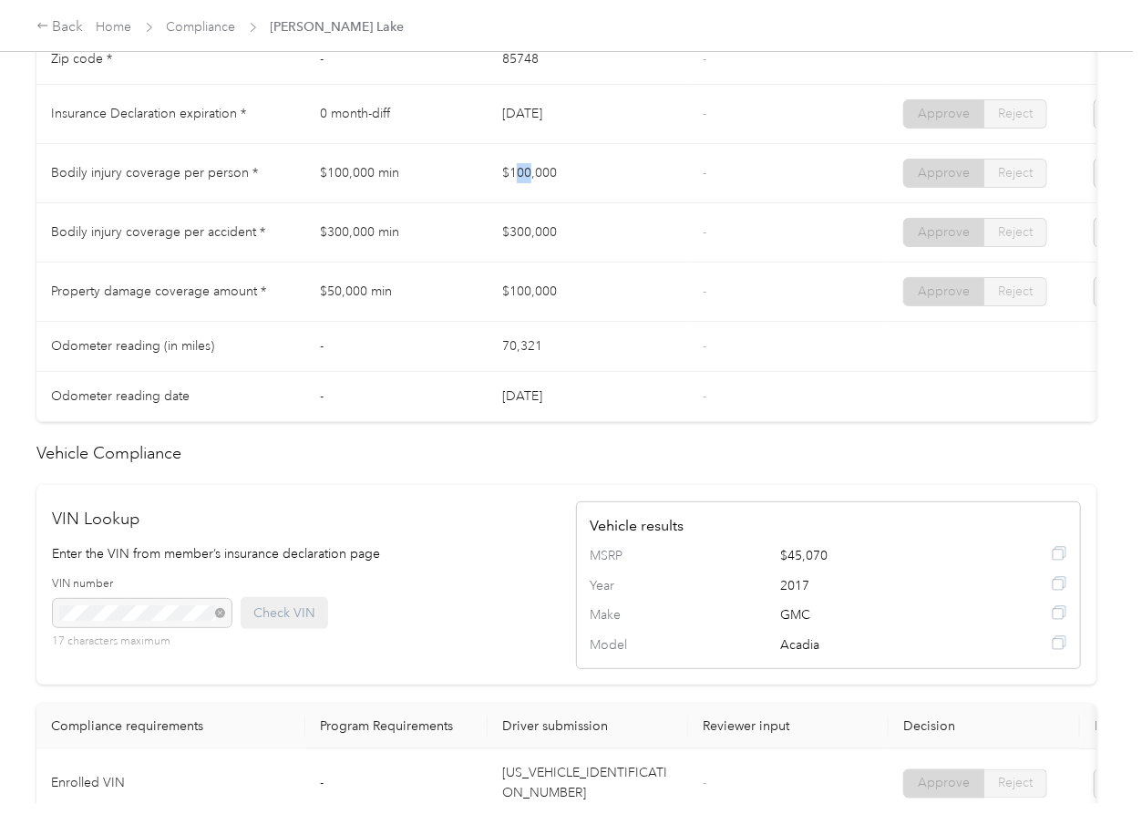
click at [575, 193] on td "$100,000" at bounding box center [588, 173] width 201 height 59
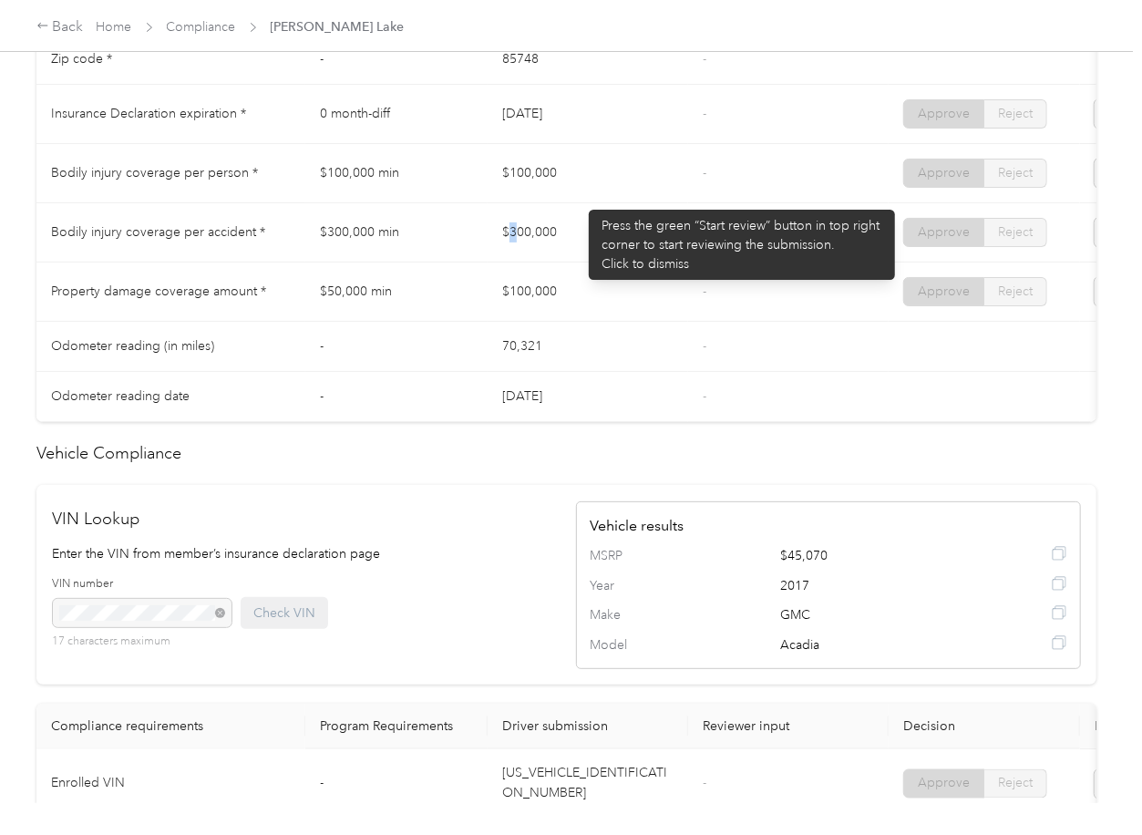
drag, startPoint x: 509, startPoint y: 223, endPoint x: 583, endPoint y: 259, distance: 82.8
click at [576, 243] on td "$300,000" at bounding box center [588, 232] width 201 height 59
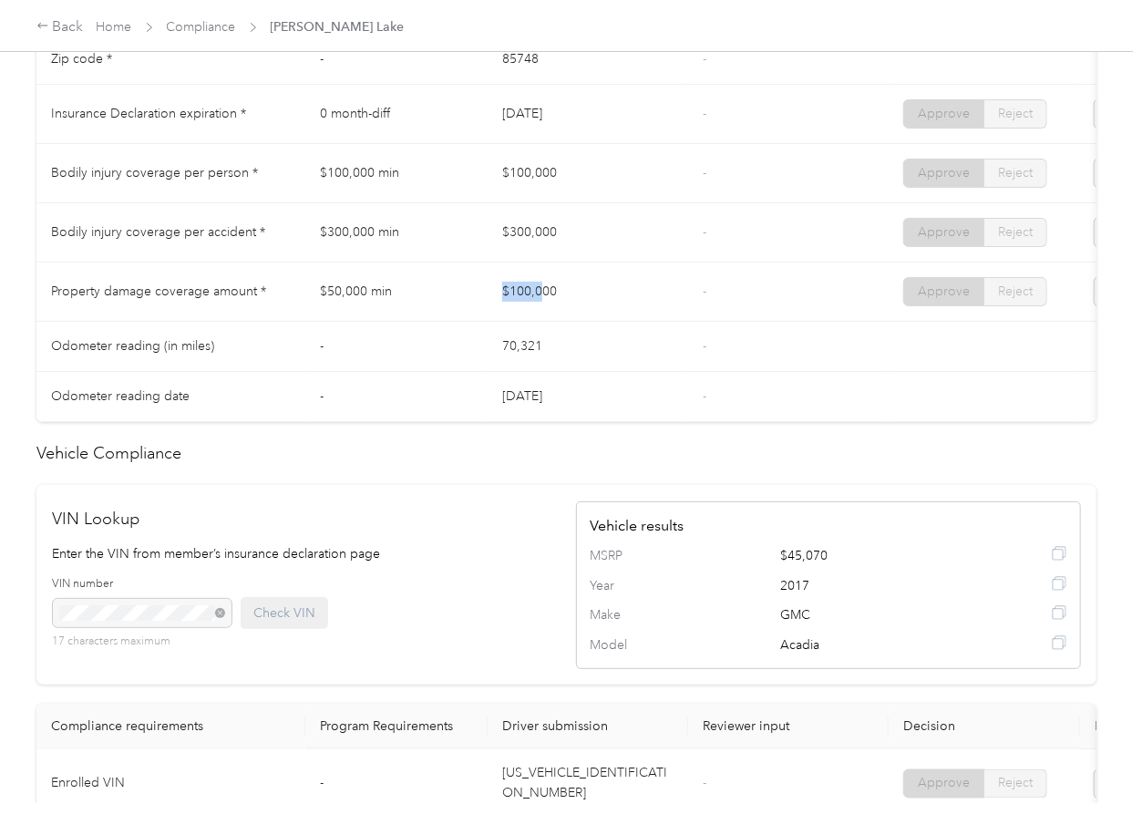
click at [622, 305] on td "$100,000" at bounding box center [588, 292] width 201 height 59
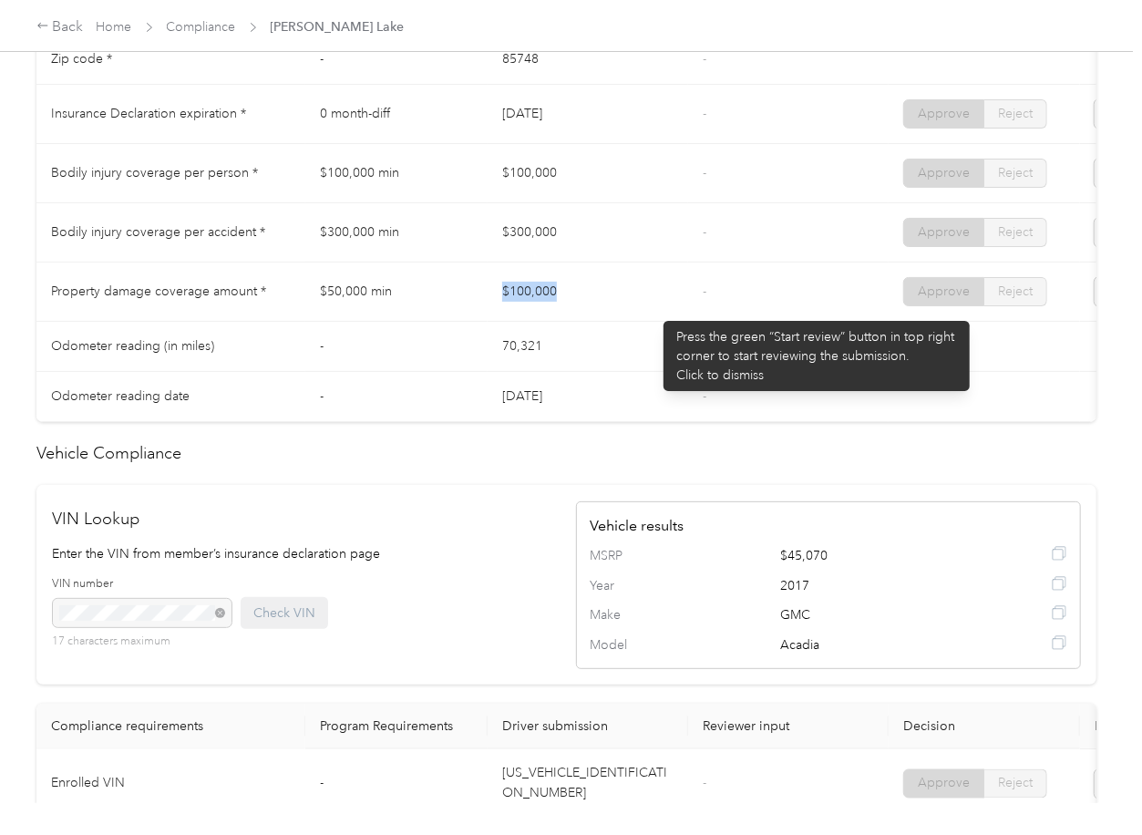
click at [658, 312] on td "$100,000" at bounding box center [588, 292] width 201 height 59
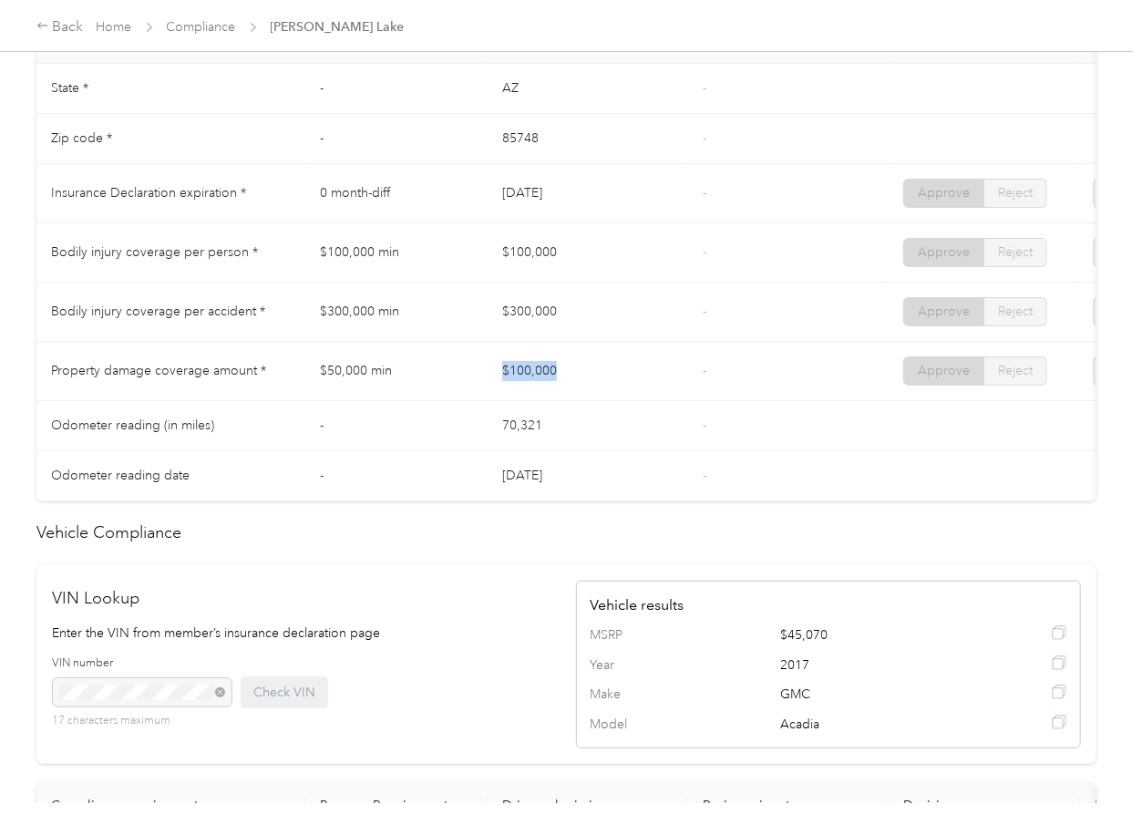
scroll to position [851, 0]
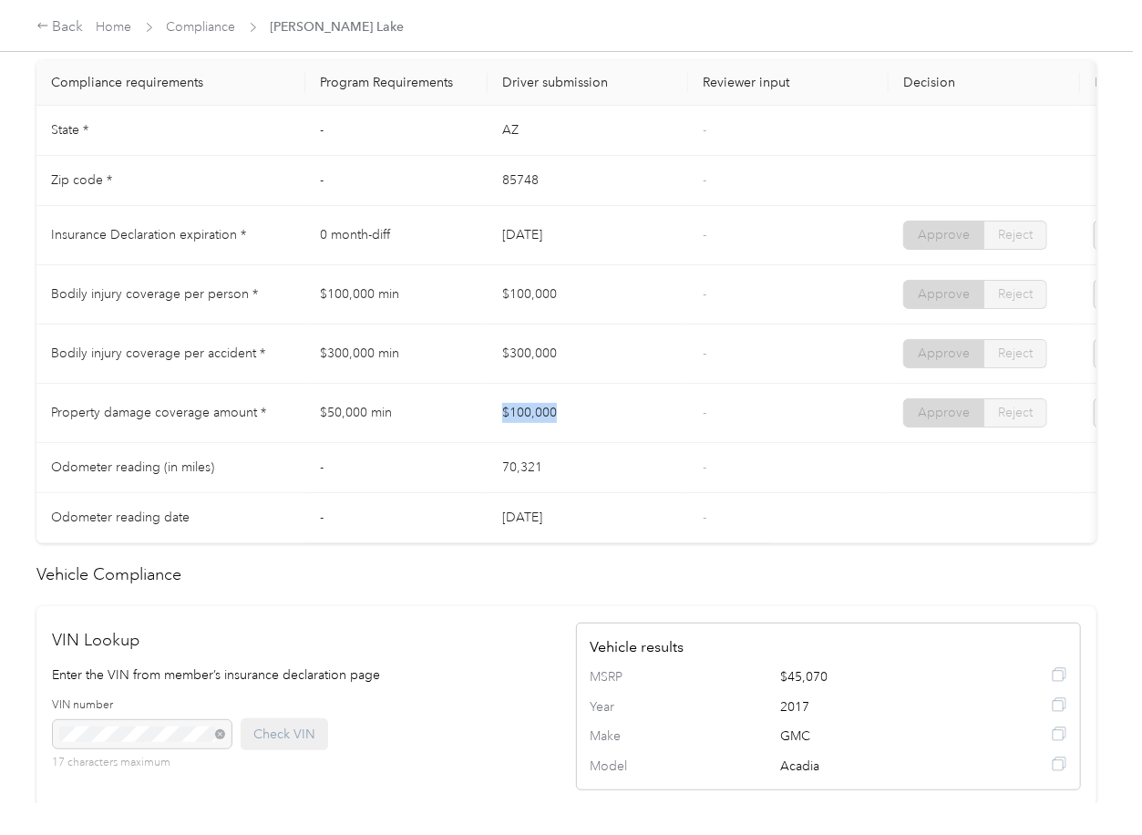
click at [638, 408] on td "$100,000" at bounding box center [588, 413] width 201 height 59
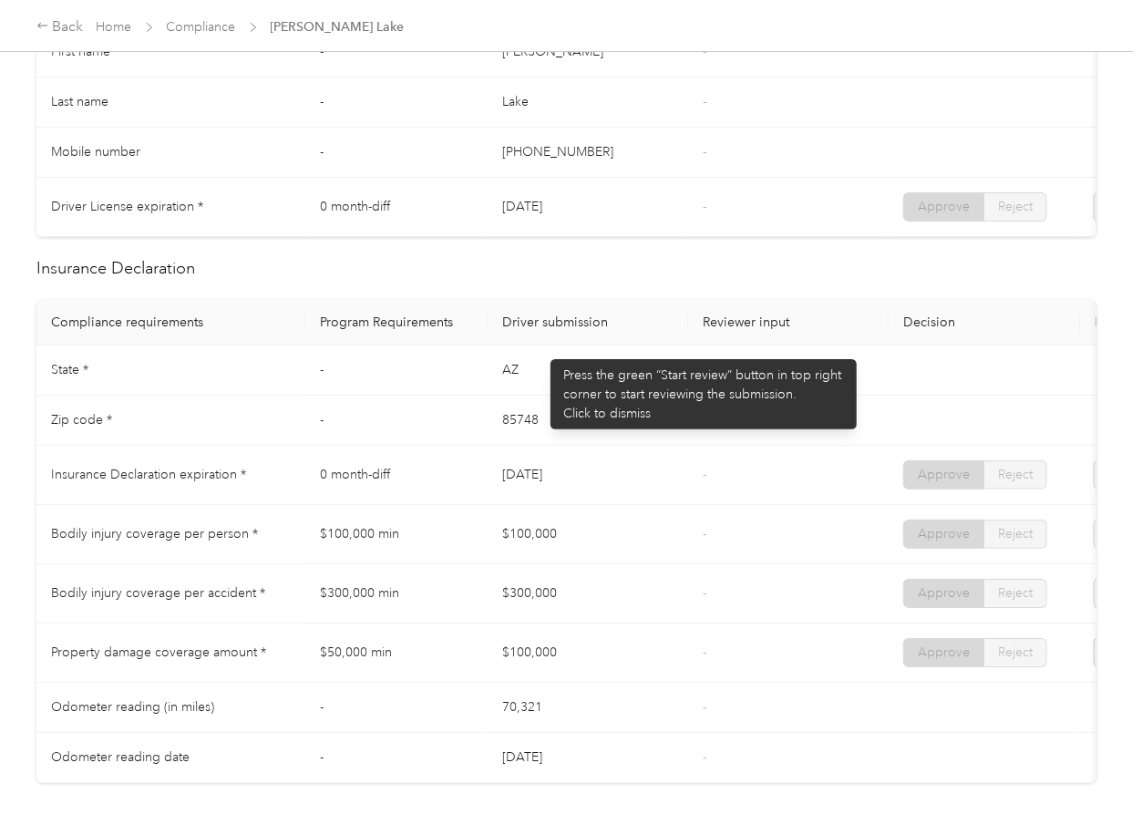
scroll to position [0, 0]
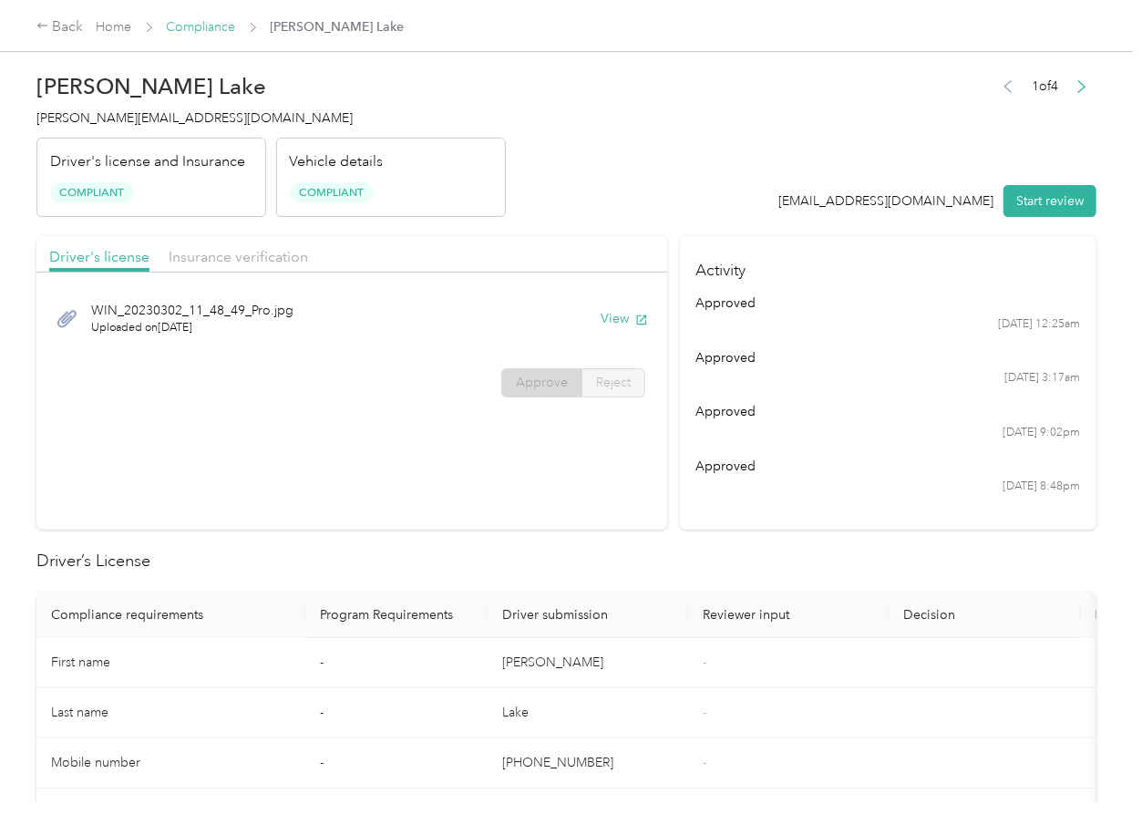
click at [207, 24] on link "Compliance" at bounding box center [201, 26] width 69 height 15
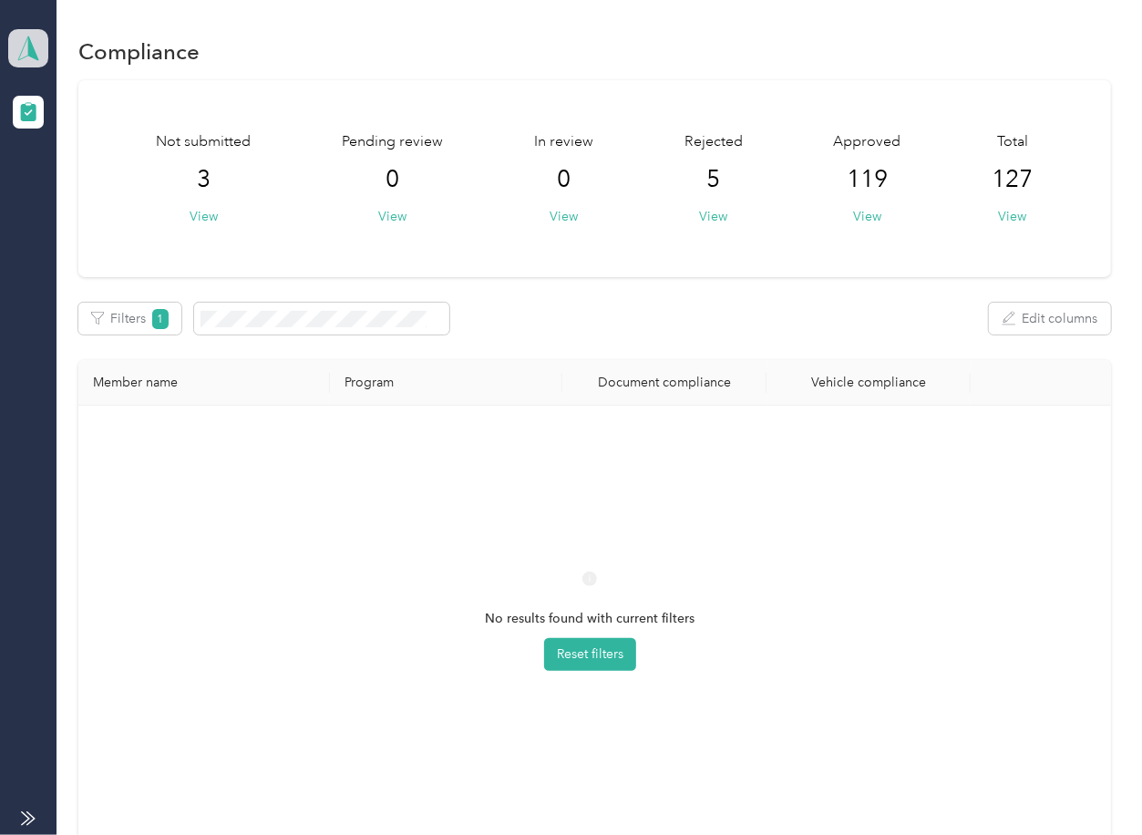
drag, startPoint x: 22, startPoint y: 53, endPoint x: 29, endPoint y: 62, distance: 11.7
click at [22, 53] on icon at bounding box center [28, 49] width 27 height 26
drag, startPoint x: 78, startPoint y: 171, endPoint x: 66, endPoint y: 175, distance: 13.3
click at [78, 172] on div "Team dashboard Log out" at bounding box center [200, 171] width 358 height 74
click at [15, 14] on div "Packard Culligan Home Office Team dashboard" at bounding box center [28, 32] width 40 height 64
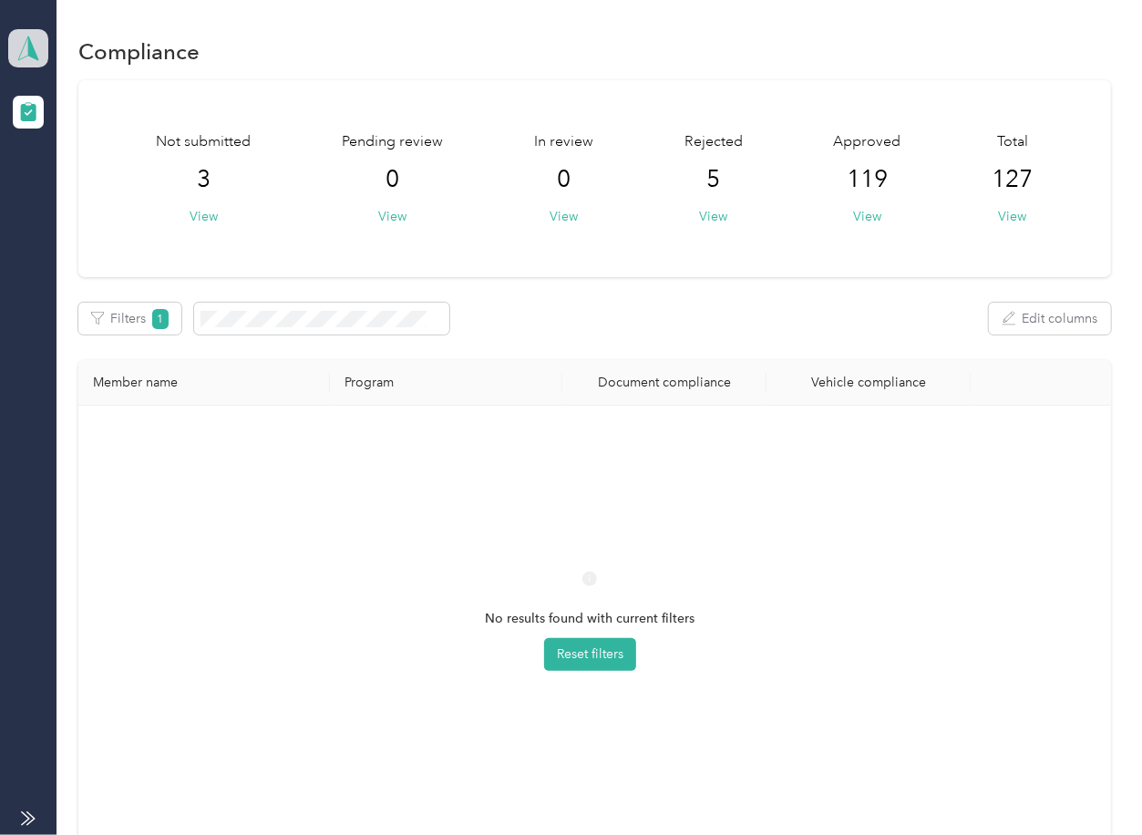
click at [34, 48] on icon at bounding box center [28, 49] width 27 height 26
click at [84, 186] on div "Log out" at bounding box center [59, 190] width 70 height 19
